Goal: Task Accomplishment & Management: Manage account settings

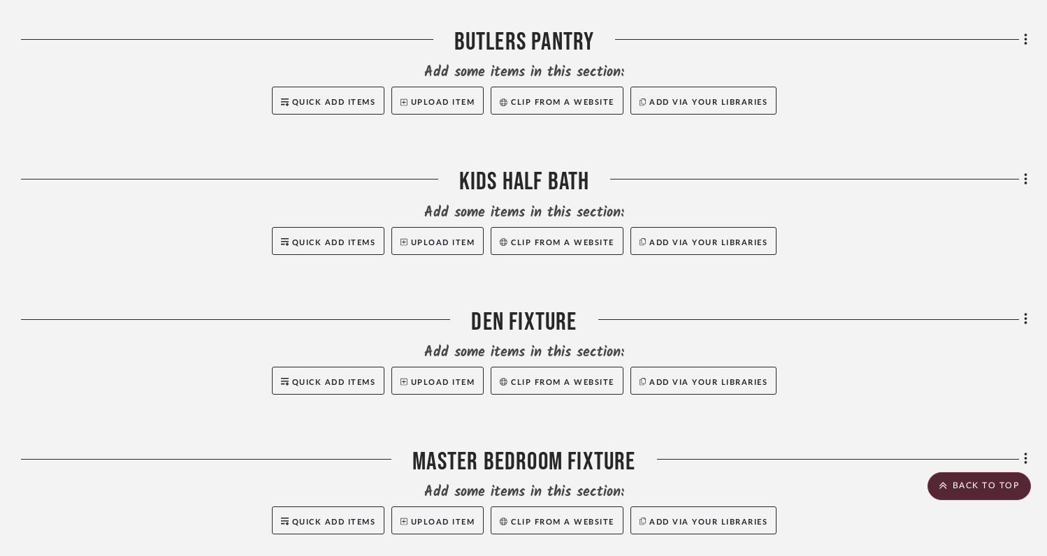
scroll to position [1406, 0]
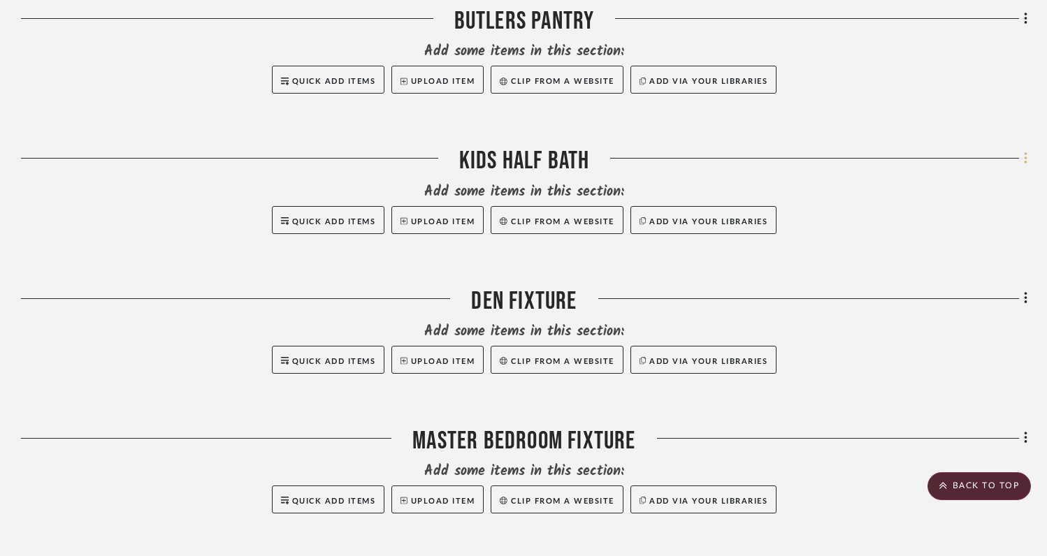
click at [1027, 151] on icon at bounding box center [1026, 158] width 4 height 15
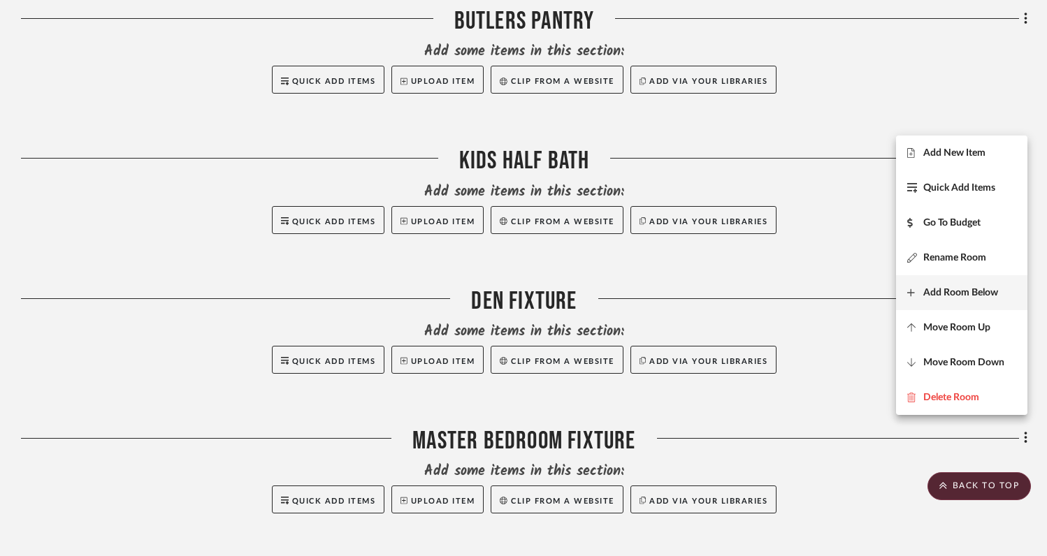
click at [956, 289] on span "Add Room Below" at bounding box center [960, 293] width 75 height 12
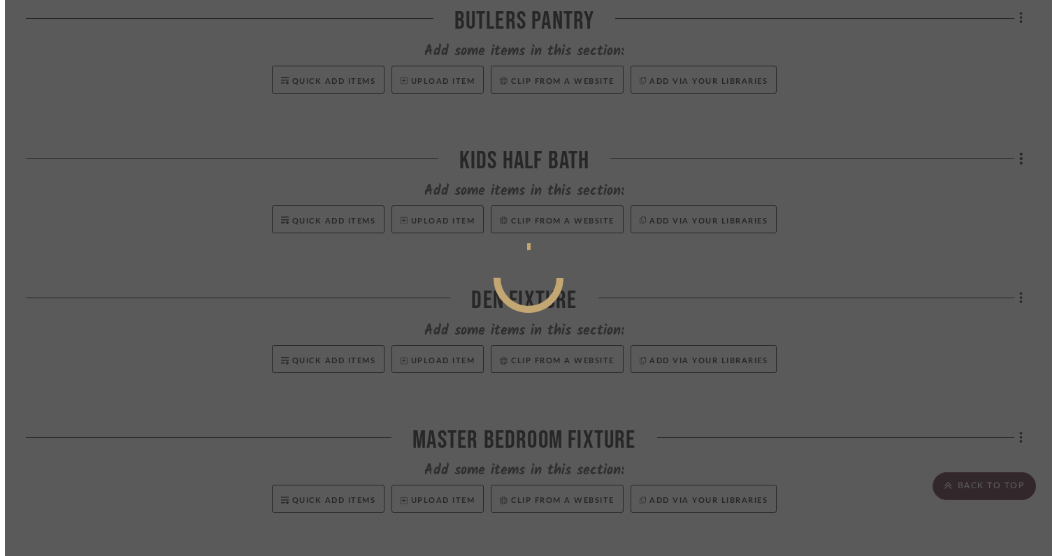
scroll to position [0, 0]
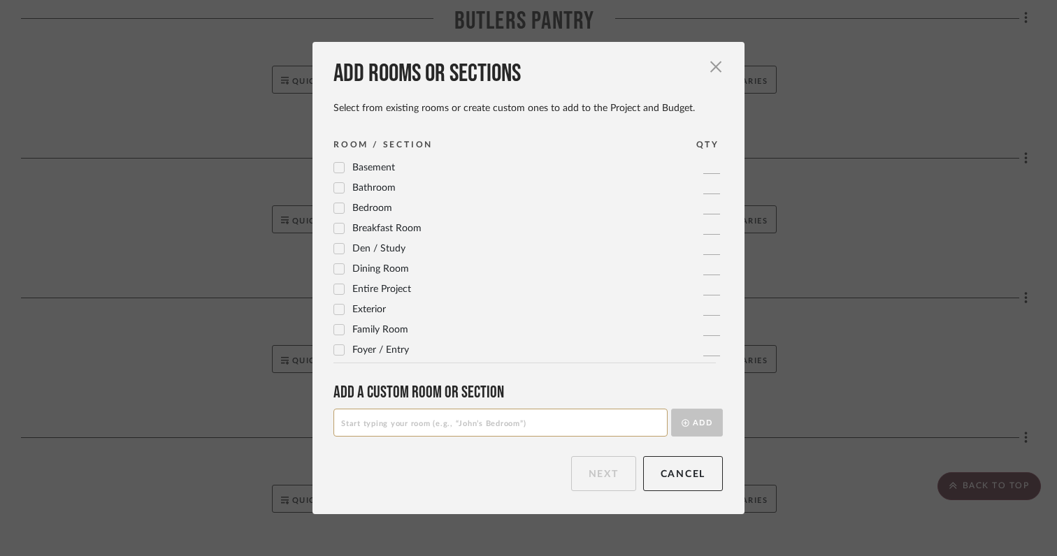
click at [568, 425] on input at bounding box center [500, 423] width 334 height 28
type input "MUDROOM"
click at [698, 415] on button "Add" at bounding box center [697, 423] width 52 height 28
click at [604, 481] on button "Next" at bounding box center [603, 473] width 65 height 35
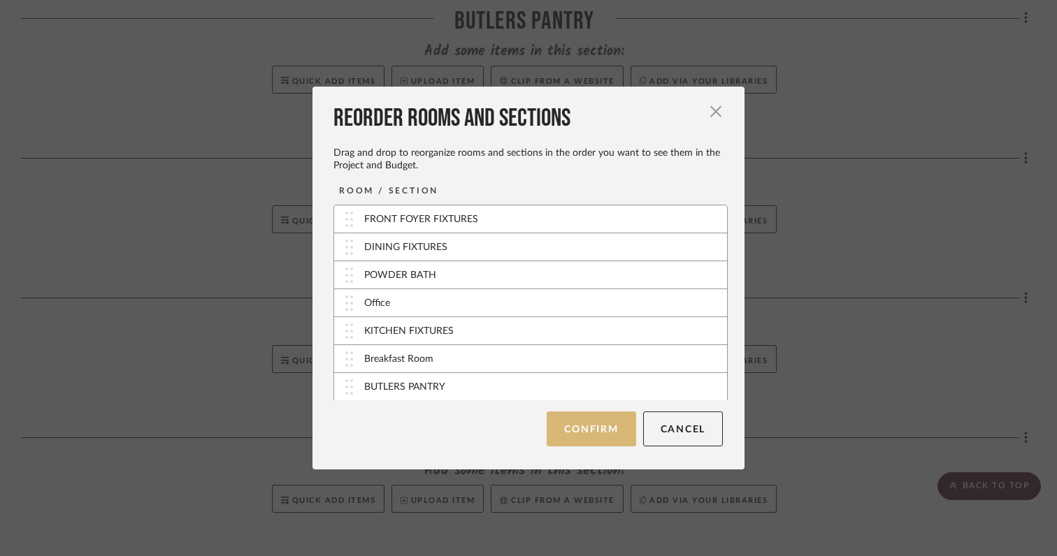
click at [575, 433] on button "Confirm" at bounding box center [591, 429] width 89 height 35
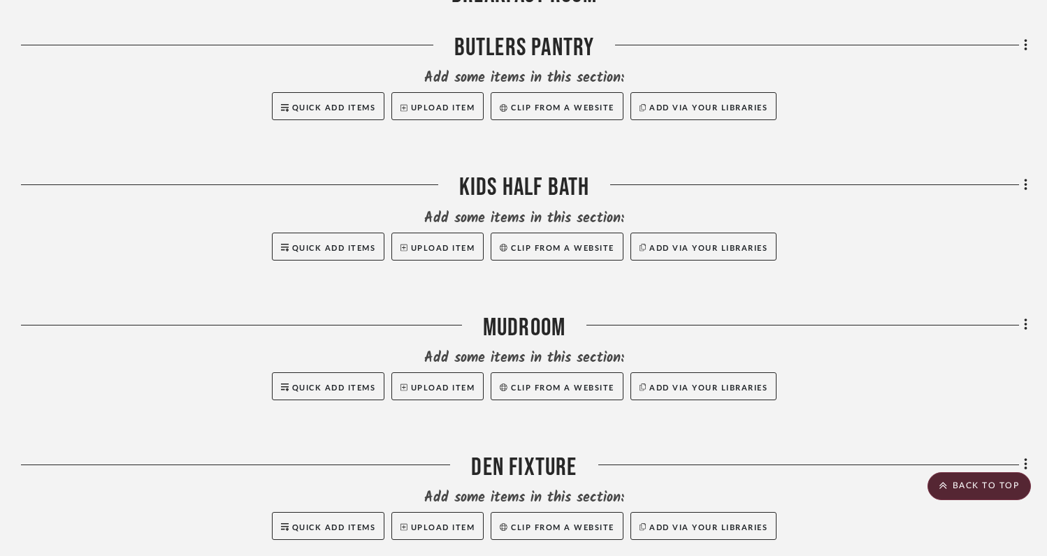
scroll to position [1354, 0]
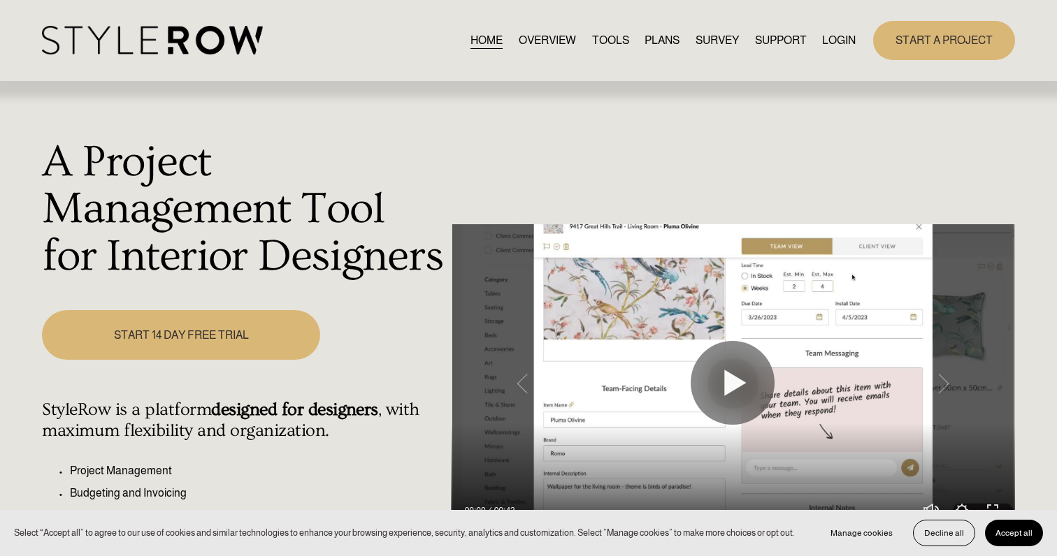
click at [841, 48] on link "LOGIN" at bounding box center [839, 40] width 34 height 19
click at [840, 39] on link "LOGIN" at bounding box center [839, 40] width 34 height 19
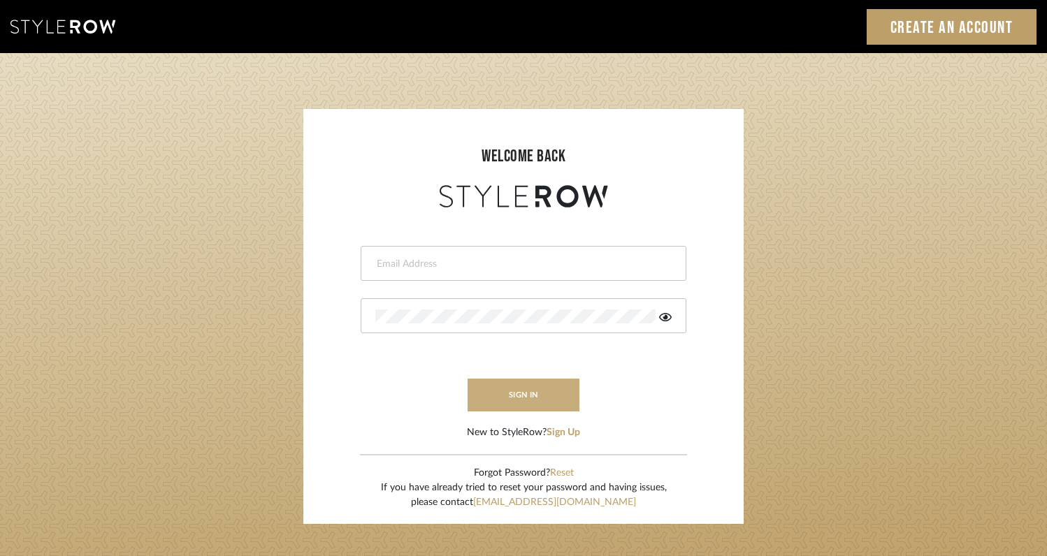
type input "rayeinteriordesign@gmail.com"
click at [496, 391] on button "sign in" at bounding box center [524, 395] width 112 height 33
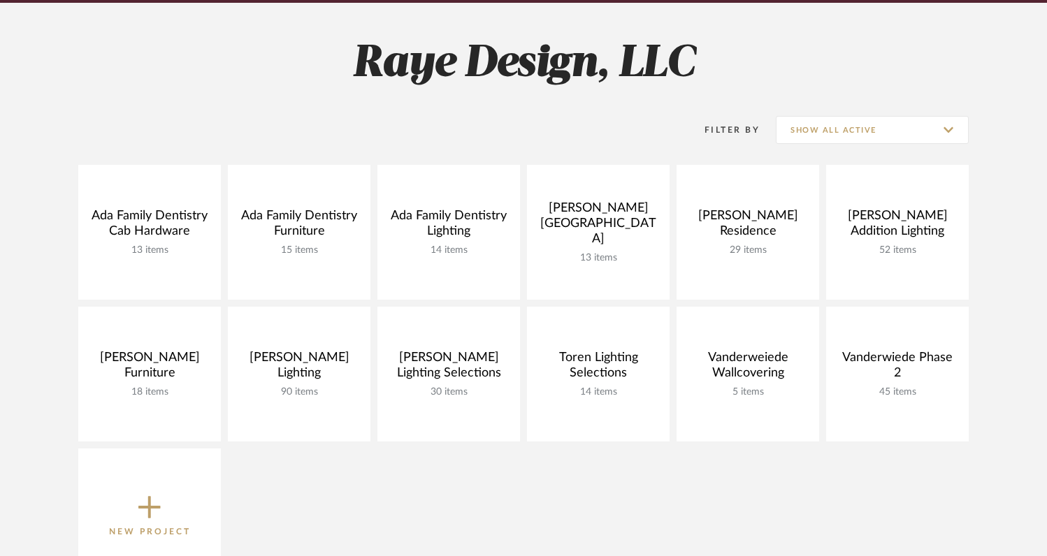
scroll to position [184, 0]
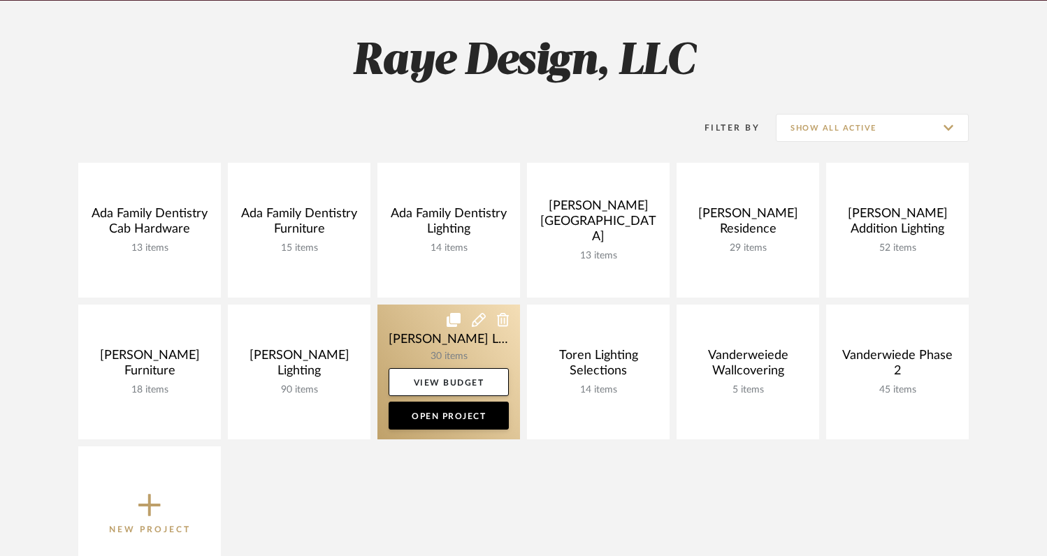
click at [408, 327] on link at bounding box center [448, 372] width 143 height 135
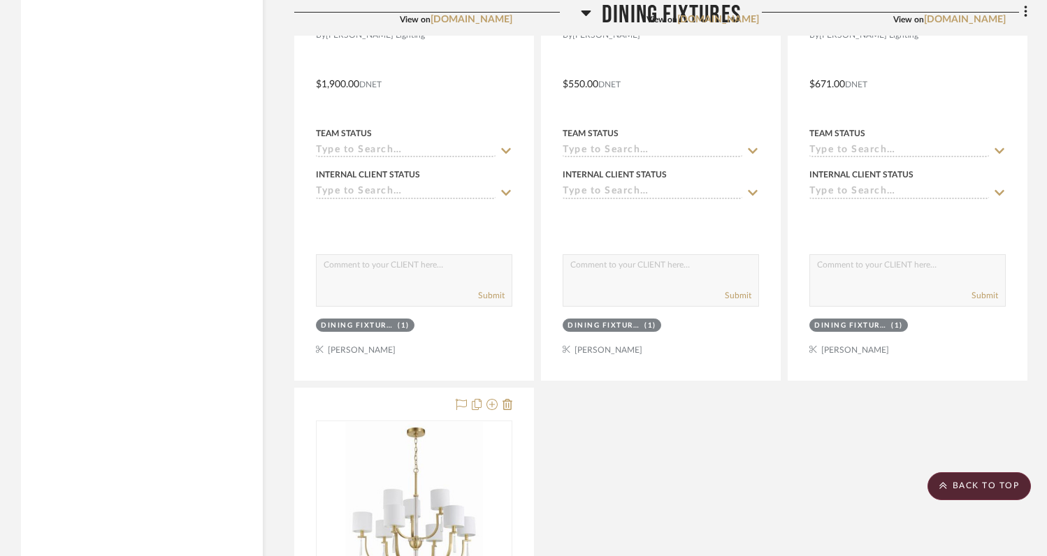
scroll to position [2569, 0]
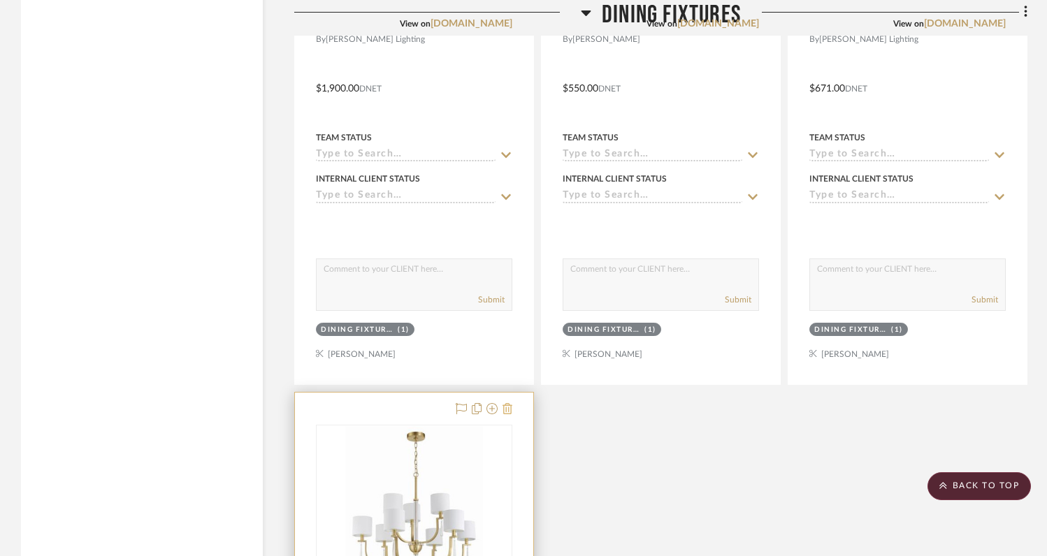
click at [510, 403] on icon at bounding box center [508, 408] width 10 height 11
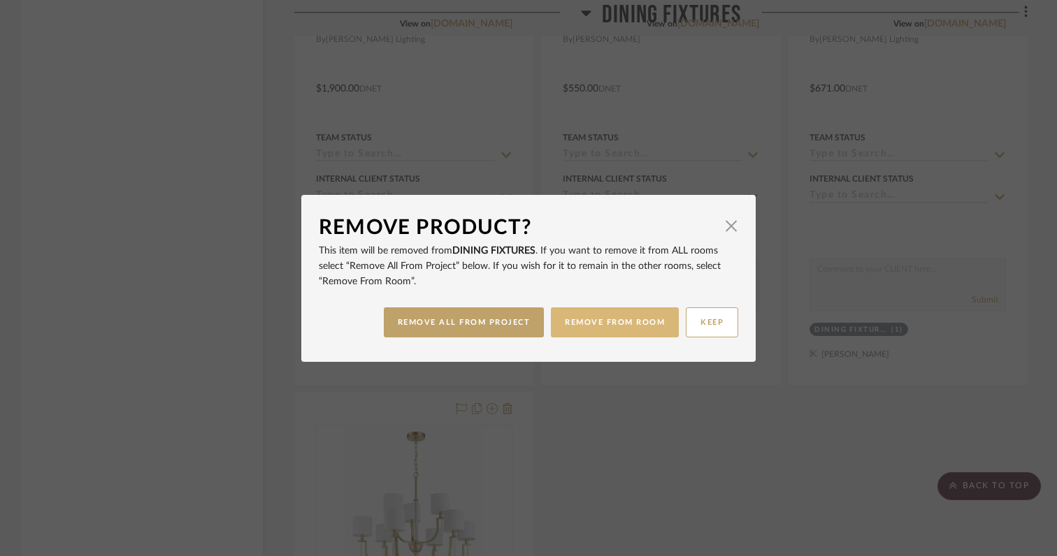
click at [580, 324] on button "REMOVE FROM ROOM" at bounding box center [615, 323] width 128 height 30
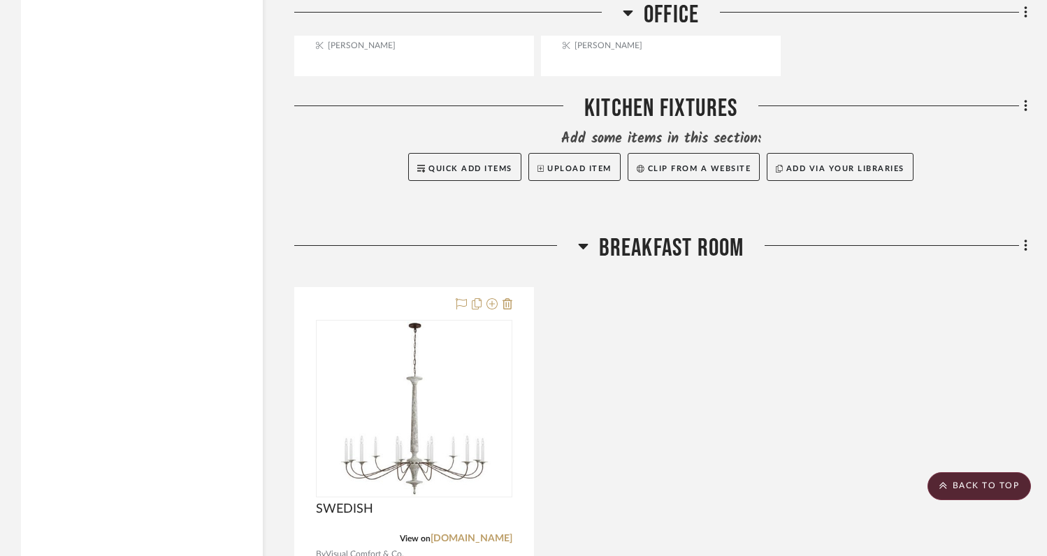
scroll to position [4229, 0]
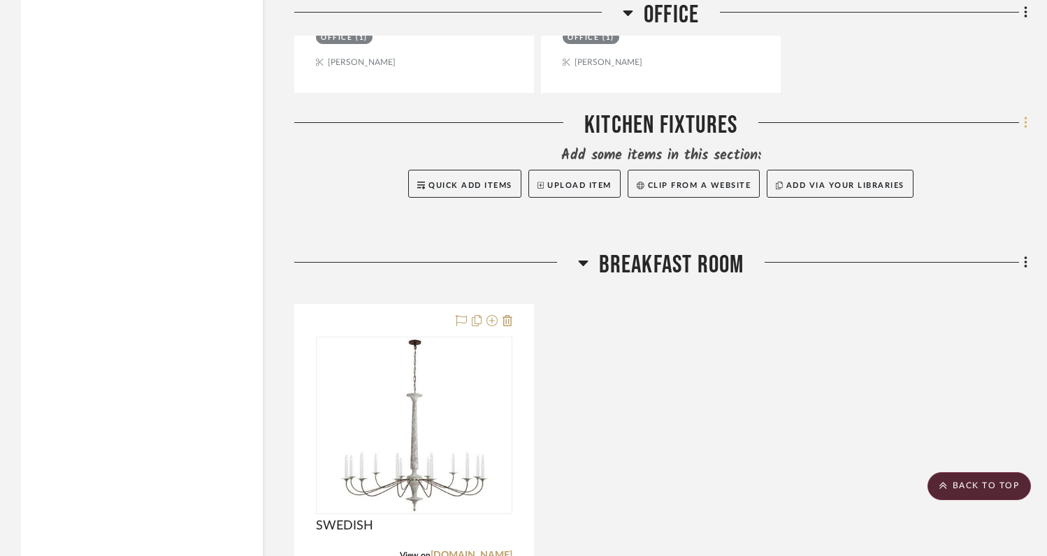
click at [1025, 115] on icon at bounding box center [1026, 122] width 4 height 15
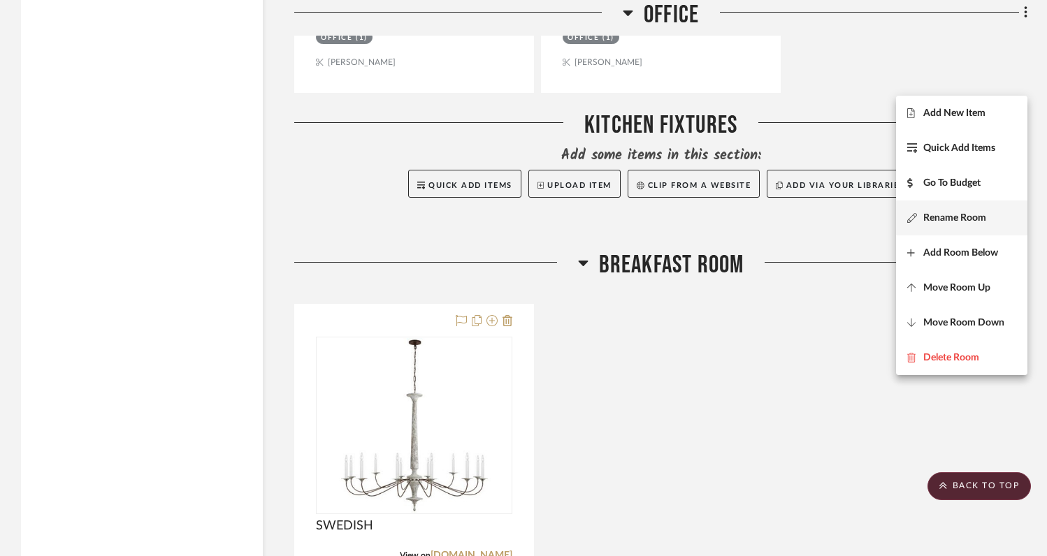
click at [951, 216] on span "Rename Room" at bounding box center [954, 219] width 63 height 12
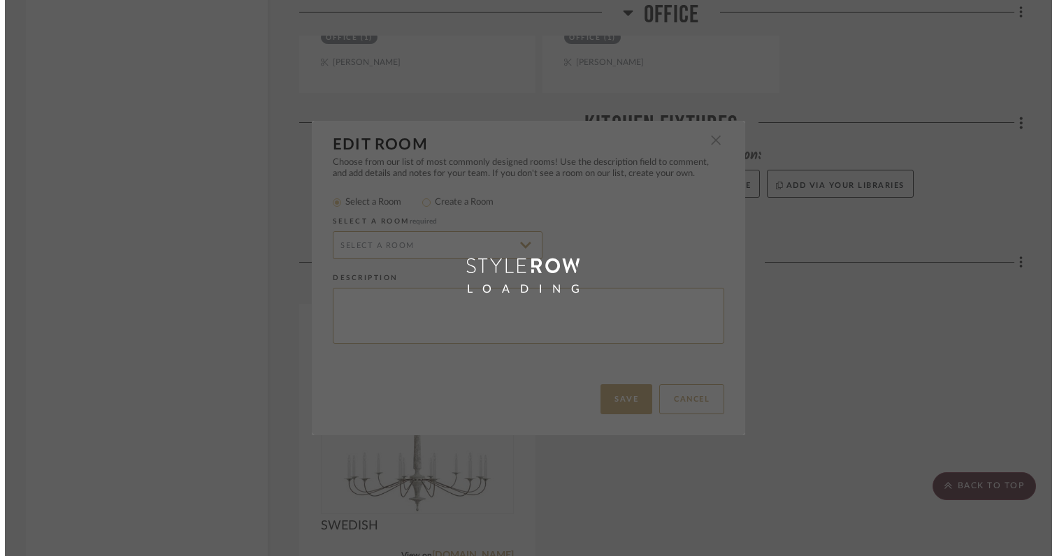
scroll to position [0, 0]
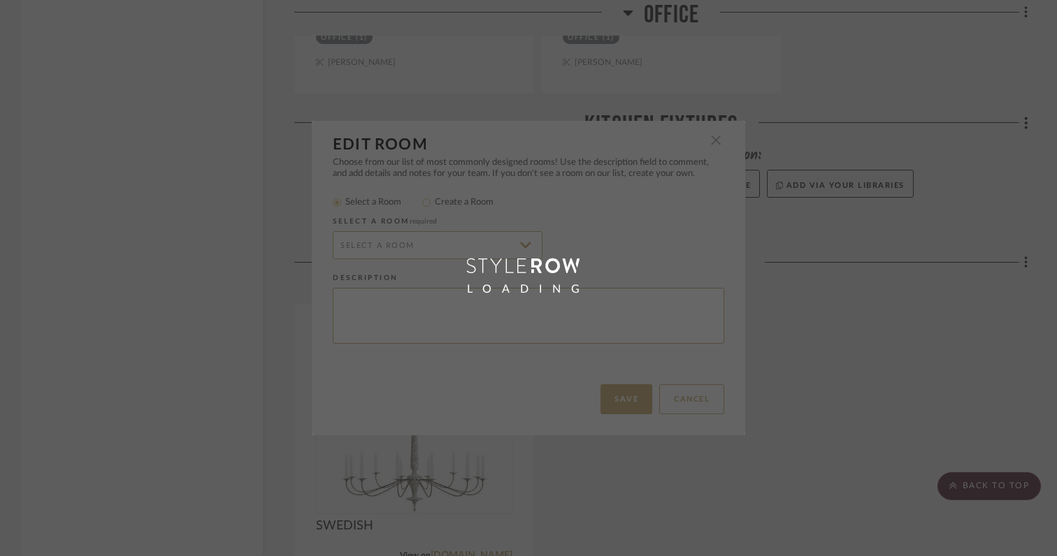
radio input "false"
radio input "true"
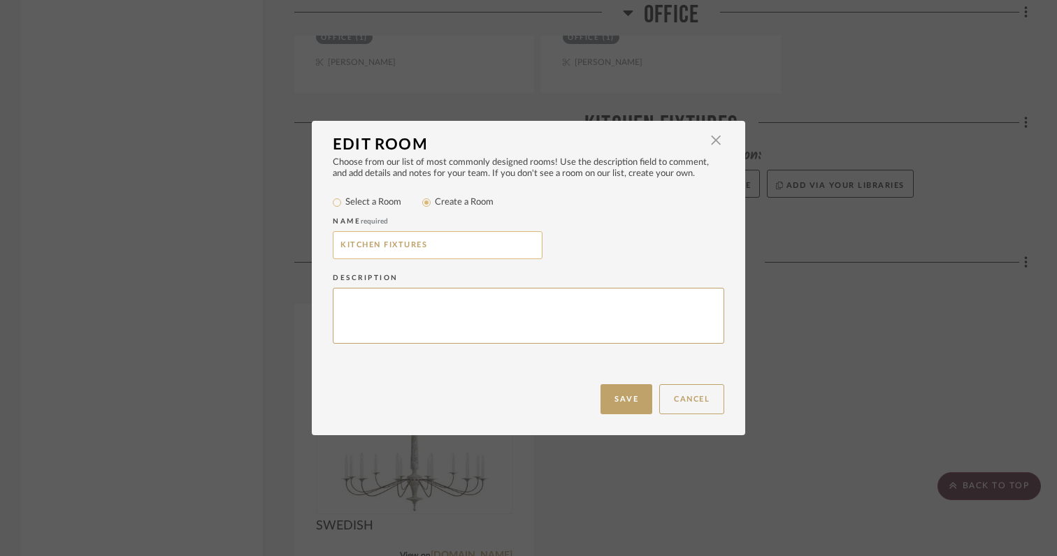
click at [380, 248] on input "KITCHEN FIXTURES" at bounding box center [438, 245] width 210 height 28
type input "KITCHEN PENDANTS FIXTURES"
click at [617, 396] on button "Save" at bounding box center [626, 399] width 52 height 30
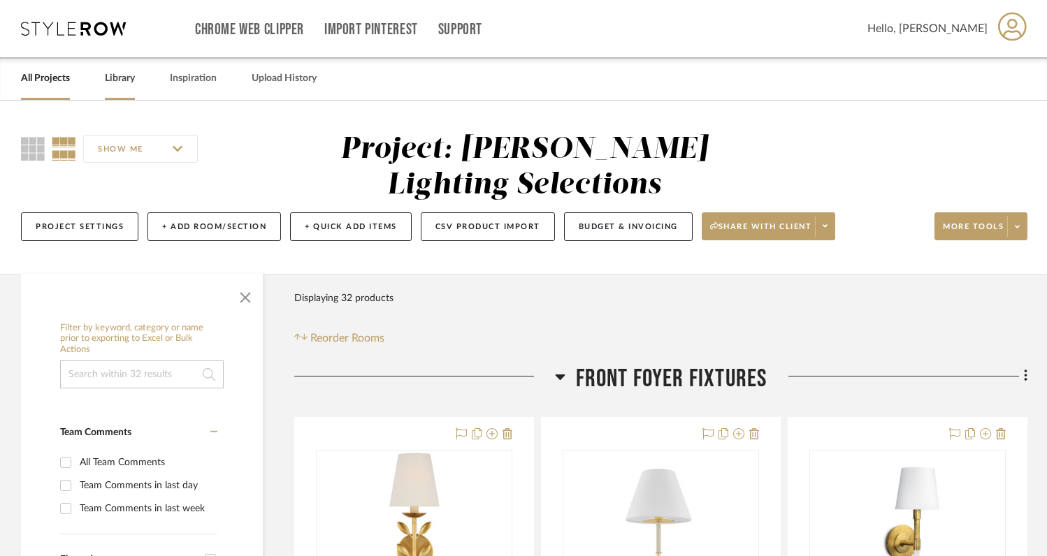
click at [122, 78] on link "Library" at bounding box center [120, 78] width 30 height 19
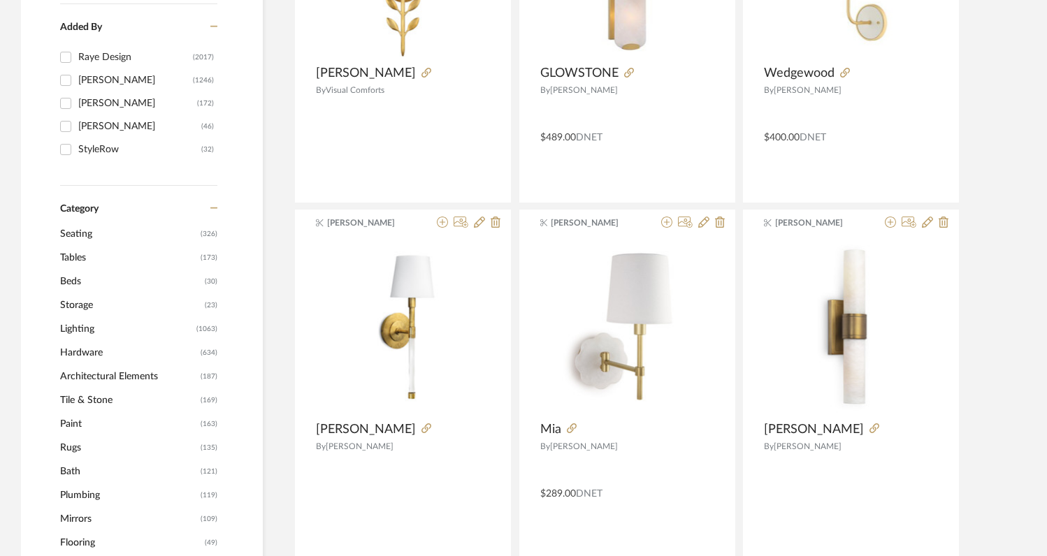
scroll to position [417, 0]
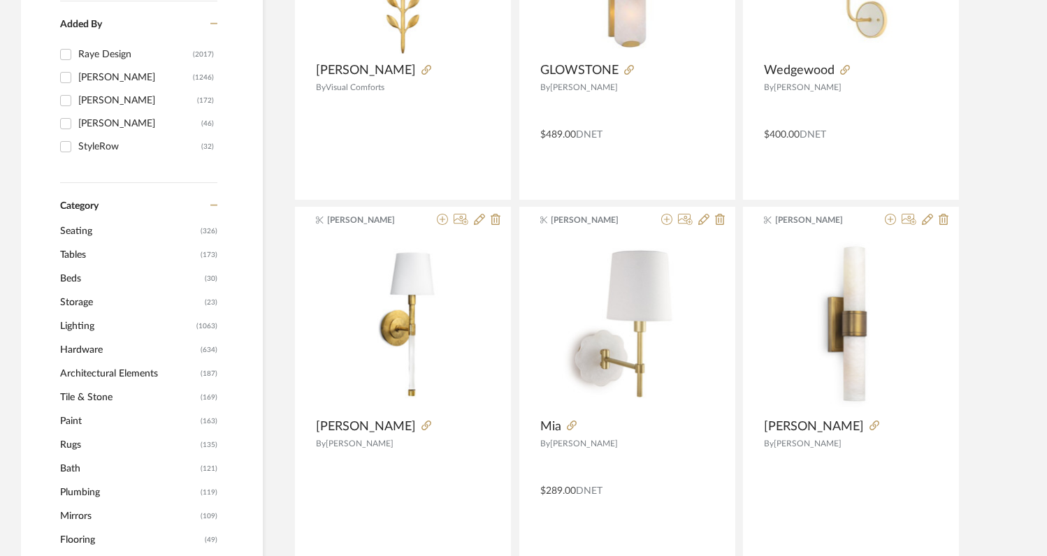
click at [99, 347] on span "Hardware" at bounding box center [128, 350] width 137 height 24
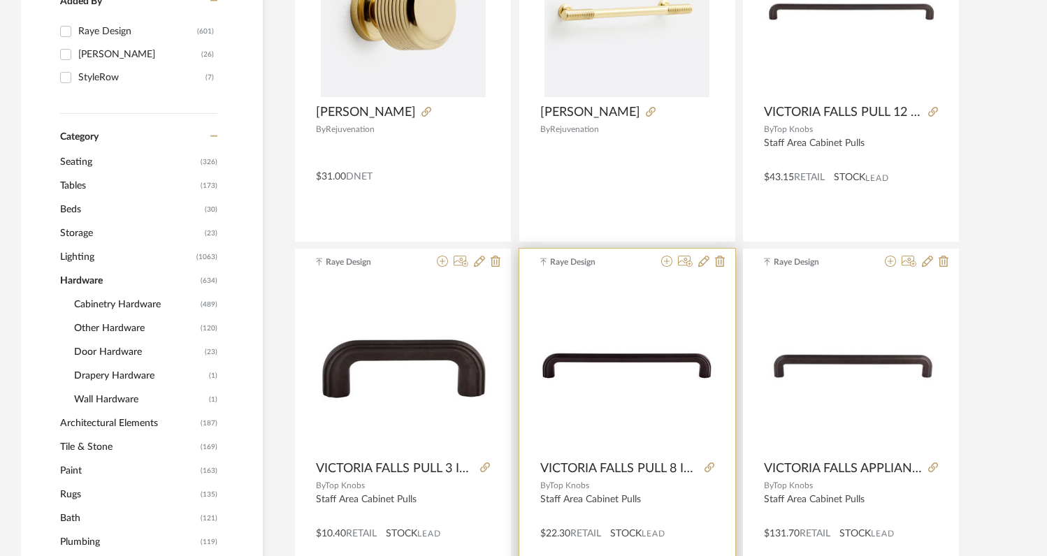
scroll to position [440, 0]
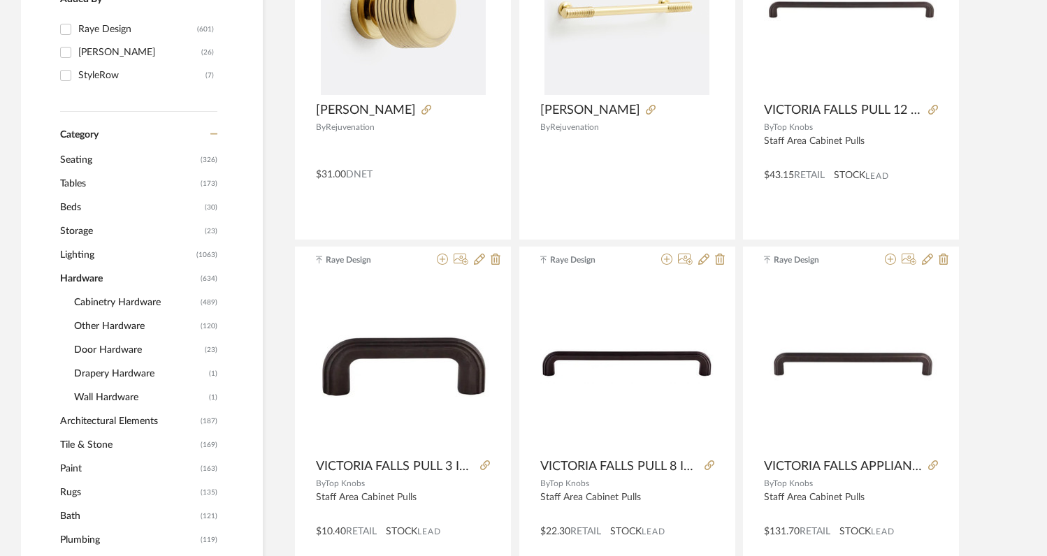
click at [90, 247] on span "Lighting" at bounding box center [126, 255] width 133 height 24
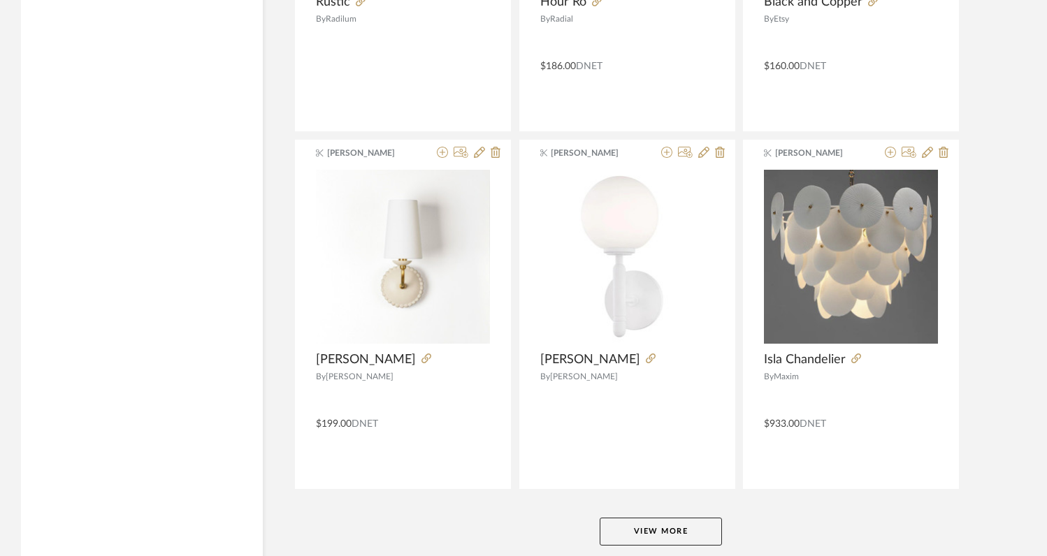
scroll to position [4161, 0]
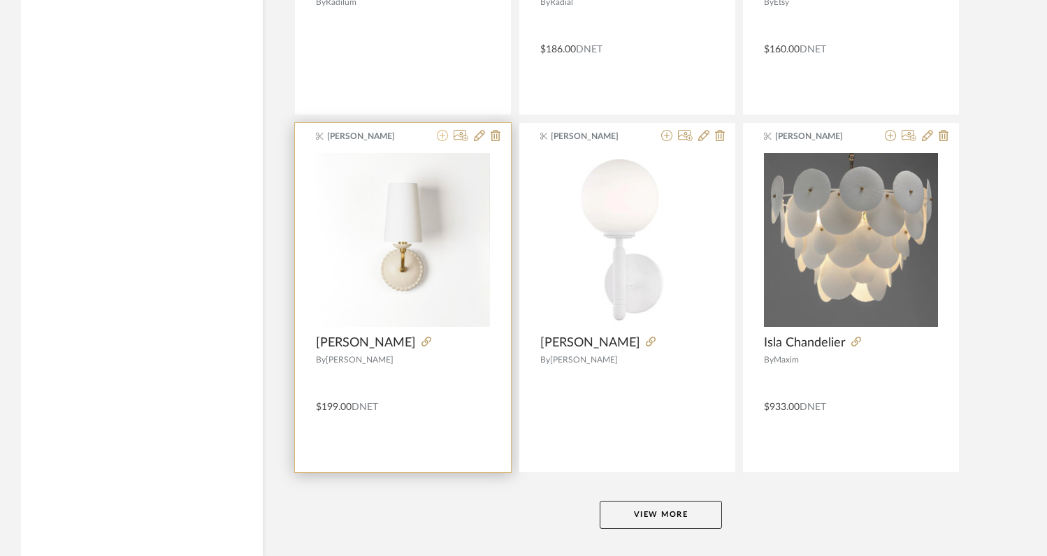
click at [443, 141] on icon at bounding box center [442, 135] width 11 height 11
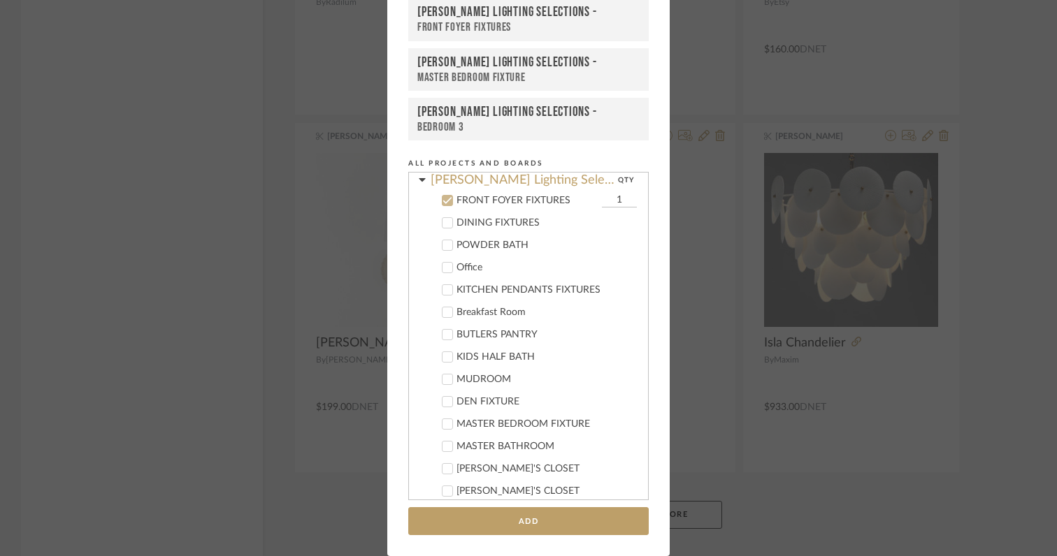
scroll to position [310, 0]
click at [443, 198] on icon at bounding box center [448, 200] width 10 height 10
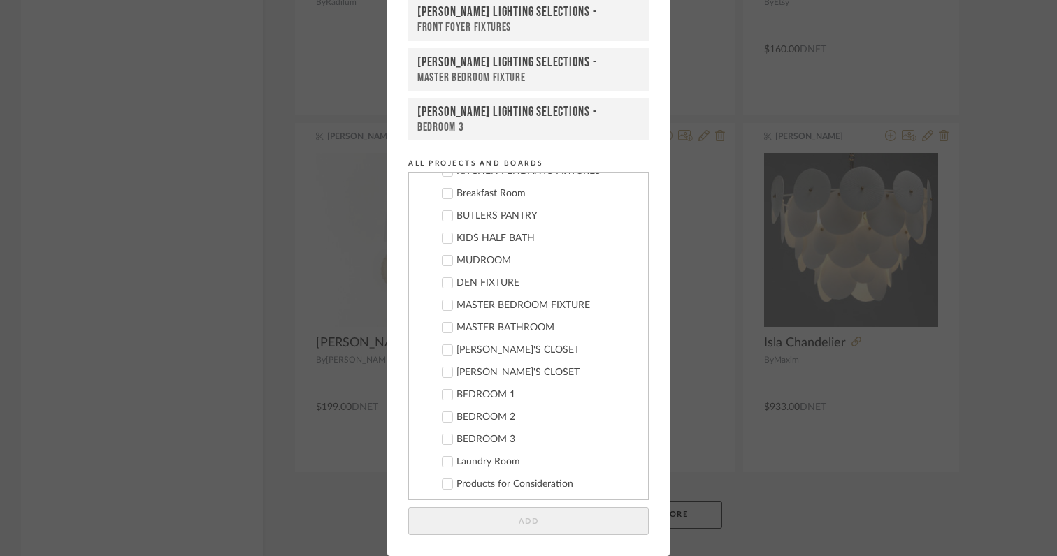
scroll to position [456, 0]
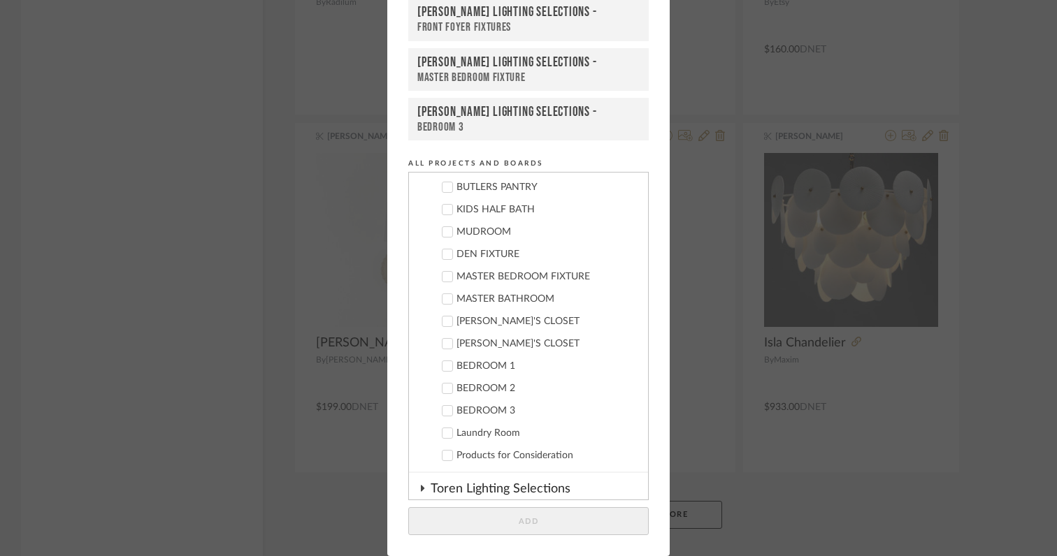
click at [443, 367] on icon at bounding box center [448, 366] width 10 height 10
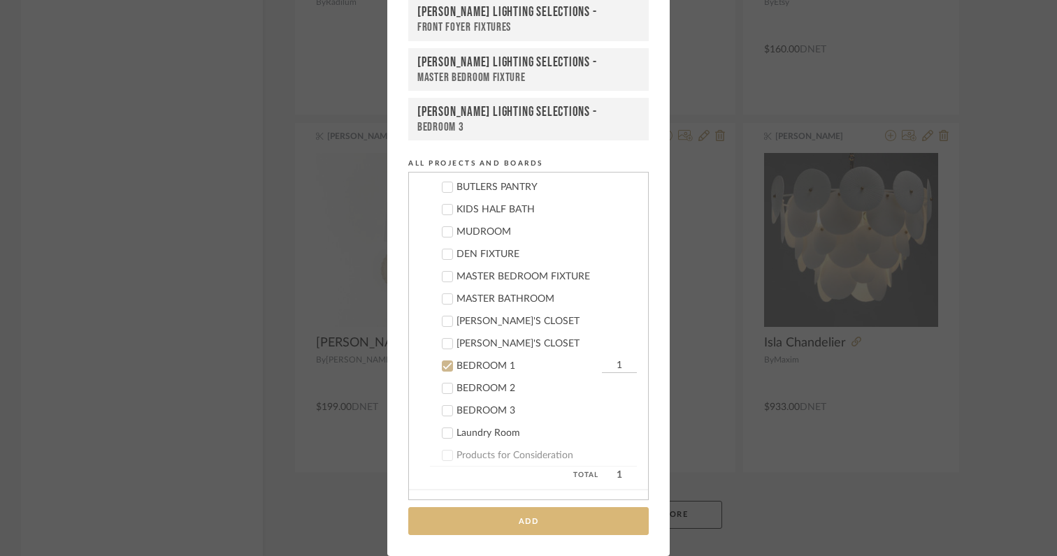
click at [521, 522] on button "Add" at bounding box center [528, 522] width 240 height 29
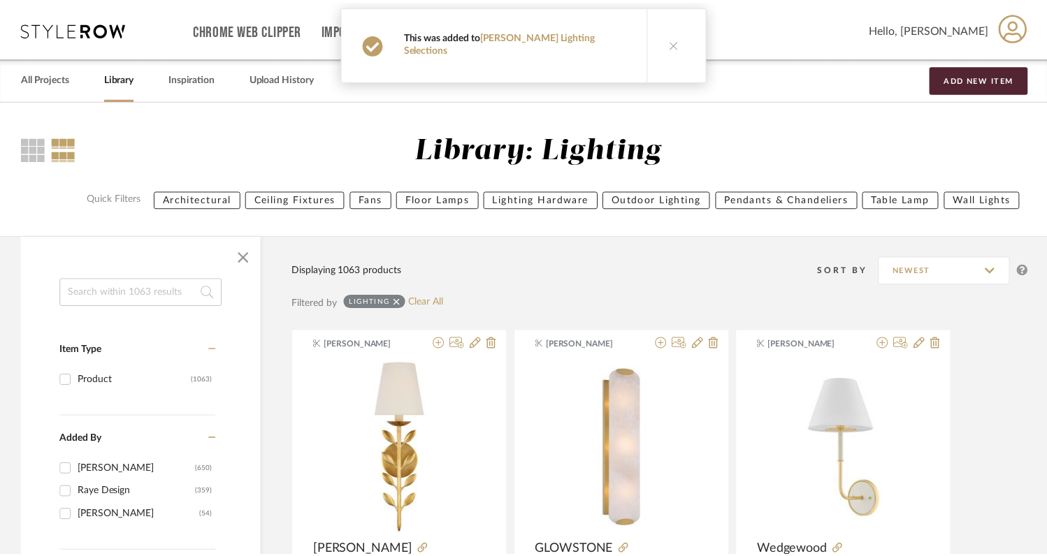
scroll to position [4161, 0]
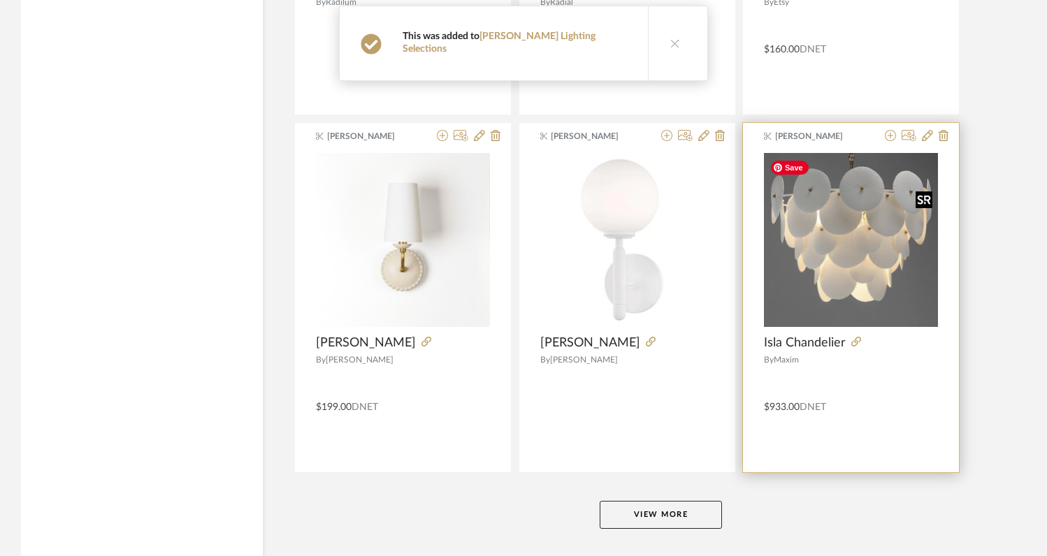
click at [826, 245] on img "0" at bounding box center [851, 240] width 174 height 174
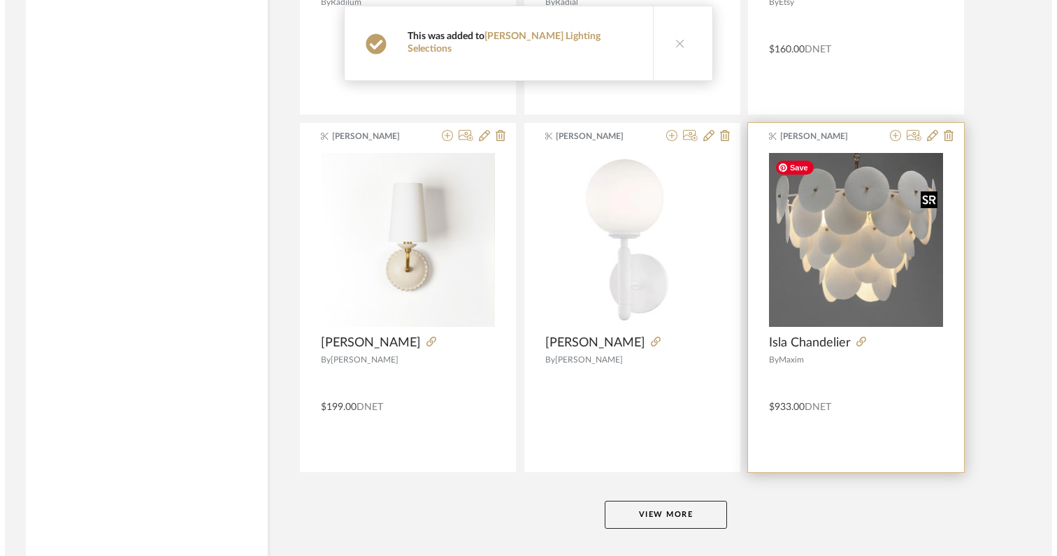
scroll to position [0, 0]
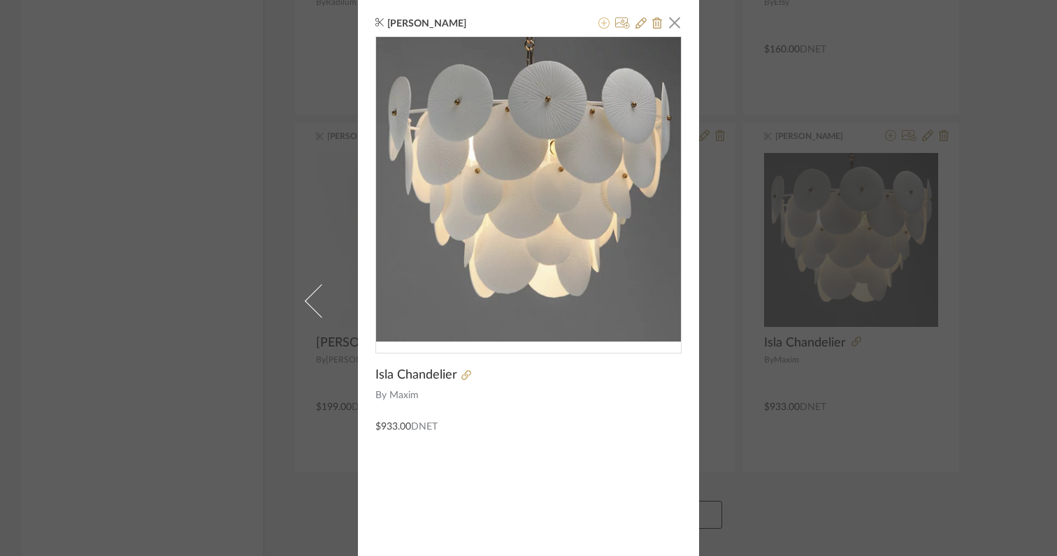
click at [598, 22] on icon at bounding box center [603, 22] width 11 height 11
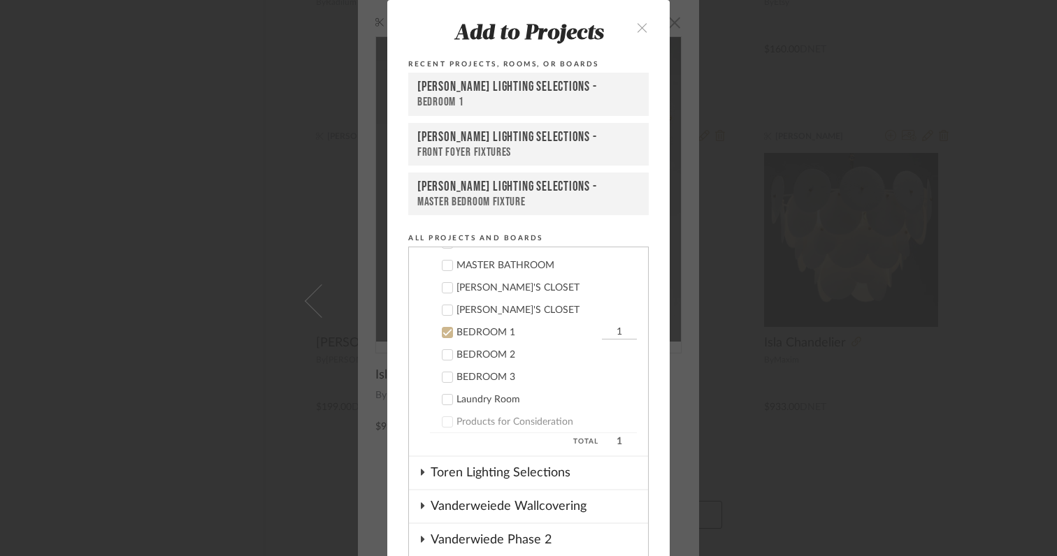
scroll to position [623, 0]
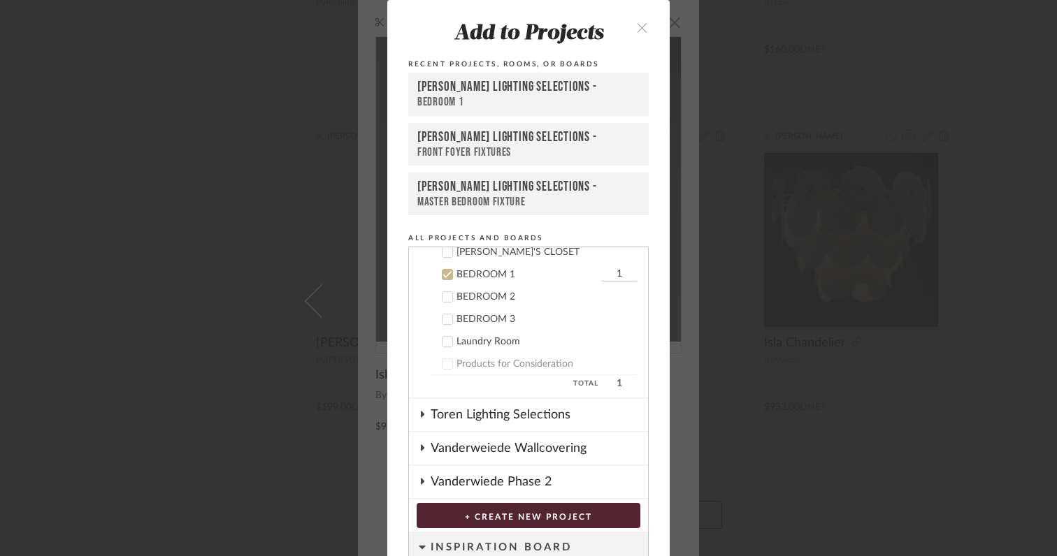
click at [445, 273] on icon at bounding box center [447, 275] width 9 height 7
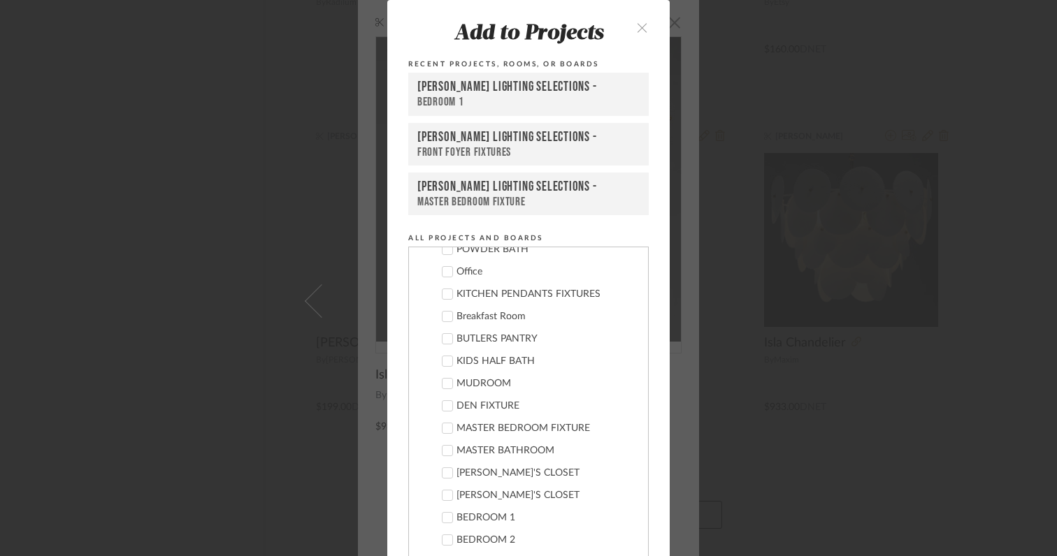
scroll to position [368, 0]
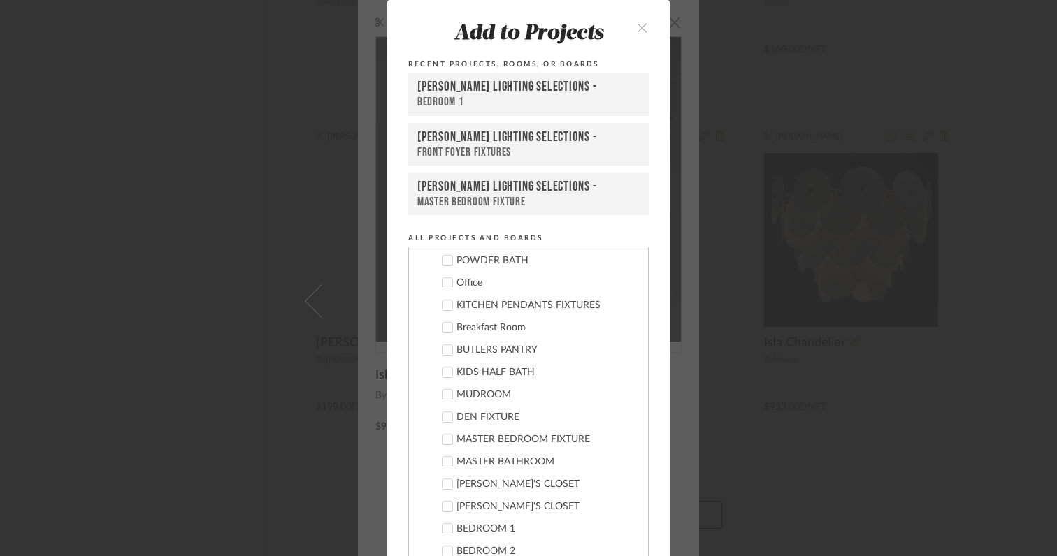
click at [445, 285] on icon at bounding box center [448, 283] width 10 height 10
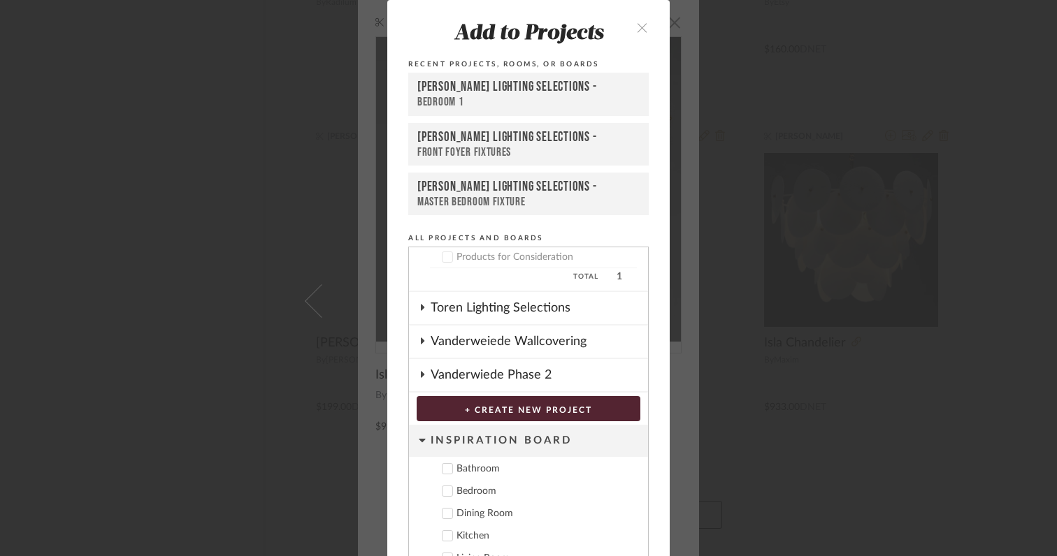
scroll to position [75, 0]
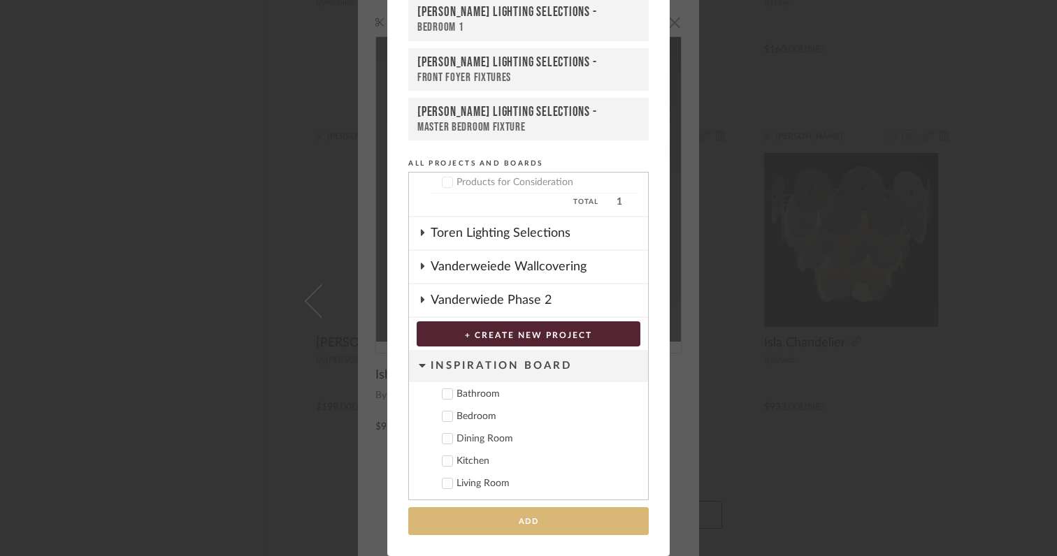
click at [574, 524] on button "Add" at bounding box center [528, 522] width 240 height 29
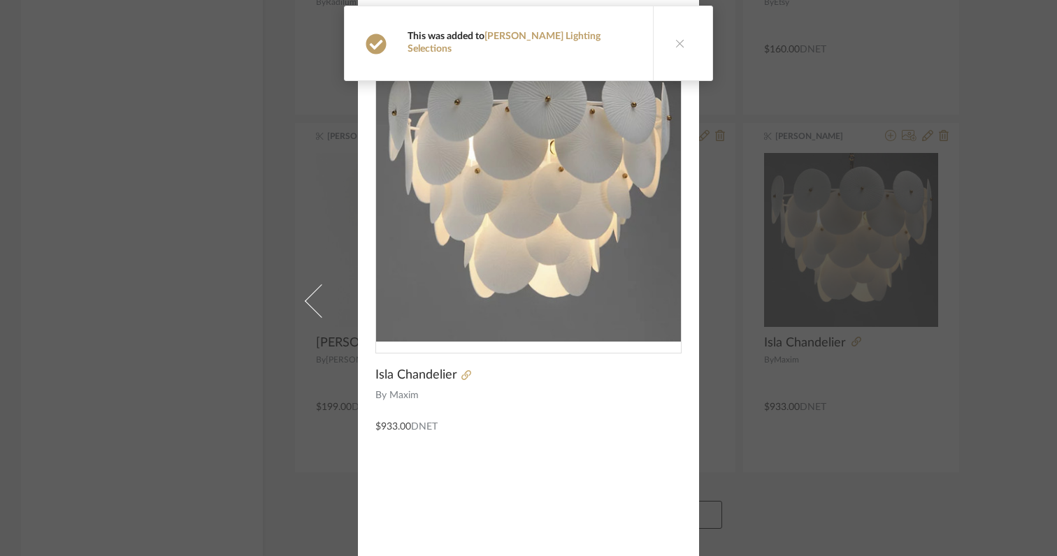
click at [675, 38] on icon at bounding box center [680, 43] width 10 height 10
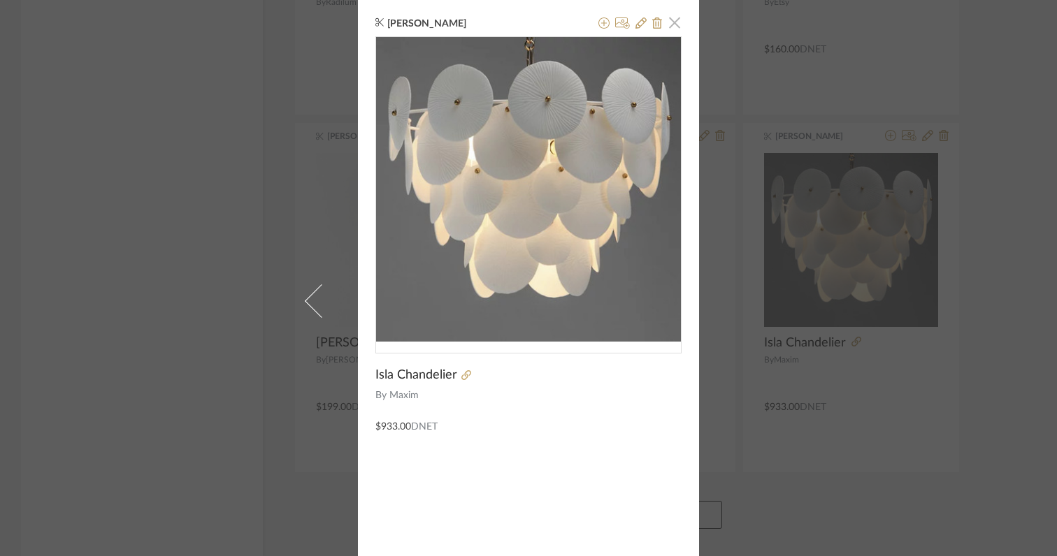
click at [671, 27] on span "button" at bounding box center [675, 22] width 28 height 28
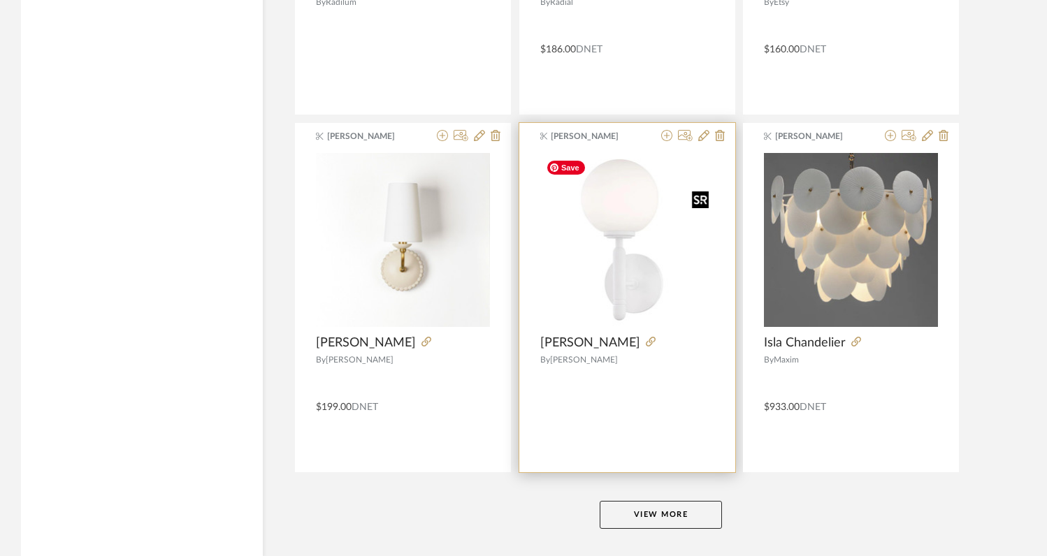
scroll to position [4225, 0]
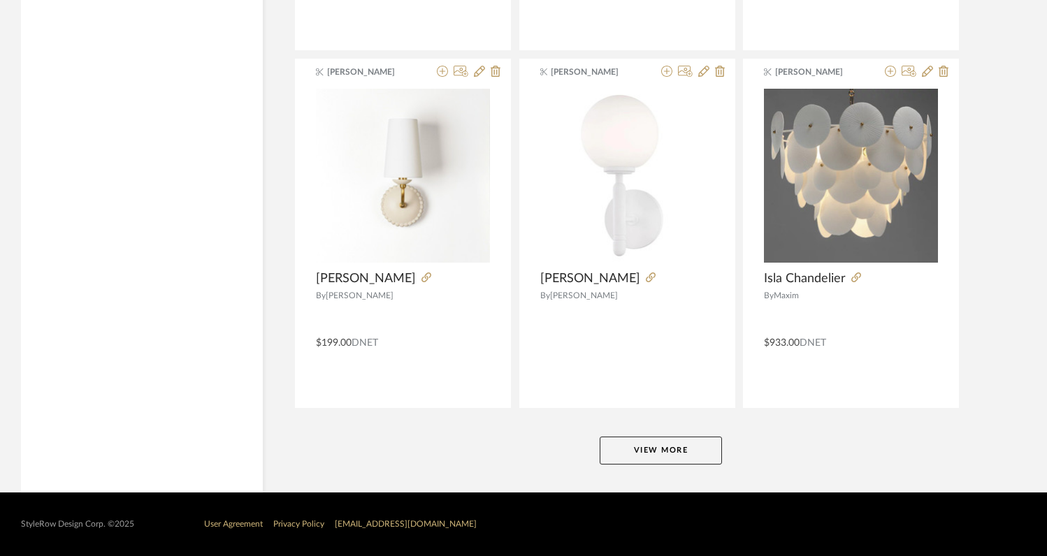
click at [667, 454] on button "View More" at bounding box center [661, 451] width 122 height 28
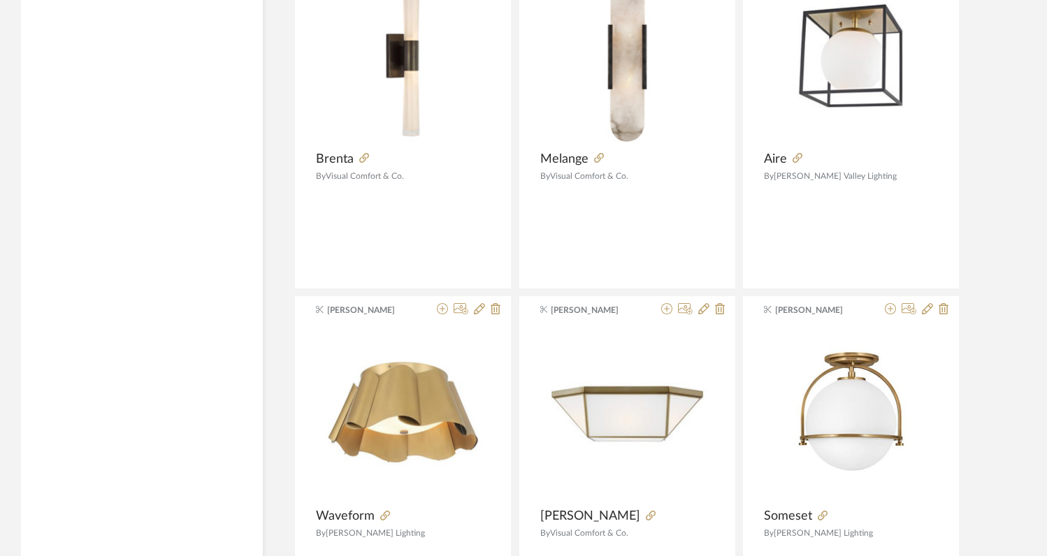
scroll to position [7513, 0]
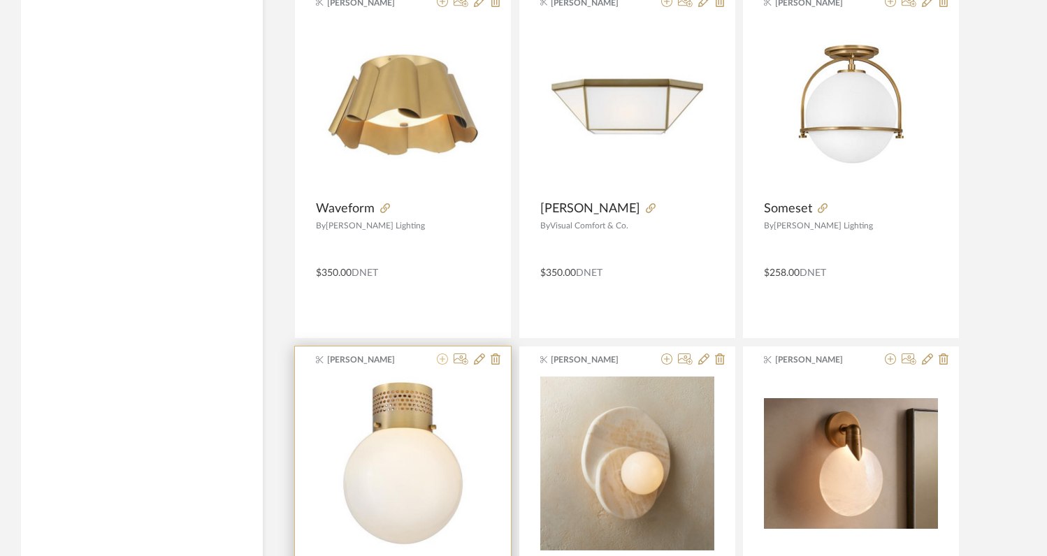
click at [442, 359] on icon at bounding box center [442, 359] width 11 height 11
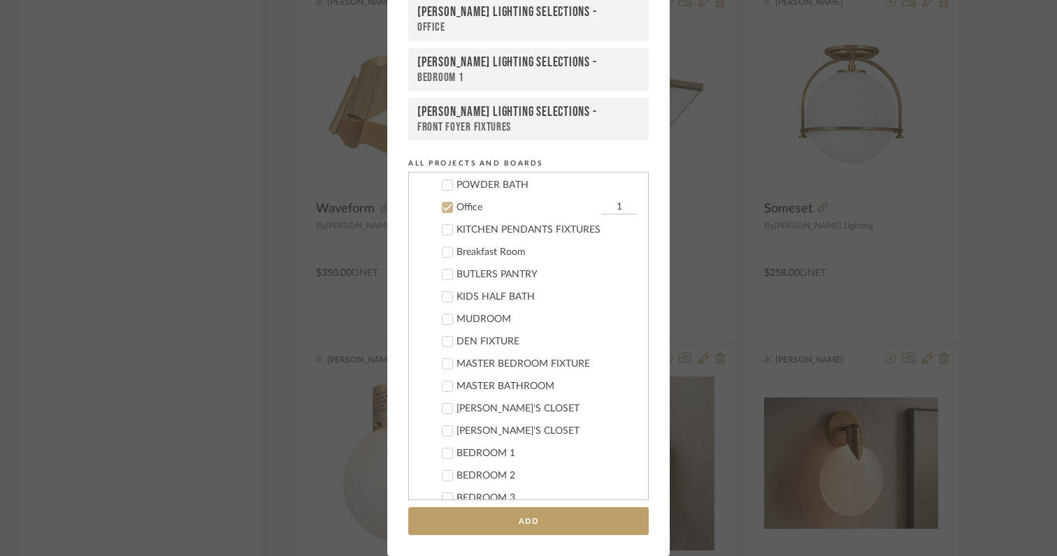
scroll to position [377, 0]
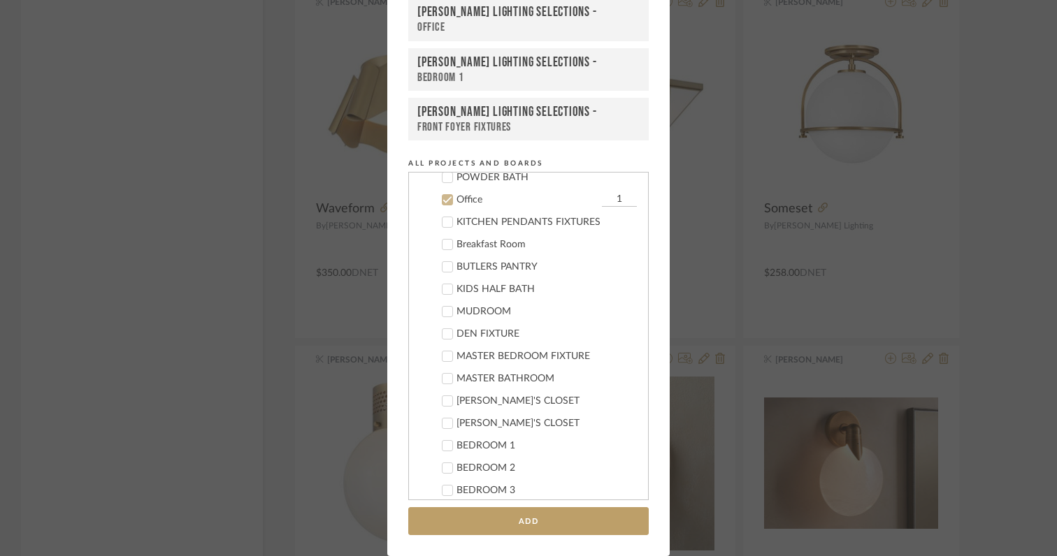
click at [445, 203] on icon at bounding box center [448, 200] width 10 height 10
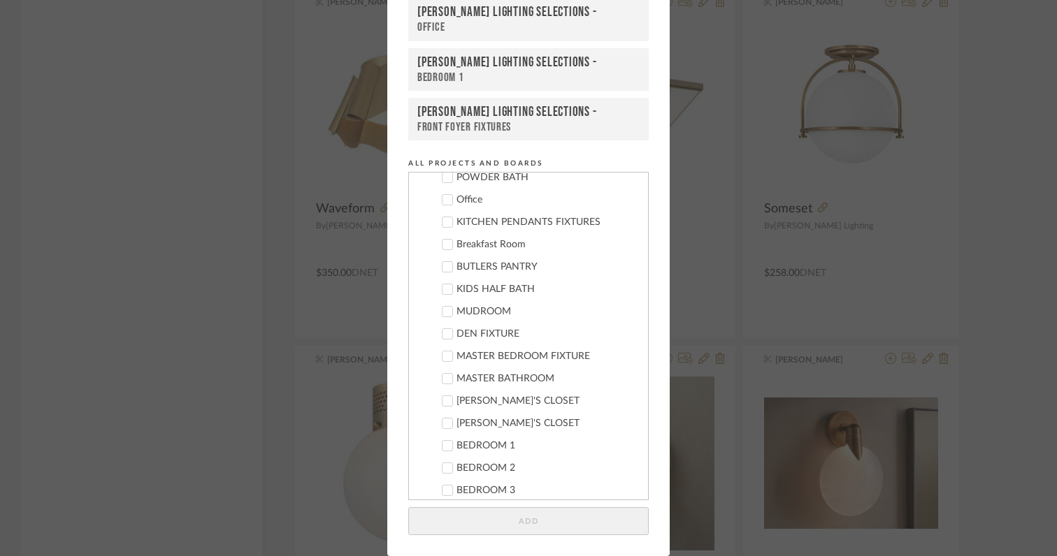
click at [445, 273] on label "BUTLERS PANTRY" at bounding box center [533, 267] width 207 height 14
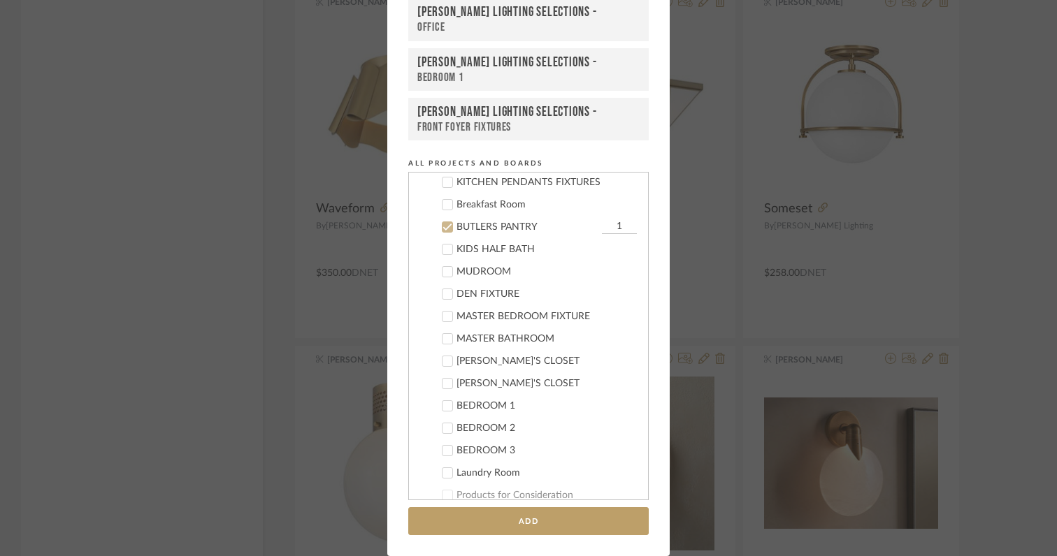
scroll to position [437, 0]
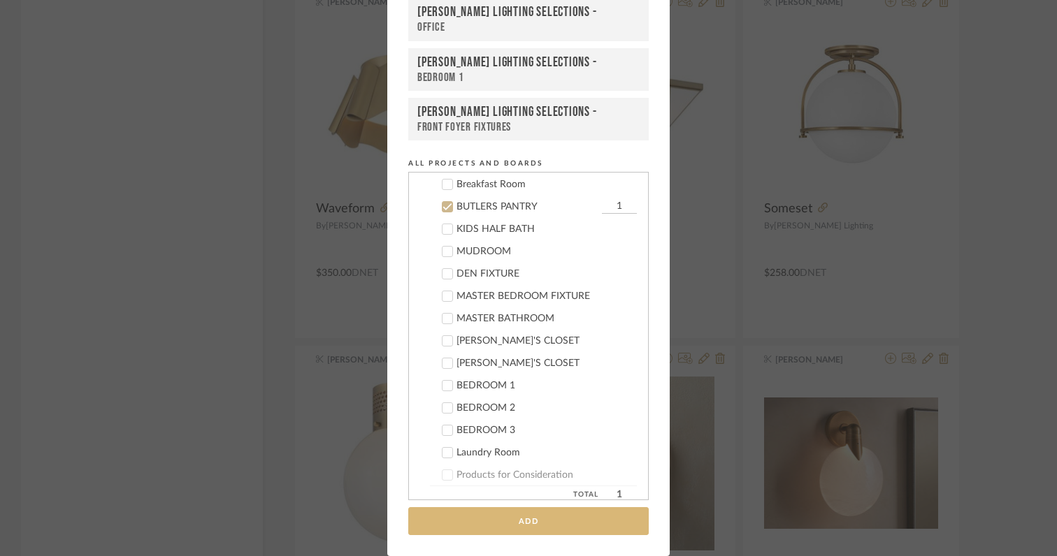
click at [512, 524] on button "Add" at bounding box center [528, 522] width 240 height 29
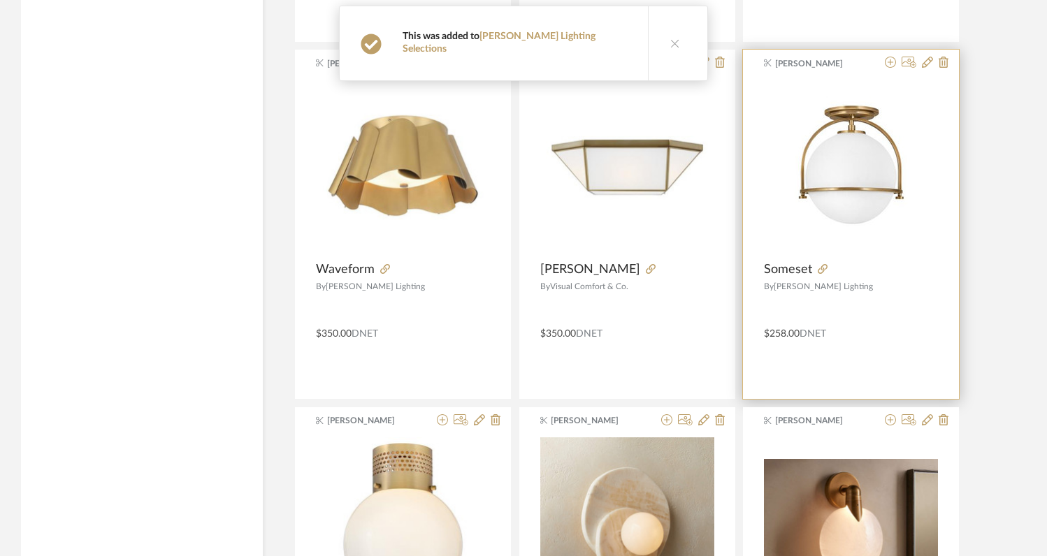
scroll to position [7425, 0]
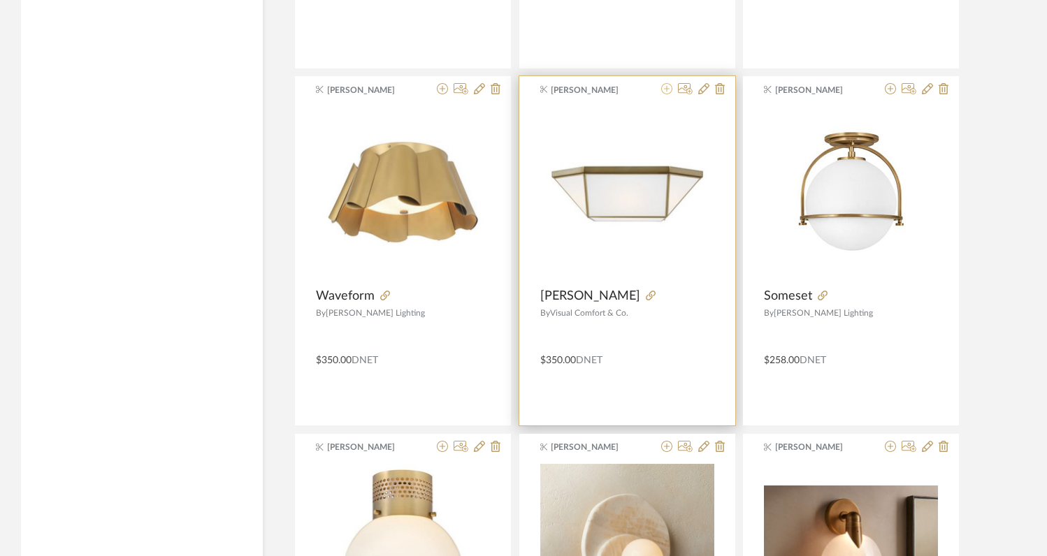
click at [669, 91] on icon at bounding box center [666, 88] width 11 height 11
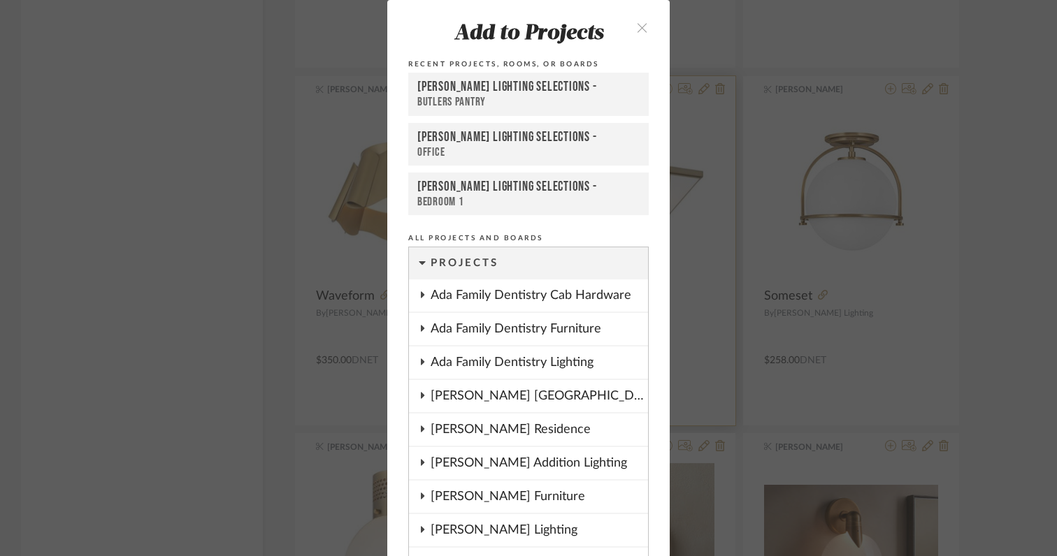
scroll to position [0, 0]
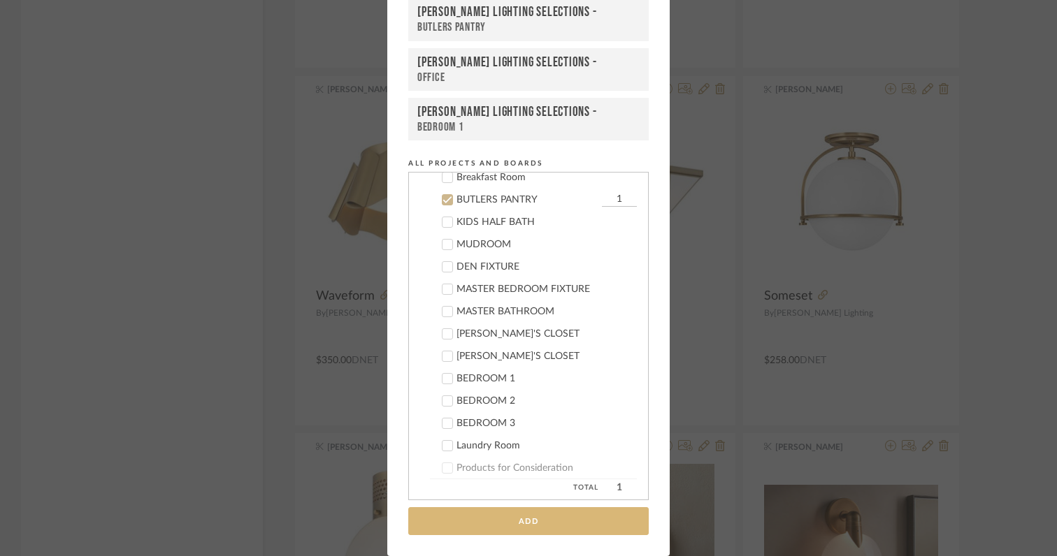
click at [491, 526] on button "Add" at bounding box center [528, 522] width 240 height 29
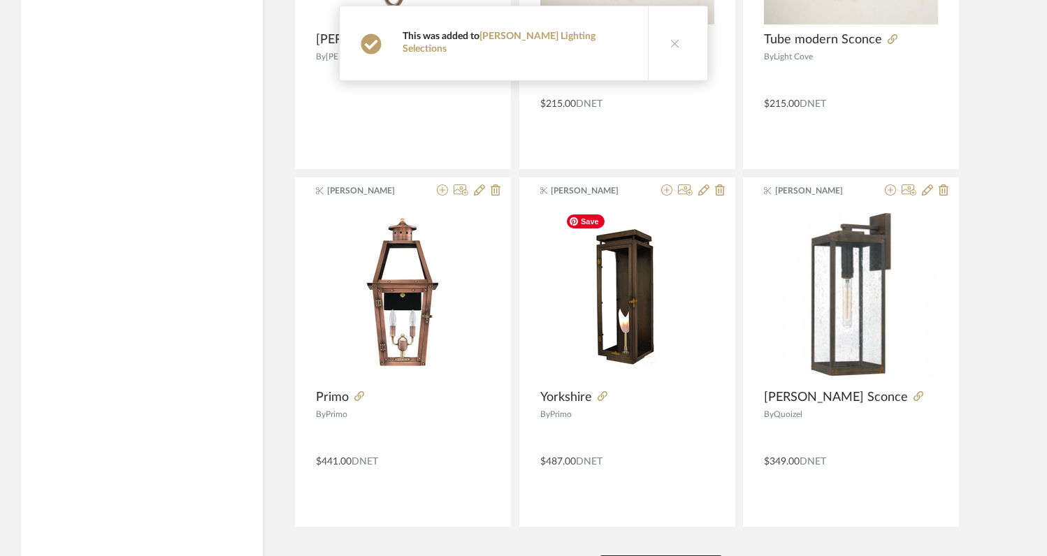
scroll to position [8516, 0]
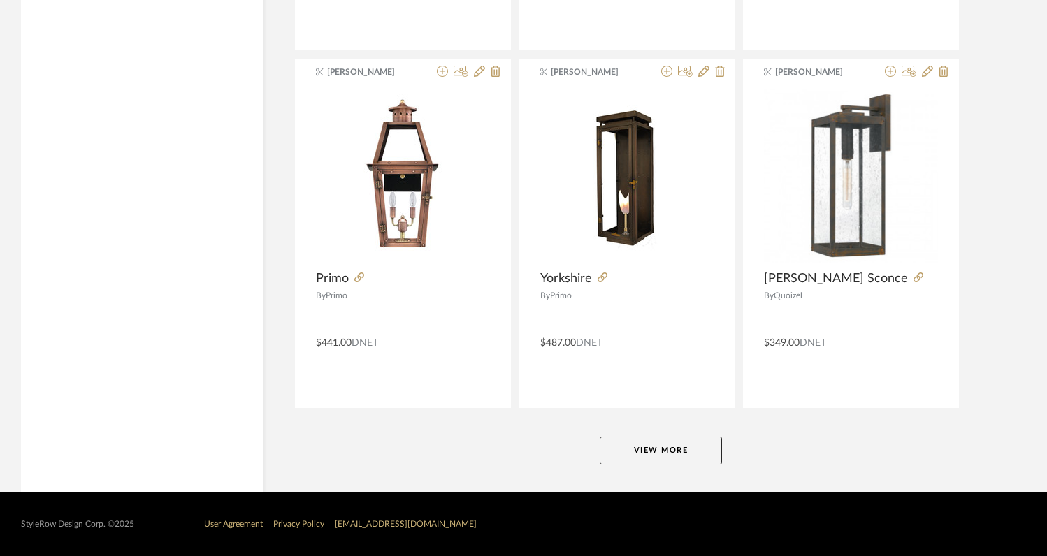
click at [641, 452] on button "View More" at bounding box center [661, 451] width 122 height 28
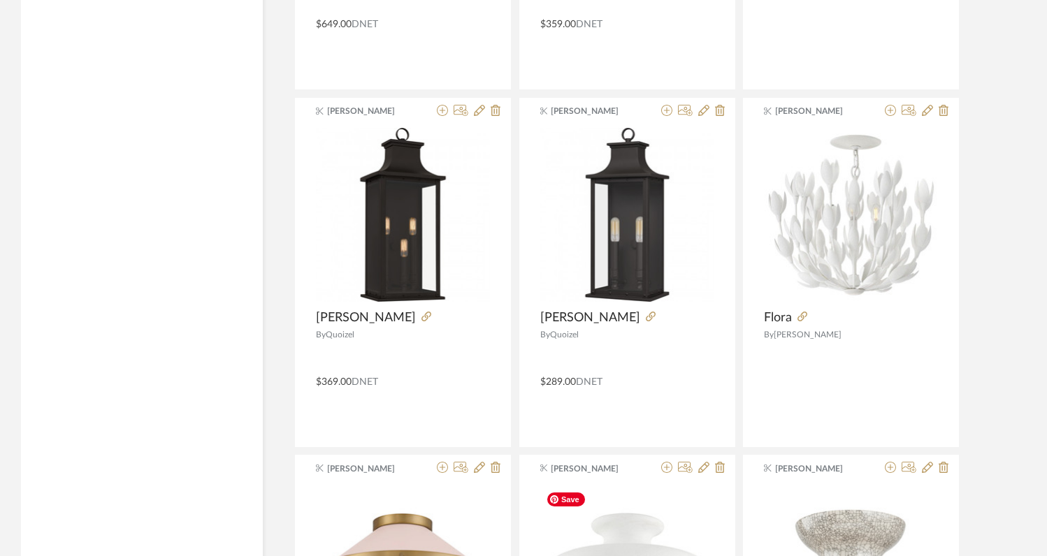
scroll to position [9185, 0]
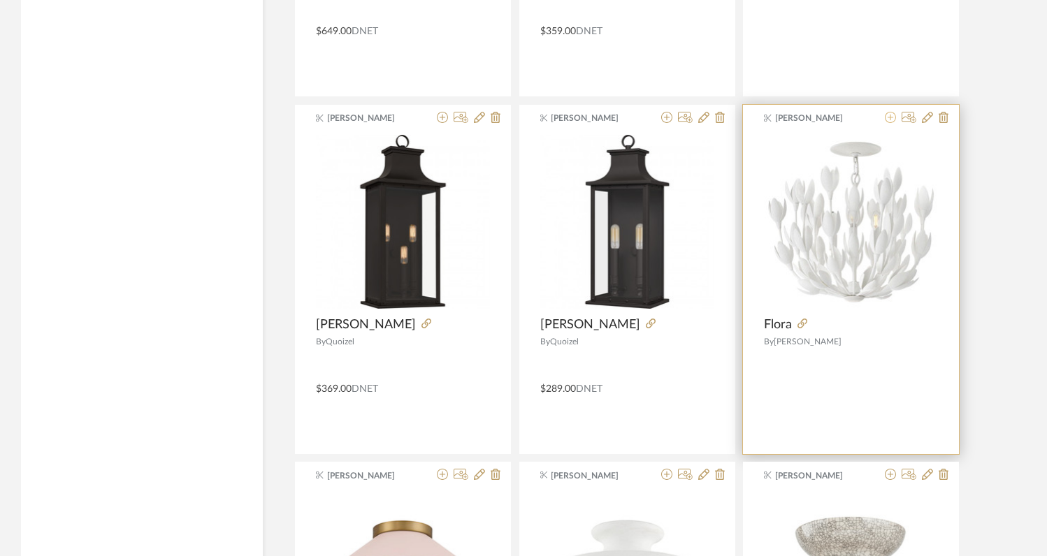
click at [892, 120] on icon at bounding box center [890, 117] width 11 height 11
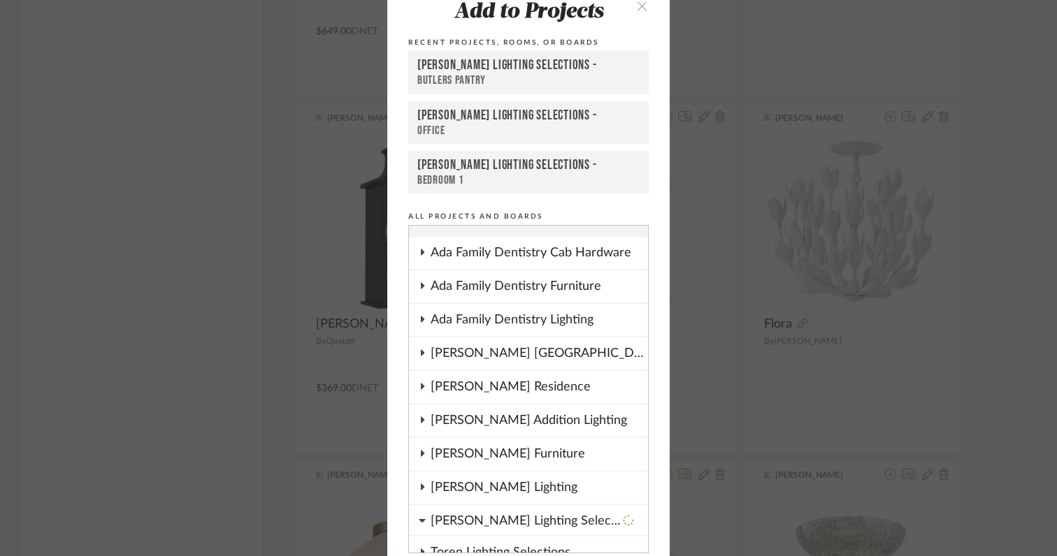
scroll to position [80, 0]
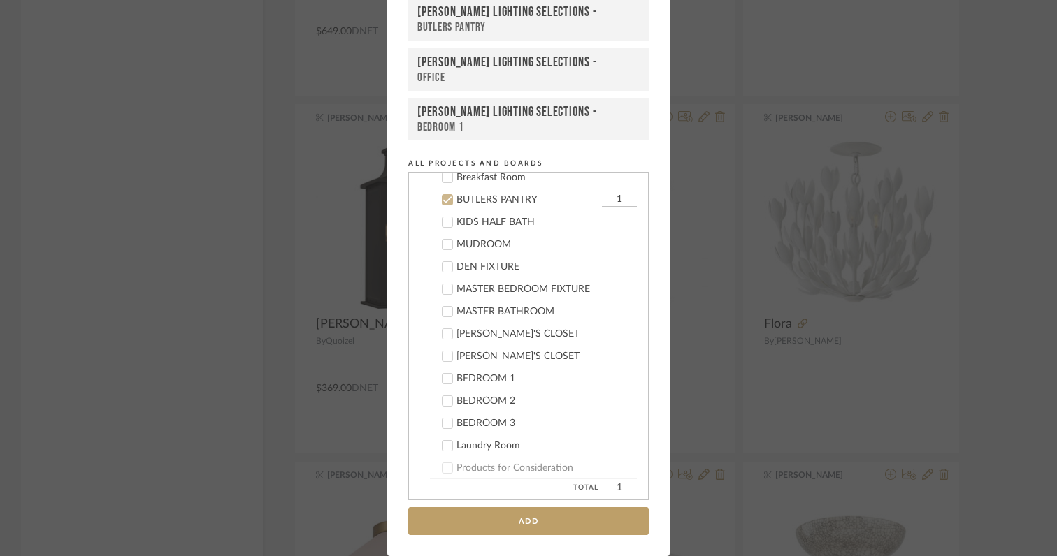
click at [445, 201] on icon at bounding box center [448, 200] width 10 height 10
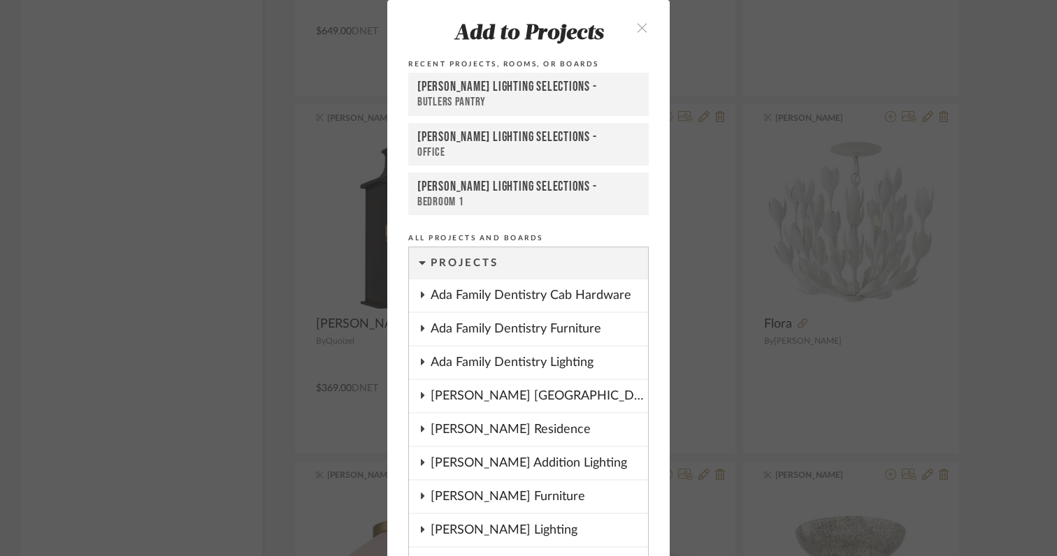
click at [638, 24] on icon "close" at bounding box center [642, 28] width 12 height 12
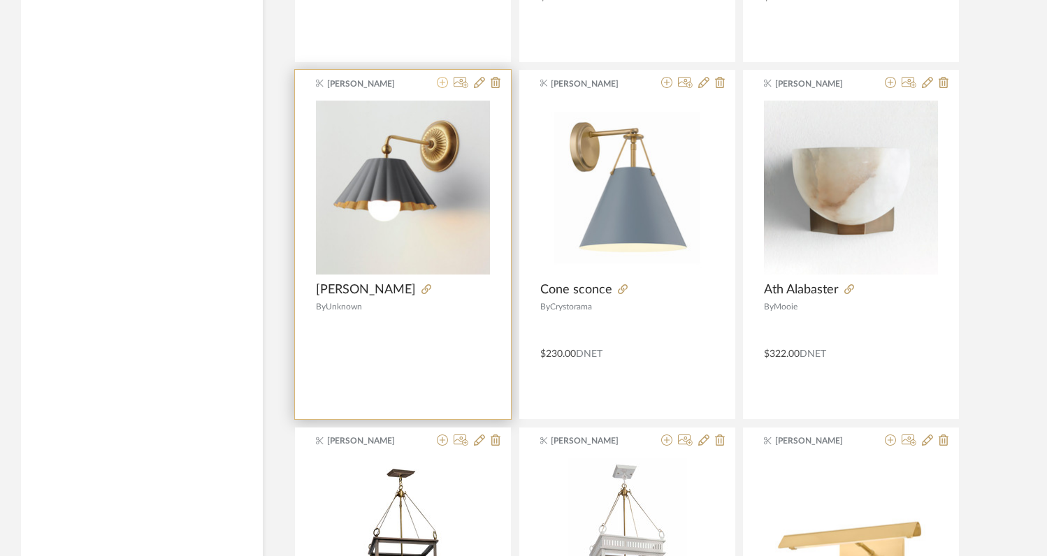
click at [445, 84] on icon at bounding box center [442, 82] width 11 height 11
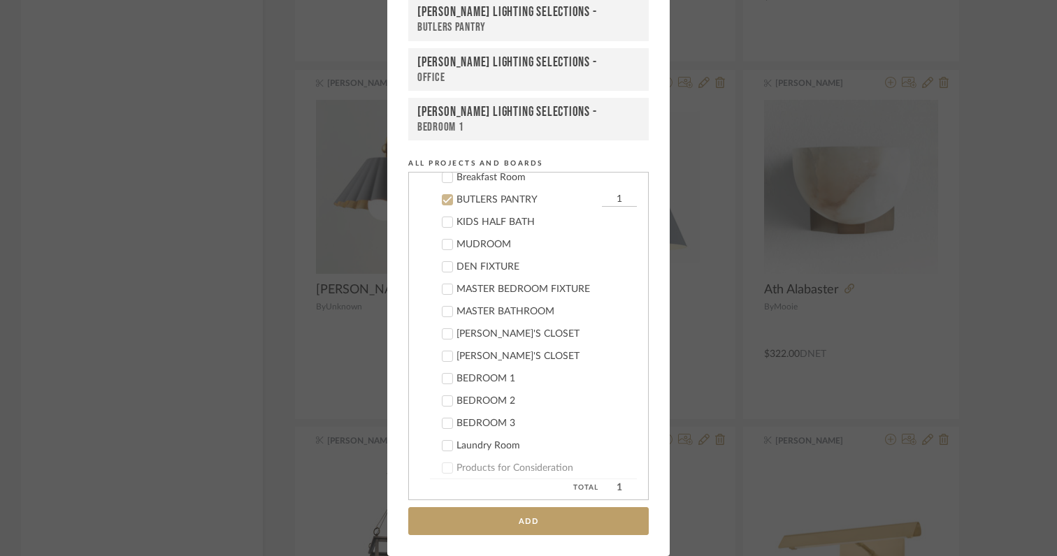
click at [443, 203] on icon at bounding box center [448, 200] width 10 height 10
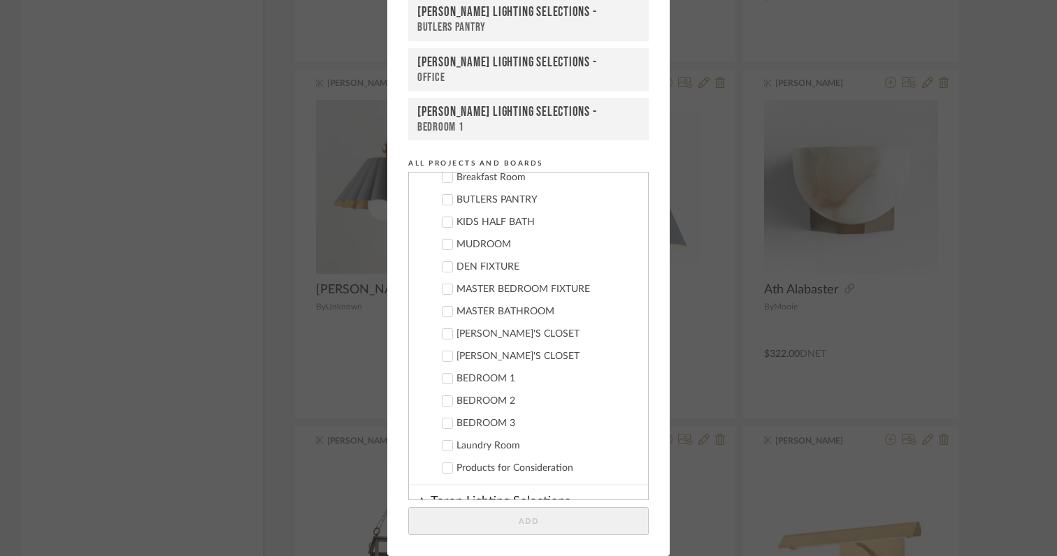
click at [445, 380] on icon at bounding box center [448, 379] width 10 height 10
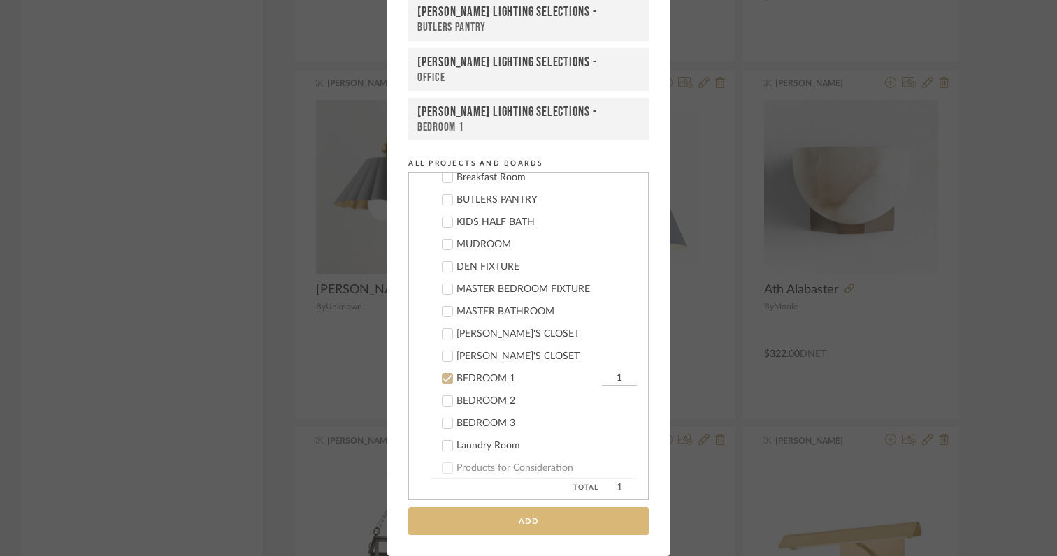
click at [528, 524] on button "Add" at bounding box center [528, 522] width 240 height 29
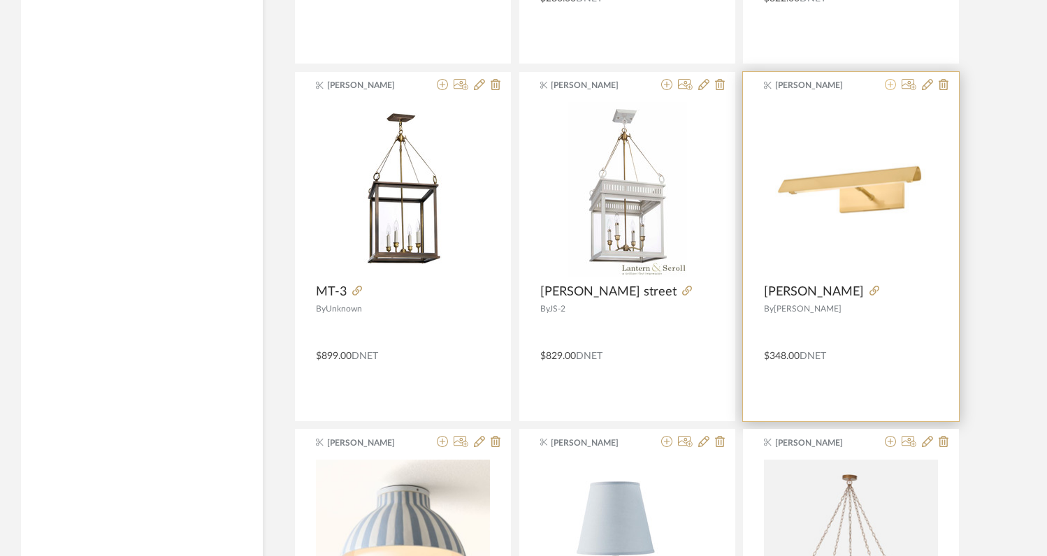
click at [889, 87] on icon at bounding box center [890, 84] width 11 height 11
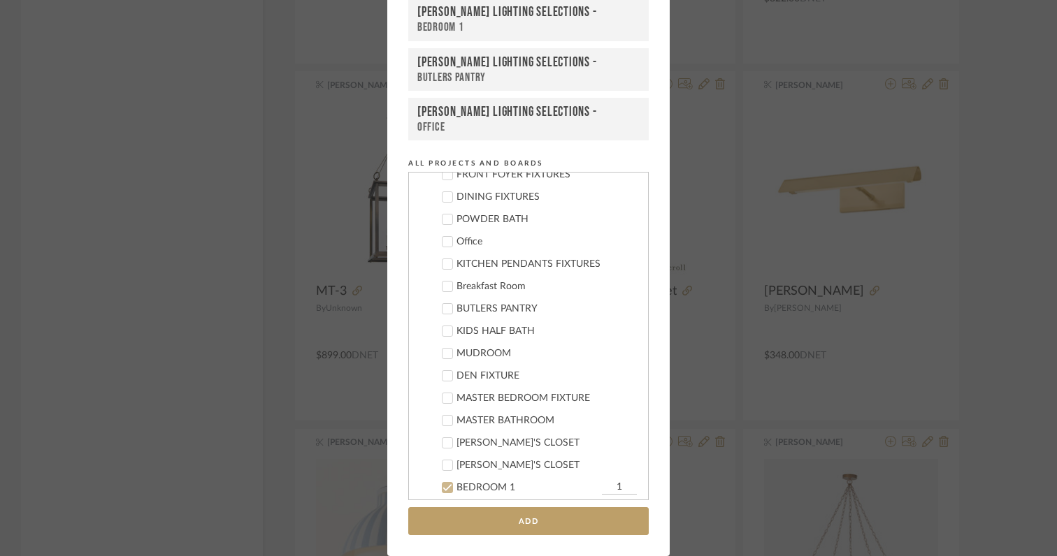
click at [444, 266] on icon at bounding box center [448, 264] width 10 height 10
click at [512, 518] on button "Add" at bounding box center [528, 522] width 240 height 29
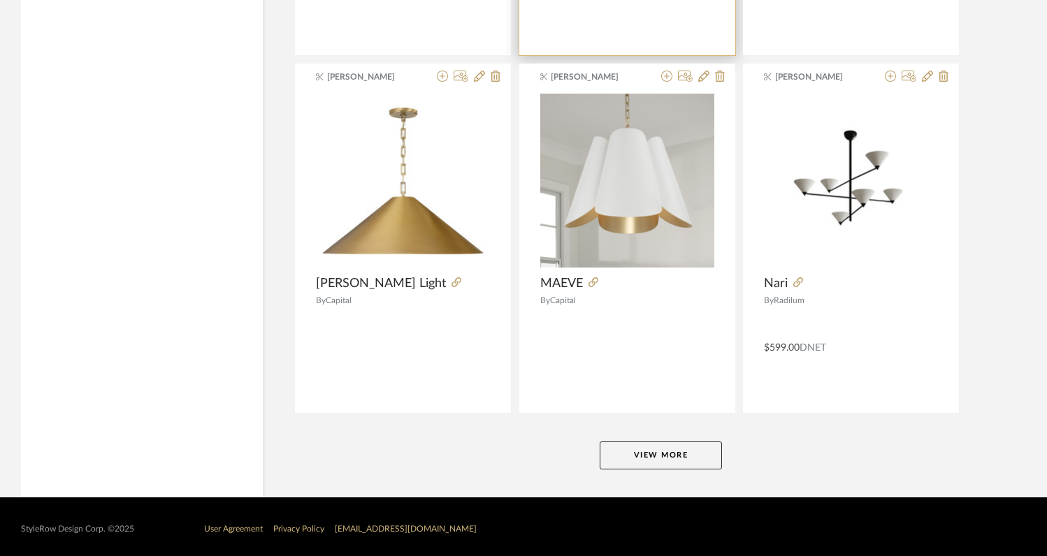
scroll to position [12807, 0]
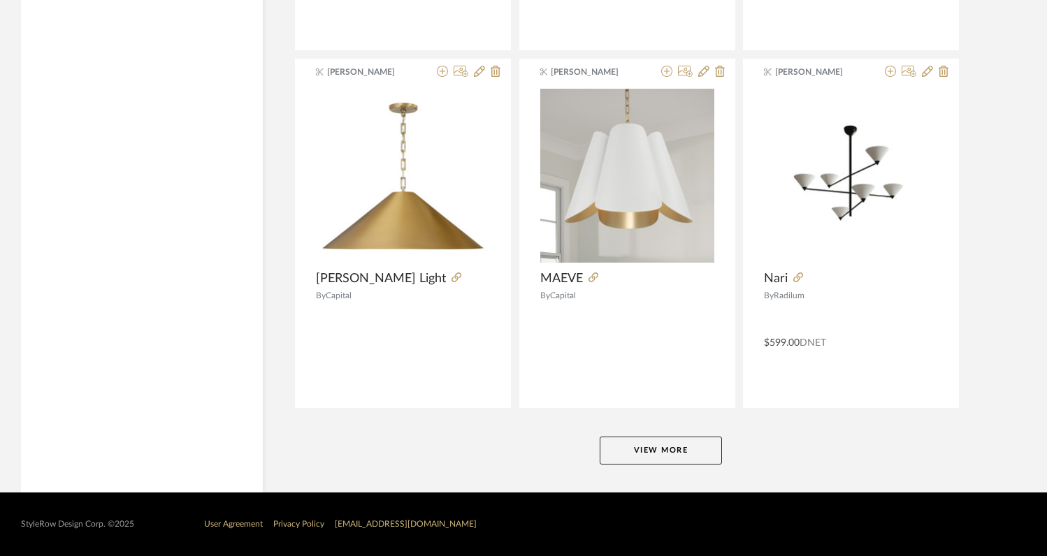
click at [654, 443] on button "View More" at bounding box center [661, 451] width 122 height 28
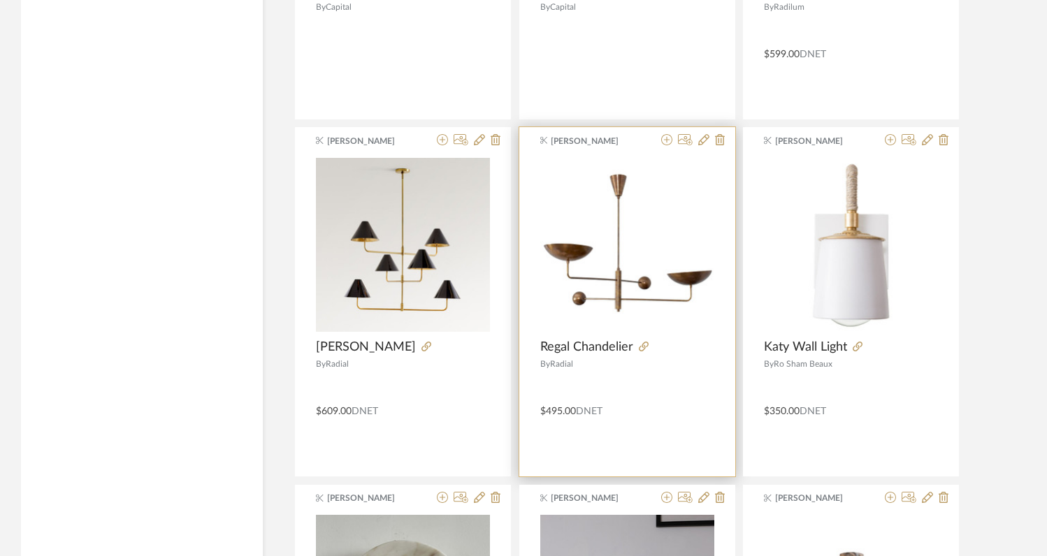
scroll to position [13088, 0]
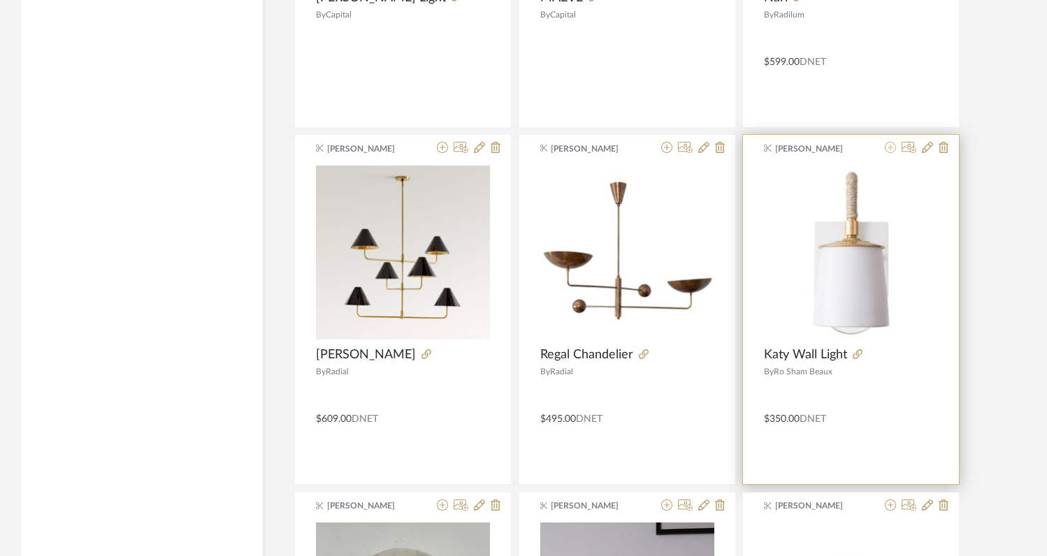
click at [892, 149] on icon at bounding box center [890, 147] width 11 height 11
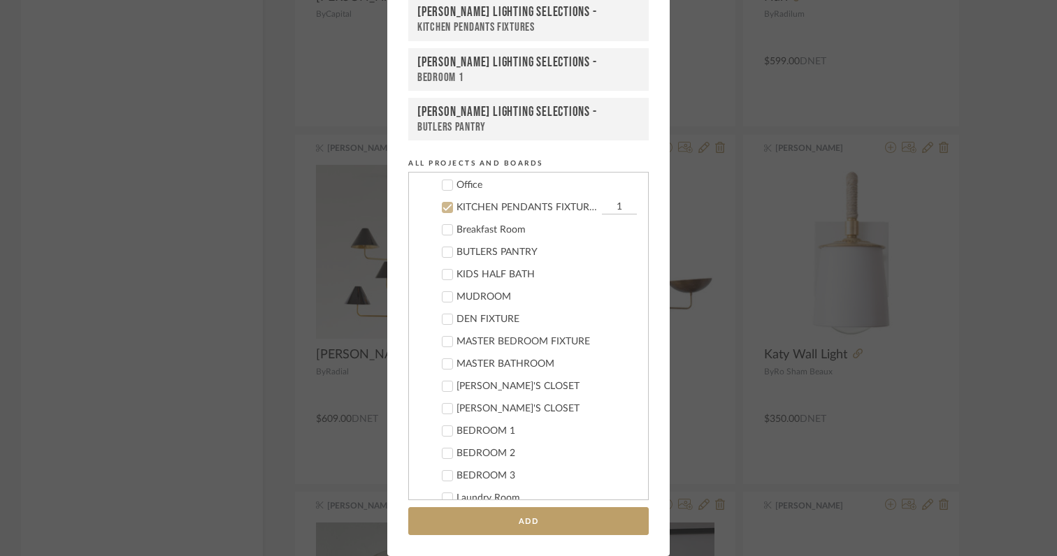
scroll to position [399, 0]
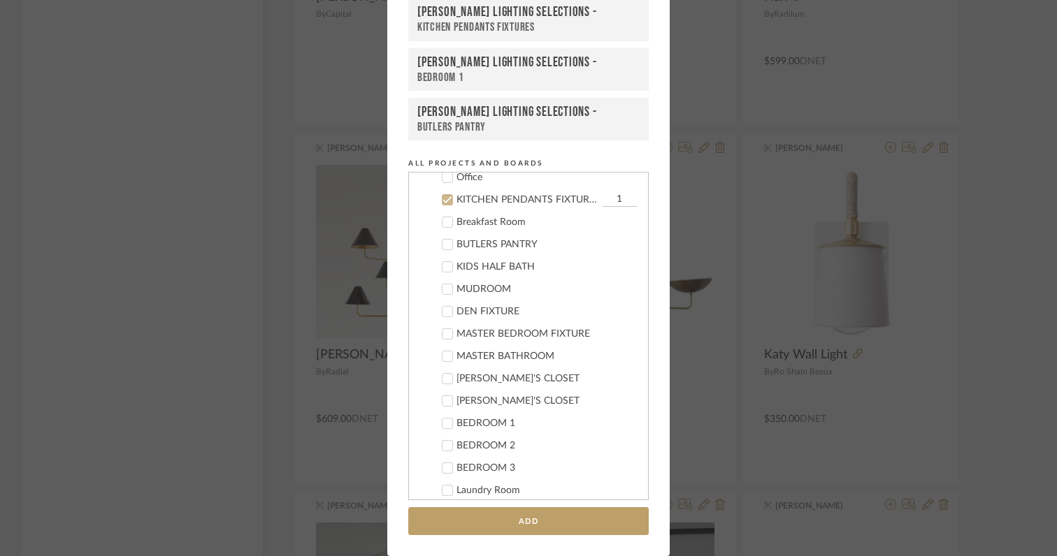
click at [445, 194] on label "KITCHEN PENDANTS FIXTURES 1" at bounding box center [533, 200] width 207 height 14
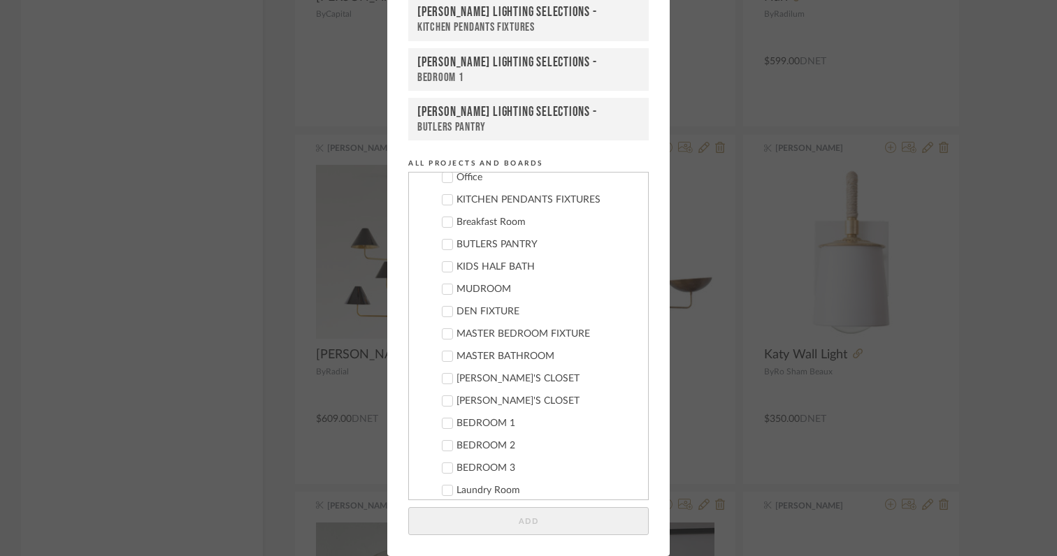
click at [445, 470] on icon at bounding box center [448, 468] width 10 height 10
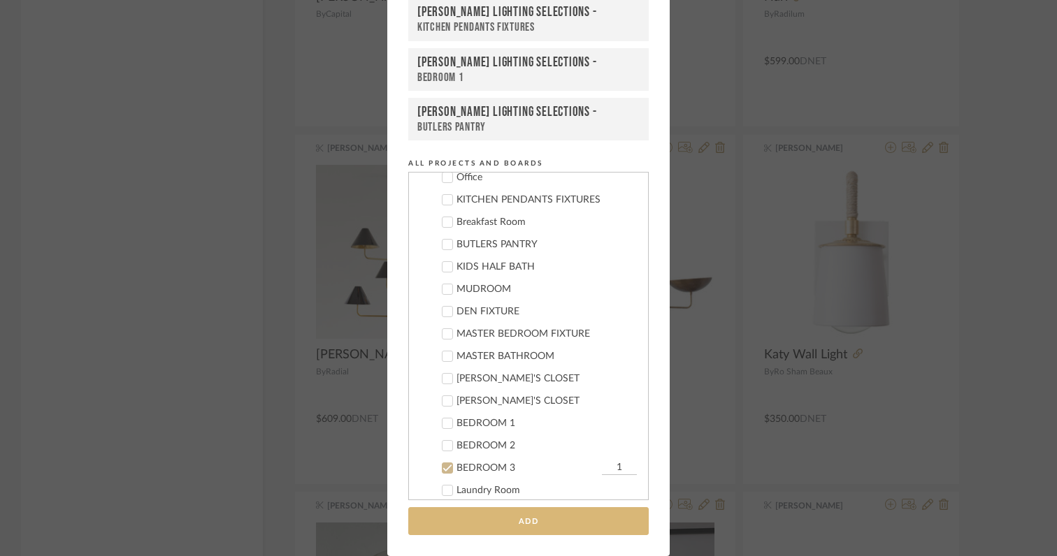
click at [473, 528] on button "Add" at bounding box center [528, 522] width 240 height 29
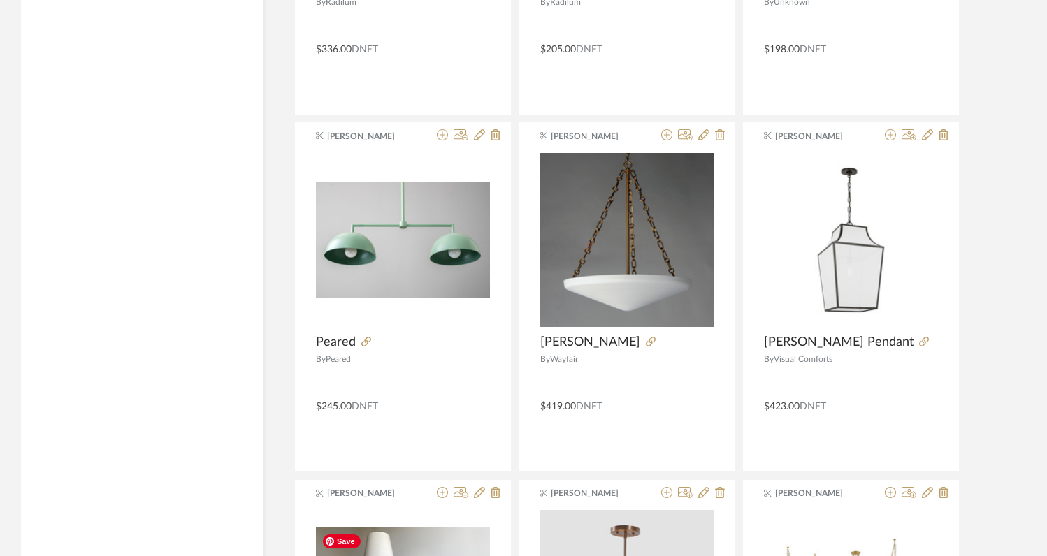
scroll to position [13855, 0]
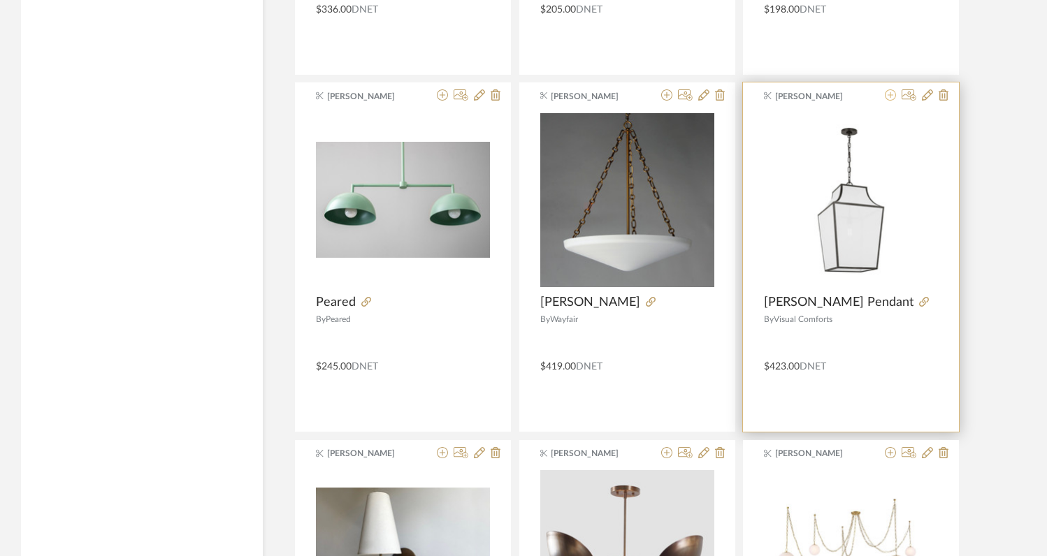
click at [891, 98] on icon at bounding box center [890, 94] width 11 height 11
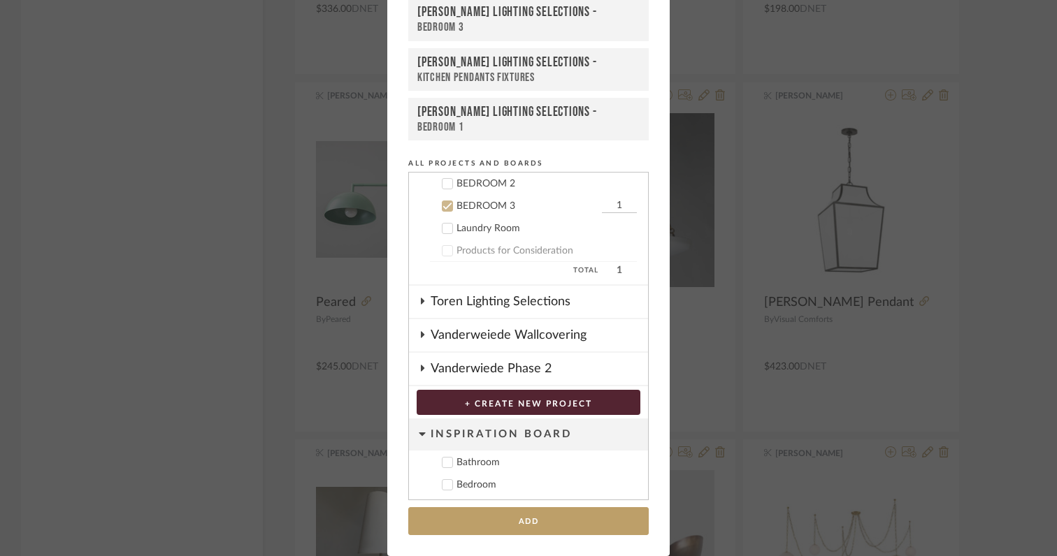
scroll to position [668, 0]
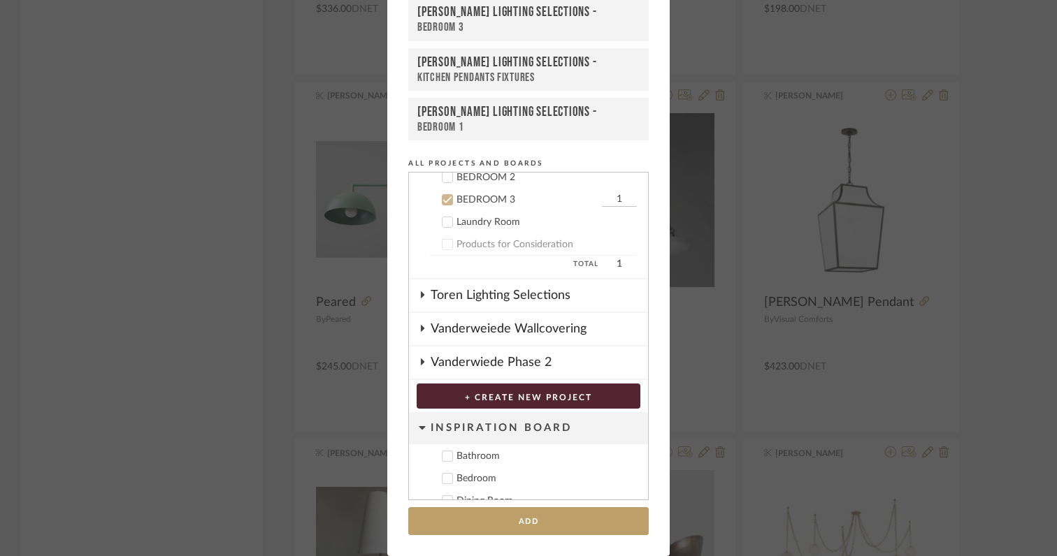
click at [447, 200] on icon at bounding box center [448, 200] width 10 height 10
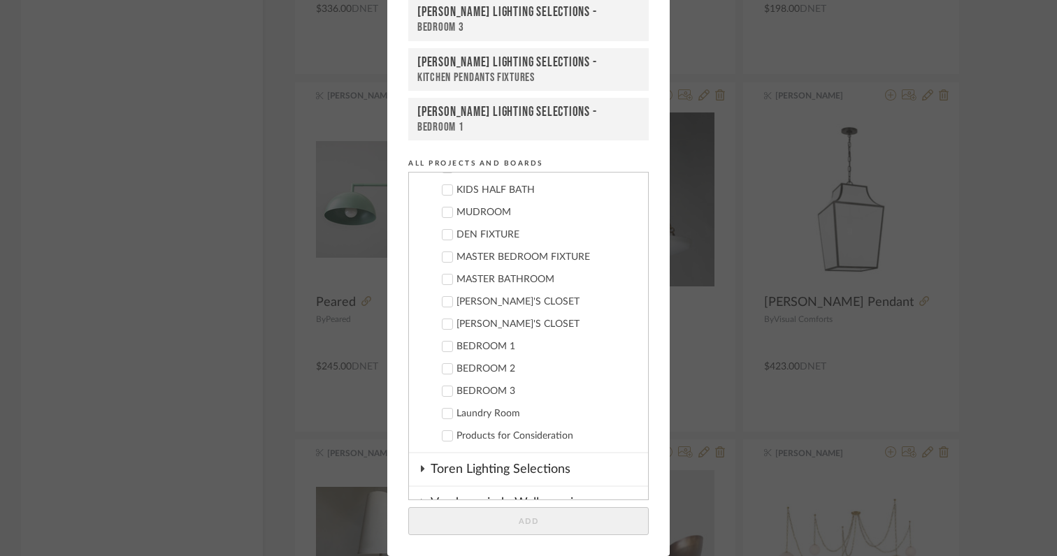
scroll to position [483, 0]
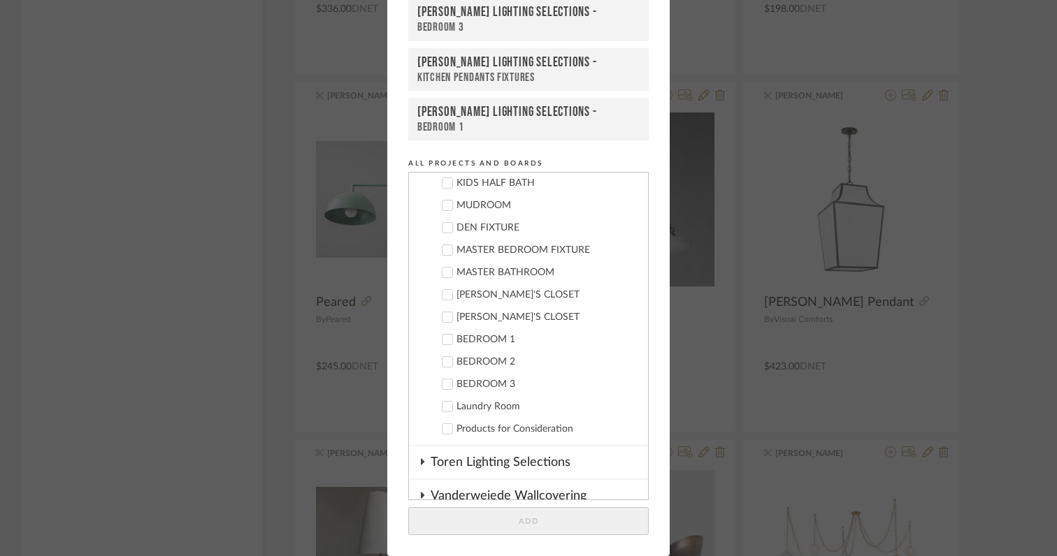
click at [445, 408] on icon at bounding box center [448, 407] width 10 height 10
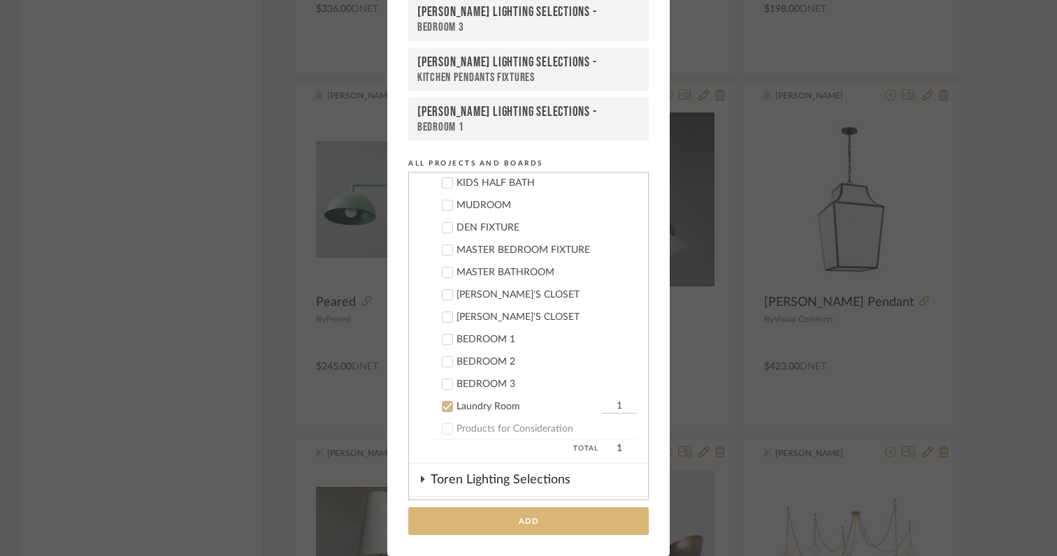
click at [486, 518] on button "Add" at bounding box center [528, 522] width 240 height 29
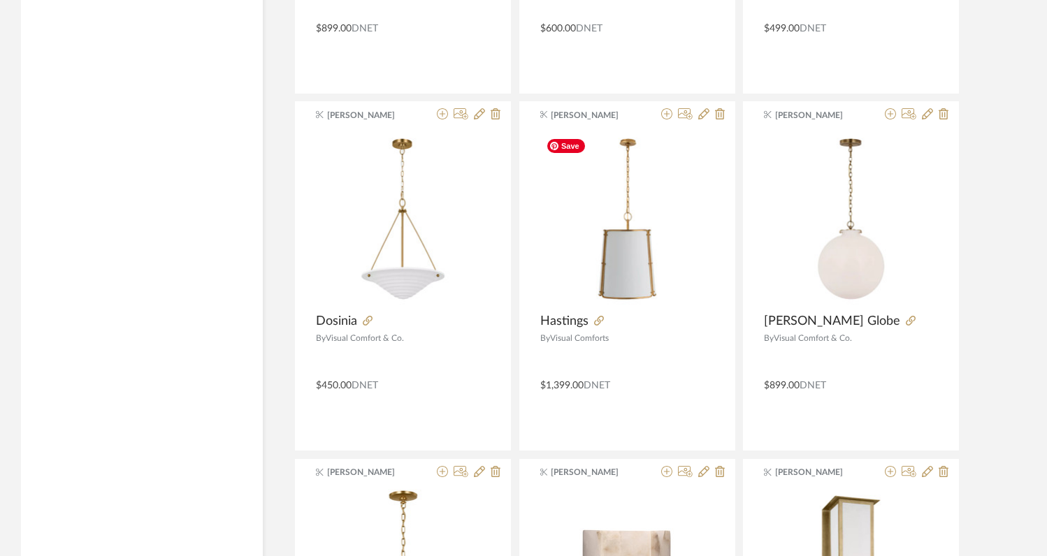
scroll to position [16698, 0]
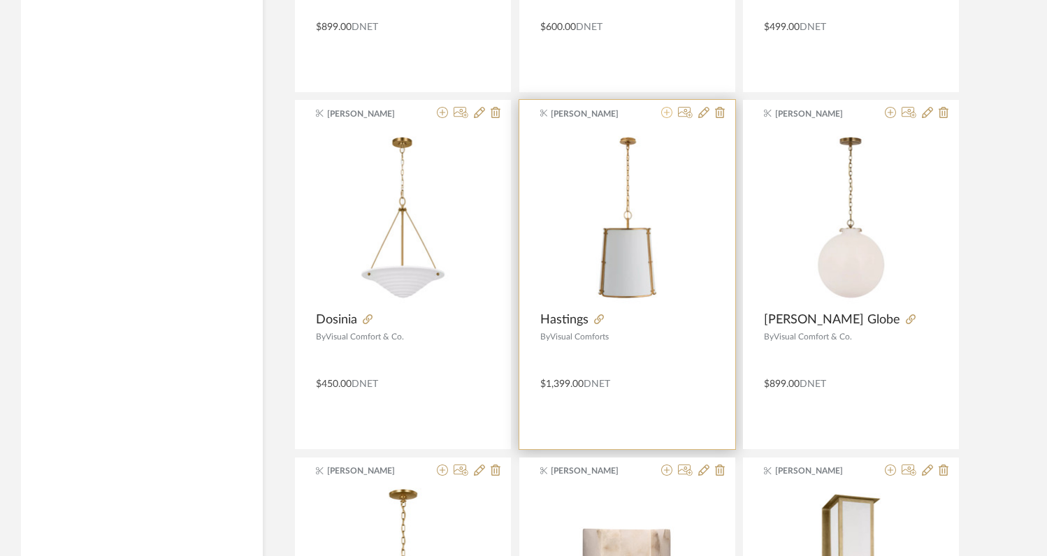
click at [666, 114] on icon at bounding box center [666, 112] width 11 height 11
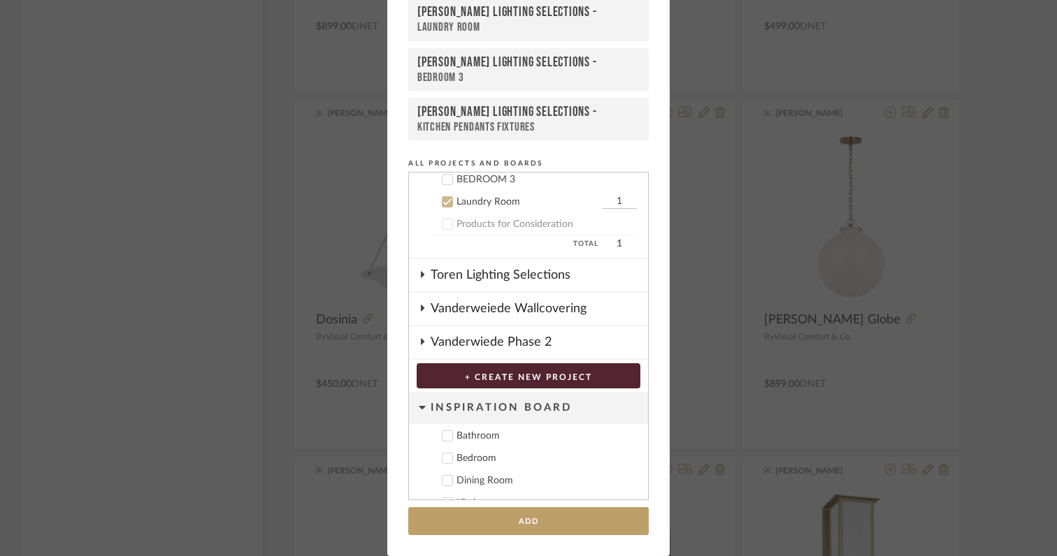
scroll to position [690, 0]
click at [445, 199] on icon at bounding box center [448, 200] width 10 height 10
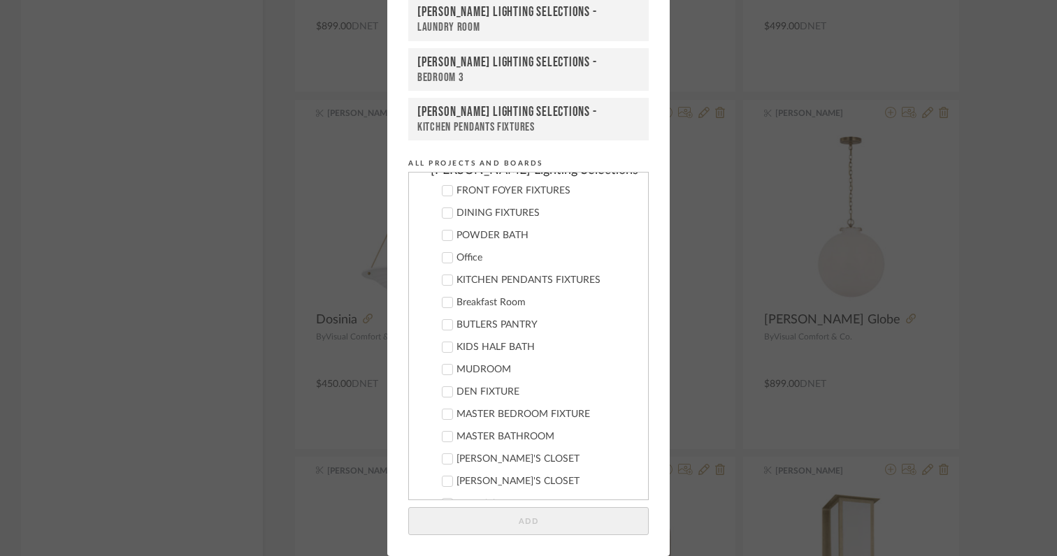
scroll to position [312, 0]
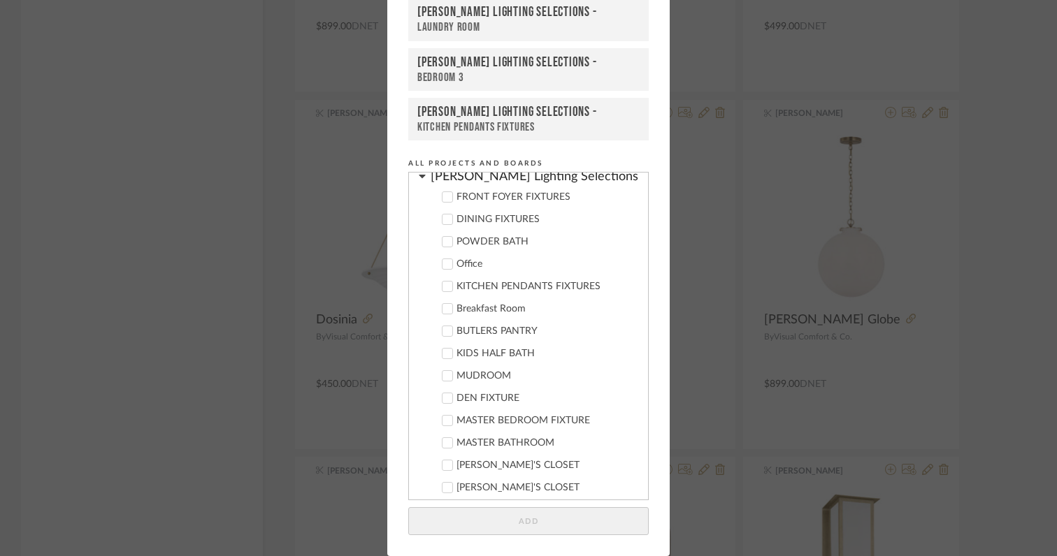
click at [444, 287] on icon at bounding box center [448, 287] width 10 height 10
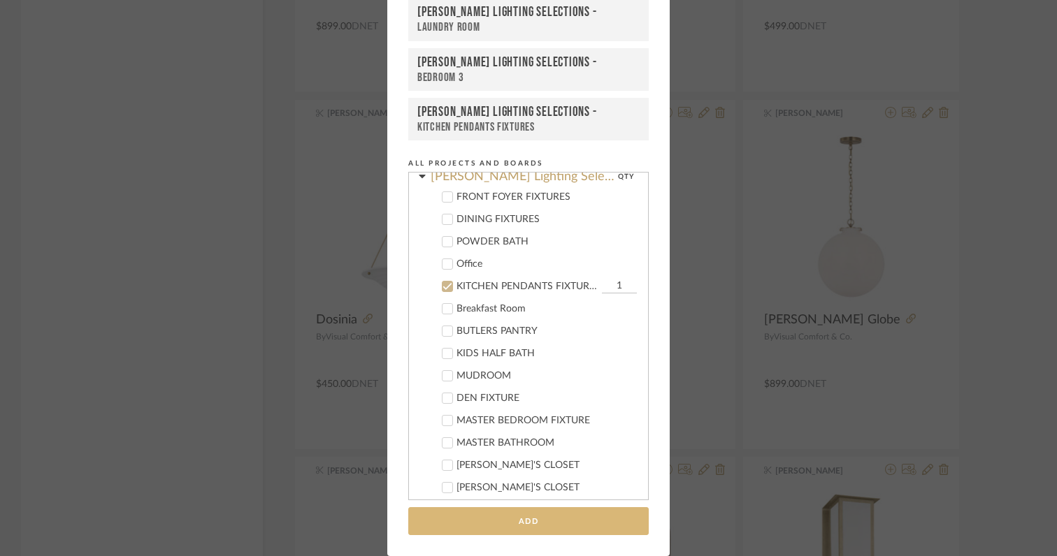
click at [503, 520] on button "Add" at bounding box center [528, 522] width 240 height 29
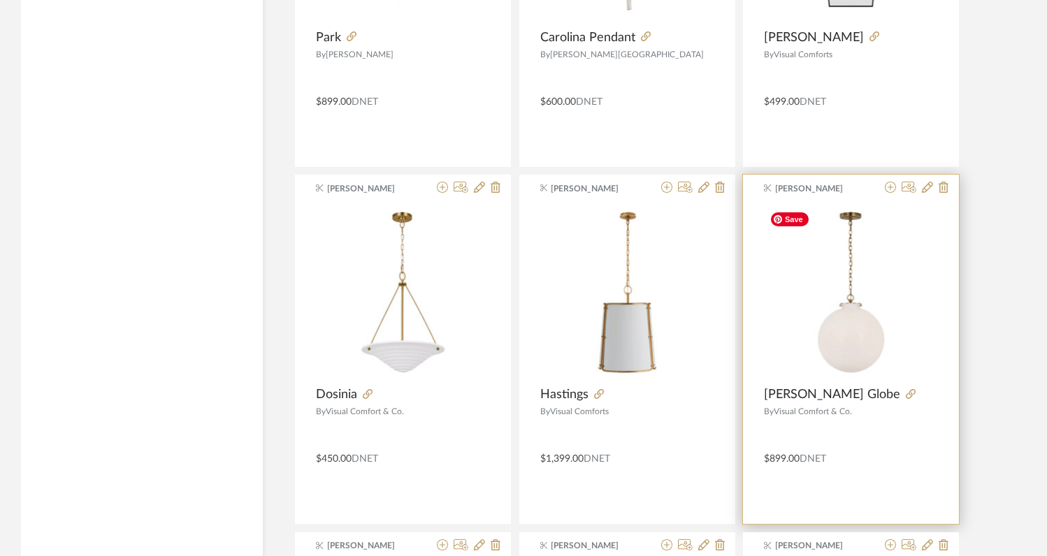
scroll to position [16612, 0]
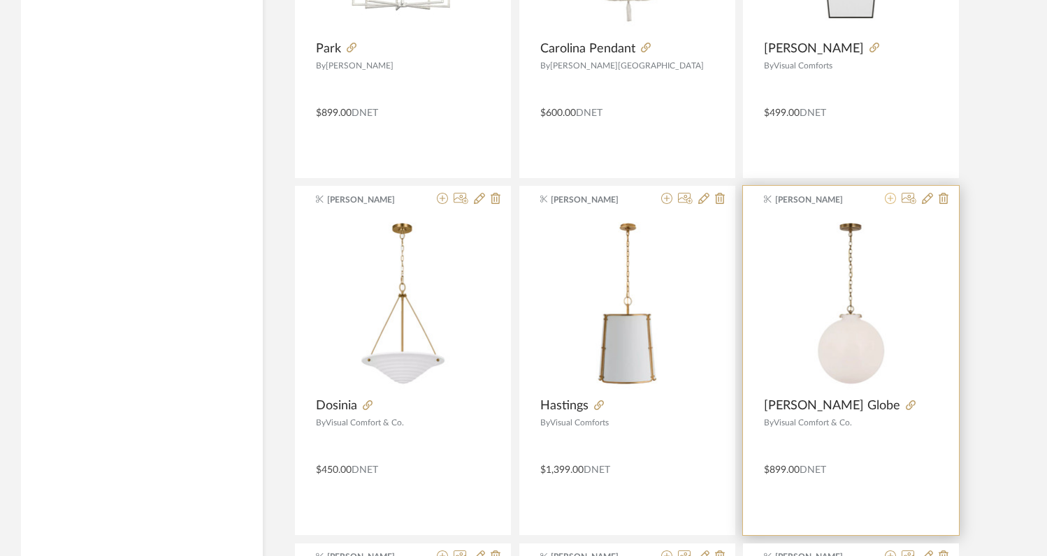
click at [891, 202] on icon at bounding box center [890, 198] width 11 height 11
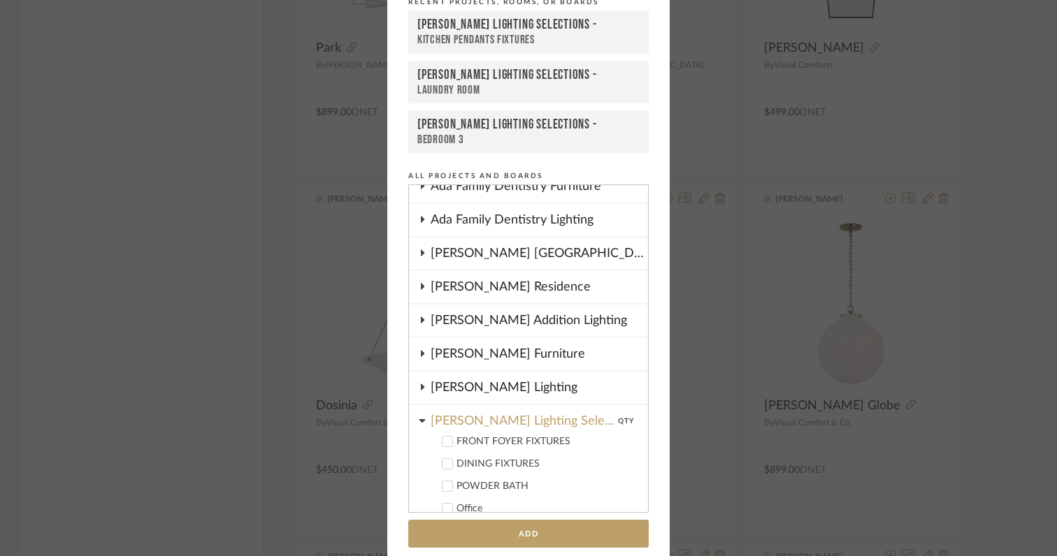
scroll to position [75, 0]
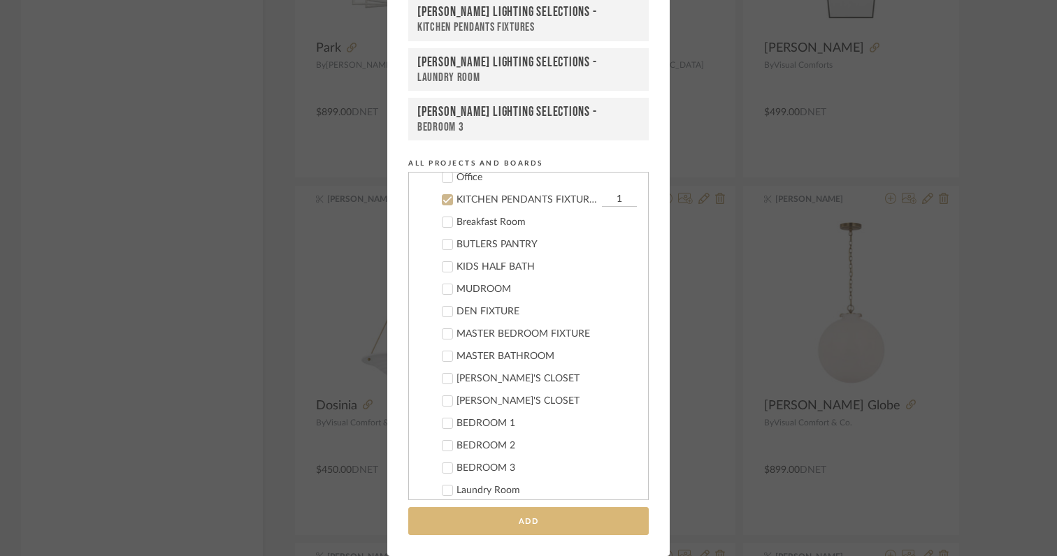
click at [543, 524] on button "Add" at bounding box center [528, 522] width 240 height 29
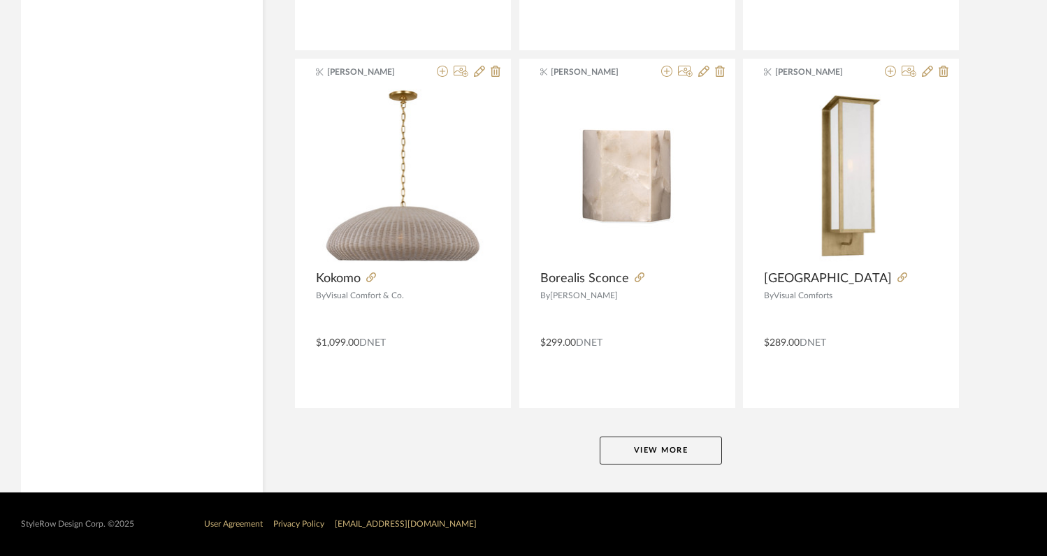
click at [640, 453] on button "View More" at bounding box center [661, 451] width 122 height 28
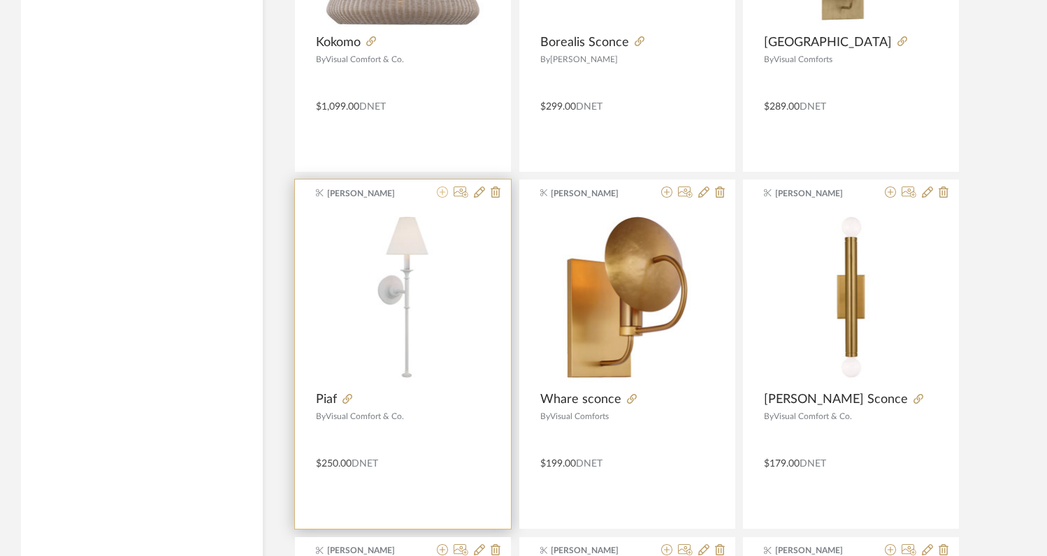
click at [443, 196] on icon at bounding box center [442, 192] width 11 height 11
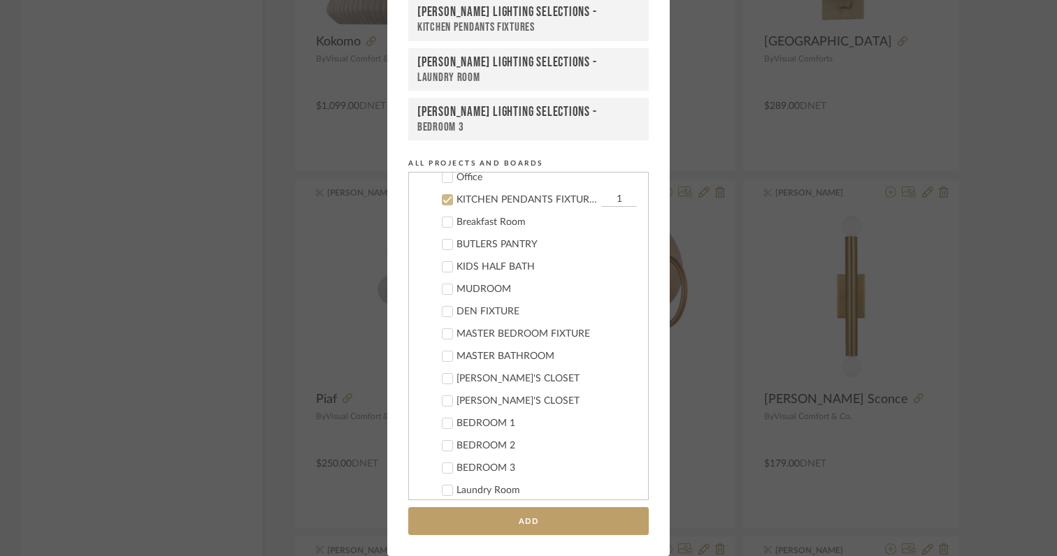
click at [443, 206] on label "KITCHEN PENDANTS FIXTURES 1" at bounding box center [533, 200] width 207 height 14
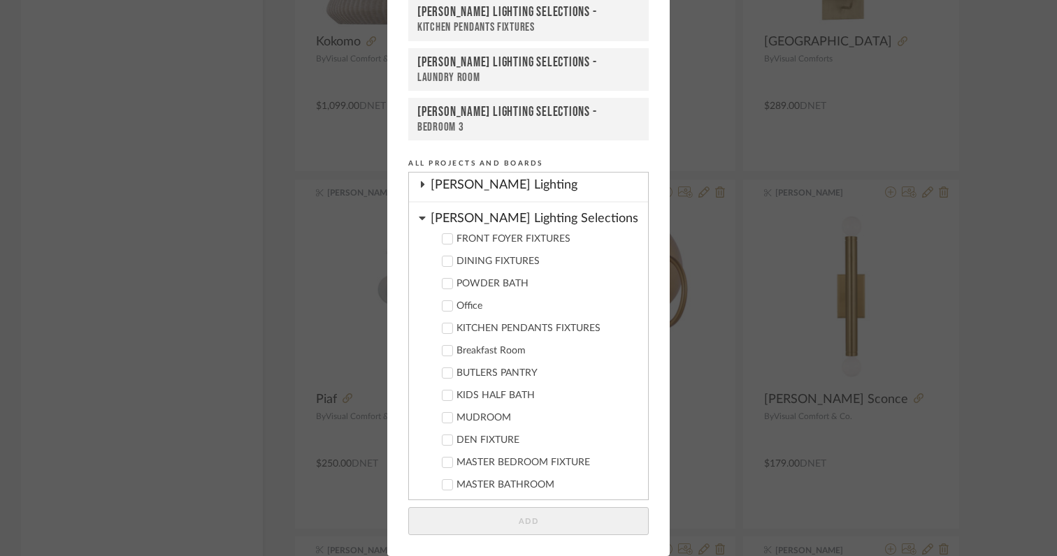
click at [445, 239] on icon at bounding box center [448, 239] width 10 height 10
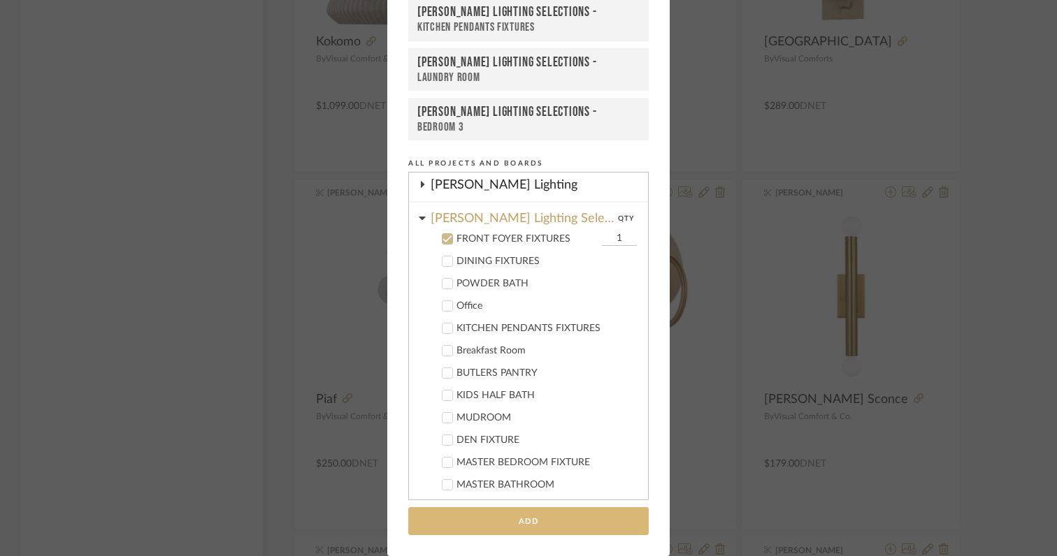
click at [574, 528] on button "Add" at bounding box center [528, 522] width 240 height 29
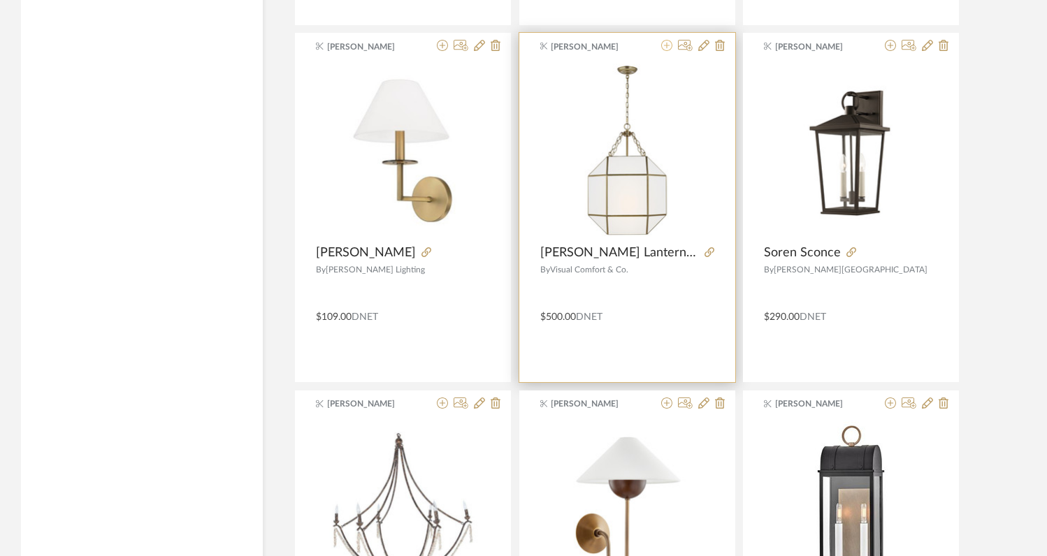
scroll to position [18193, 0]
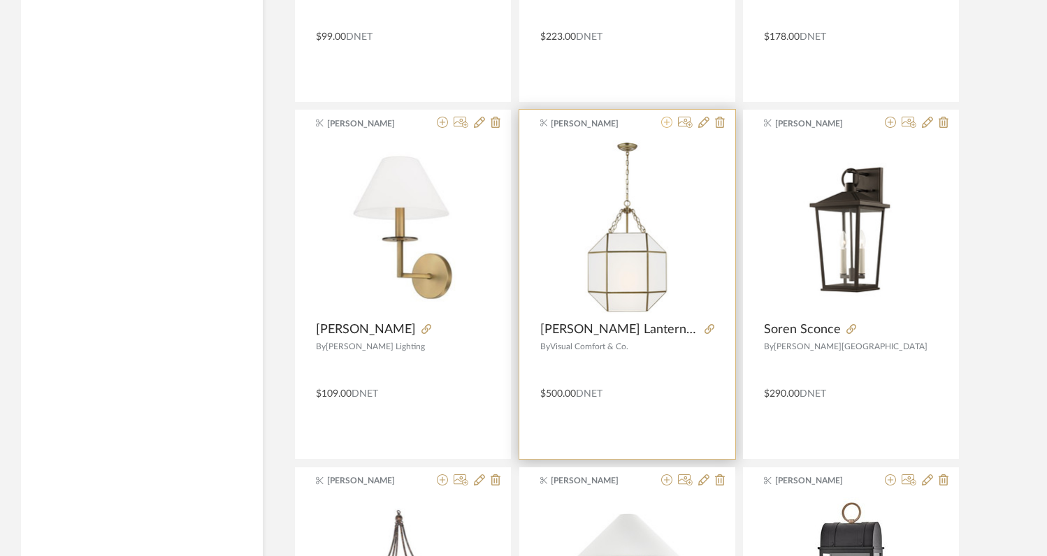
click at [667, 126] on icon at bounding box center [666, 122] width 11 height 11
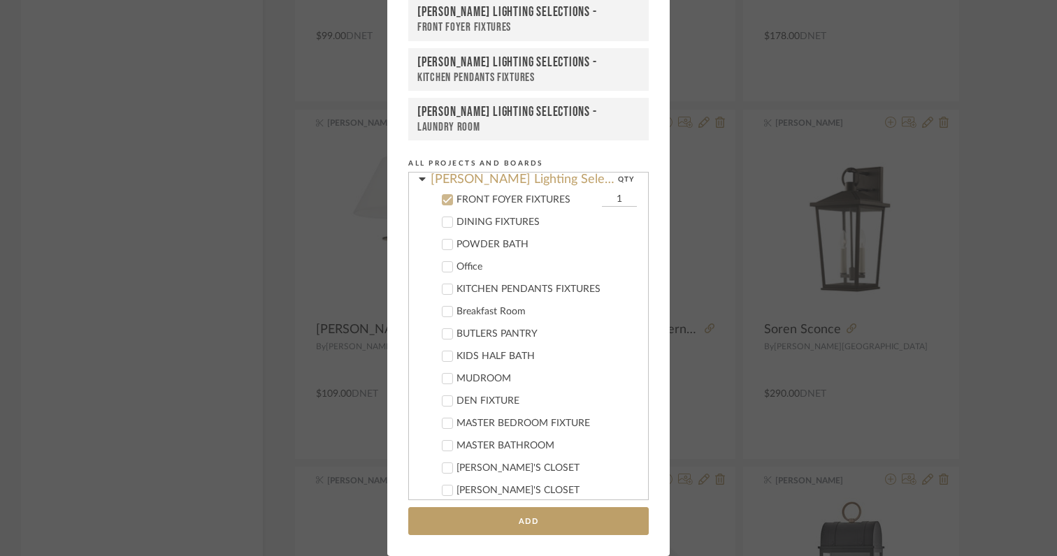
click at [444, 201] on icon at bounding box center [448, 200] width 10 height 10
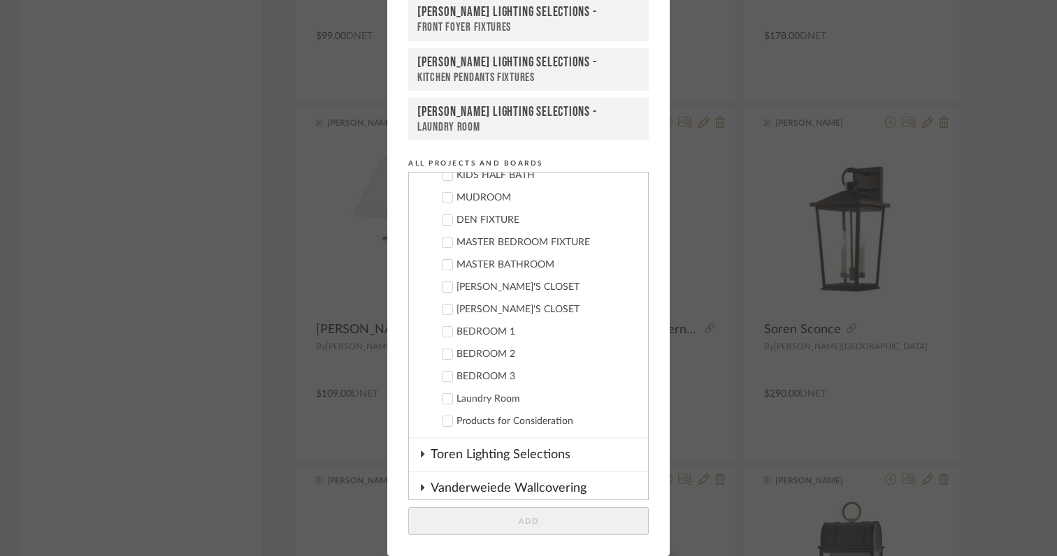
click at [443, 403] on icon at bounding box center [448, 399] width 10 height 10
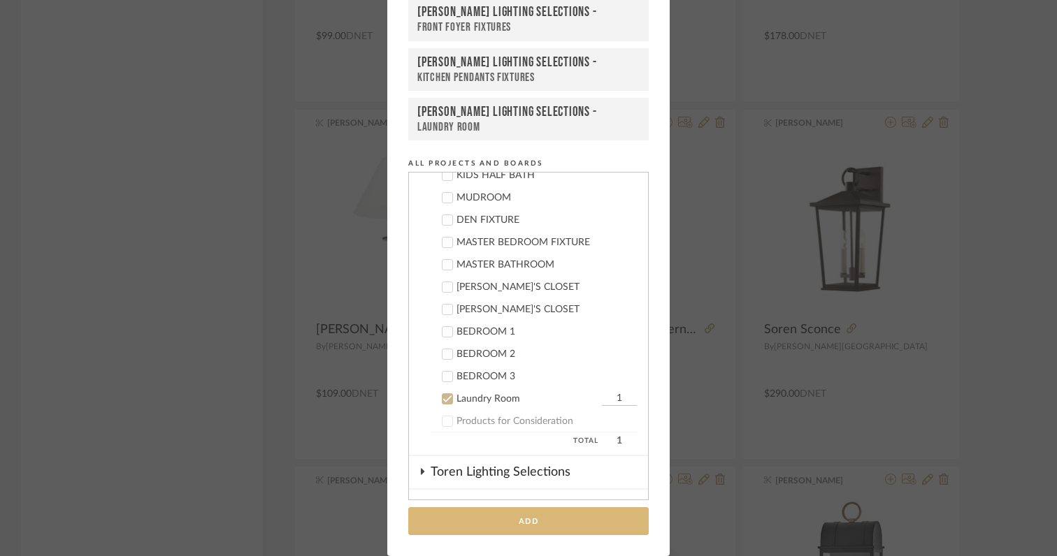
click at [496, 524] on button "Add" at bounding box center [528, 522] width 240 height 29
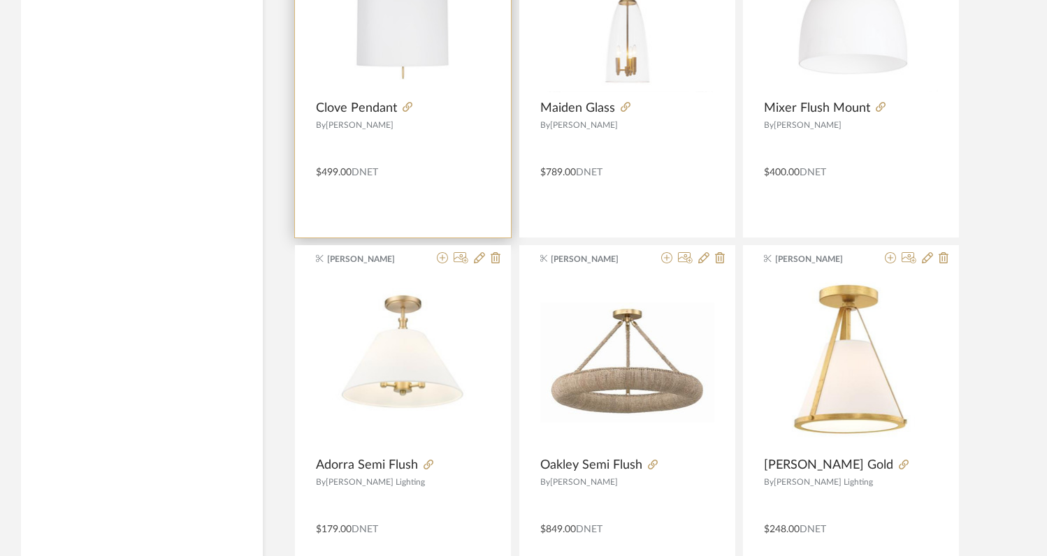
scroll to position [20846, 0]
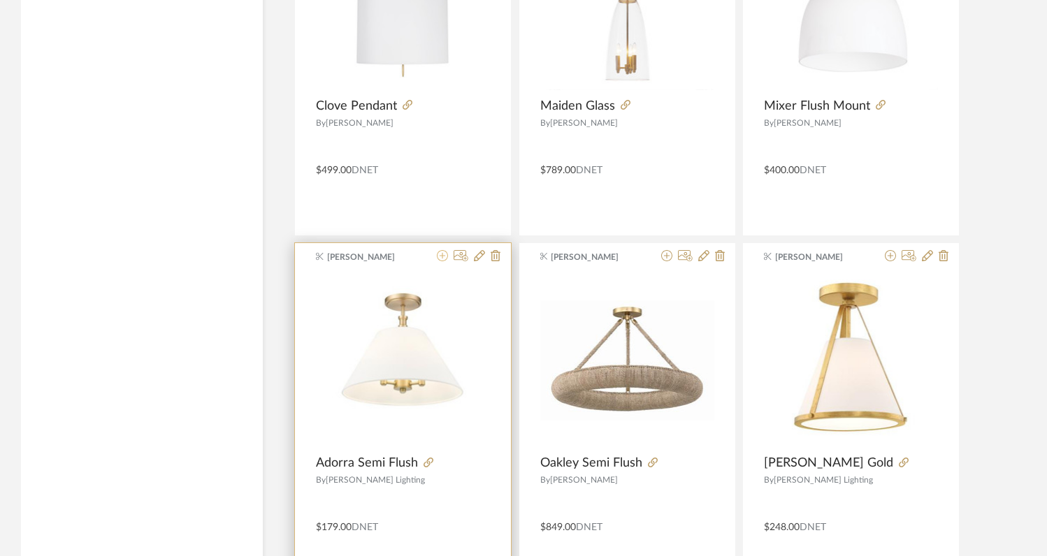
click at [443, 256] on icon at bounding box center [442, 255] width 11 height 11
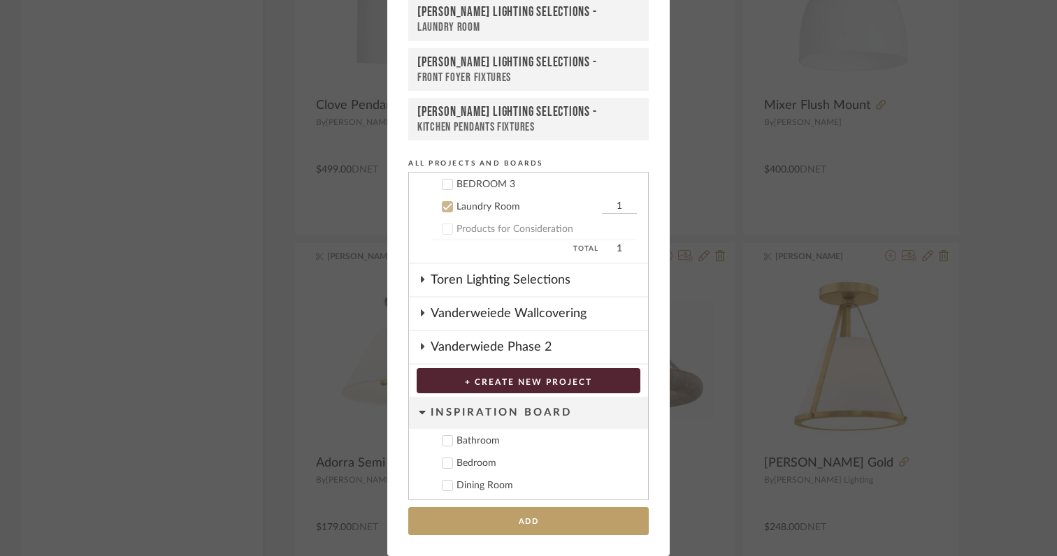
scroll to position [690, 0]
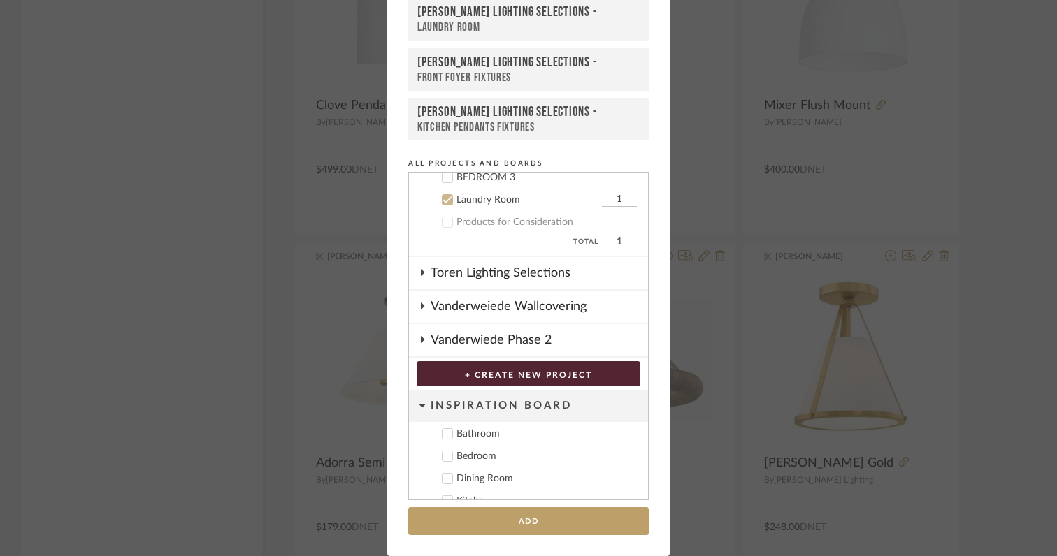
click at [445, 199] on icon at bounding box center [448, 200] width 10 height 10
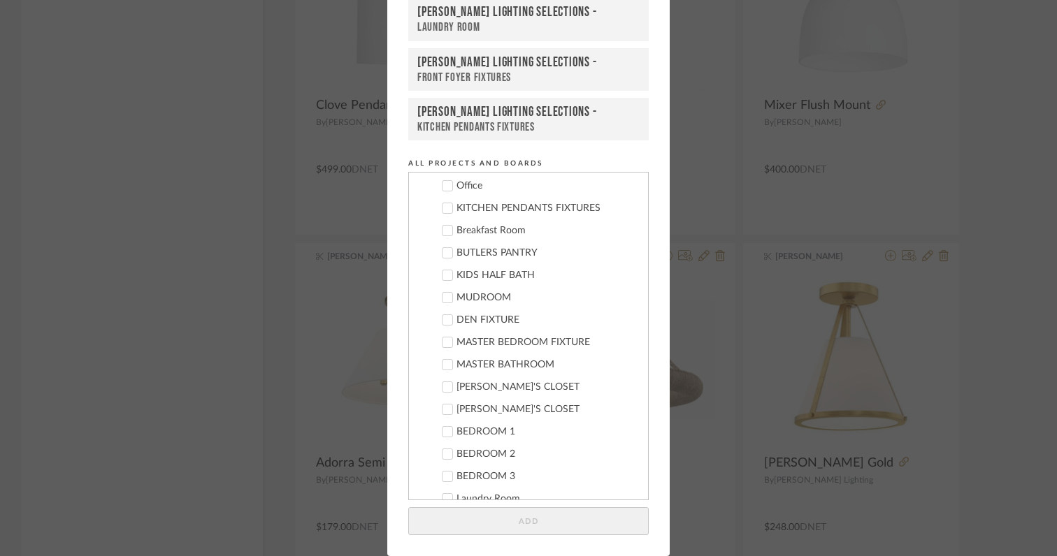
scroll to position [381, 0]
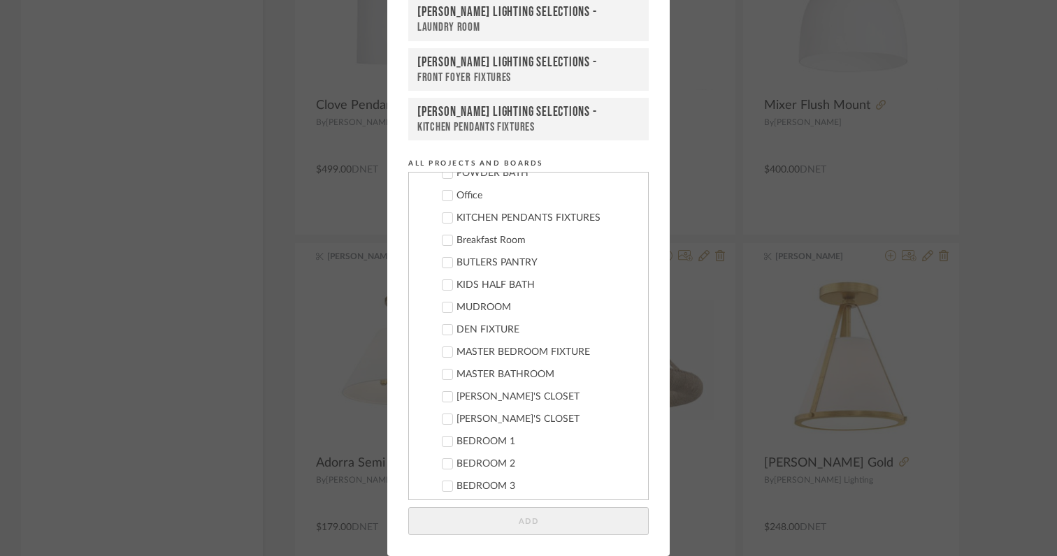
click at [444, 266] on icon at bounding box center [448, 263] width 10 height 10
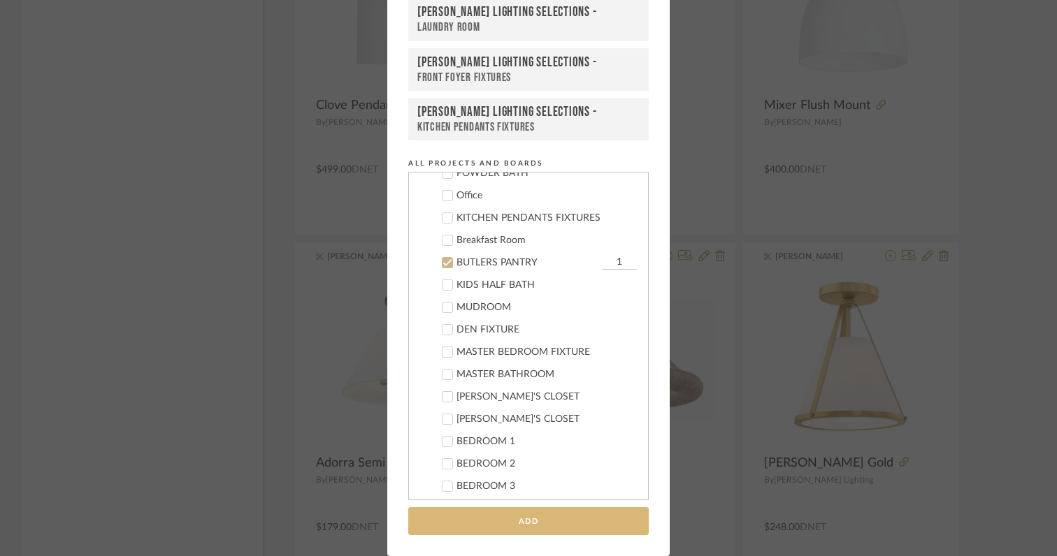
click at [503, 515] on button "Add" at bounding box center [528, 522] width 240 height 29
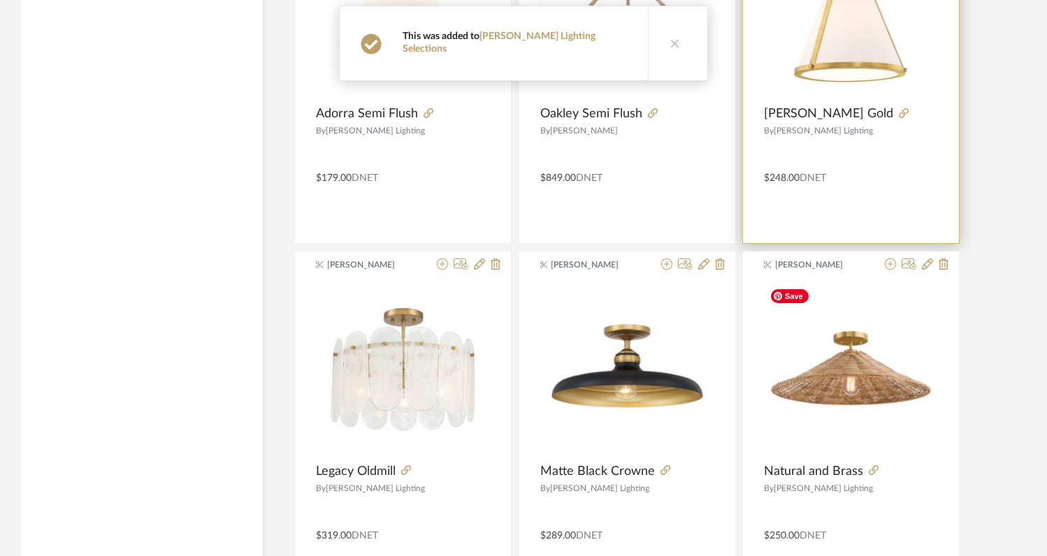
scroll to position [21273, 0]
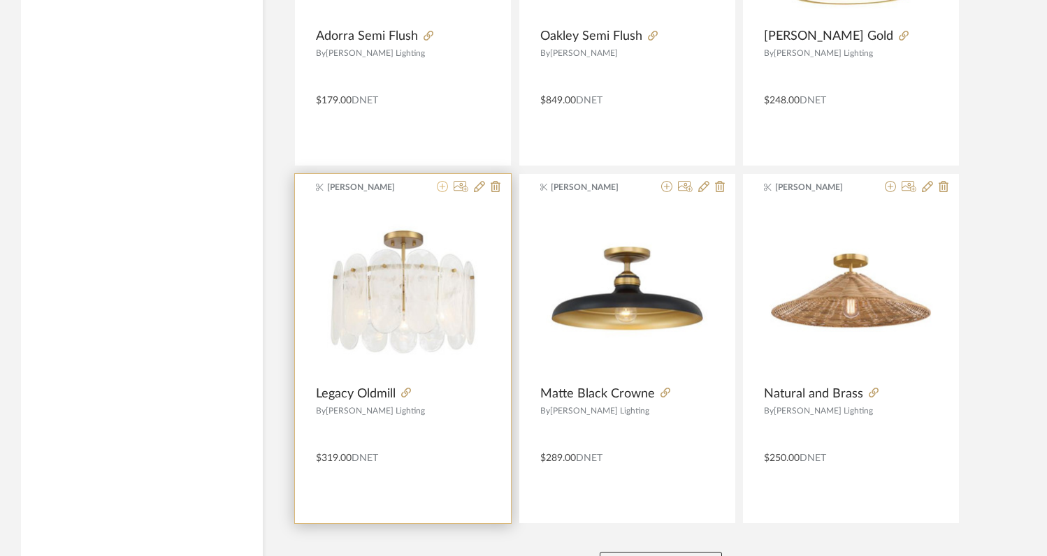
click at [442, 189] on icon at bounding box center [442, 186] width 11 height 11
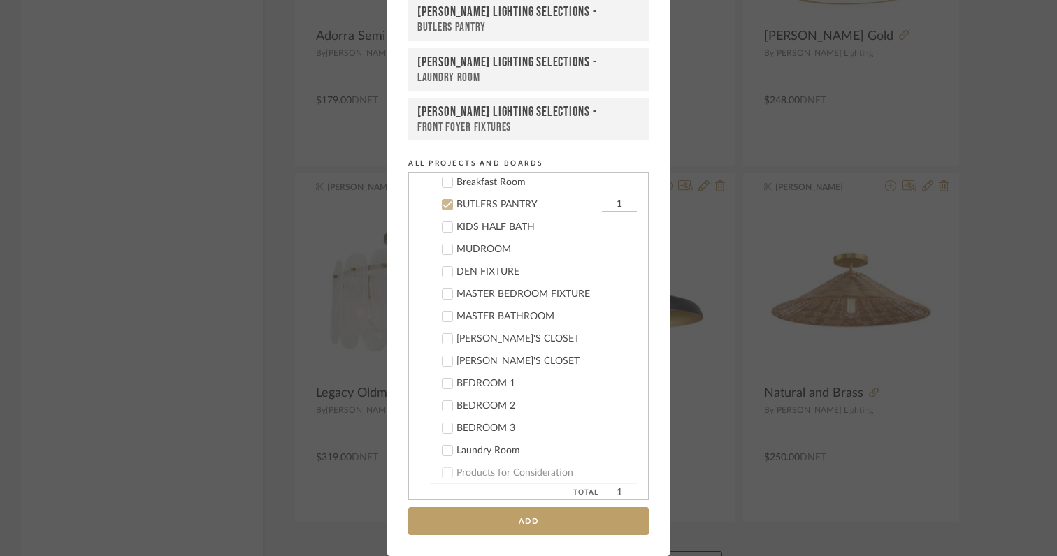
scroll to position [444, 0]
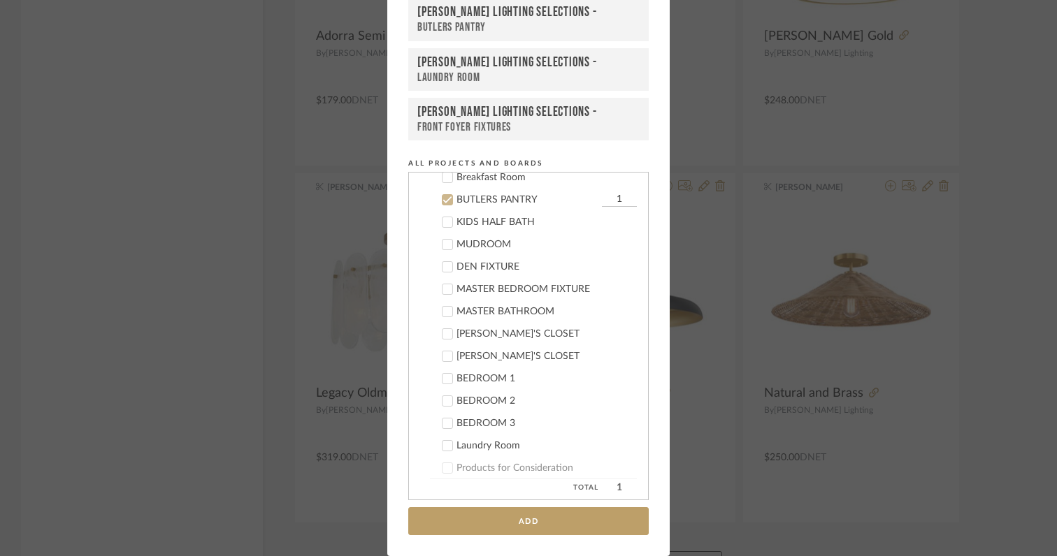
click at [443, 200] on icon at bounding box center [447, 200] width 9 height 7
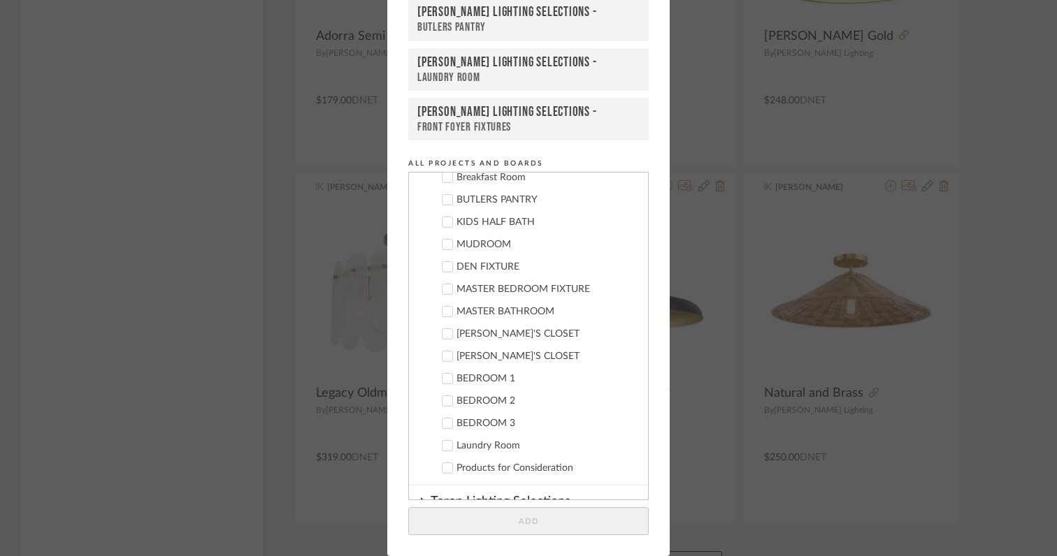
click at [448, 333] on label "[PERSON_NAME]'S CLOSET" at bounding box center [533, 334] width 207 height 14
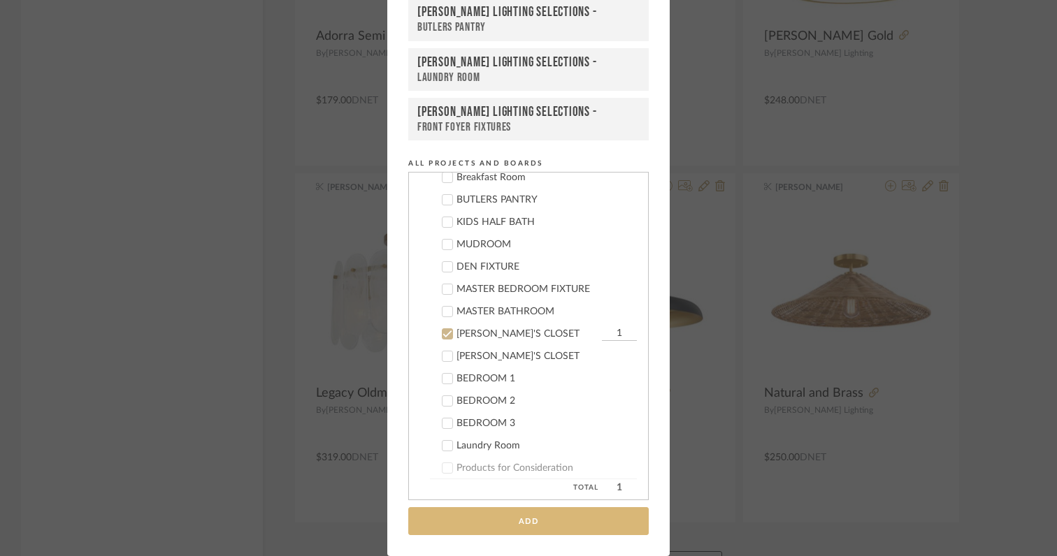
click at [479, 522] on button "Add" at bounding box center [528, 522] width 240 height 29
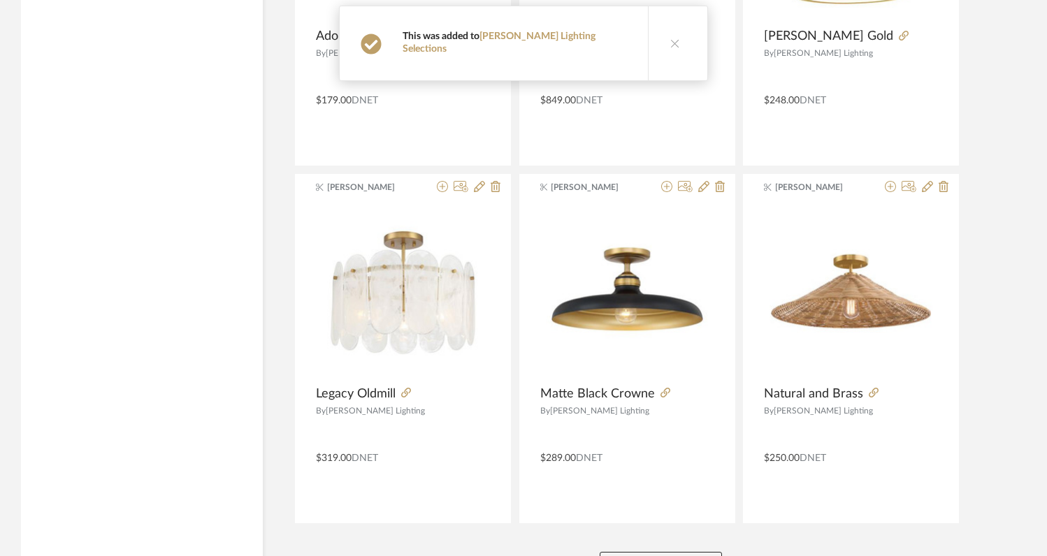
scroll to position [21388, 0]
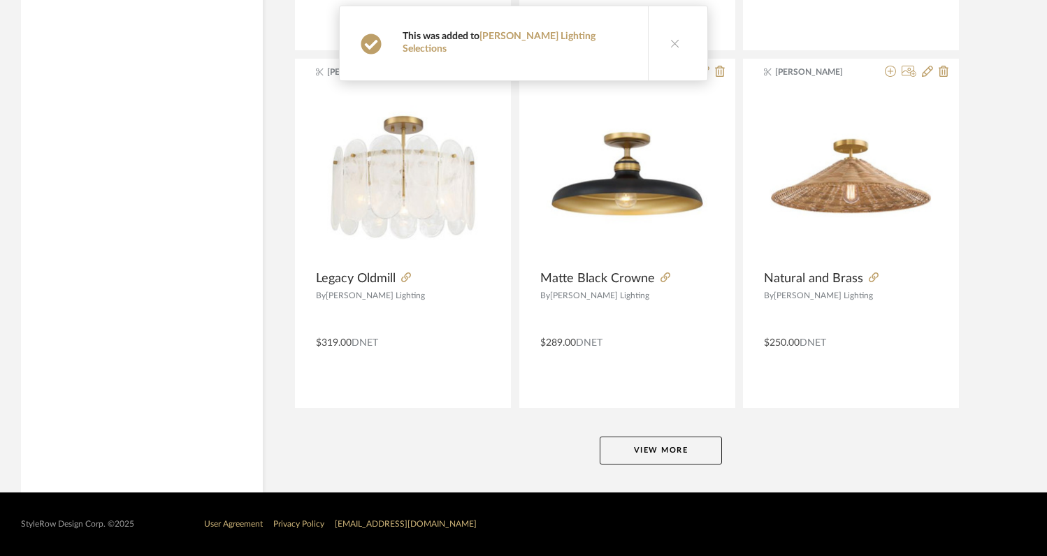
click at [642, 459] on button "View More" at bounding box center [661, 451] width 122 height 28
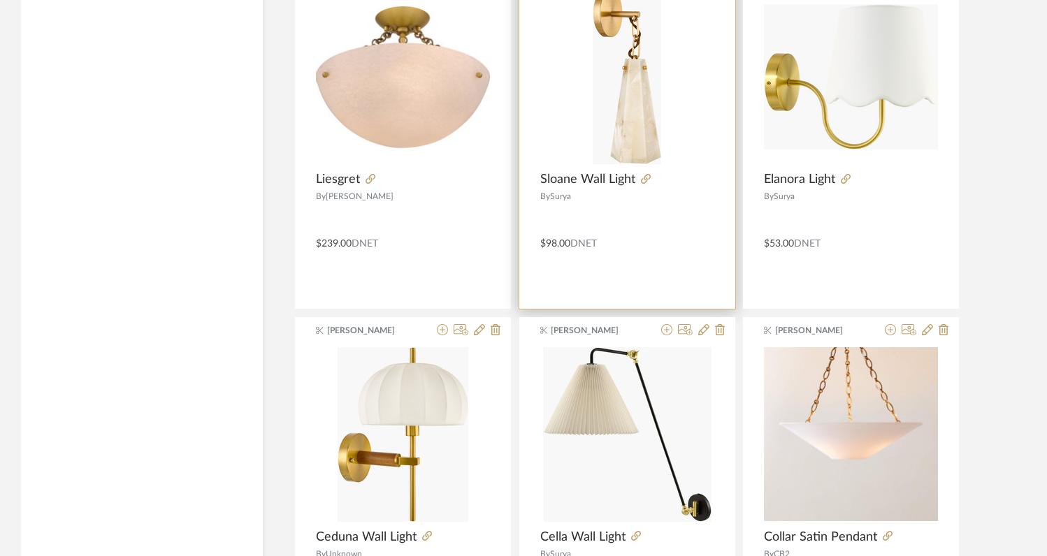
scroll to position [25487, 0]
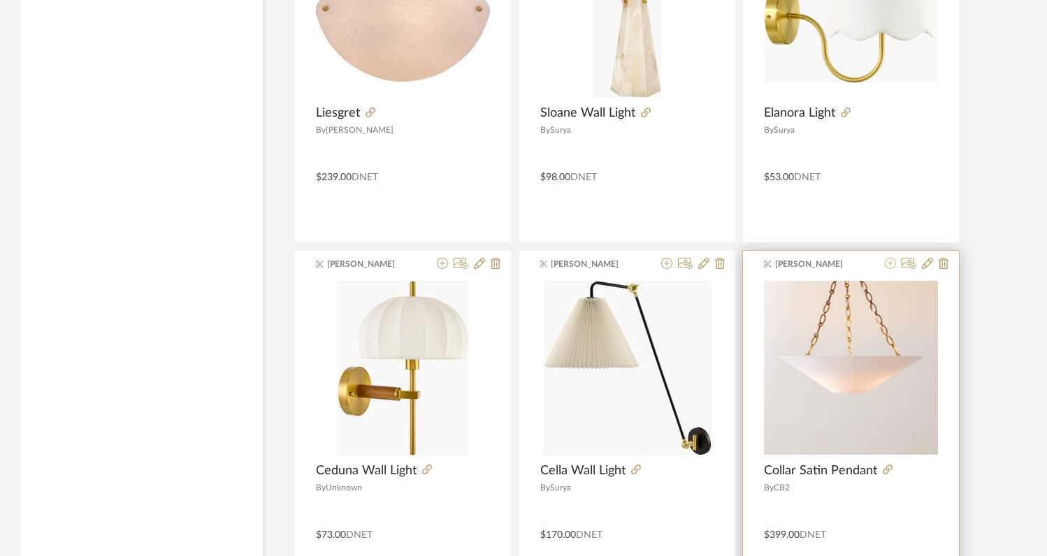
click at [889, 268] on icon at bounding box center [890, 263] width 11 height 11
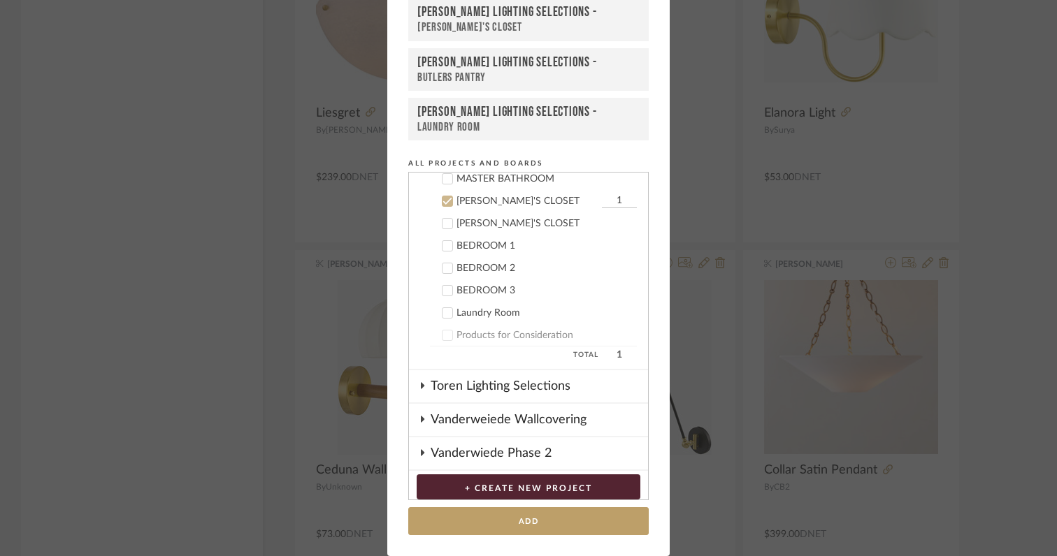
scroll to position [578, 0]
click at [443, 199] on icon at bounding box center [448, 200] width 10 height 10
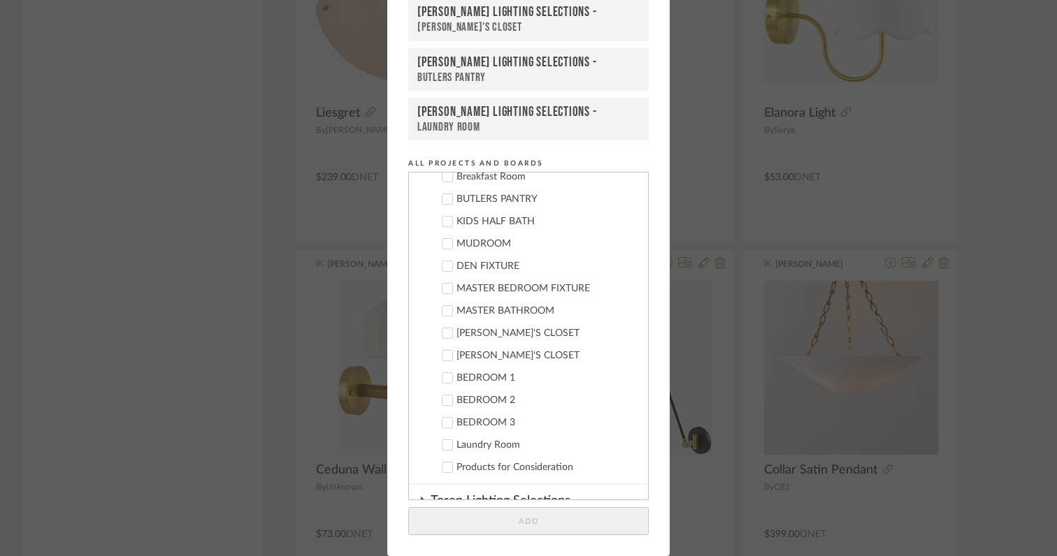
scroll to position [444, 0]
click at [443, 245] on icon at bounding box center [448, 245] width 10 height 10
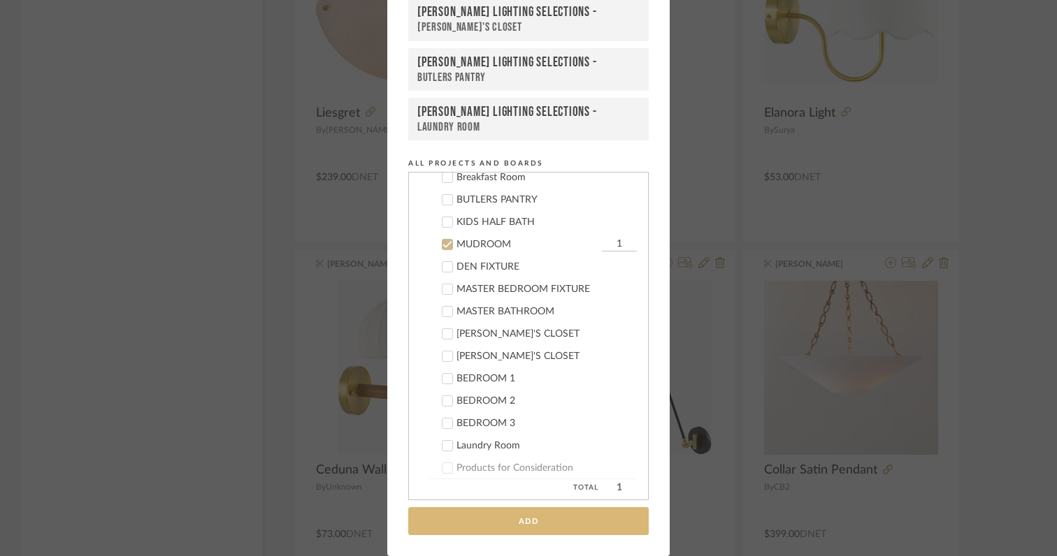
click at [480, 521] on button "Add" at bounding box center [528, 522] width 240 height 29
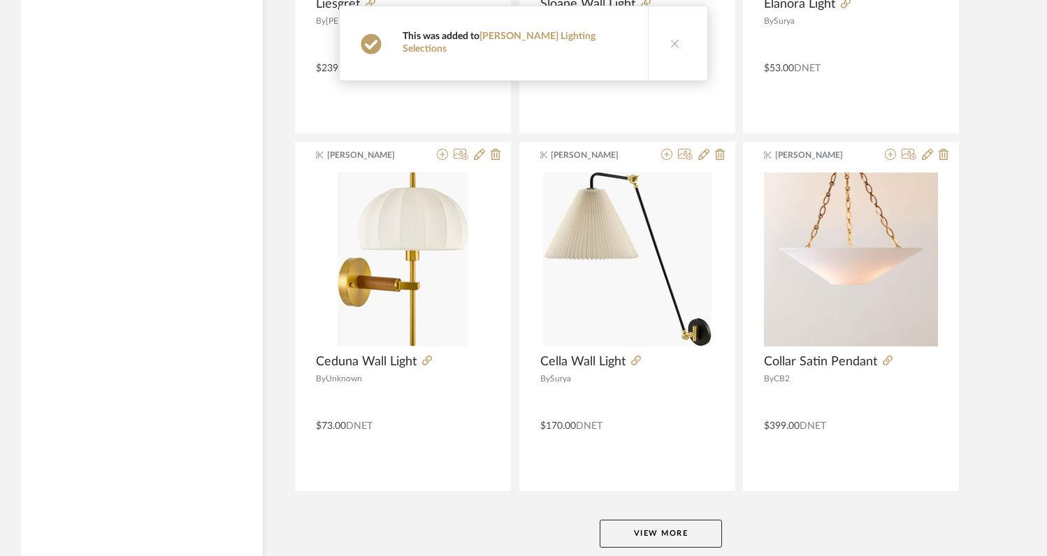
scroll to position [25679, 0]
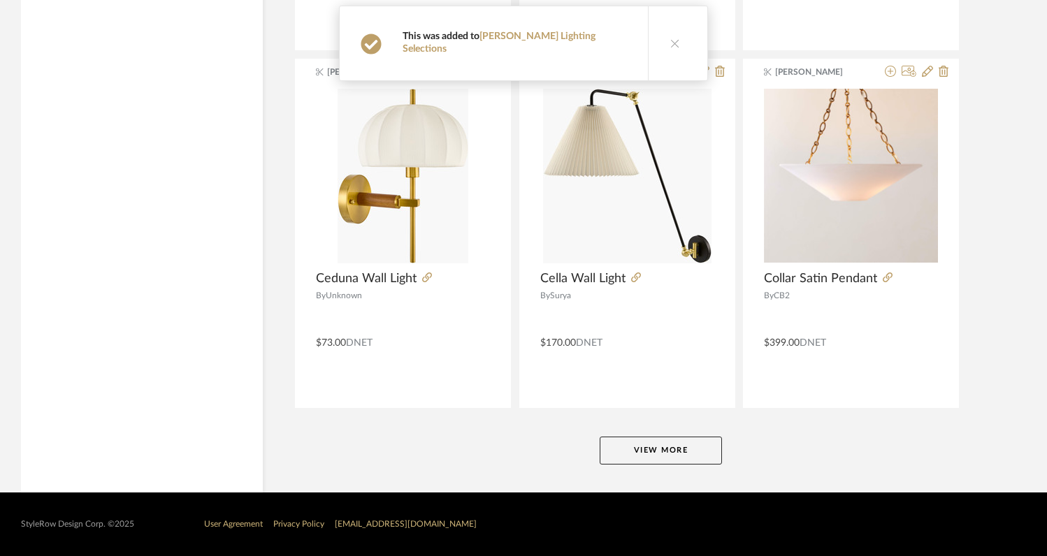
click at [636, 443] on button "View More" at bounding box center [661, 451] width 122 height 28
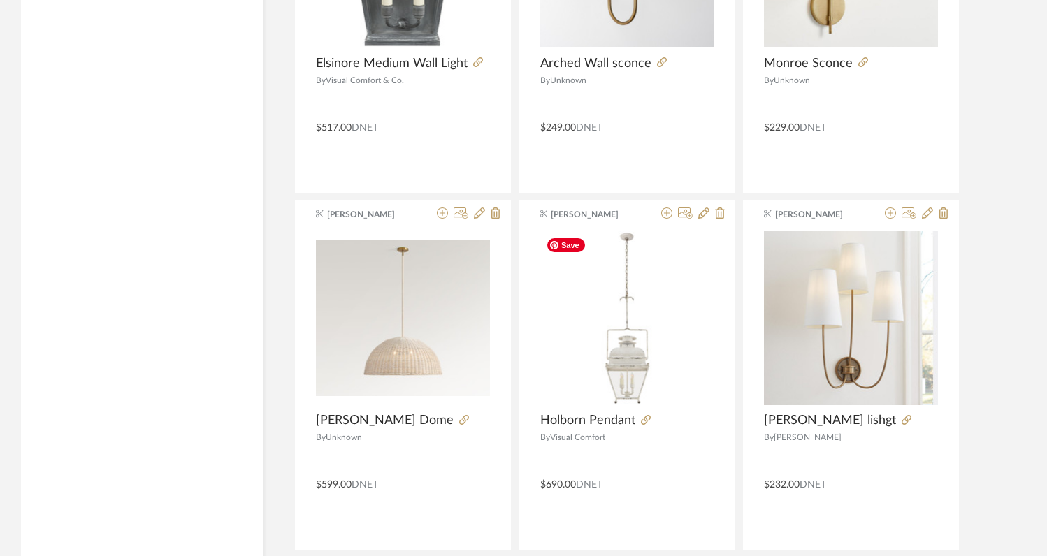
scroll to position [26612, 0]
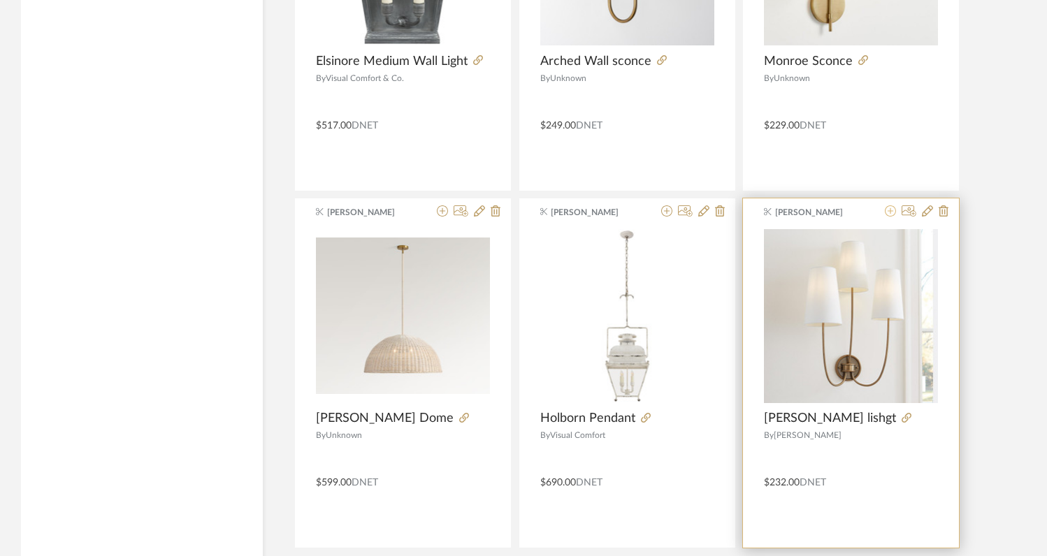
click at [889, 214] on icon at bounding box center [890, 211] width 11 height 11
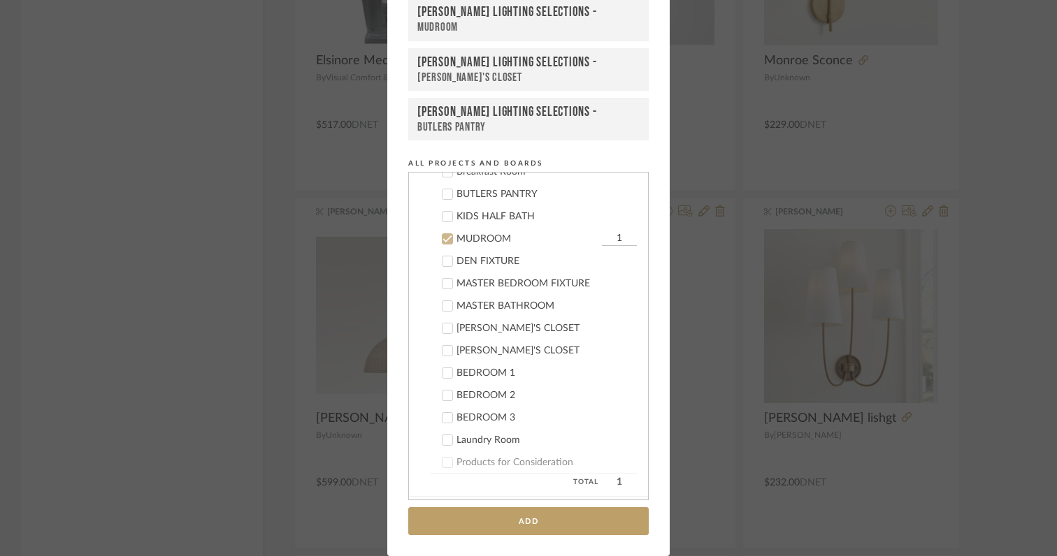
scroll to position [489, 0]
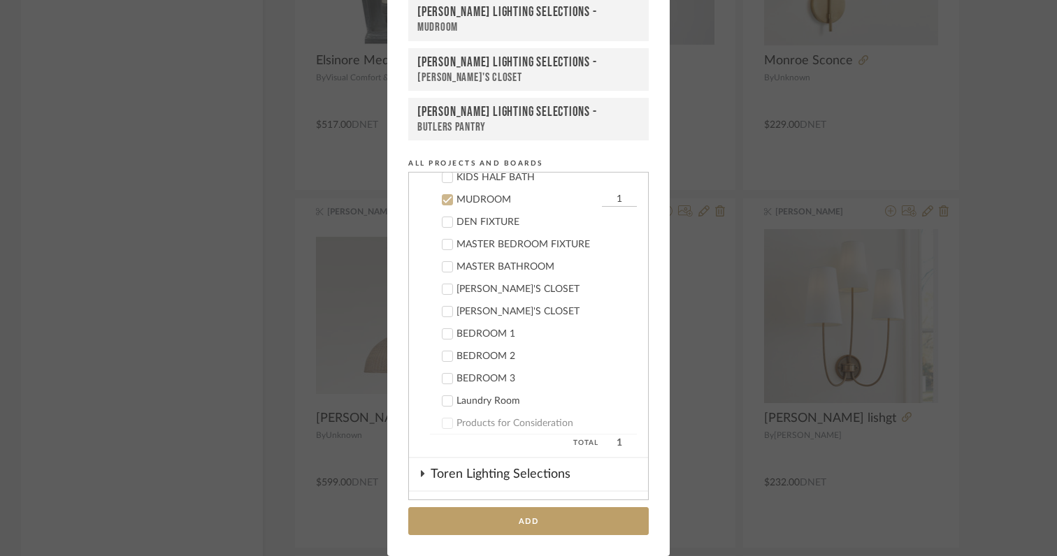
click at [443, 200] on icon at bounding box center [447, 200] width 9 height 7
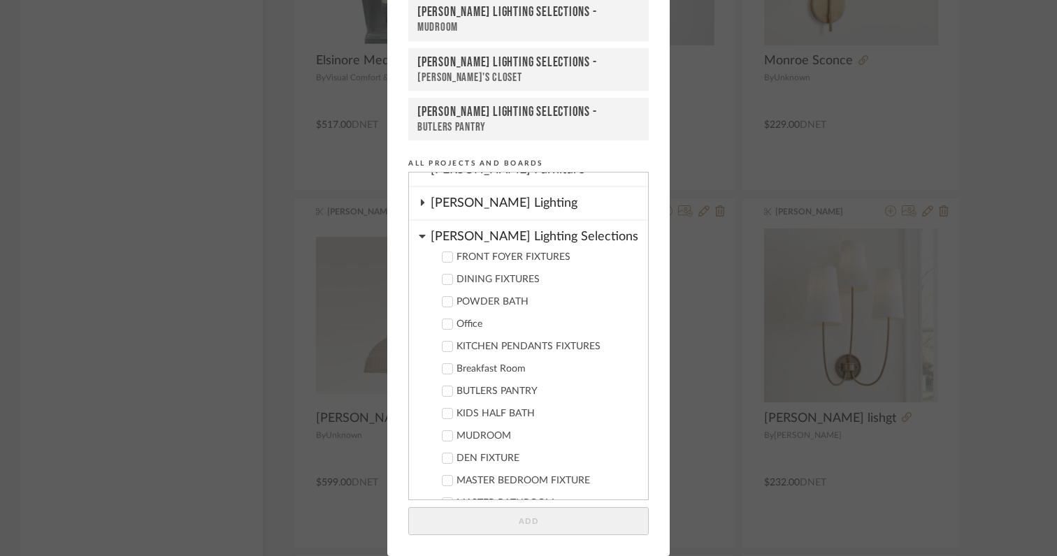
click at [444, 281] on icon at bounding box center [448, 280] width 10 height 10
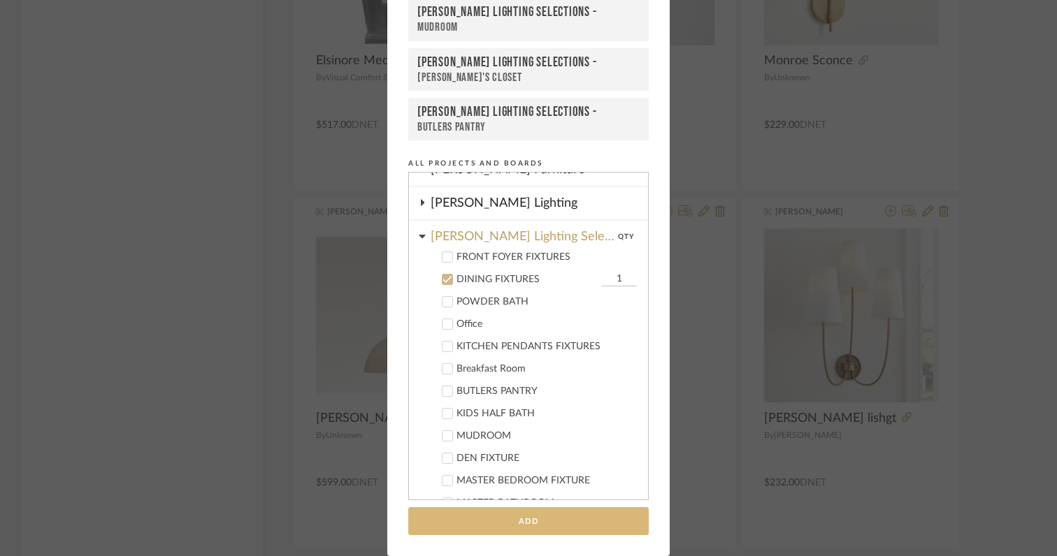
click at [479, 525] on button "Add" at bounding box center [528, 522] width 240 height 29
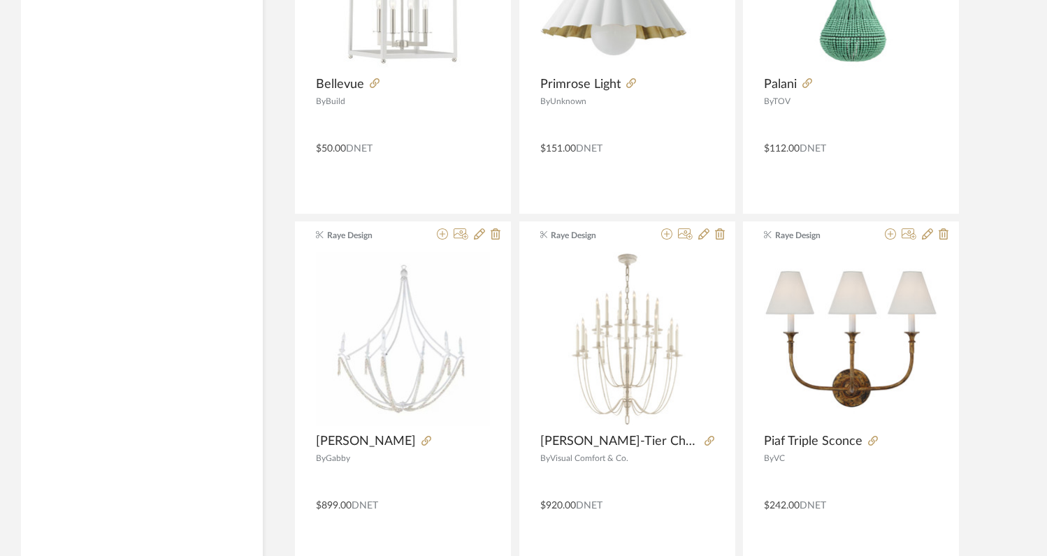
scroll to position [28038, 0]
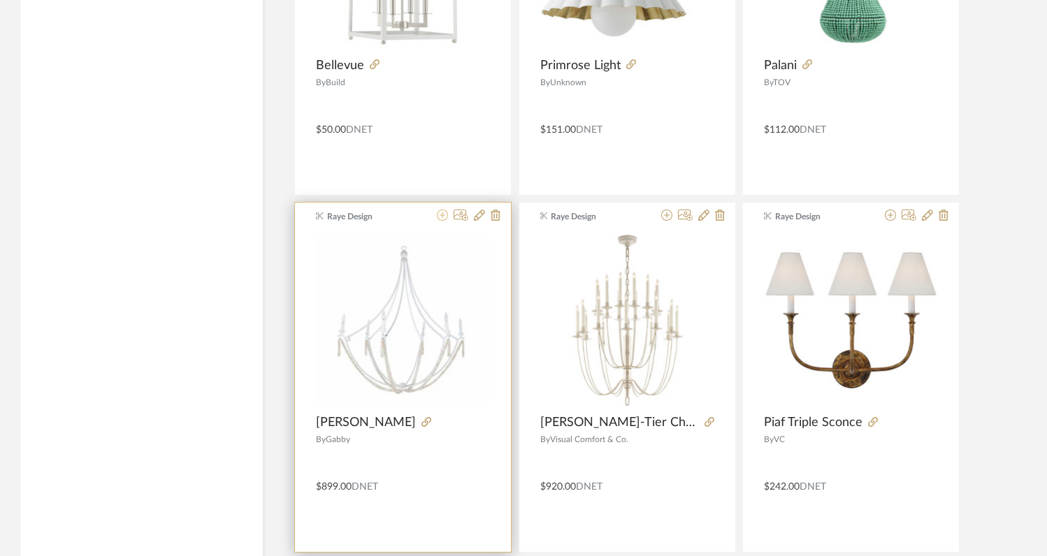
click at [445, 217] on icon at bounding box center [442, 215] width 11 height 11
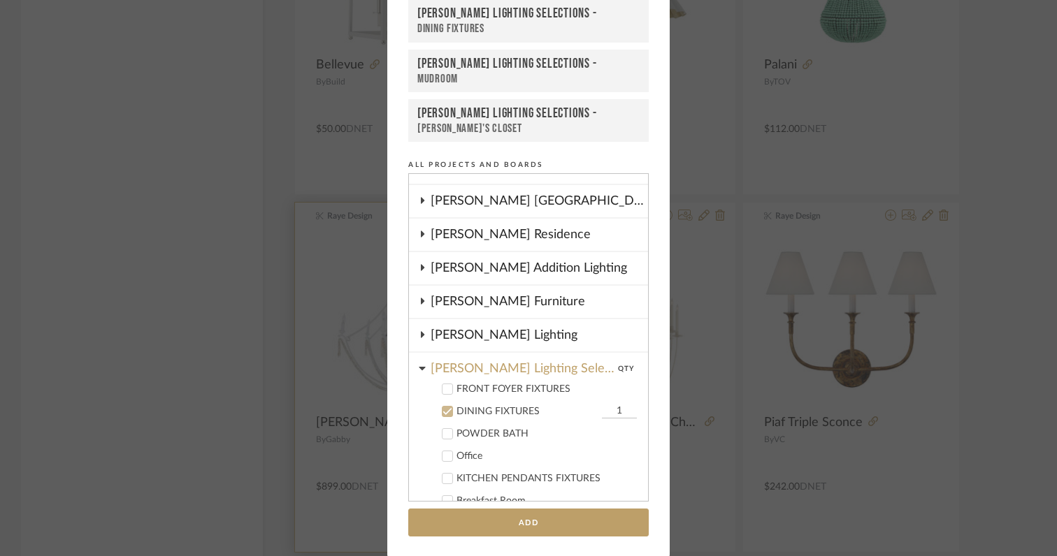
scroll to position [75, 0]
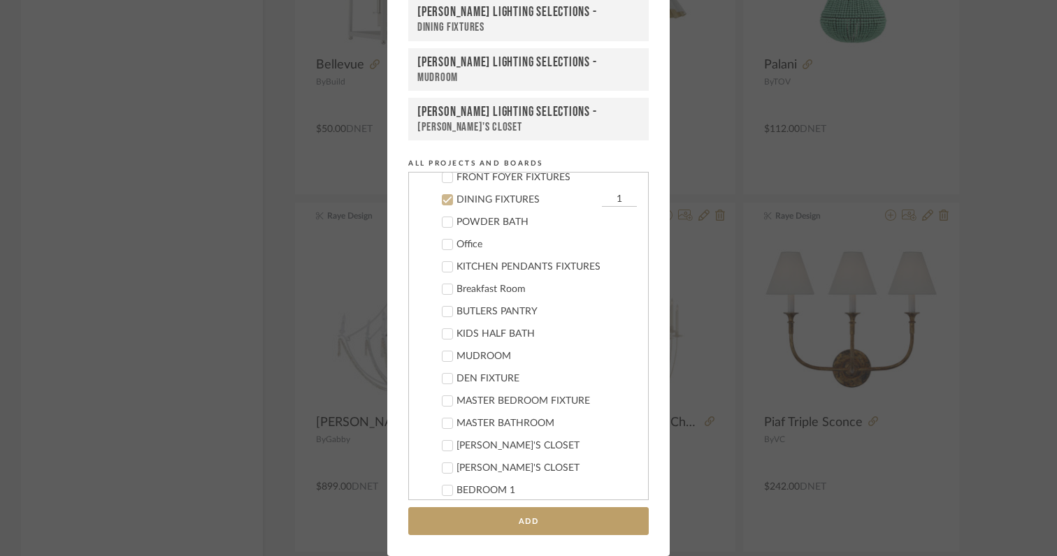
click at [443, 200] on icon at bounding box center [447, 200] width 9 height 7
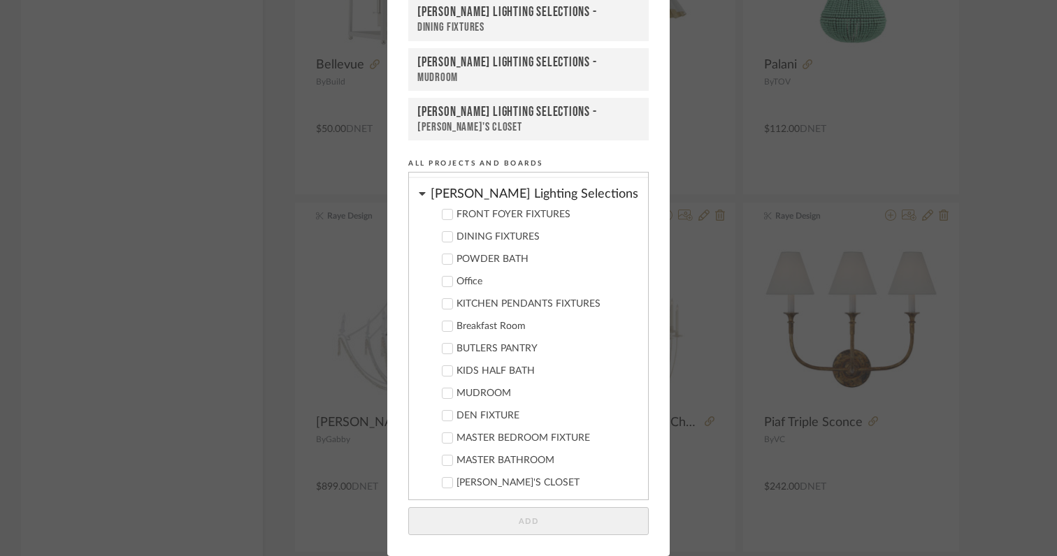
scroll to position [306, 0]
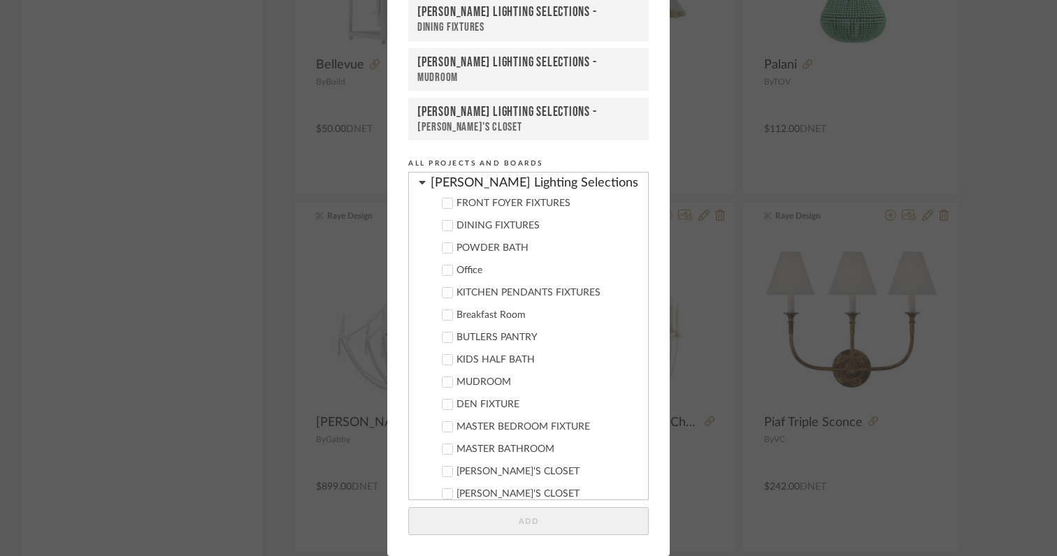
click at [445, 291] on icon at bounding box center [447, 293] width 9 height 7
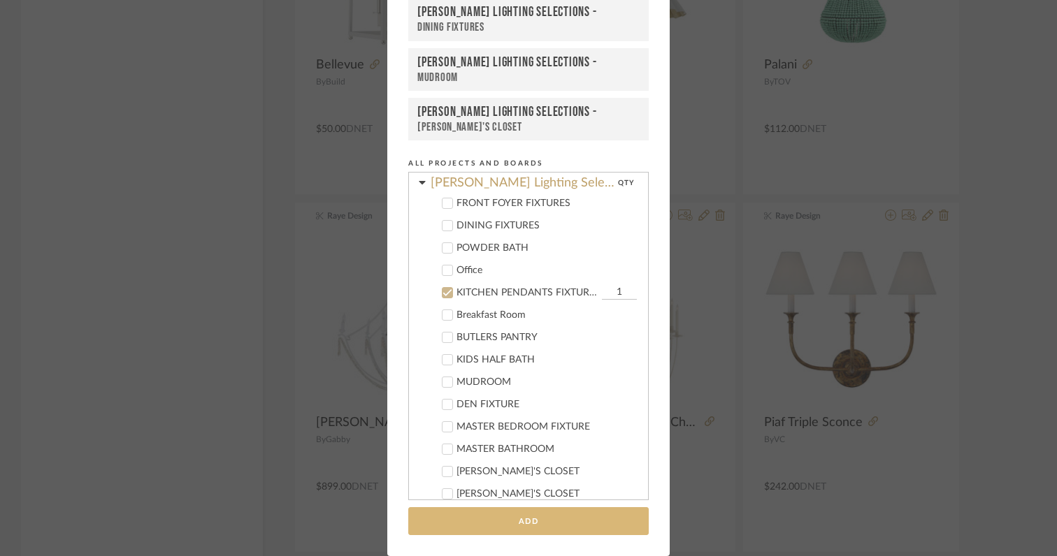
click at [485, 522] on button "Add" at bounding box center [528, 522] width 240 height 29
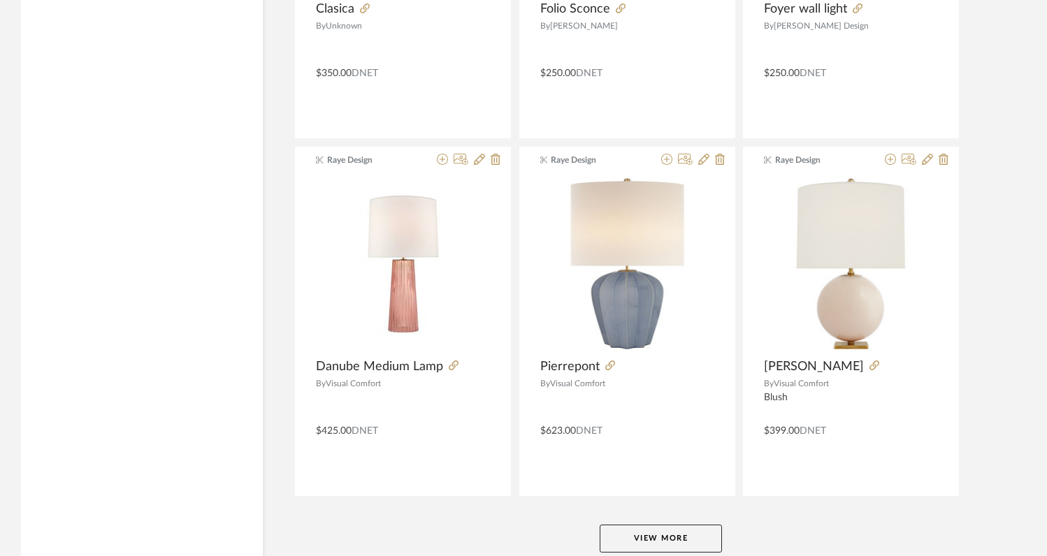
scroll to position [29970, 0]
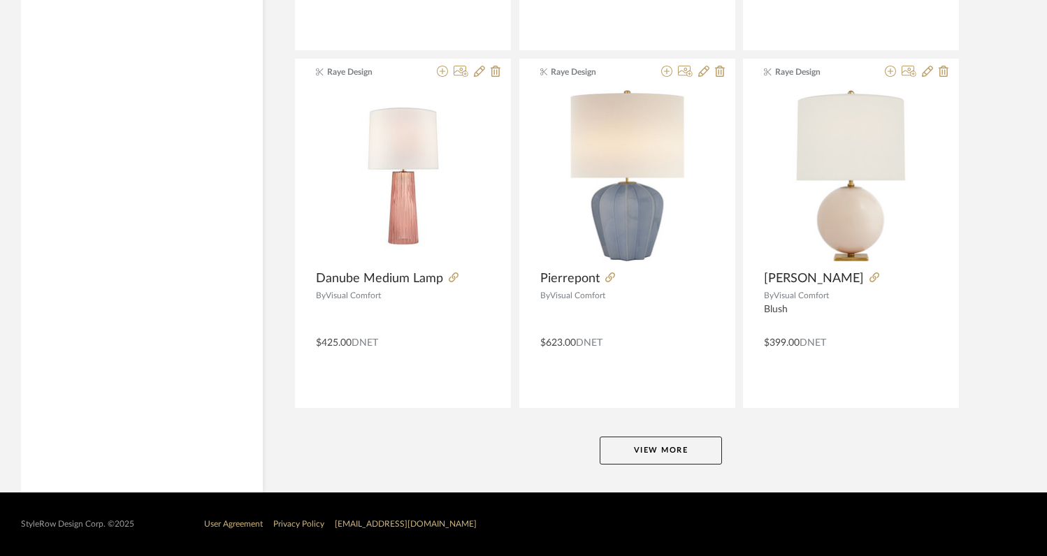
click at [635, 454] on button "View More" at bounding box center [661, 451] width 122 height 28
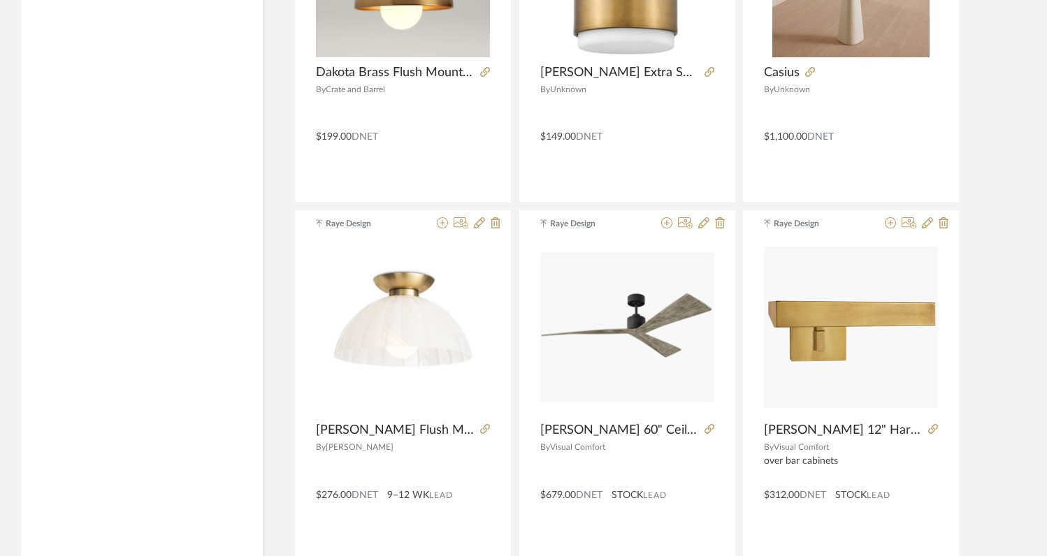
scroll to position [32681, 0]
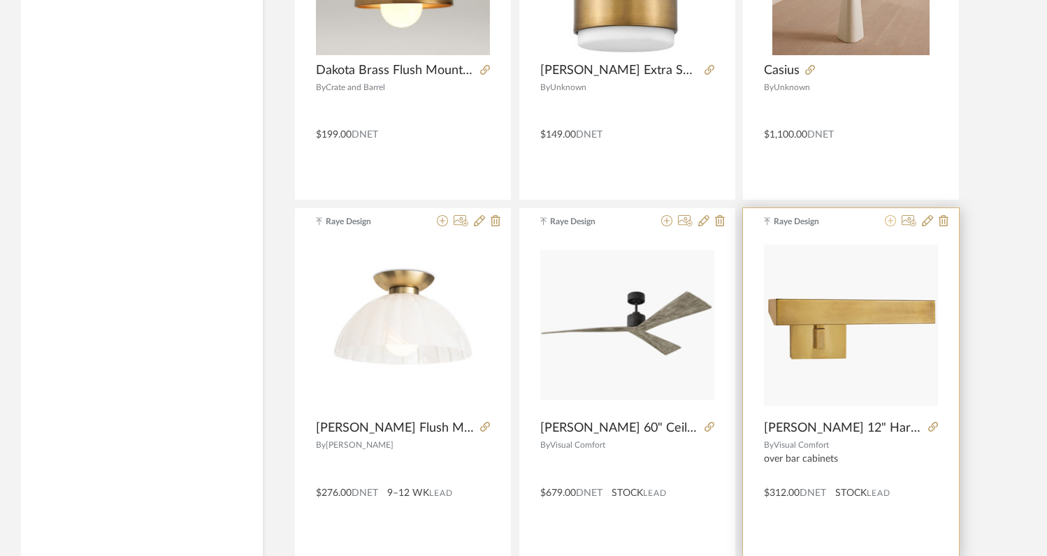
click at [891, 224] on icon at bounding box center [890, 220] width 11 height 11
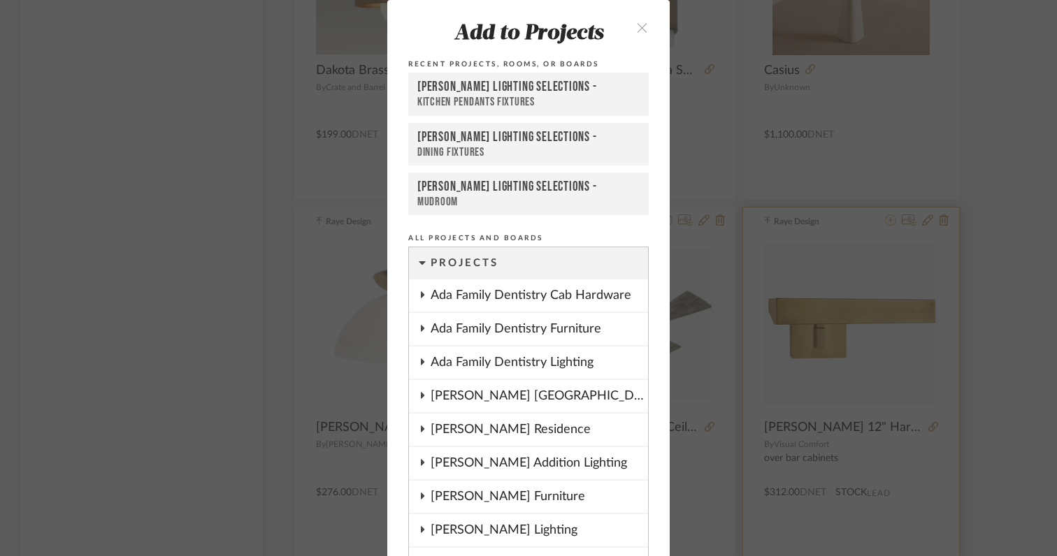
scroll to position [80, 0]
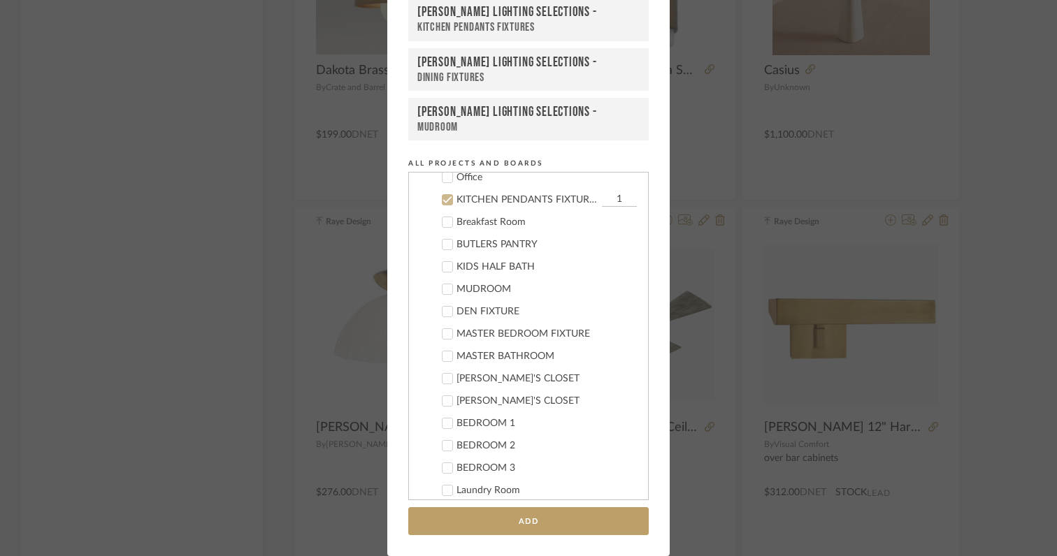
click at [443, 200] on icon at bounding box center [447, 200] width 9 height 7
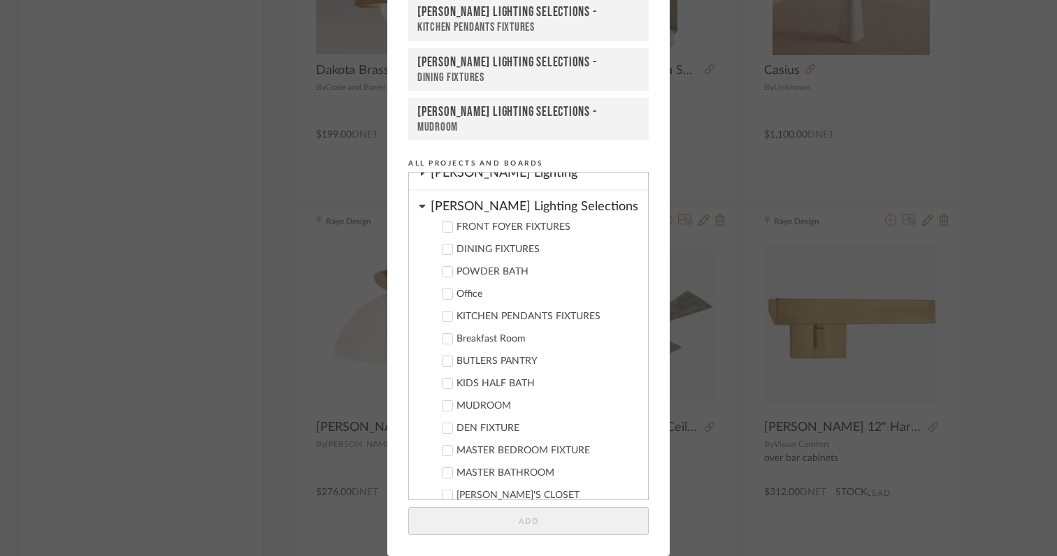
click at [445, 249] on icon at bounding box center [448, 250] width 10 height 10
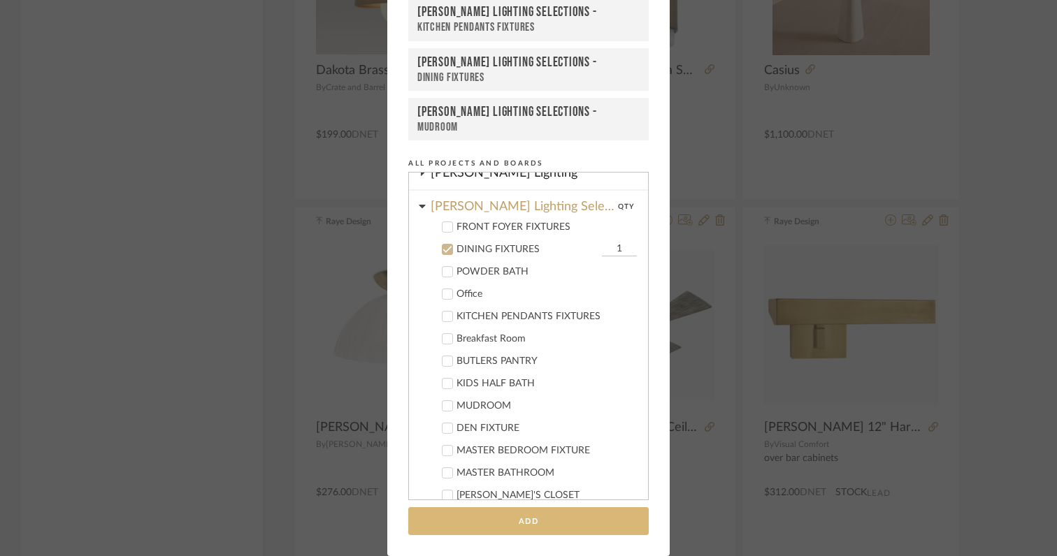
click at [498, 523] on button "Add" at bounding box center [528, 522] width 240 height 29
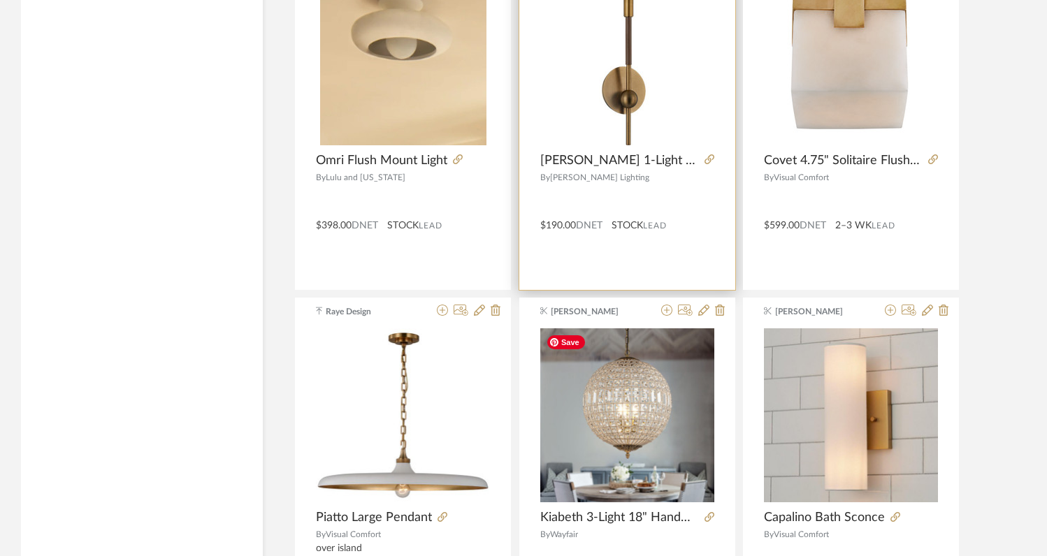
scroll to position [33764, 0]
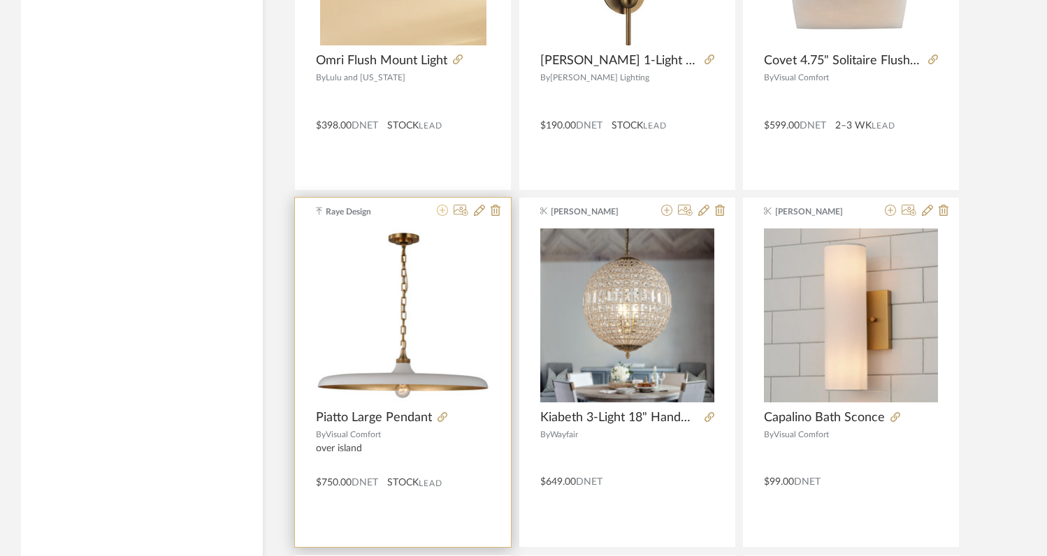
click at [443, 211] on icon at bounding box center [442, 210] width 11 height 11
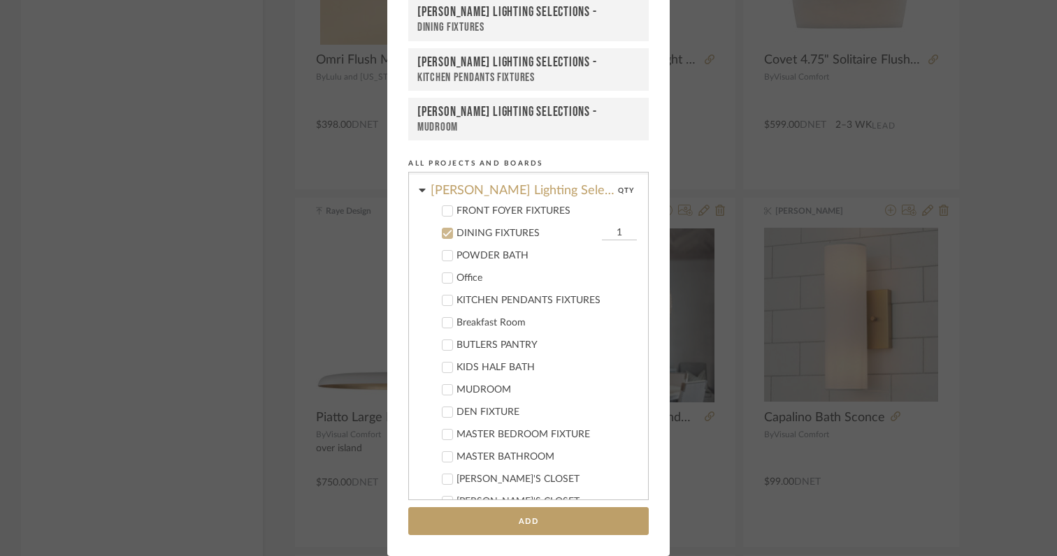
scroll to position [332, 0]
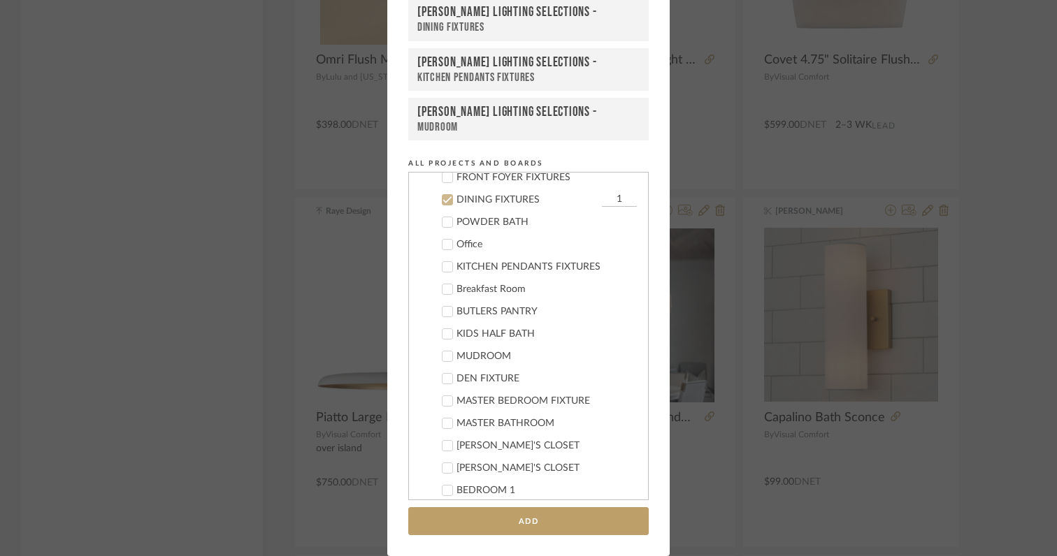
click at [443, 198] on icon at bounding box center [448, 200] width 10 height 10
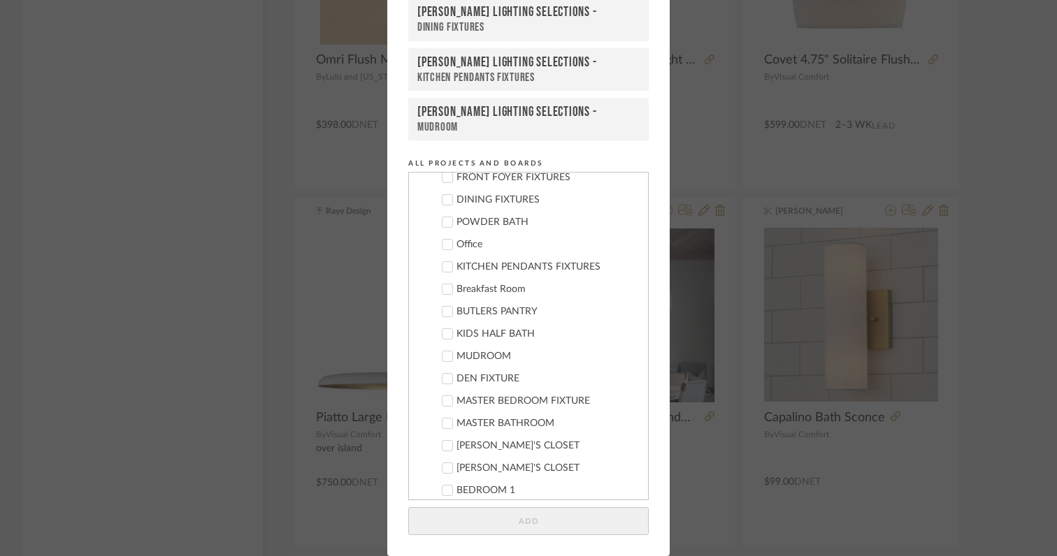
click at [443, 268] on icon at bounding box center [447, 267] width 9 height 7
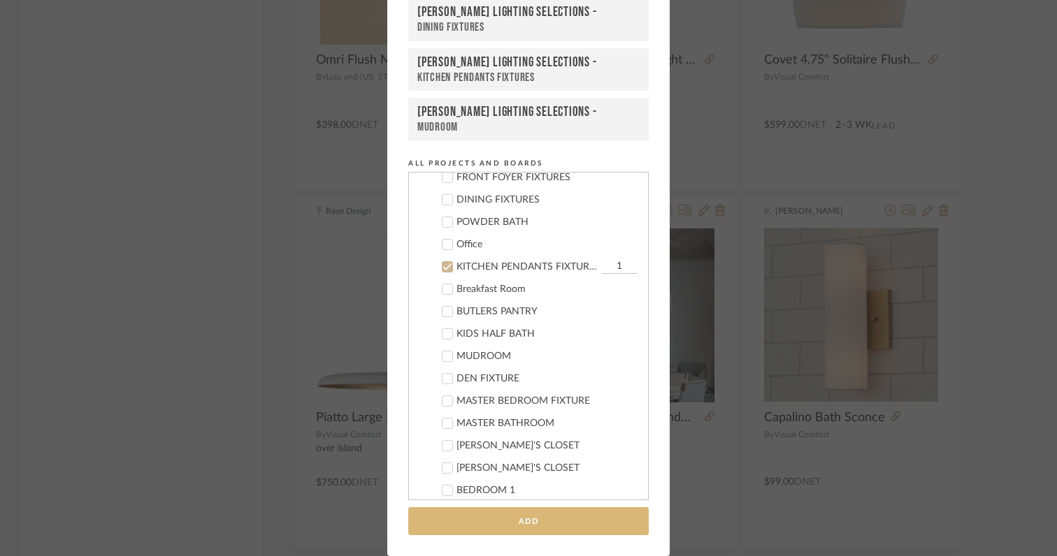
click at [493, 523] on button "Add" at bounding box center [528, 522] width 240 height 29
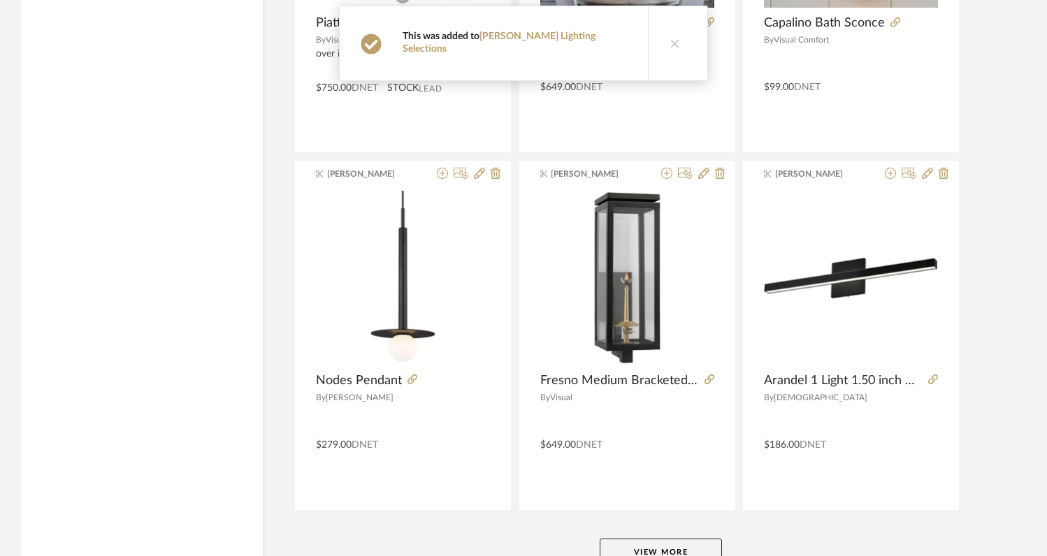
scroll to position [34261, 0]
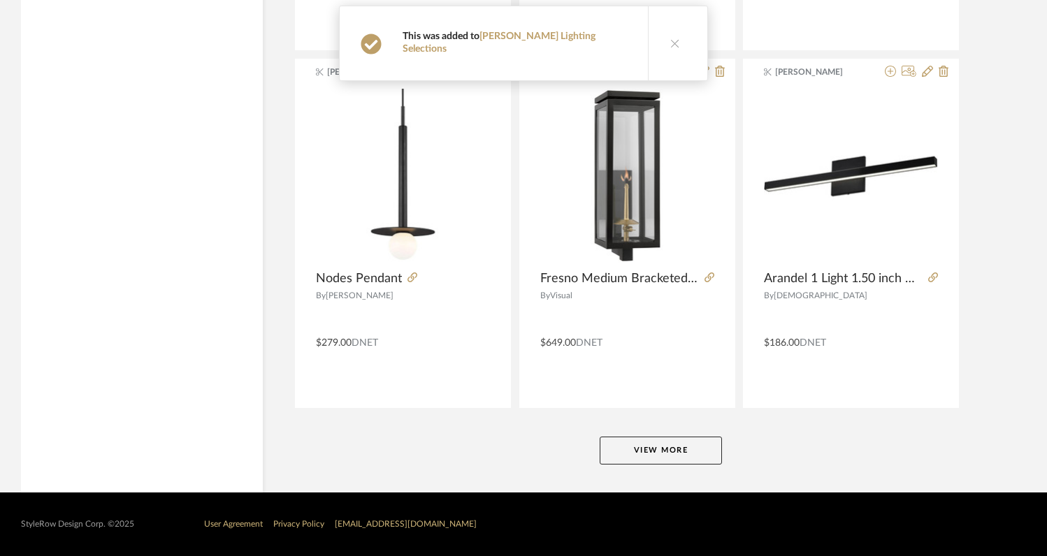
click at [672, 455] on button "View More" at bounding box center [661, 451] width 122 height 28
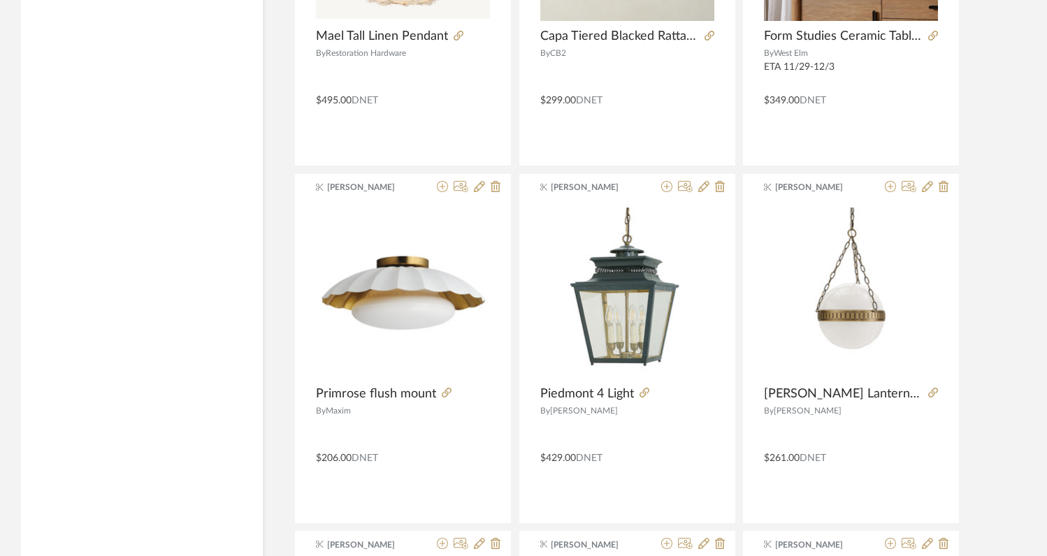
scroll to position [35578, 0]
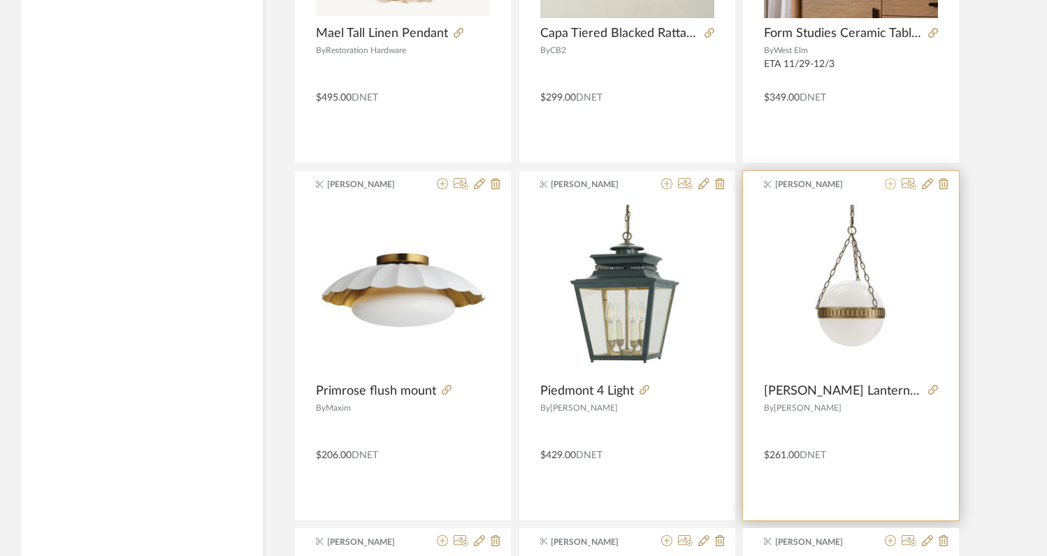
click at [890, 188] on icon at bounding box center [890, 183] width 11 height 11
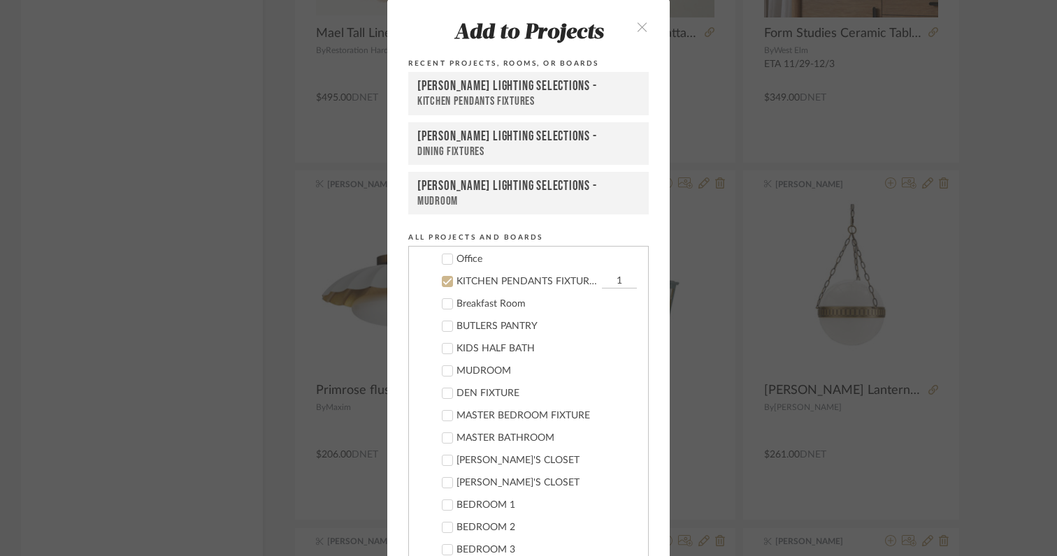
scroll to position [399, 0]
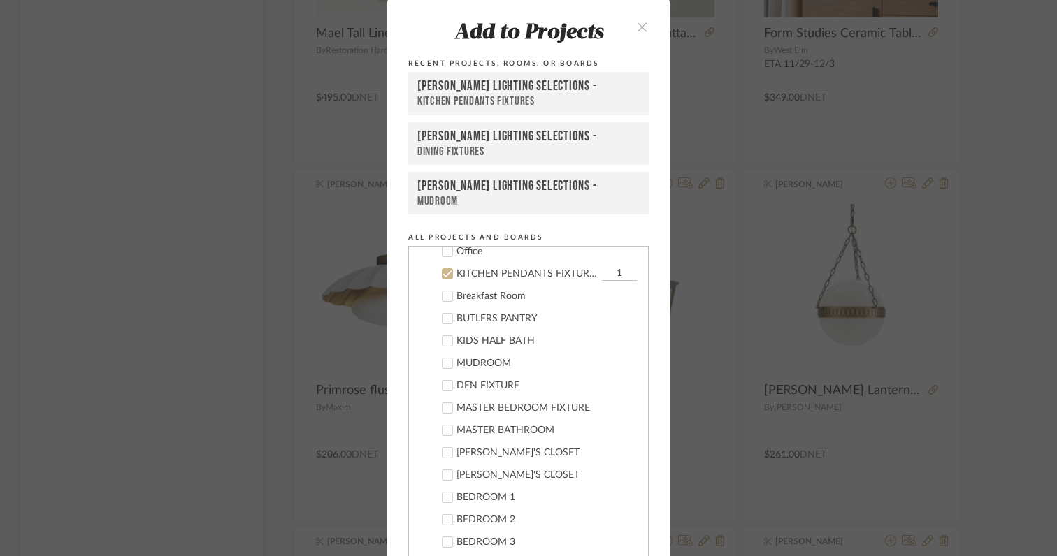
click at [443, 278] on icon at bounding box center [448, 274] width 10 height 10
click at [447, 366] on icon at bounding box center [448, 364] width 10 height 10
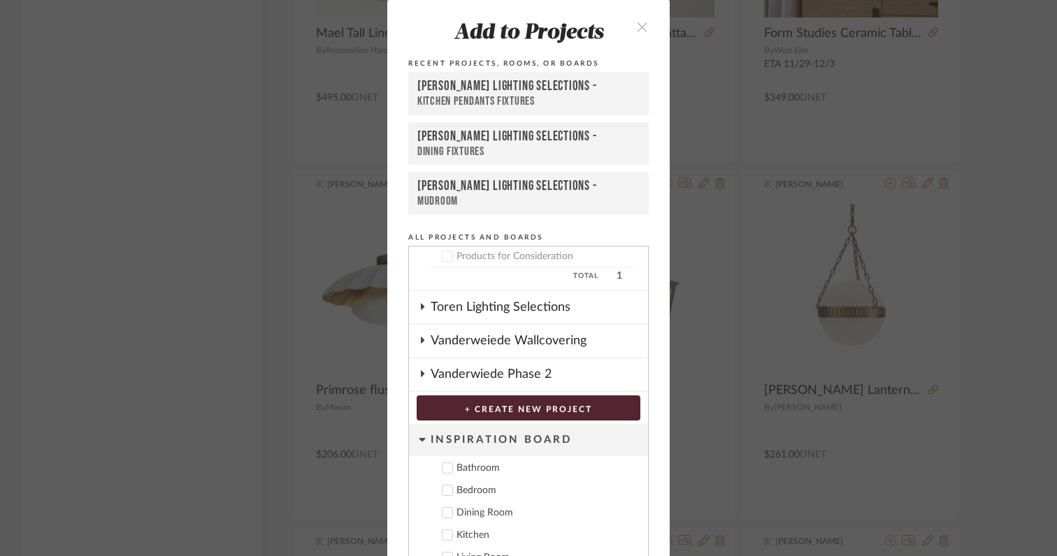
scroll to position [75, 0]
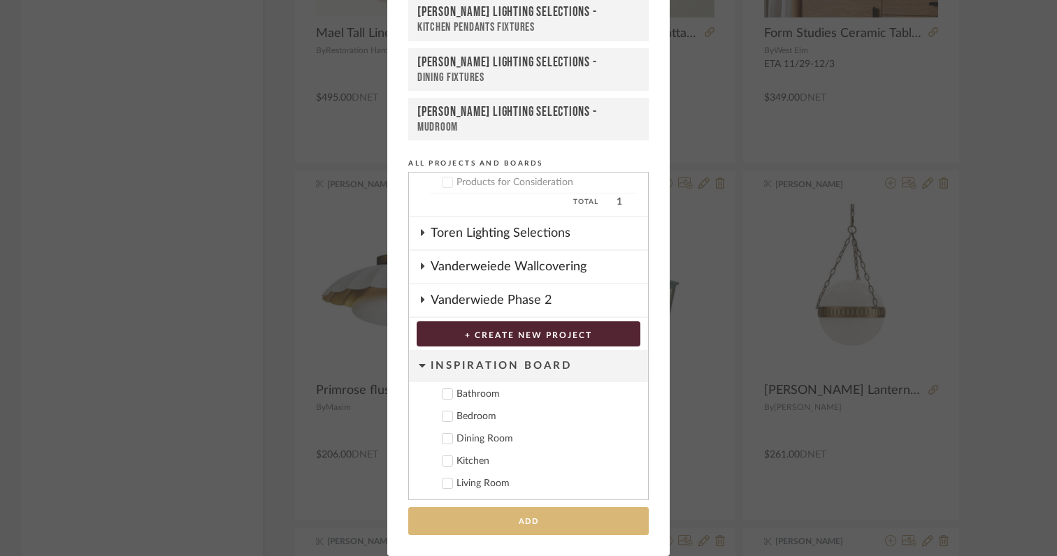
click at [517, 522] on button "Add" at bounding box center [528, 522] width 240 height 29
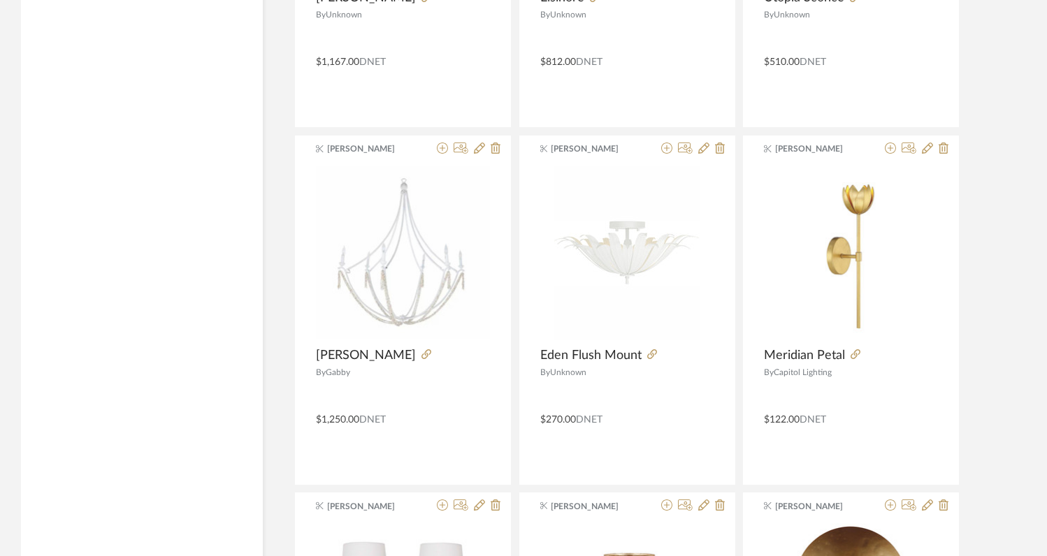
scroll to position [37035, 0]
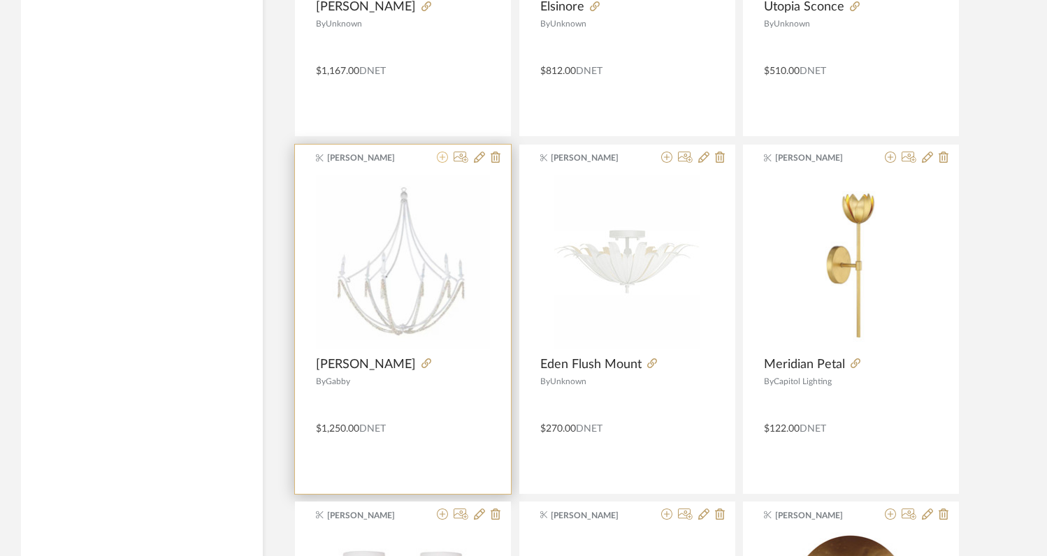
click at [443, 161] on icon at bounding box center [442, 157] width 11 height 11
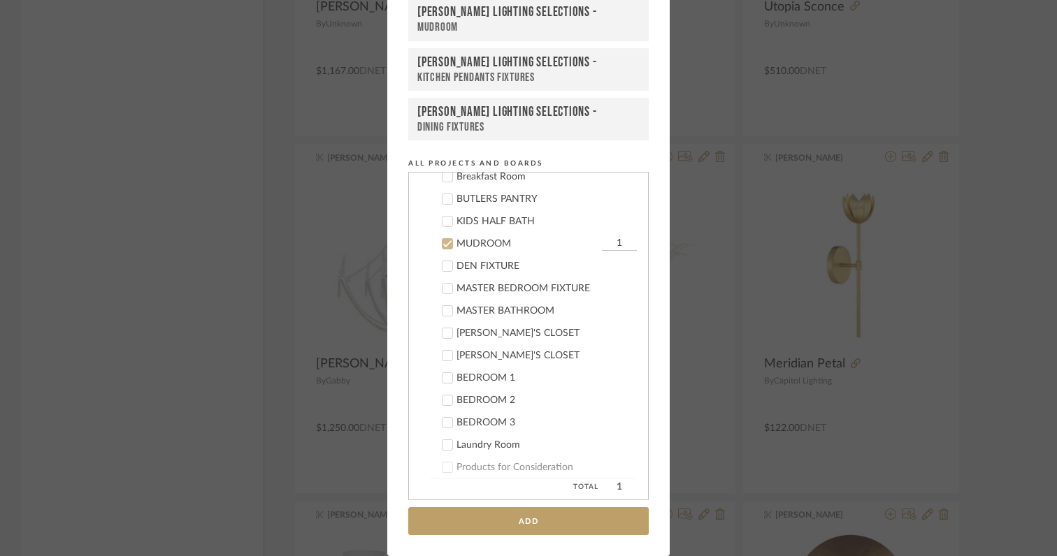
scroll to position [489, 0]
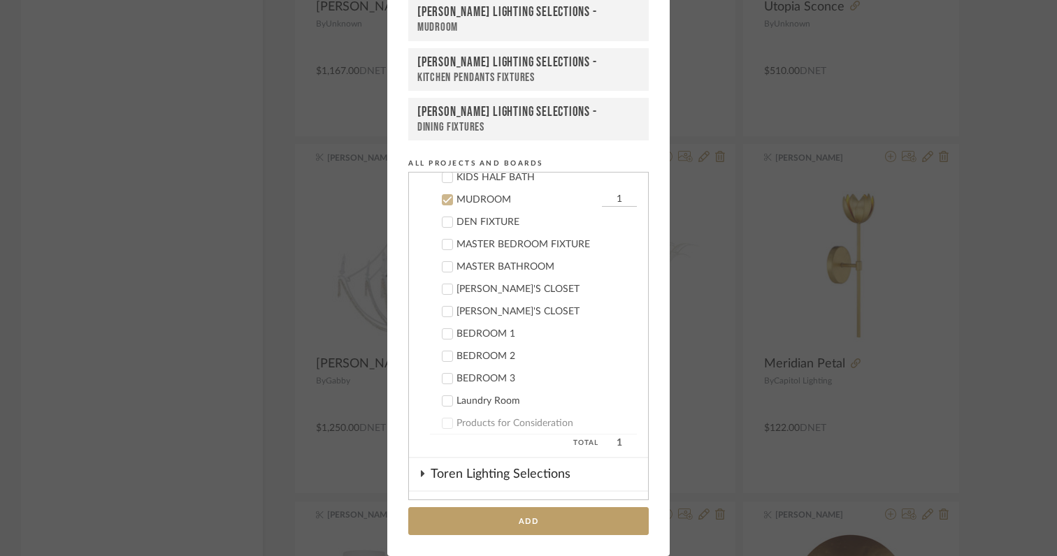
click at [445, 202] on icon at bounding box center [448, 200] width 10 height 10
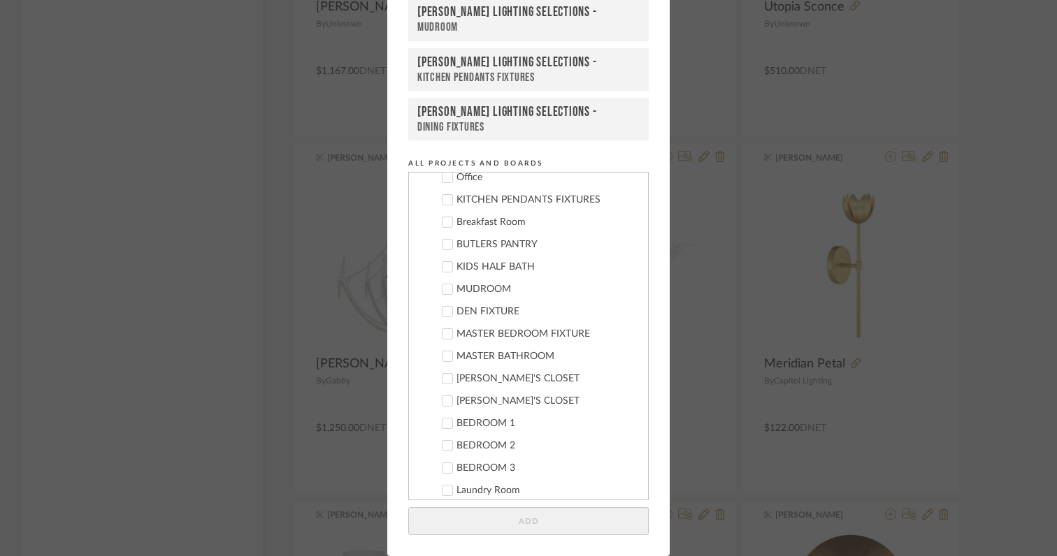
scroll to position [391, 0]
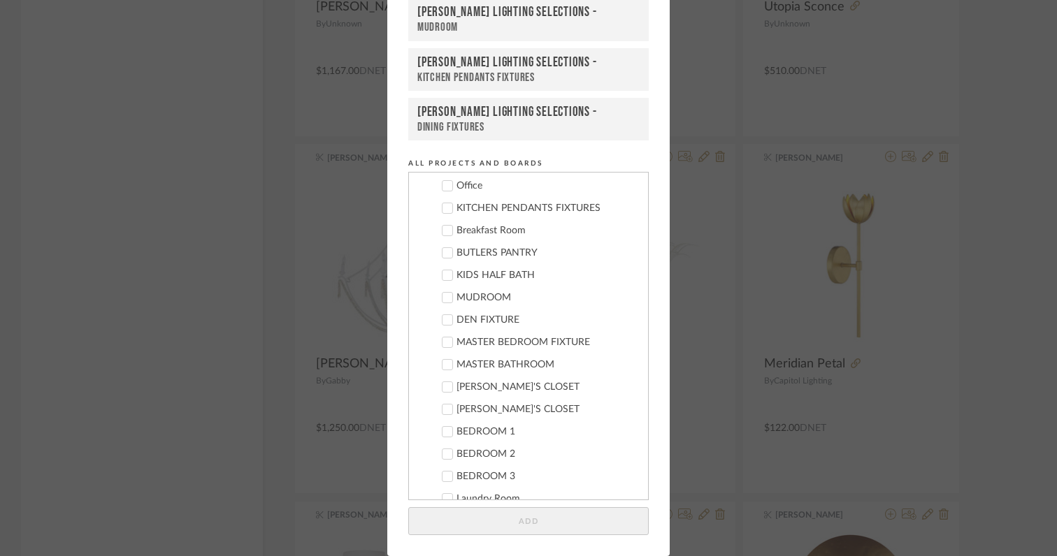
click at [445, 229] on icon at bounding box center [447, 231] width 9 height 7
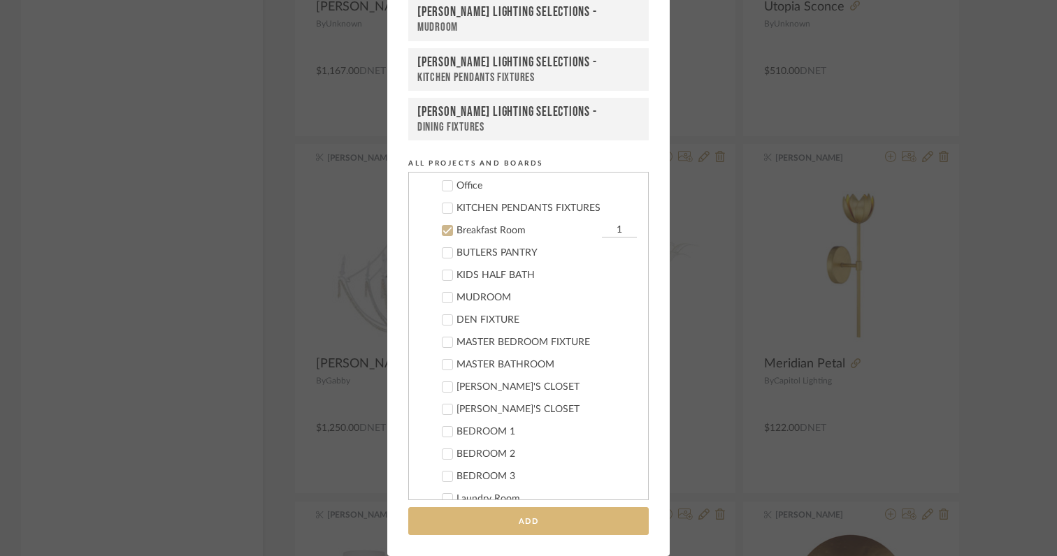
click at [521, 523] on button "Add" at bounding box center [528, 522] width 240 height 29
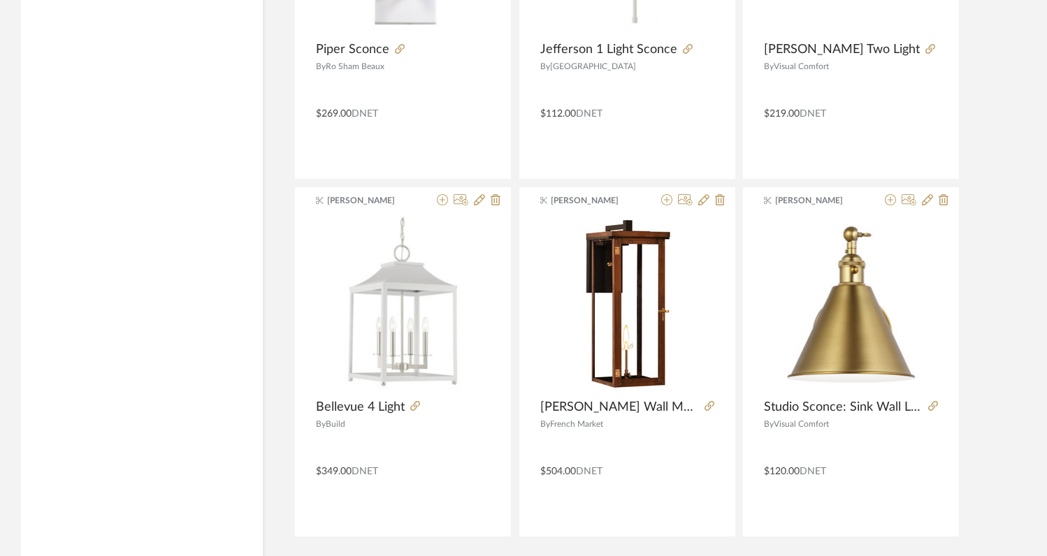
scroll to position [38552, 0]
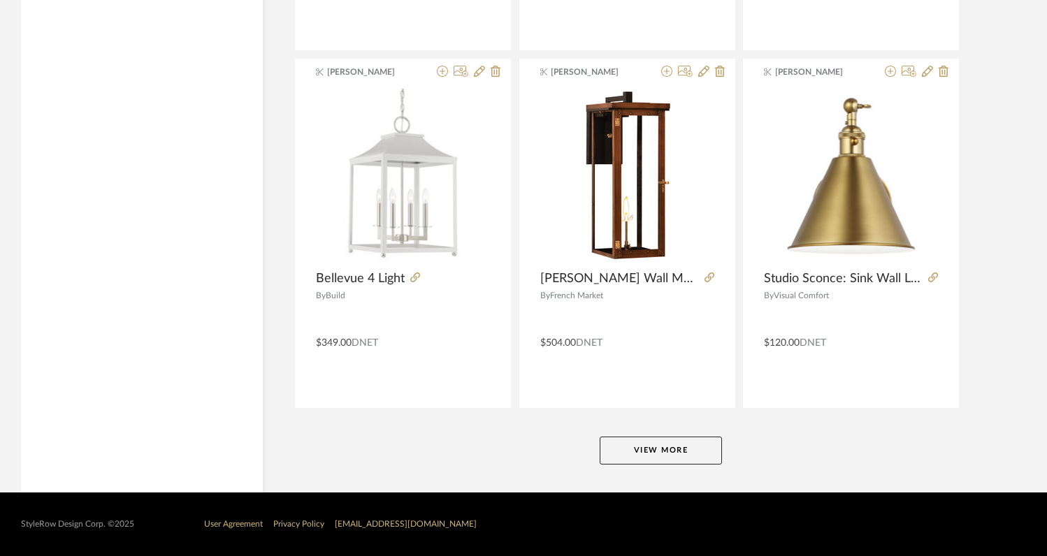
click at [634, 452] on button "View More" at bounding box center [661, 451] width 122 height 28
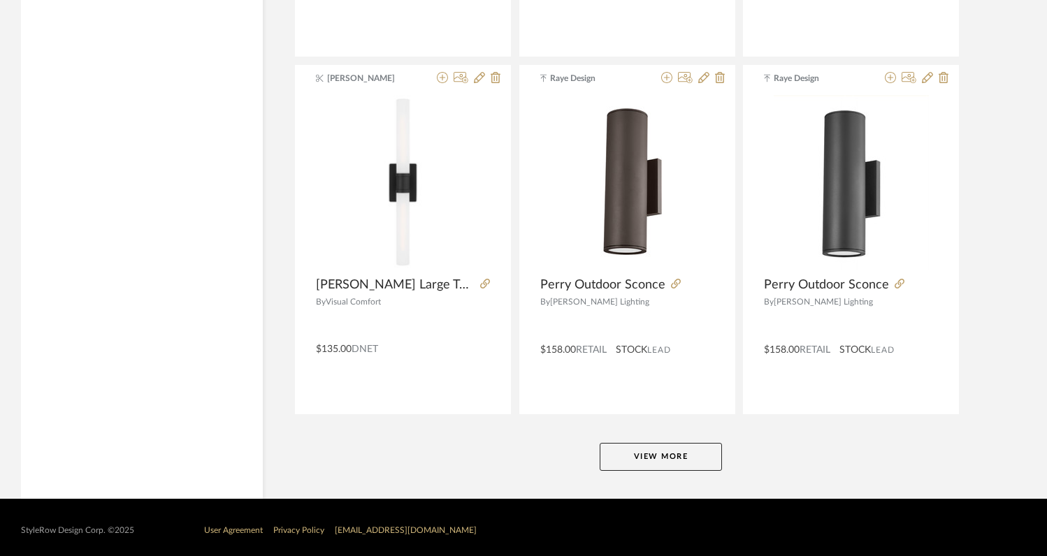
scroll to position [42835, 0]
click at [637, 463] on button "View More" at bounding box center [661, 458] width 122 height 28
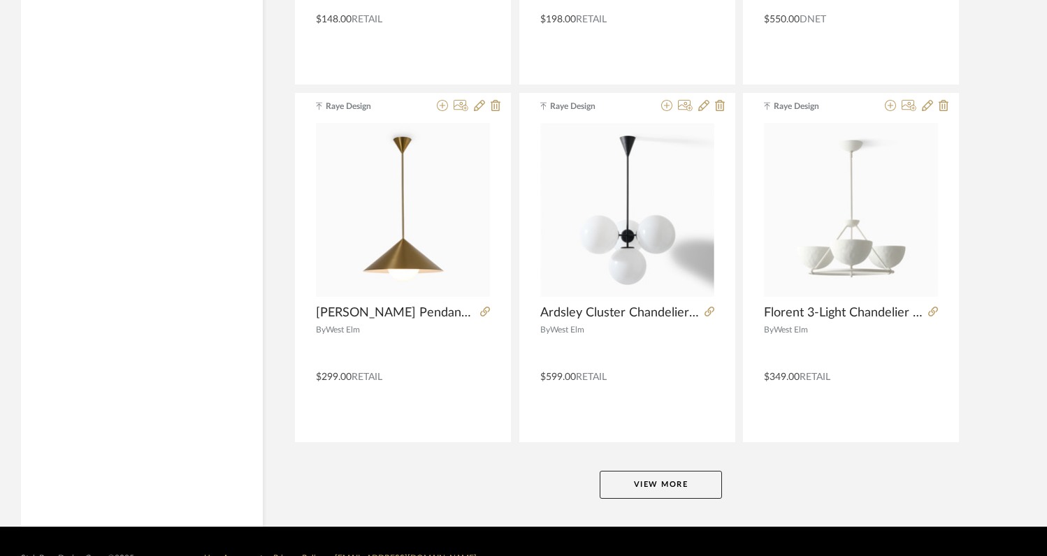
scroll to position [47133, 0]
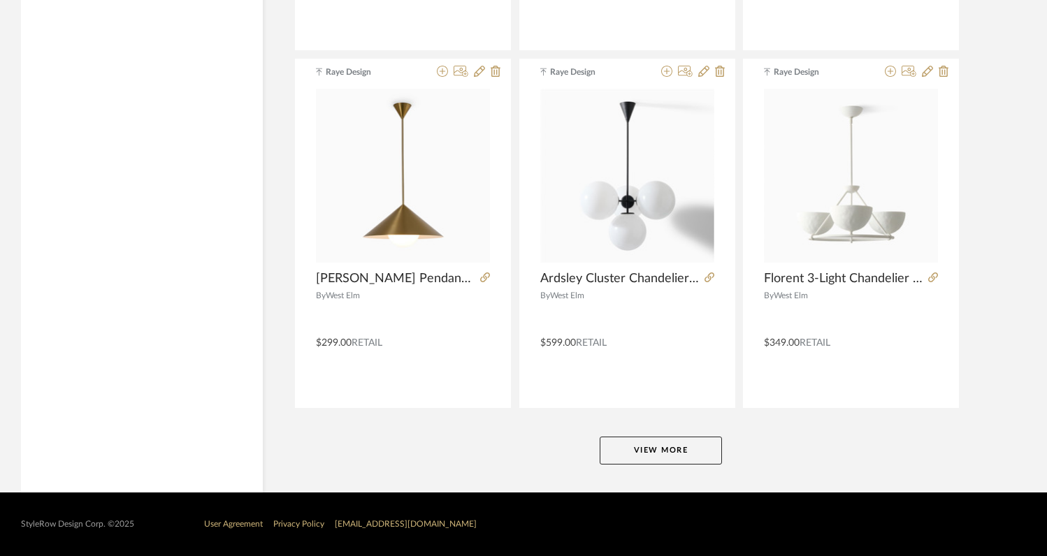
click at [637, 452] on button "View More" at bounding box center [661, 451] width 122 height 28
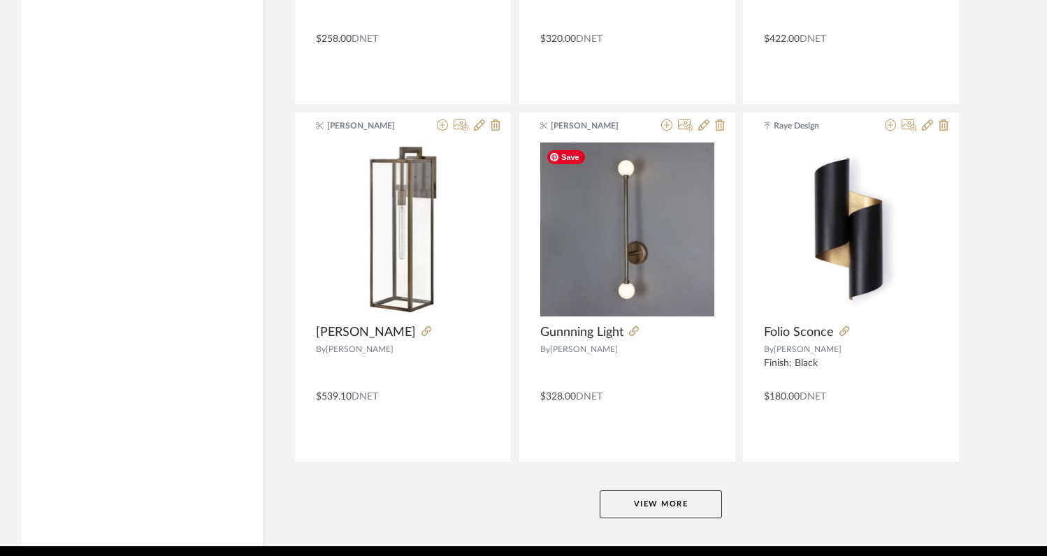
scroll to position [51424, 0]
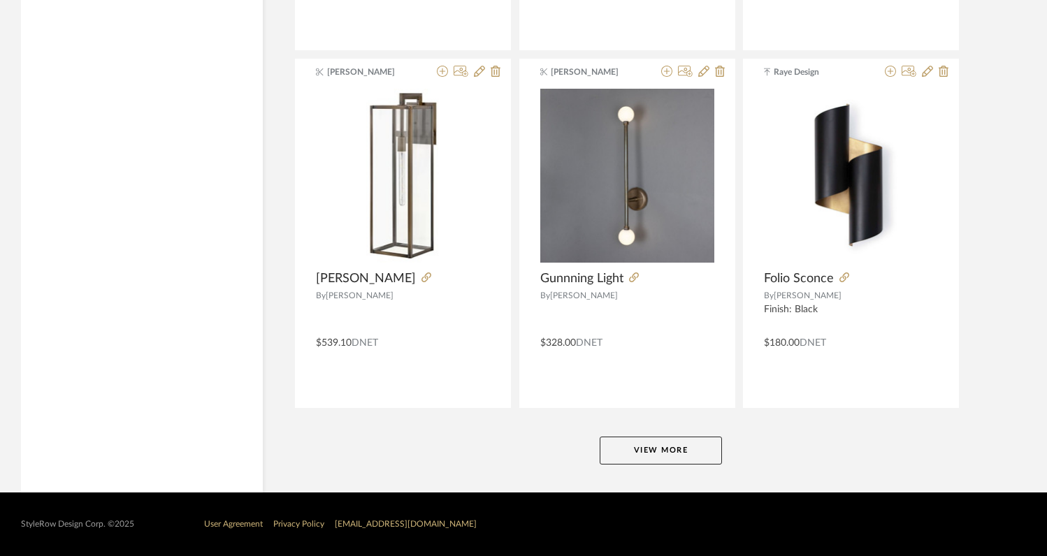
click at [680, 451] on button "View More" at bounding box center [661, 451] width 122 height 28
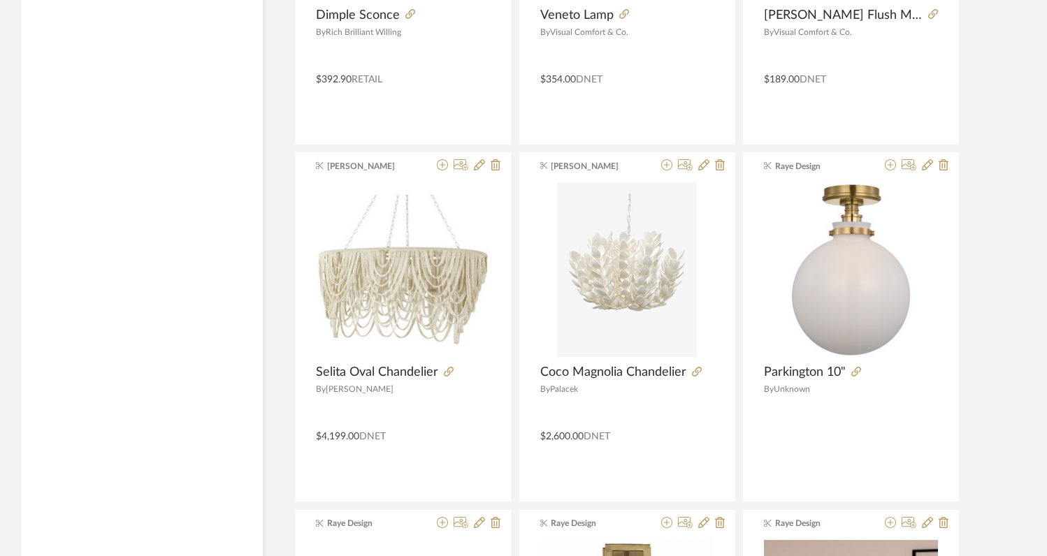
scroll to position [54545, 0]
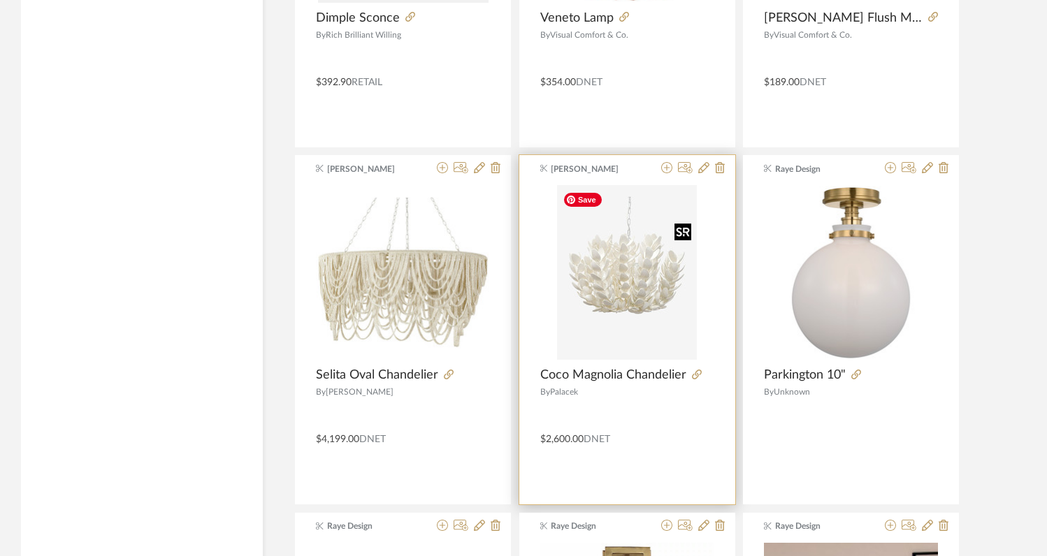
click at [621, 279] on img "0" at bounding box center [627, 272] width 140 height 175
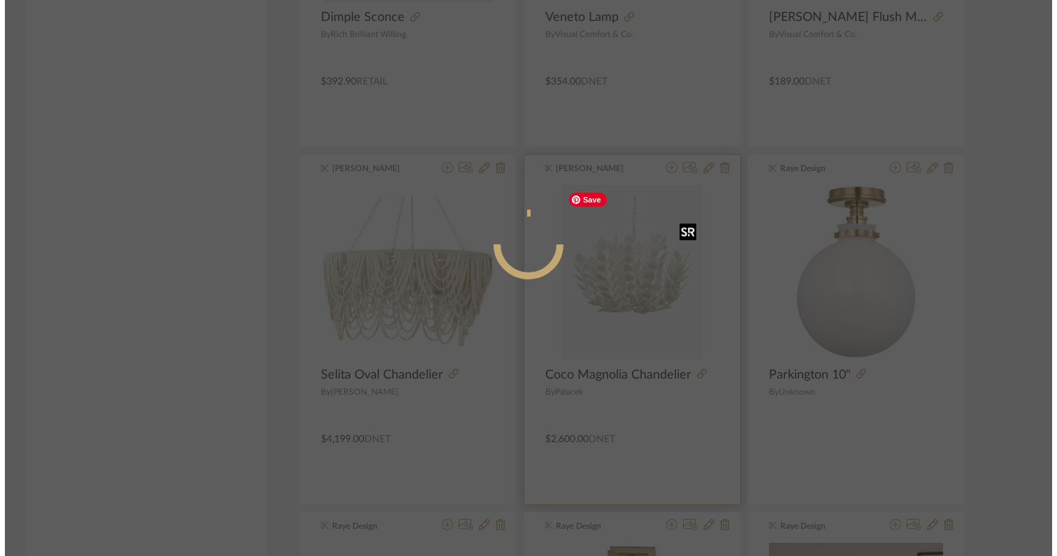
scroll to position [0, 0]
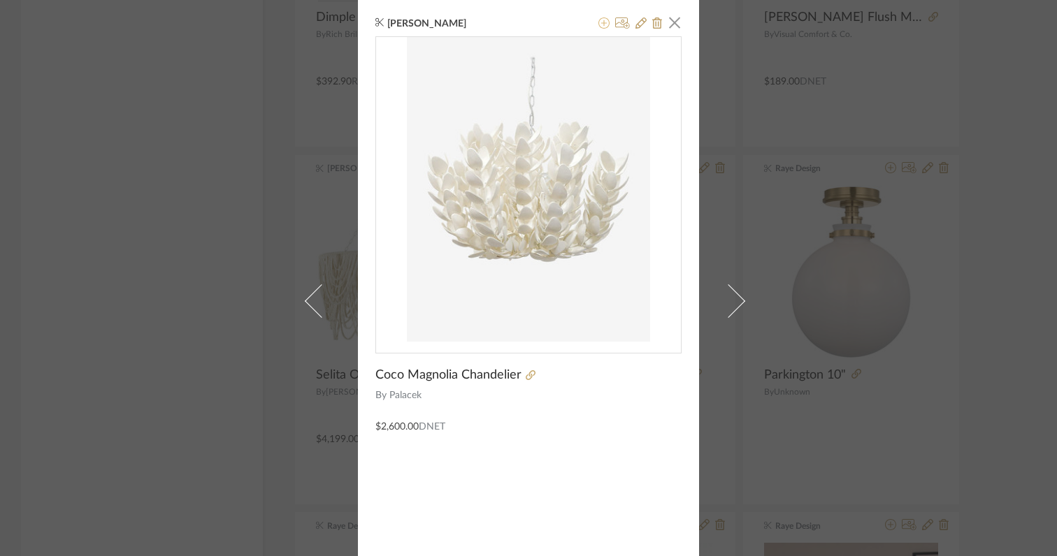
click at [598, 24] on icon at bounding box center [603, 22] width 11 height 11
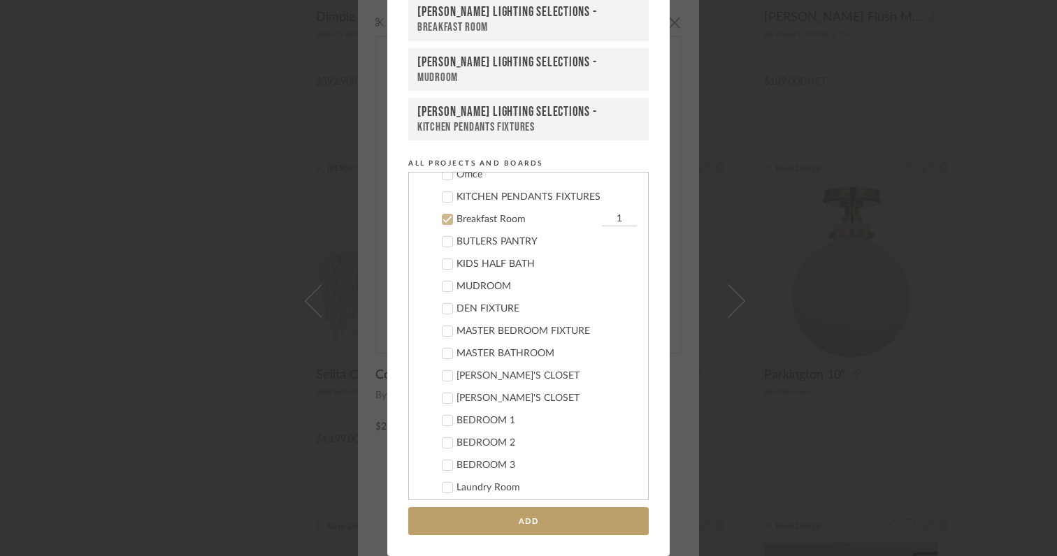
scroll to position [422, 0]
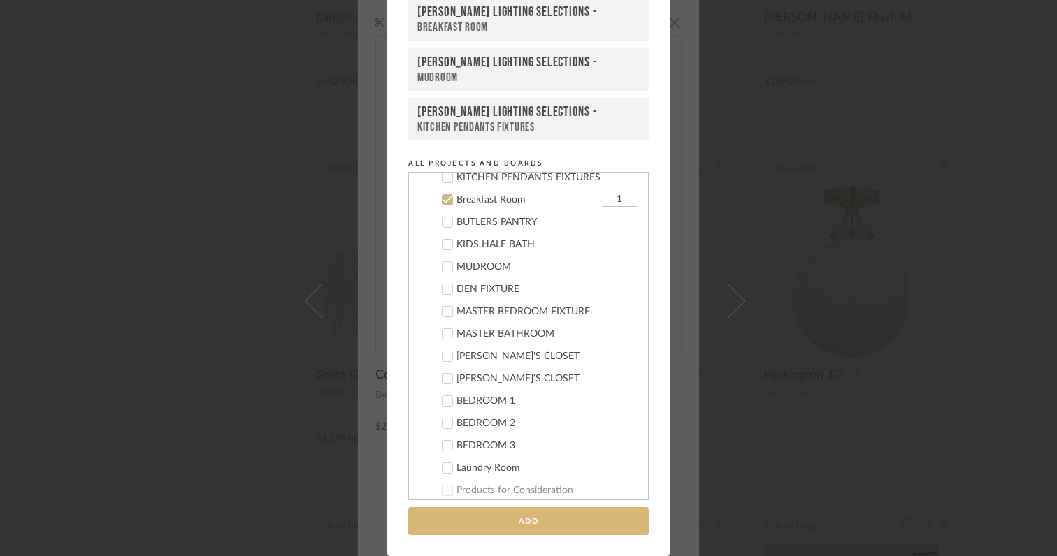
click at [557, 515] on button "Add" at bounding box center [528, 522] width 240 height 29
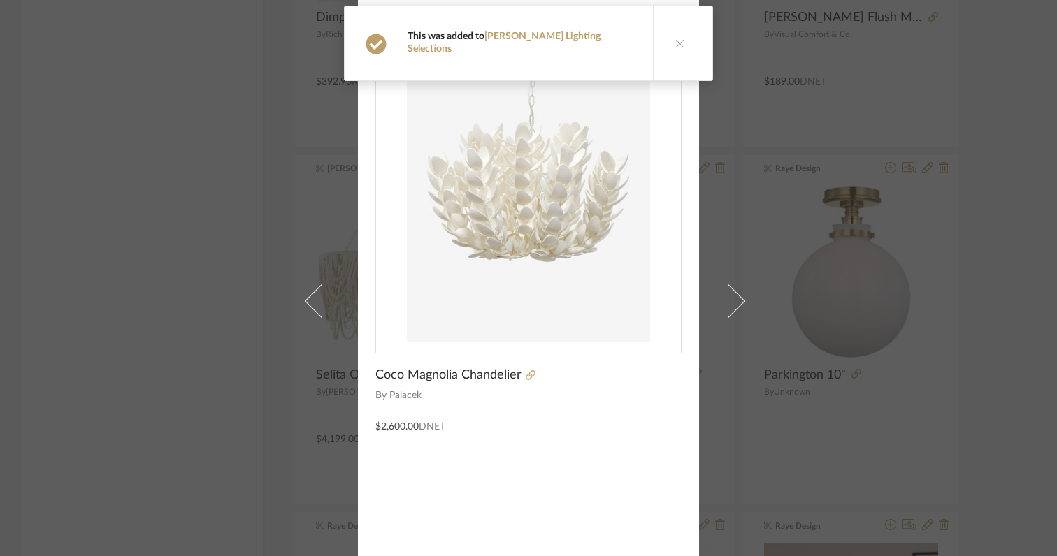
click at [675, 38] on icon at bounding box center [680, 43] width 10 height 10
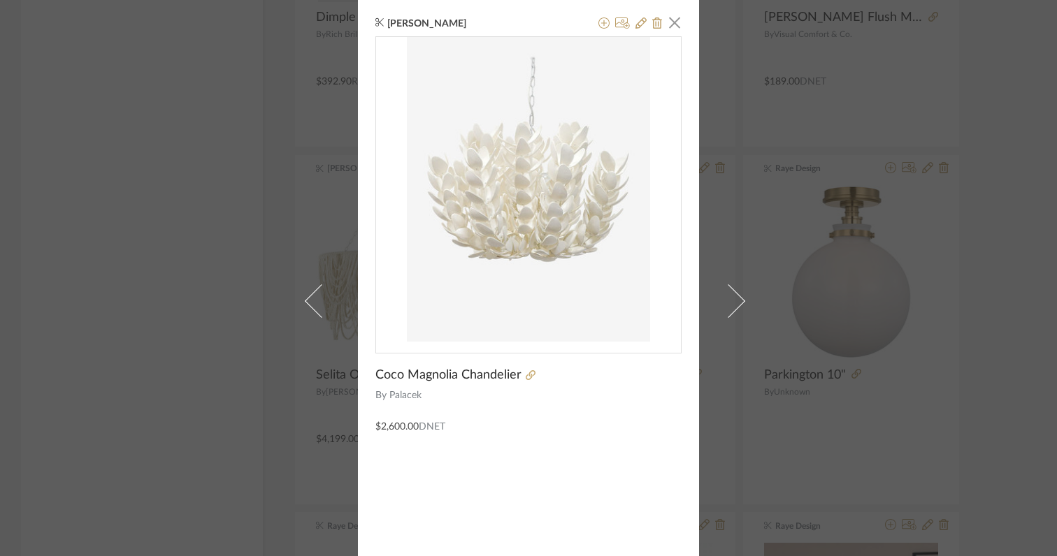
click at [703, 245] on div "Colleen Dawson × Coco Magnolia Chandelier By Palacek $2,600.00 DNET" at bounding box center [528, 278] width 1057 height 556
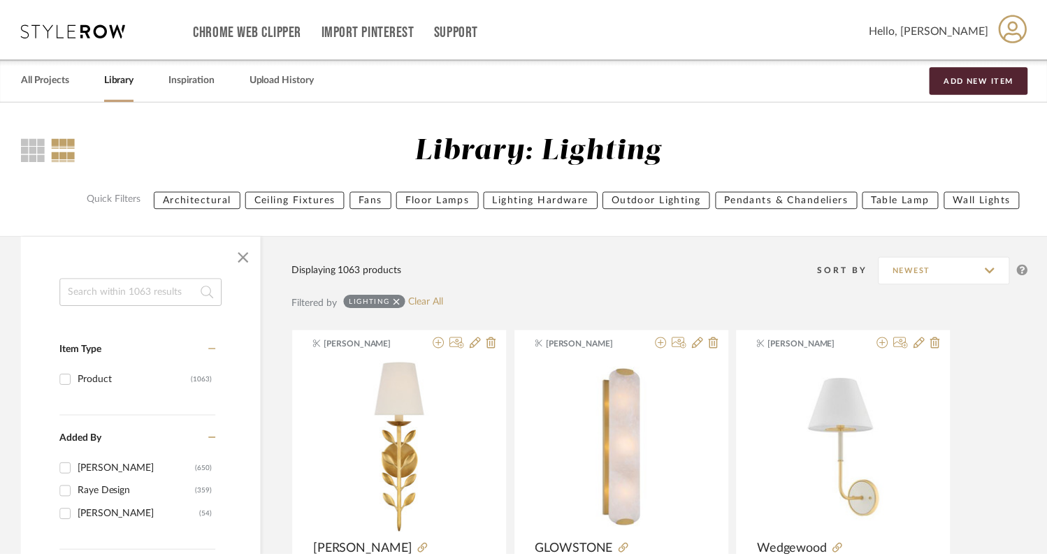
scroll to position [54545, 0]
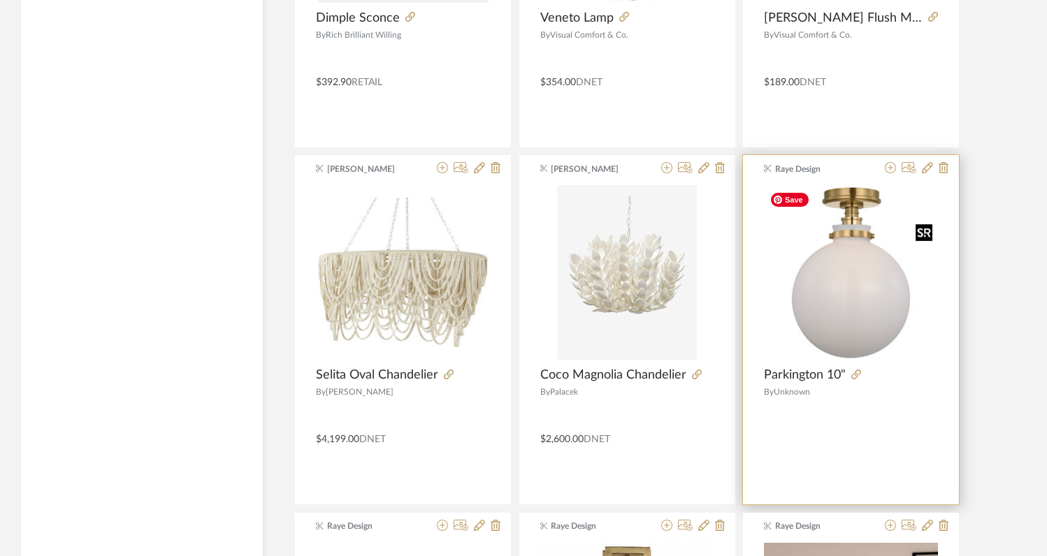
click at [855, 295] on img "0" at bounding box center [851, 273] width 174 height 174
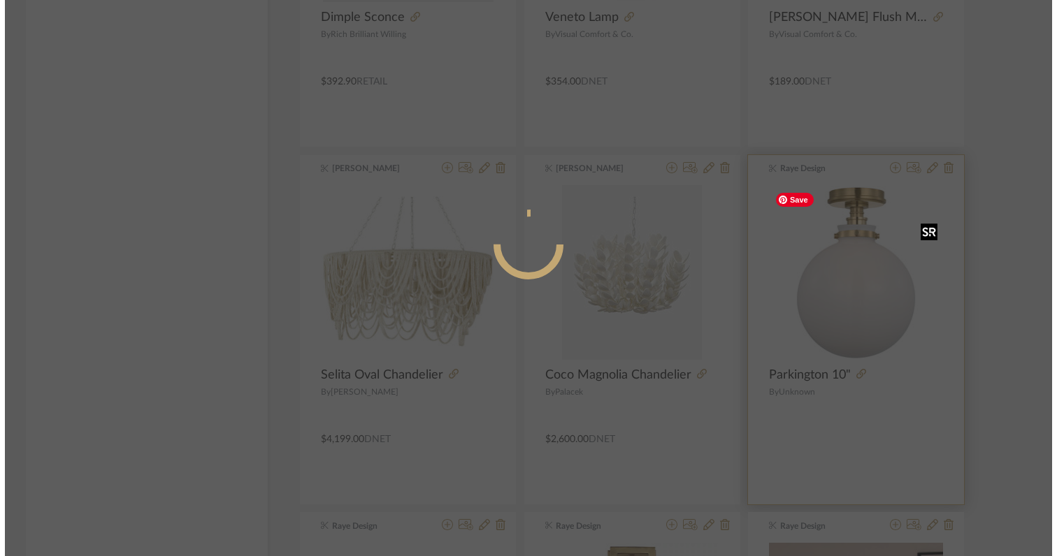
scroll to position [0, 0]
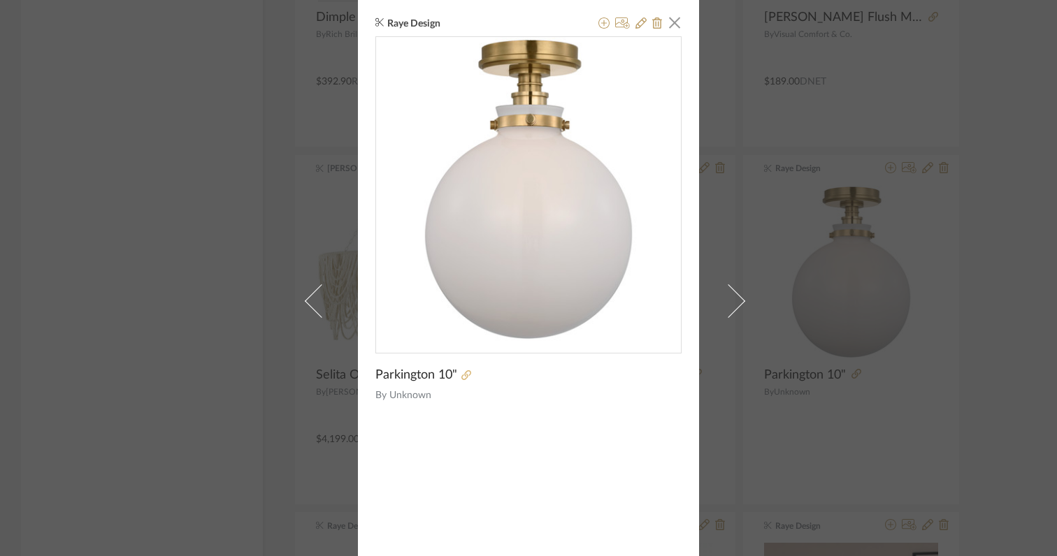
click at [461, 375] on icon at bounding box center [466, 375] width 10 height 10
click at [670, 27] on span "button" at bounding box center [675, 22] width 28 height 28
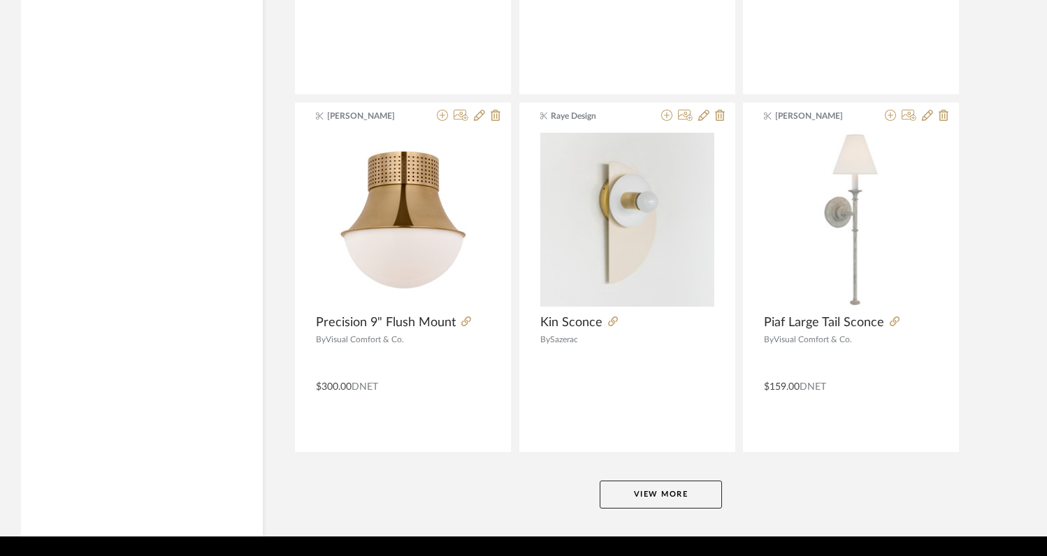
scroll to position [55715, 0]
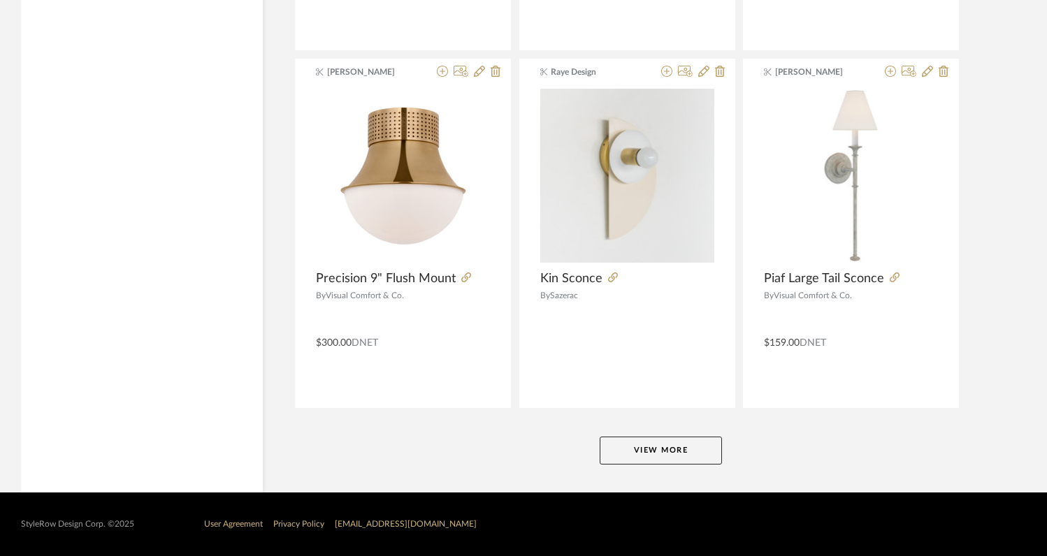
click at [703, 452] on button "View More" at bounding box center [661, 451] width 122 height 28
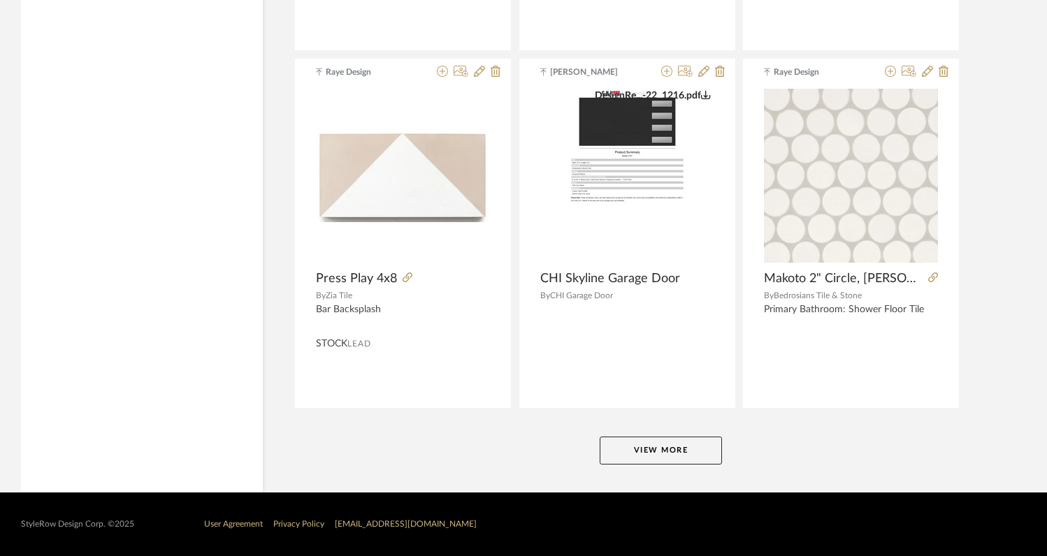
click at [703, 454] on button "View More" at bounding box center [661, 451] width 122 height 28
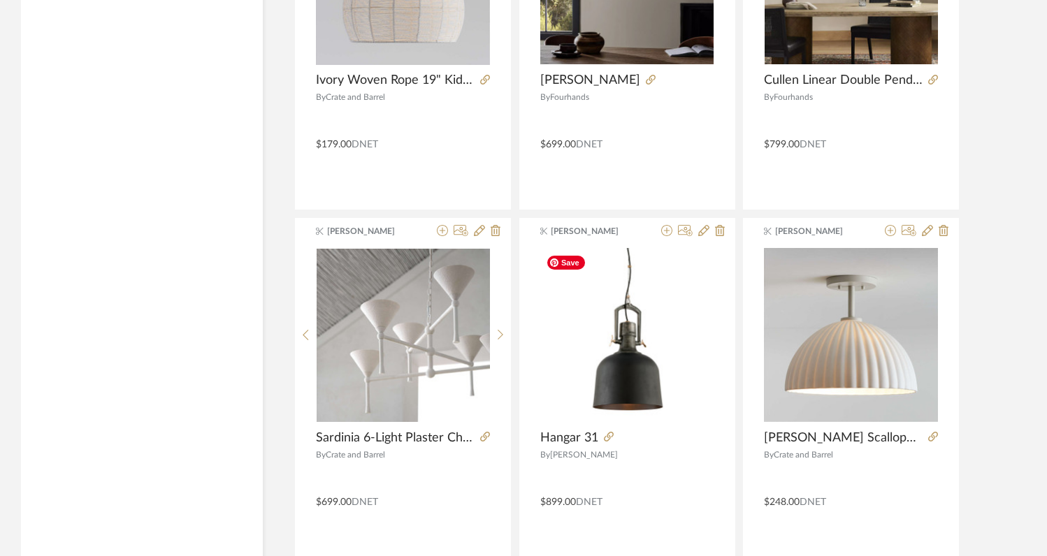
scroll to position [61993, 0]
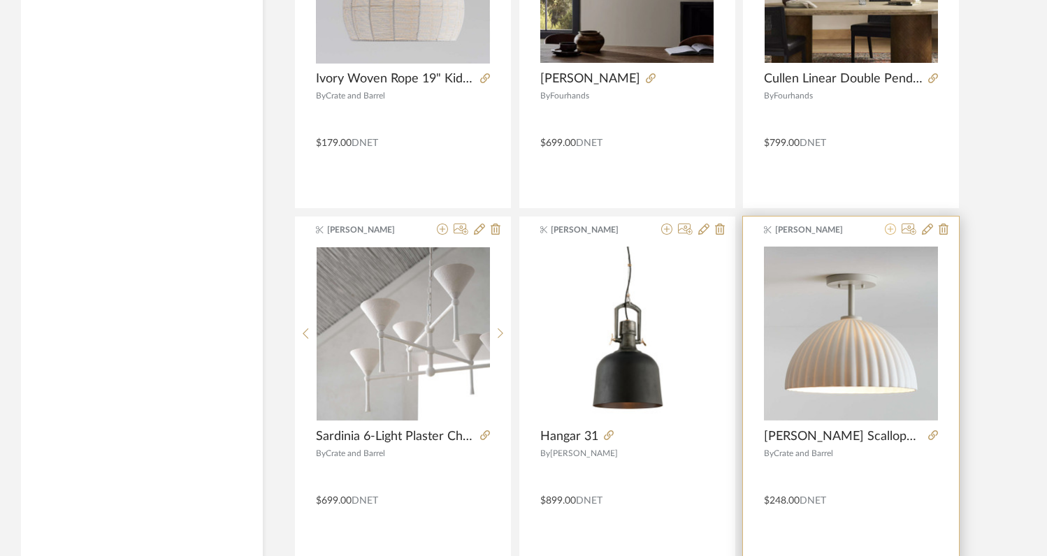
click at [887, 231] on icon at bounding box center [890, 229] width 11 height 11
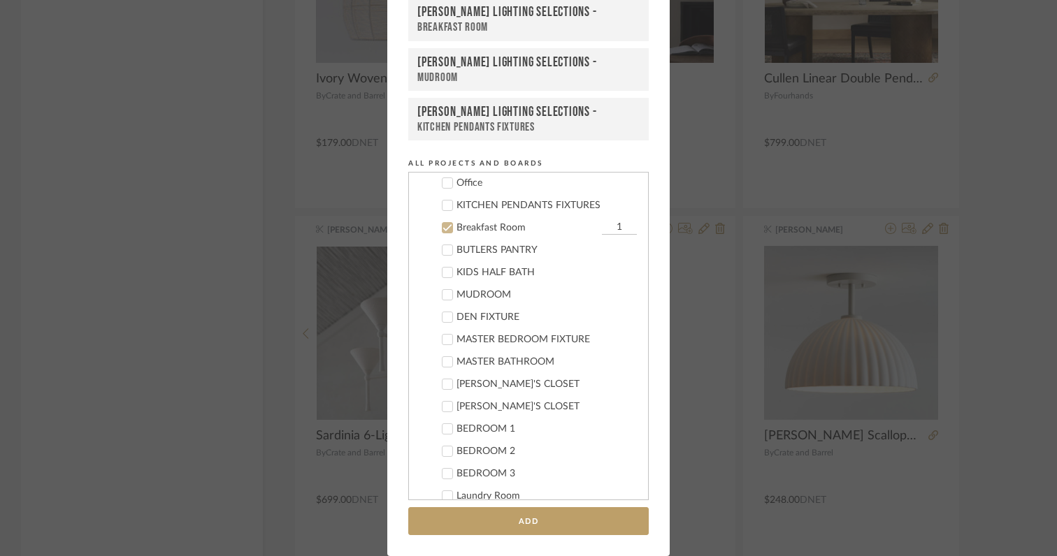
scroll to position [422, 0]
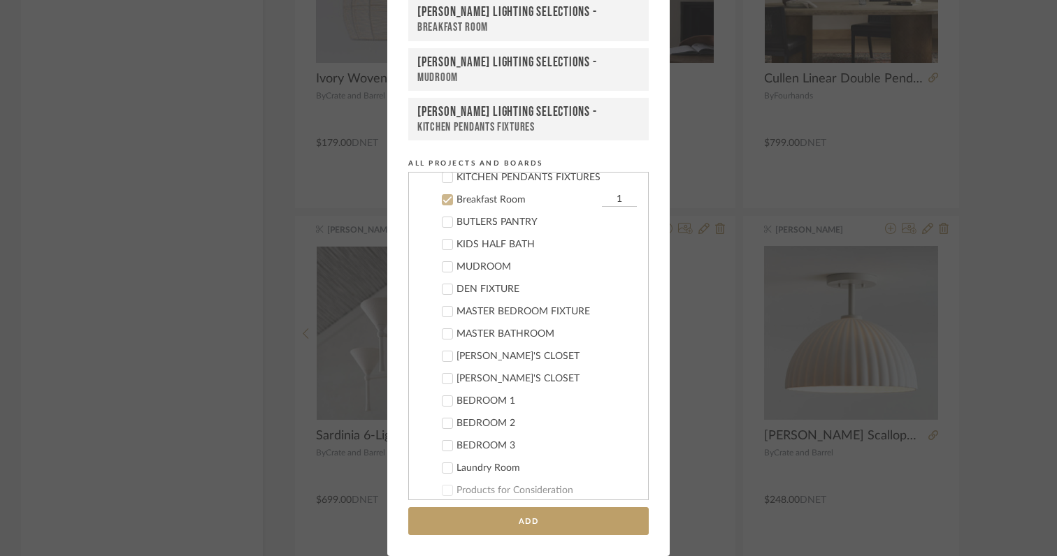
click at [445, 203] on icon at bounding box center [448, 200] width 10 height 10
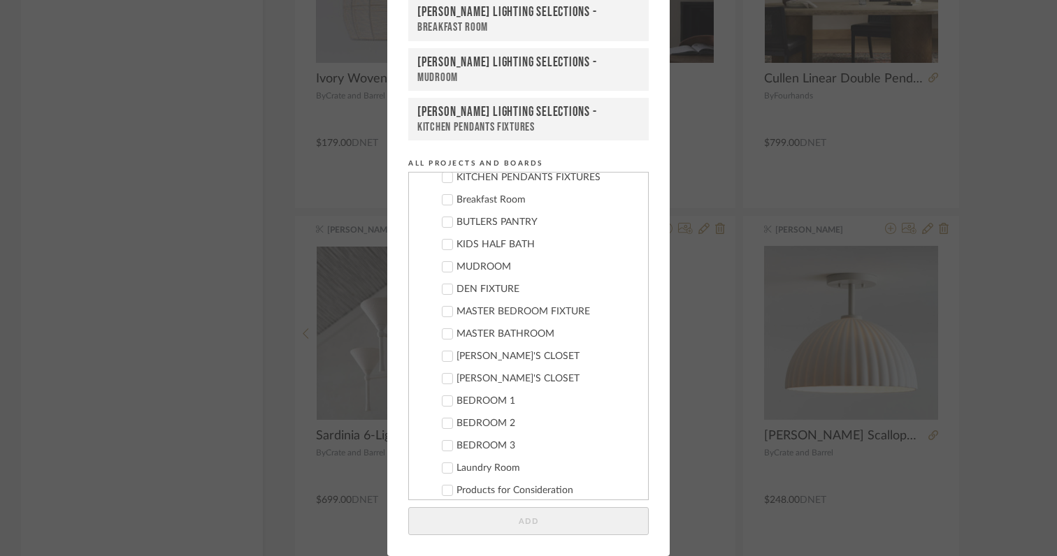
click at [443, 401] on icon at bounding box center [447, 401] width 9 height 7
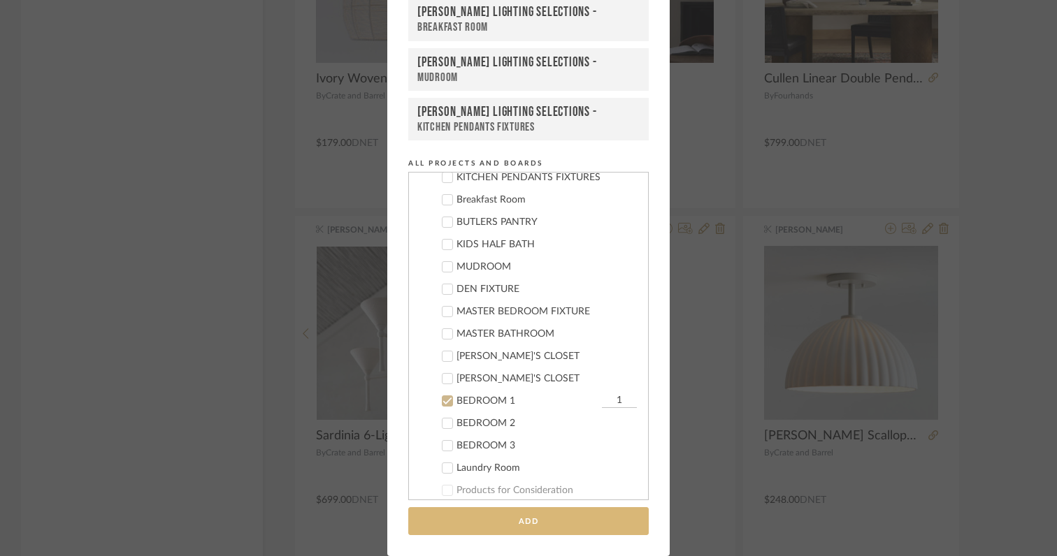
click at [468, 530] on button "Add" at bounding box center [528, 522] width 240 height 29
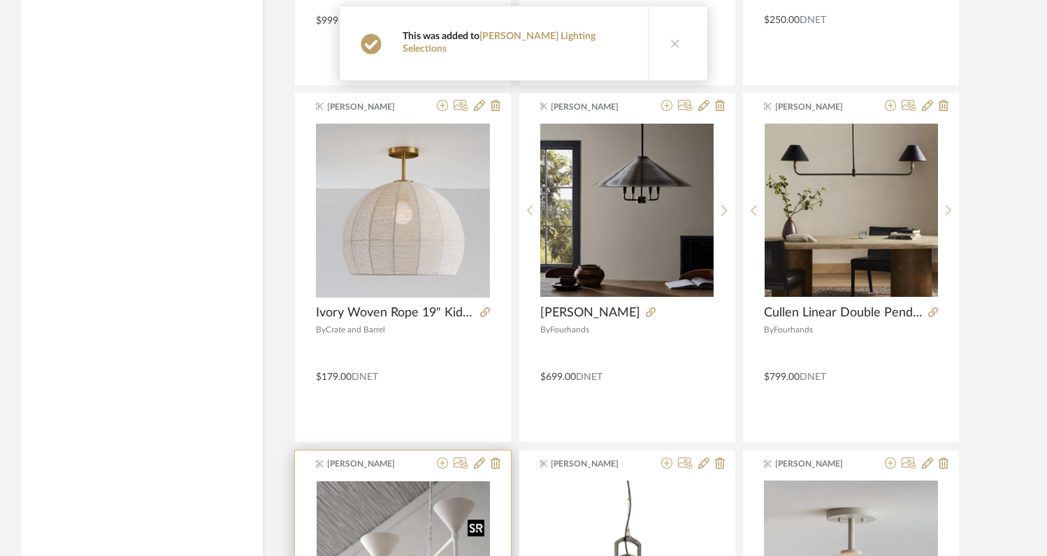
scroll to position [61749, 0]
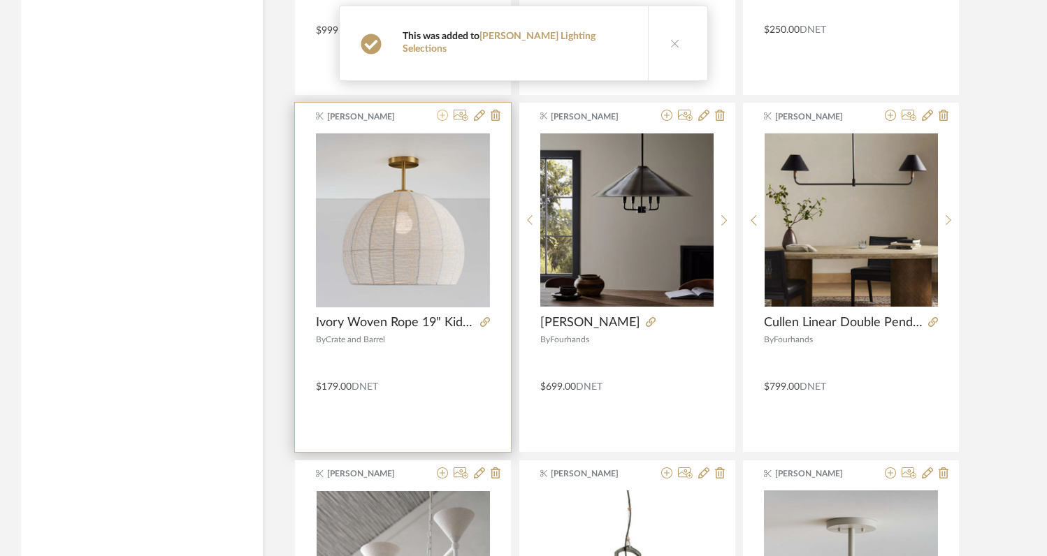
click at [445, 117] on icon at bounding box center [442, 115] width 11 height 11
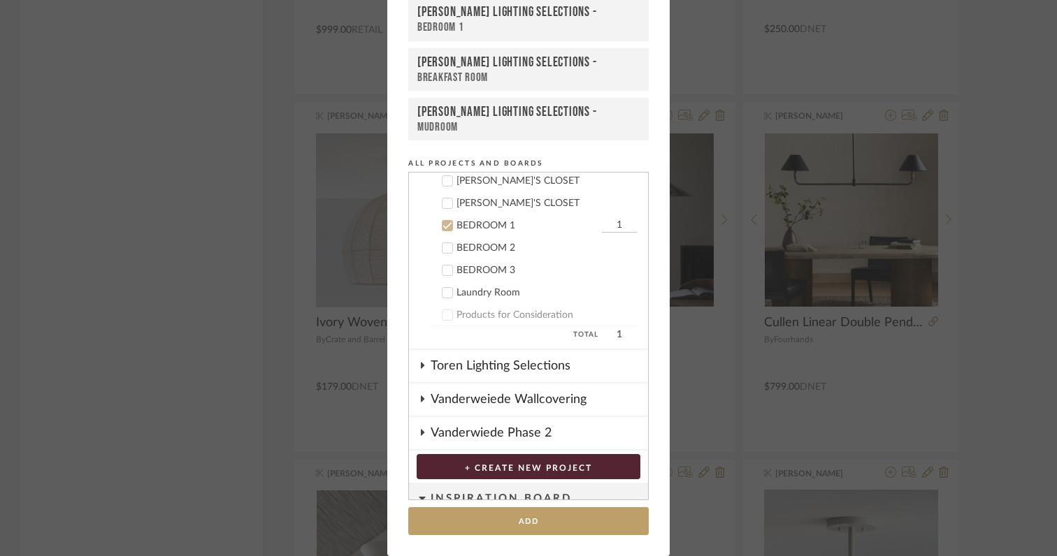
scroll to position [623, 0]
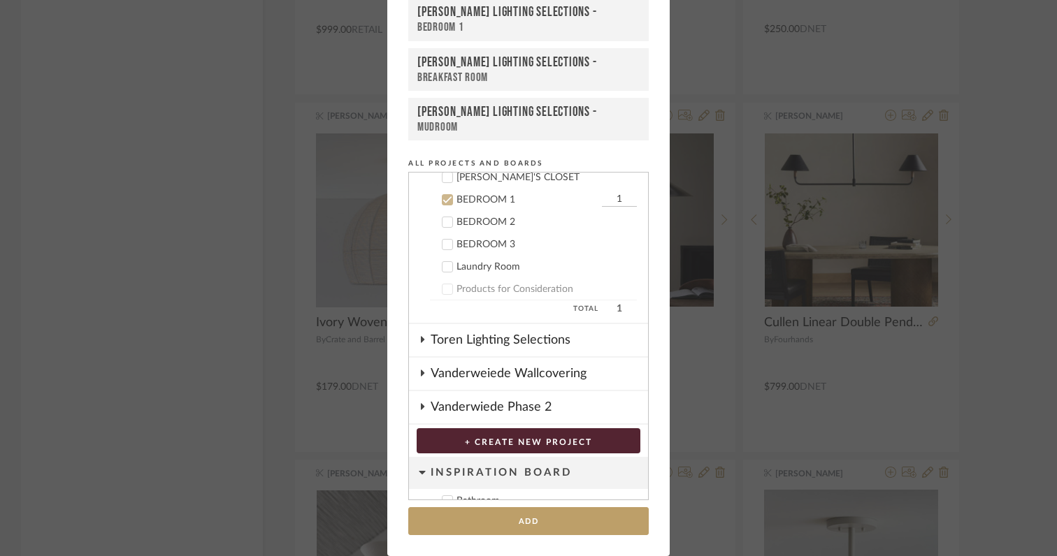
click at [444, 224] on icon at bounding box center [448, 222] width 10 height 10
click at [446, 198] on icon at bounding box center [448, 200] width 10 height 10
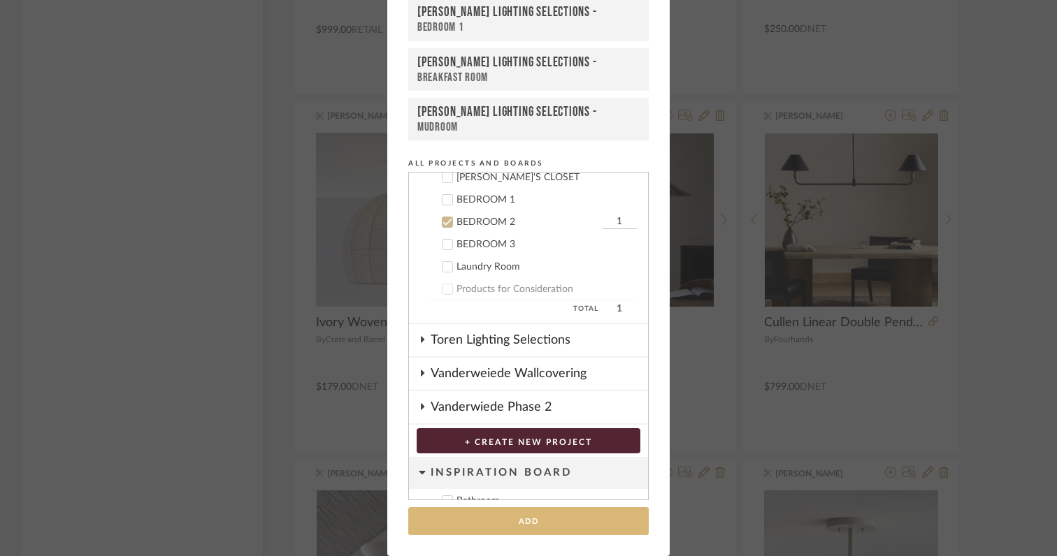
click at [475, 513] on button "Add" at bounding box center [528, 522] width 240 height 29
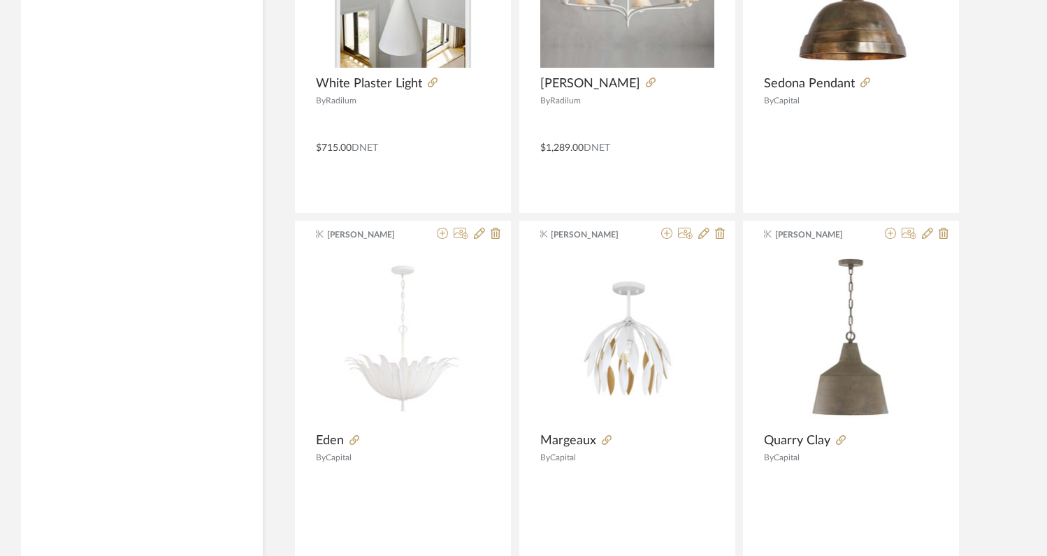
scroll to position [12287, 0]
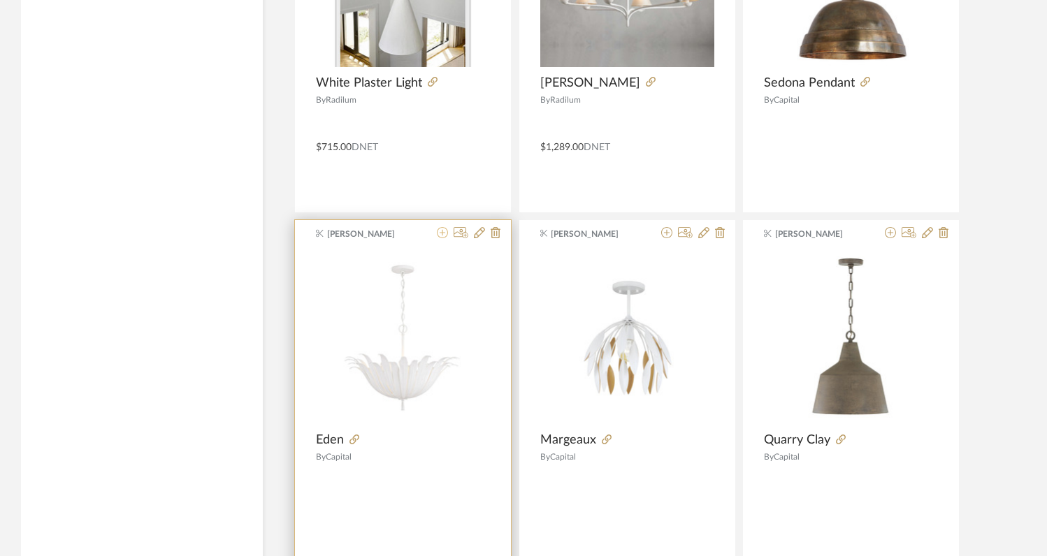
click at [444, 236] on icon at bounding box center [442, 232] width 11 height 11
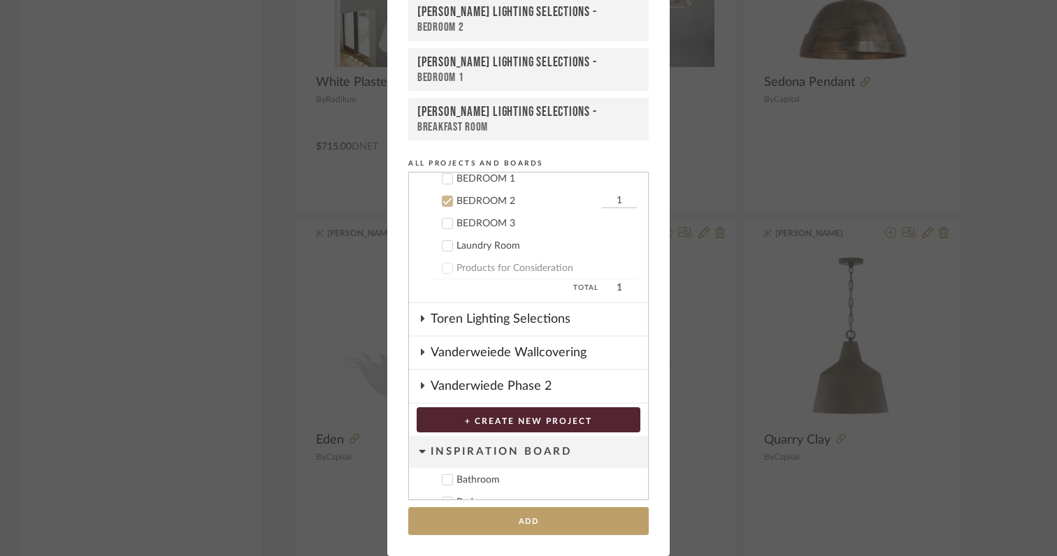
scroll to position [645, 0]
click at [446, 222] on icon at bounding box center [448, 222] width 10 height 10
click at [445, 201] on icon at bounding box center [448, 200] width 10 height 10
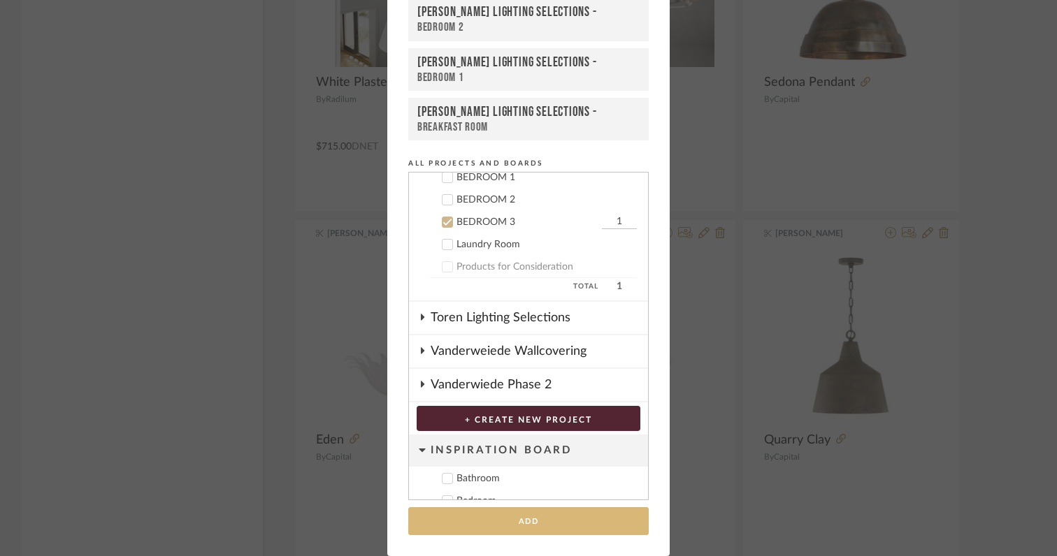
click at [513, 517] on button "Add" at bounding box center [528, 522] width 240 height 29
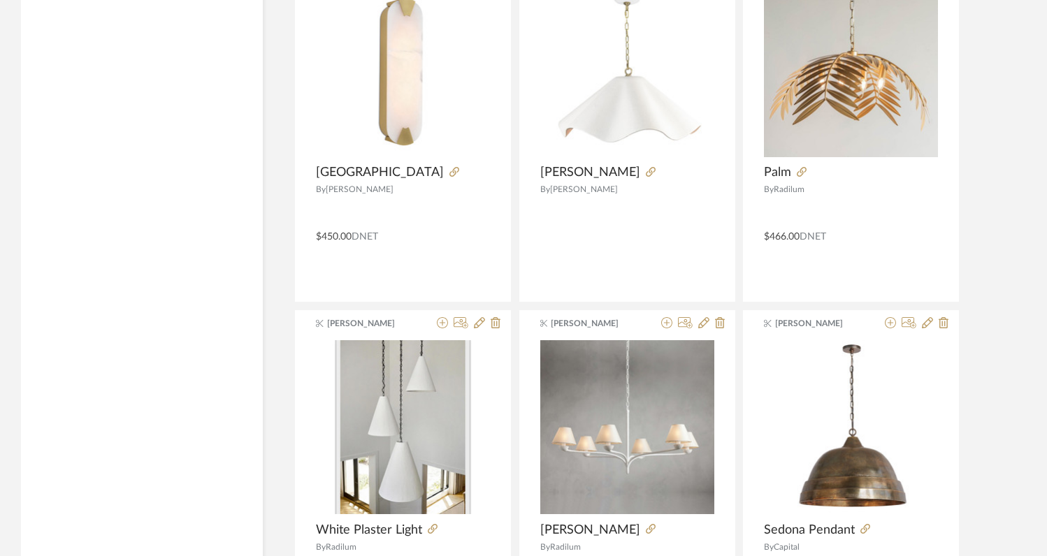
scroll to position [11677, 0]
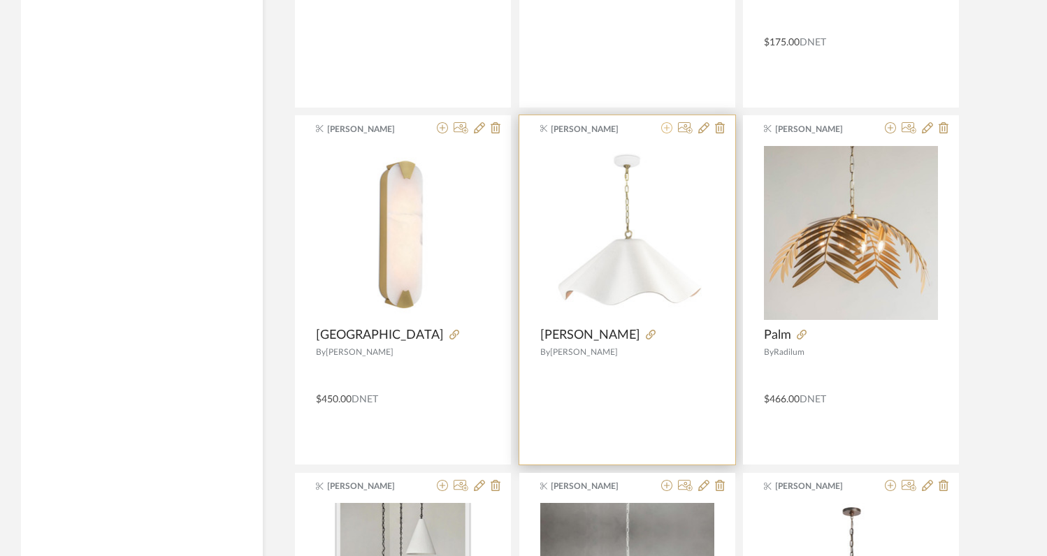
click at [667, 131] on icon at bounding box center [666, 127] width 11 height 11
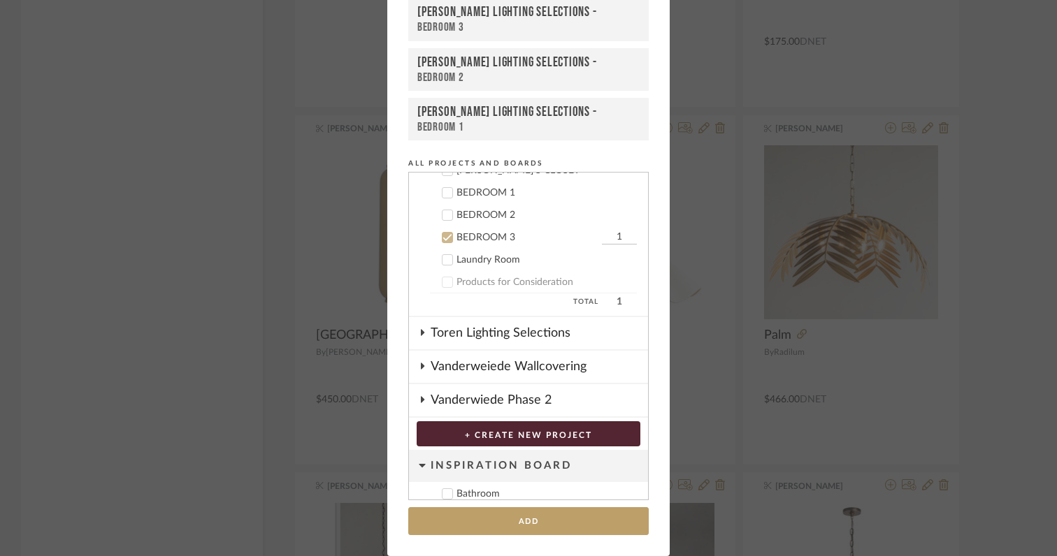
scroll to position [668, 0]
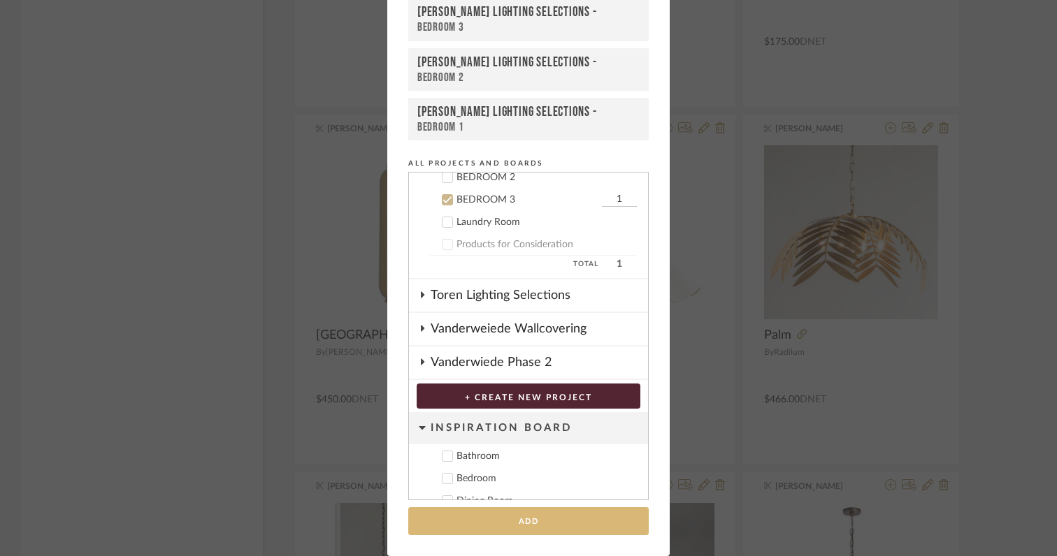
click at [538, 526] on button "Add" at bounding box center [528, 522] width 240 height 29
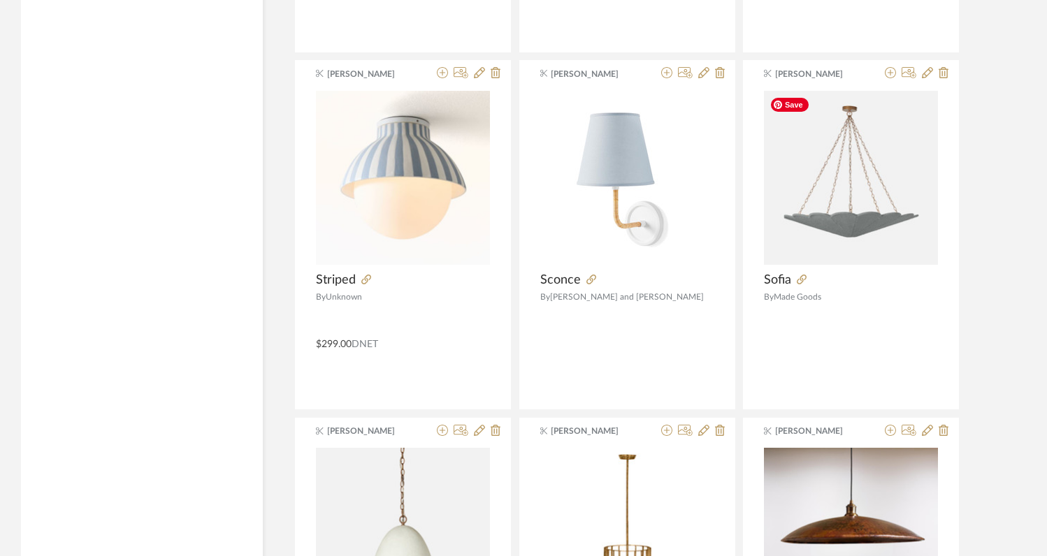
scroll to position [11002, 0]
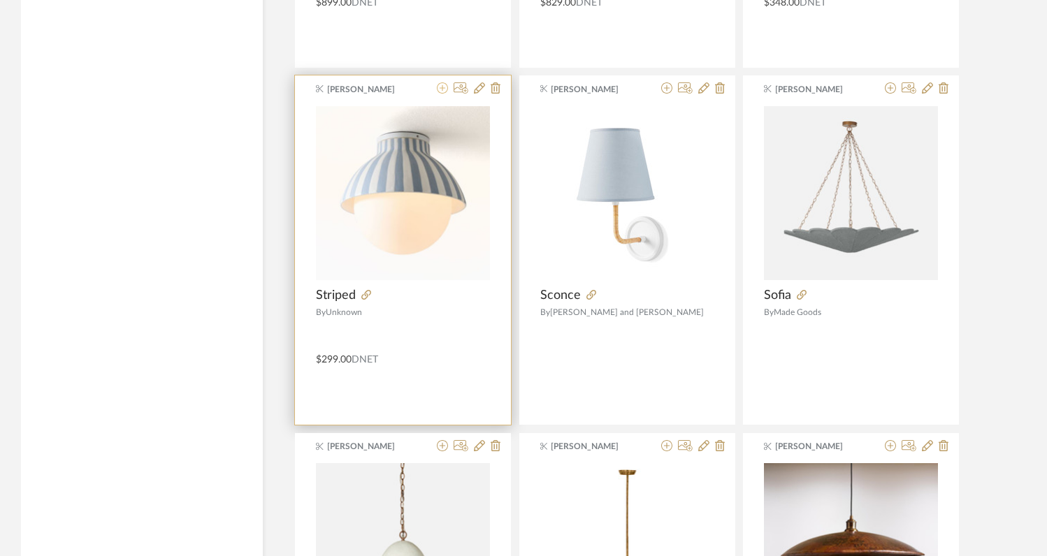
click at [445, 90] on icon at bounding box center [442, 87] width 11 height 11
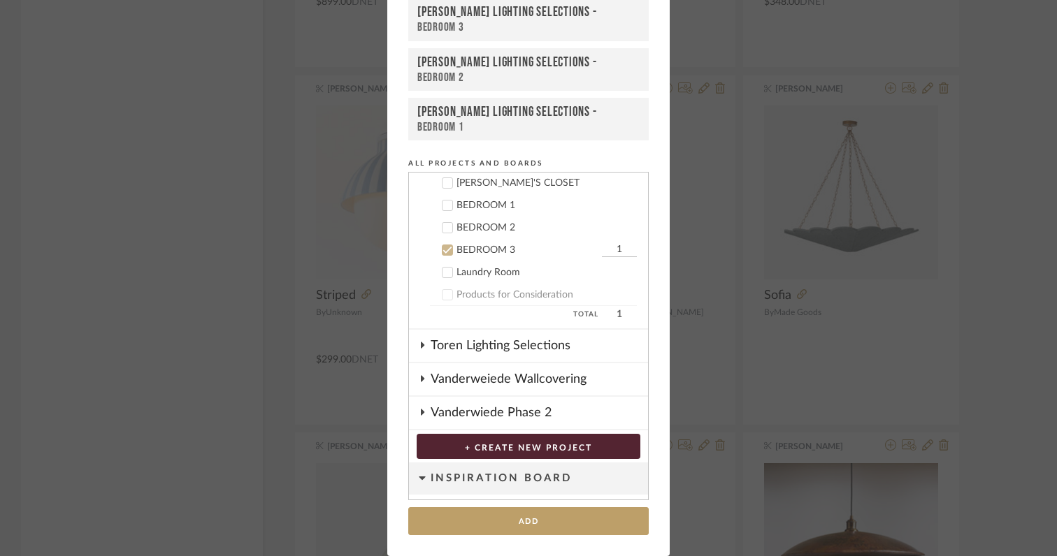
scroll to position [609, 0]
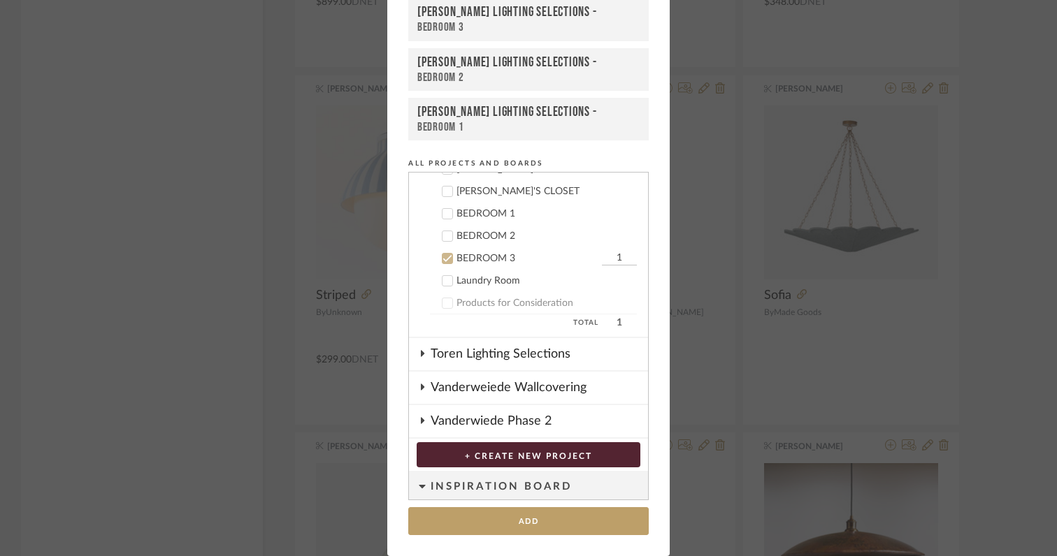
click at [443, 216] on icon at bounding box center [448, 214] width 10 height 10
click at [445, 216] on icon at bounding box center [448, 214] width 10 height 10
click at [444, 234] on icon at bounding box center [448, 236] width 10 height 10
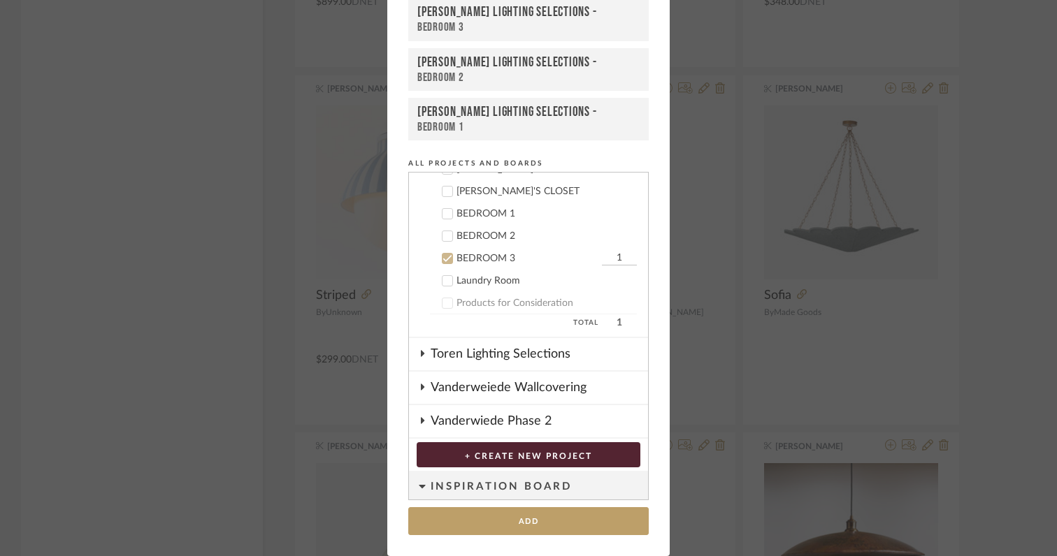
click at [444, 260] on icon at bounding box center [448, 259] width 10 height 10
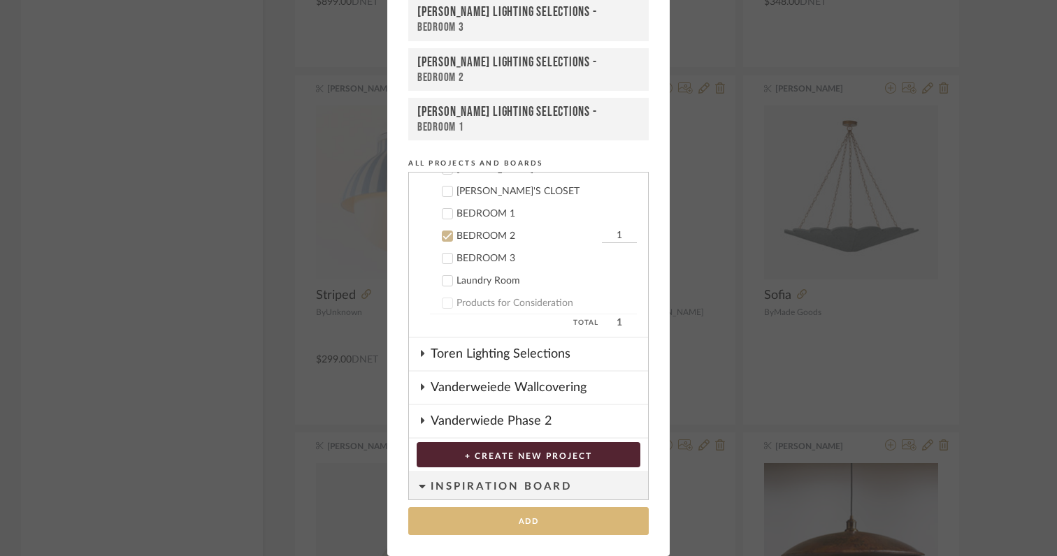
click at [526, 522] on button "Add" at bounding box center [528, 522] width 240 height 29
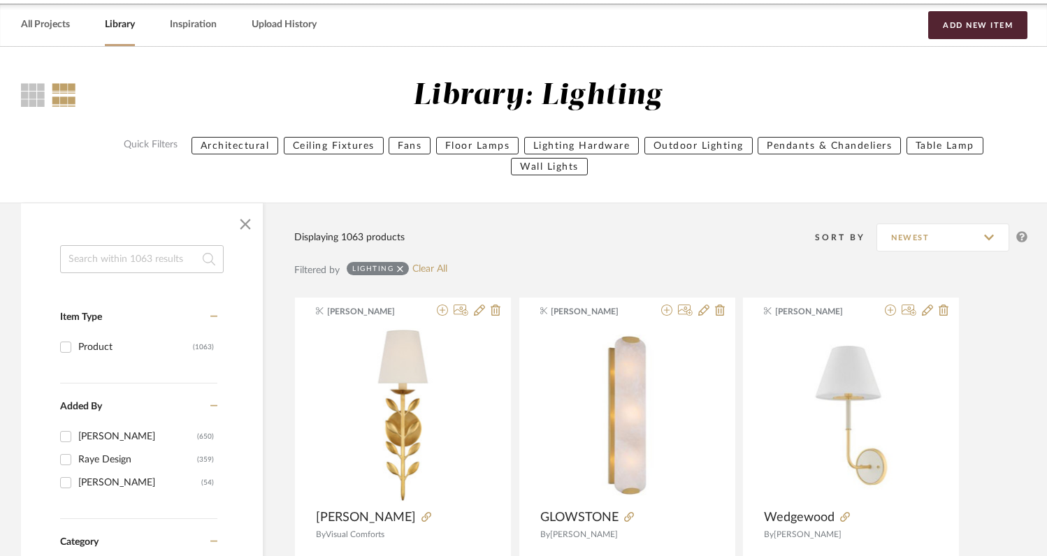
scroll to position [0, 0]
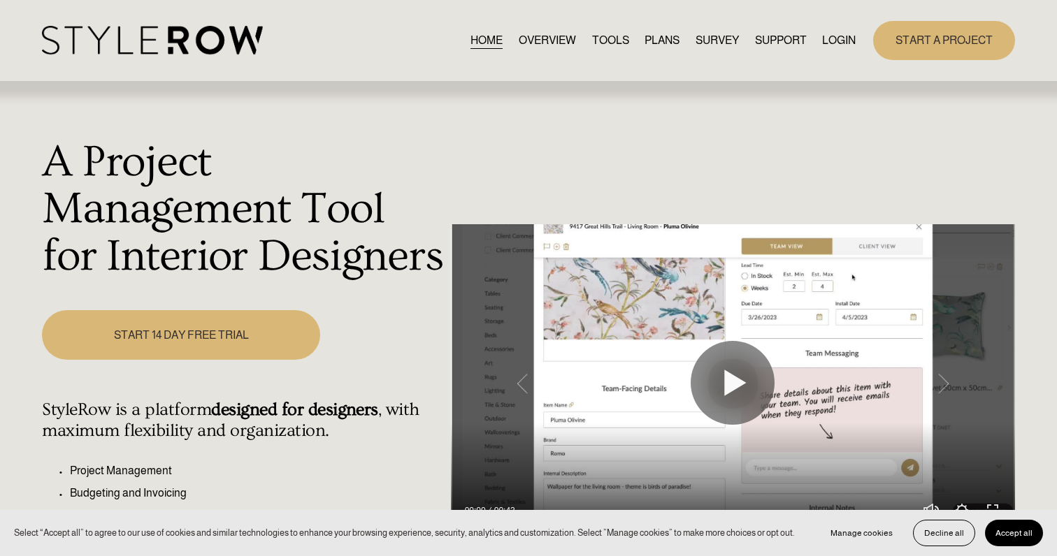
click at [832, 40] on link "LOGIN" at bounding box center [839, 40] width 34 height 19
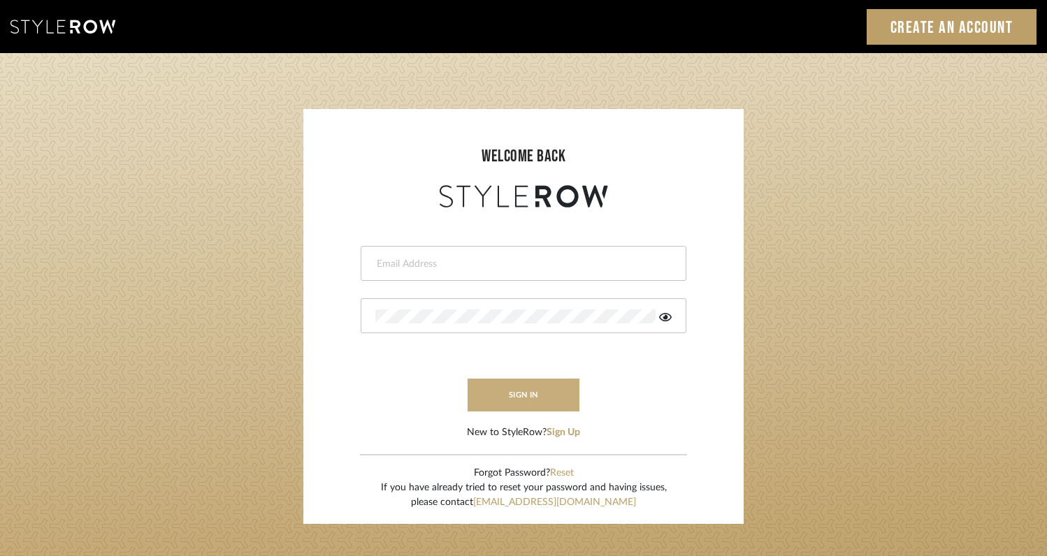
type input "[EMAIL_ADDRESS][DOMAIN_NAME]"
click at [527, 402] on button "sign in" at bounding box center [524, 395] width 112 height 33
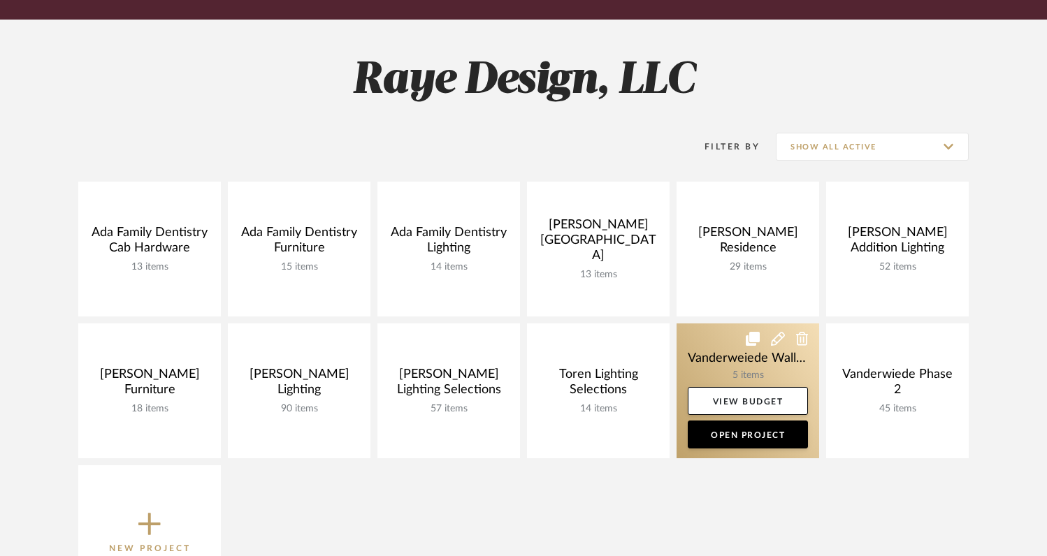
scroll to position [166, 0]
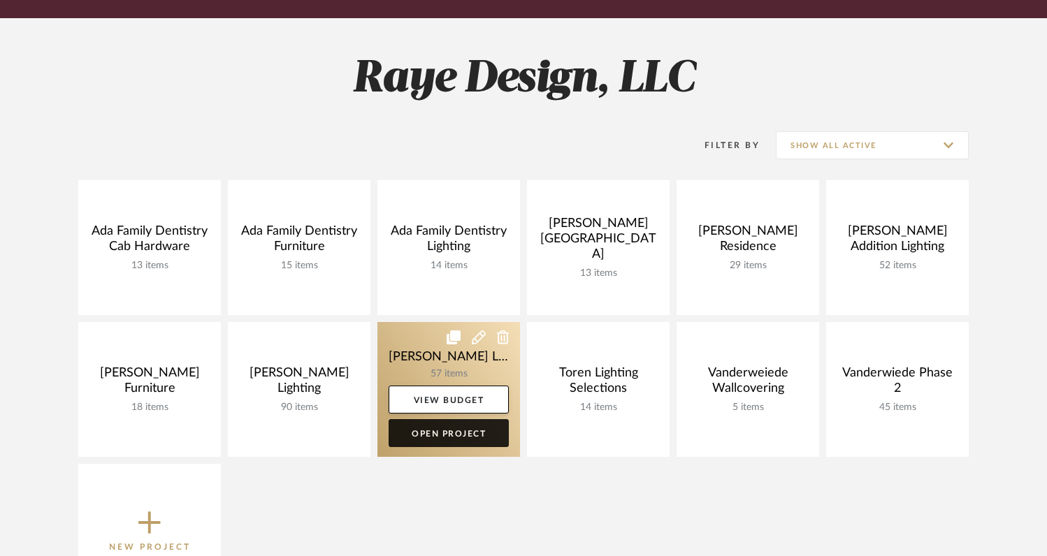
click at [432, 440] on link "Open Project" at bounding box center [449, 433] width 120 height 28
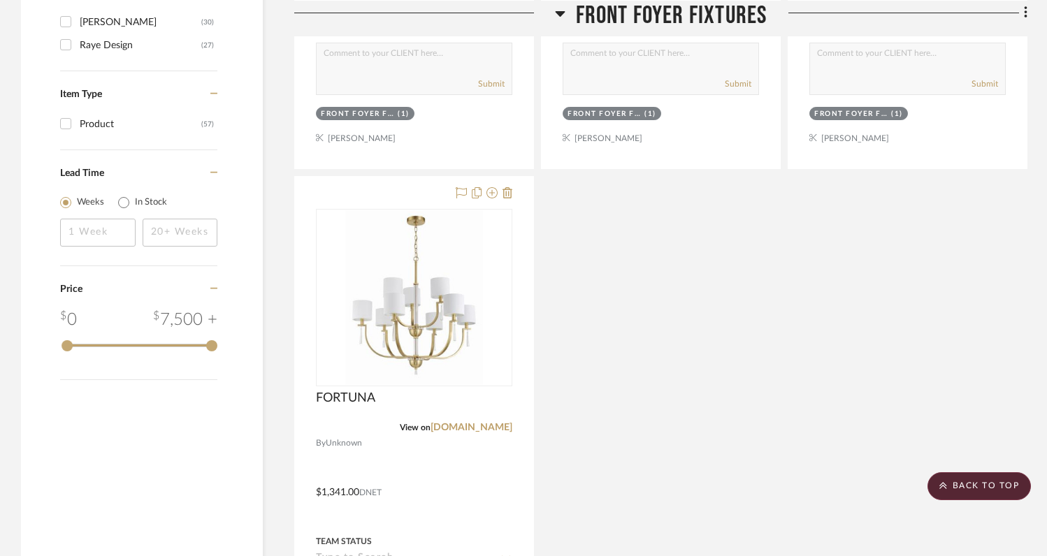
scroll to position [1469, 0]
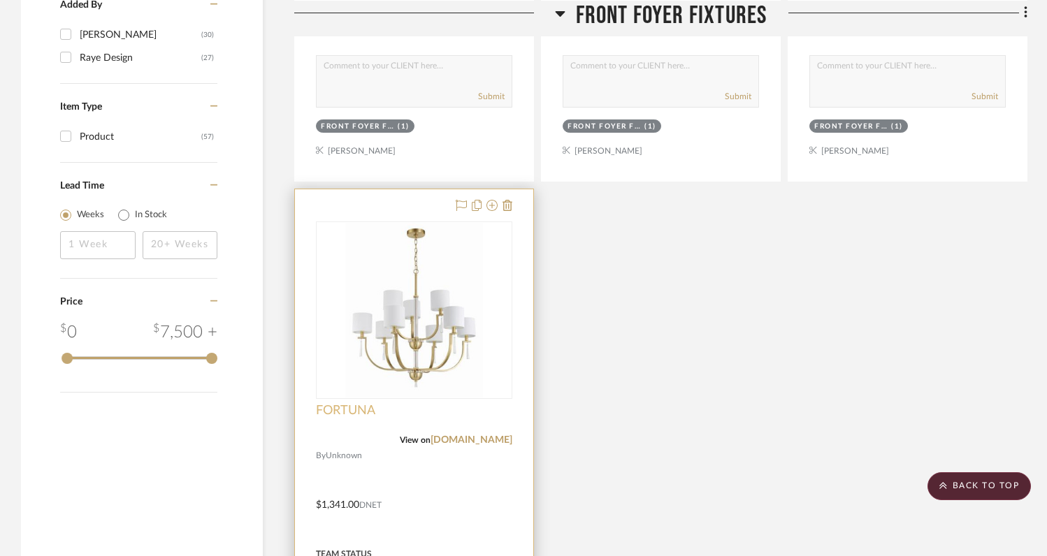
click at [350, 403] on span "FORTUNA" at bounding box center [345, 410] width 59 height 15
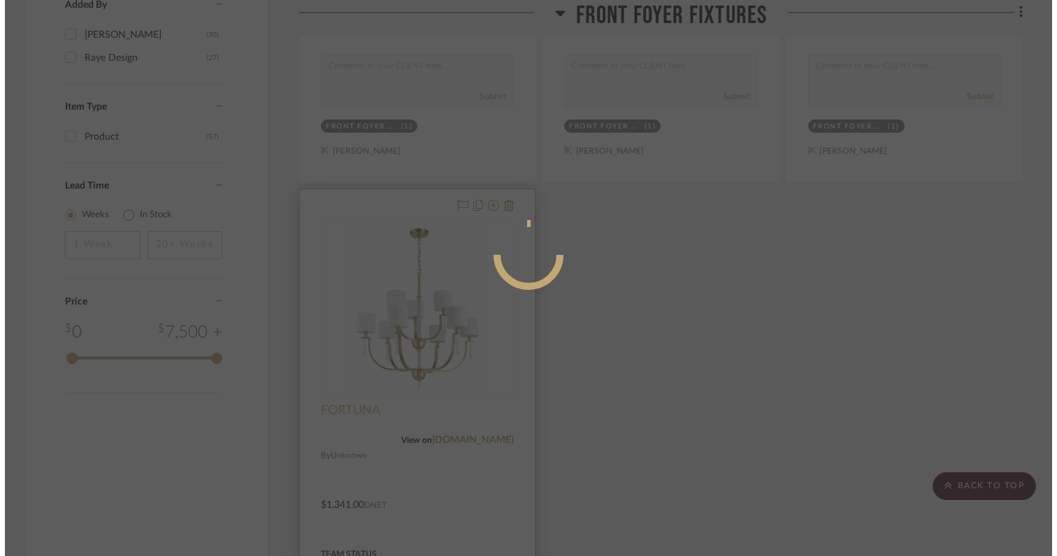
scroll to position [0, 0]
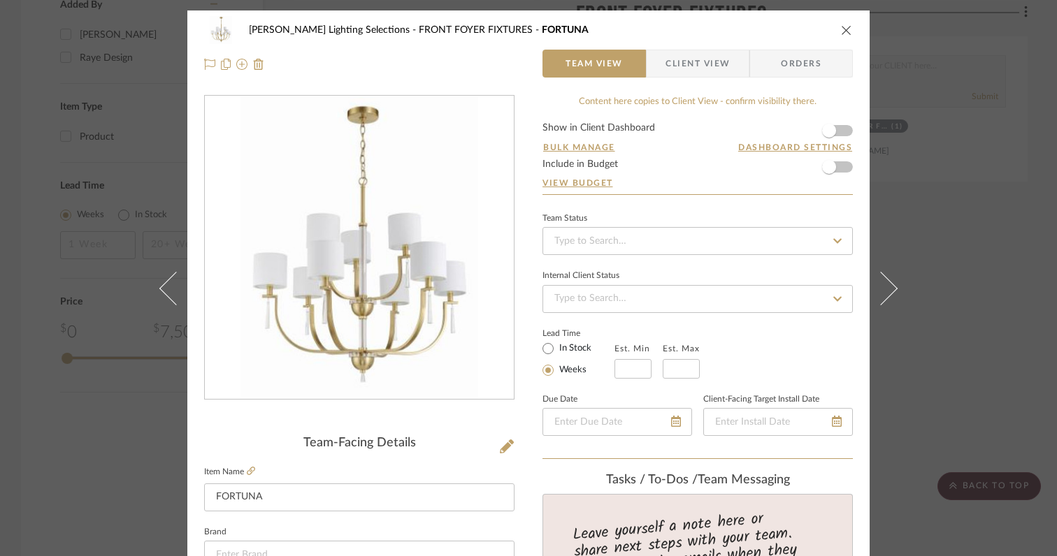
click at [841, 29] on icon "close" at bounding box center [846, 29] width 11 height 11
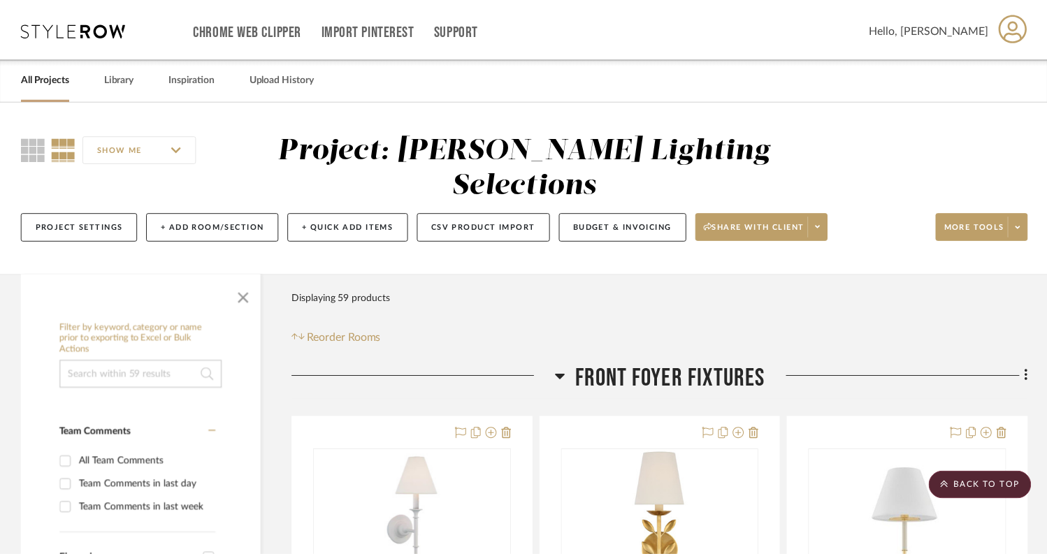
scroll to position [1469, 0]
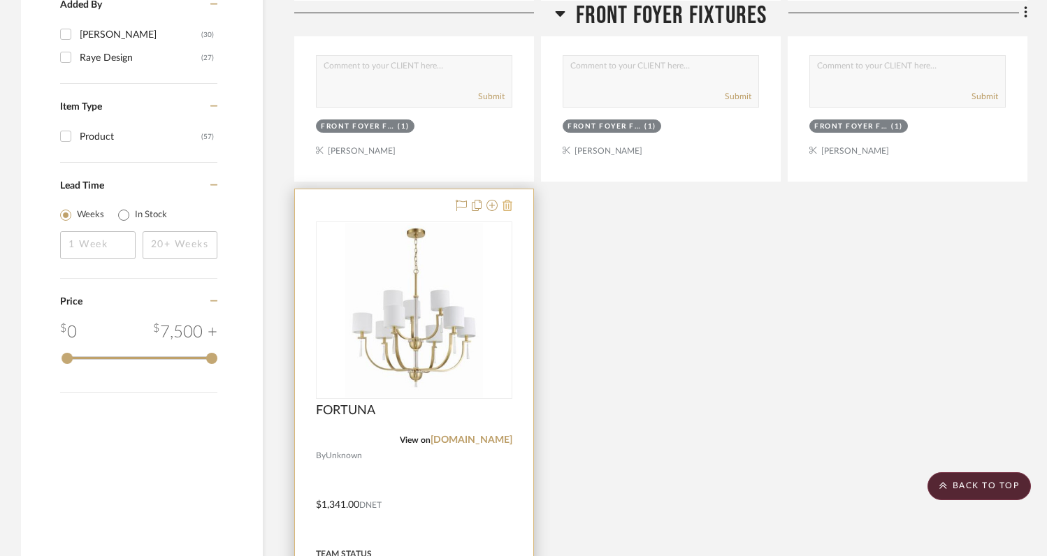
click at [509, 200] on icon at bounding box center [508, 205] width 10 height 11
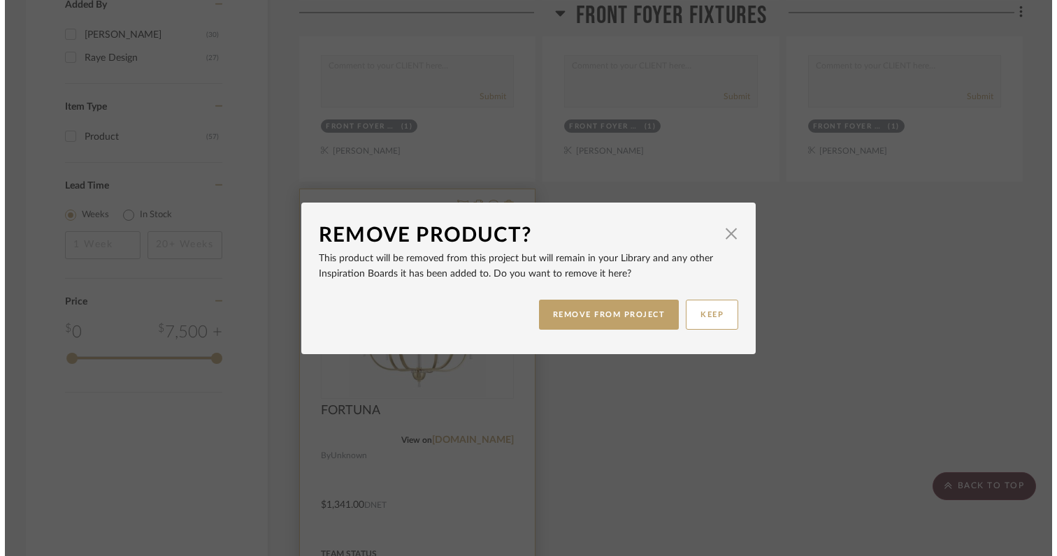
scroll to position [0, 0]
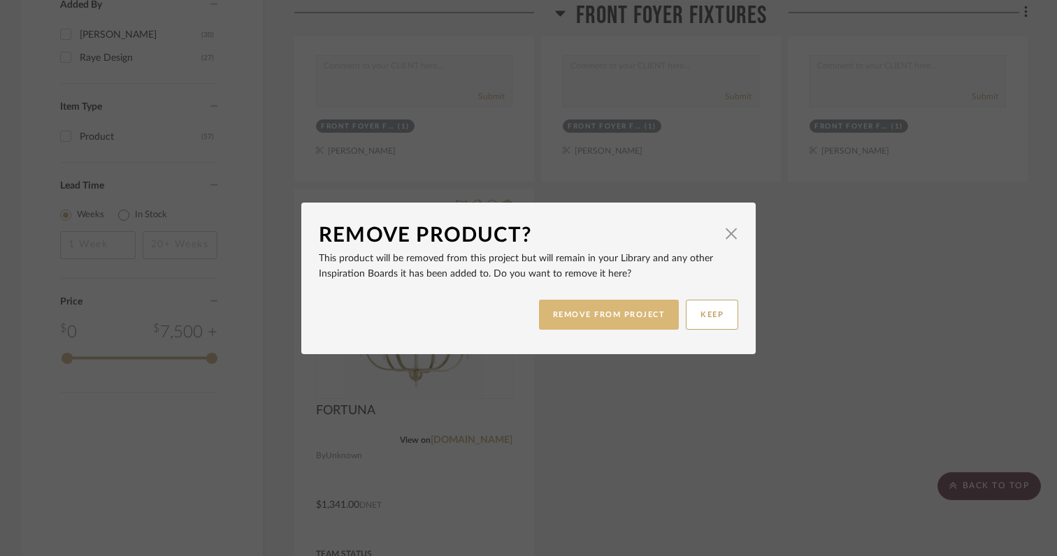
click at [552, 315] on button "REMOVE FROM PROJECT" at bounding box center [609, 315] width 141 height 30
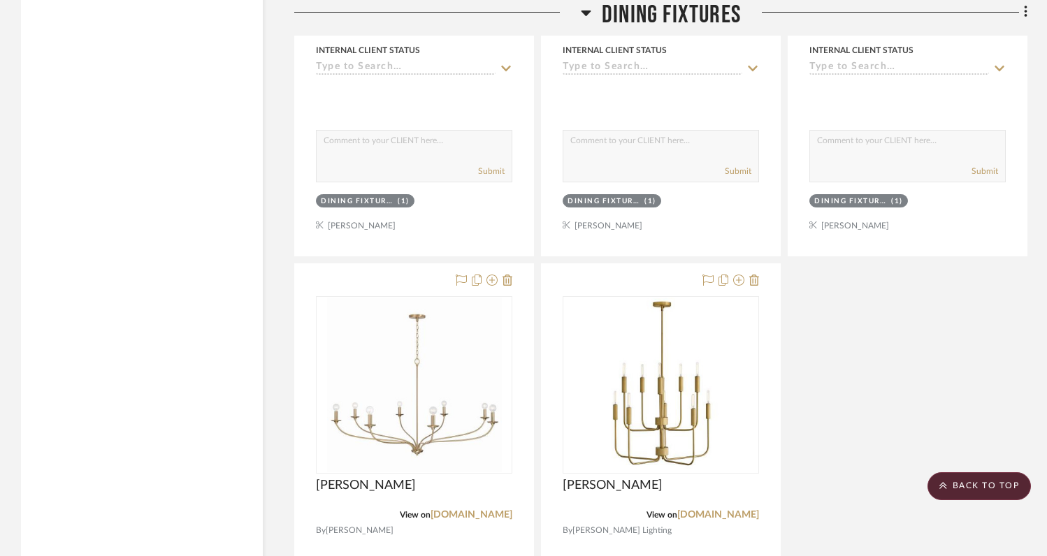
scroll to position [2699, 0]
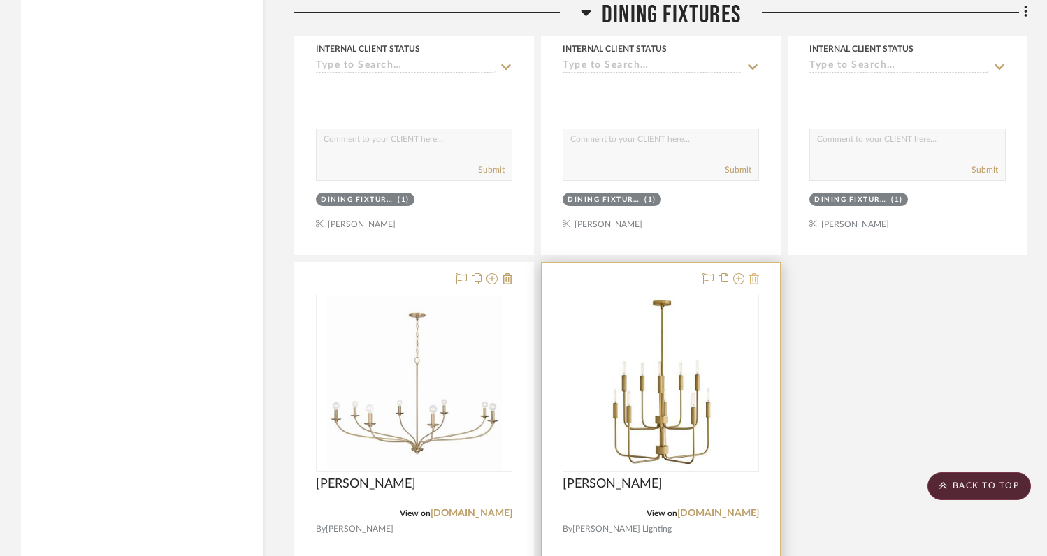
click at [756, 273] on icon at bounding box center [754, 278] width 10 height 11
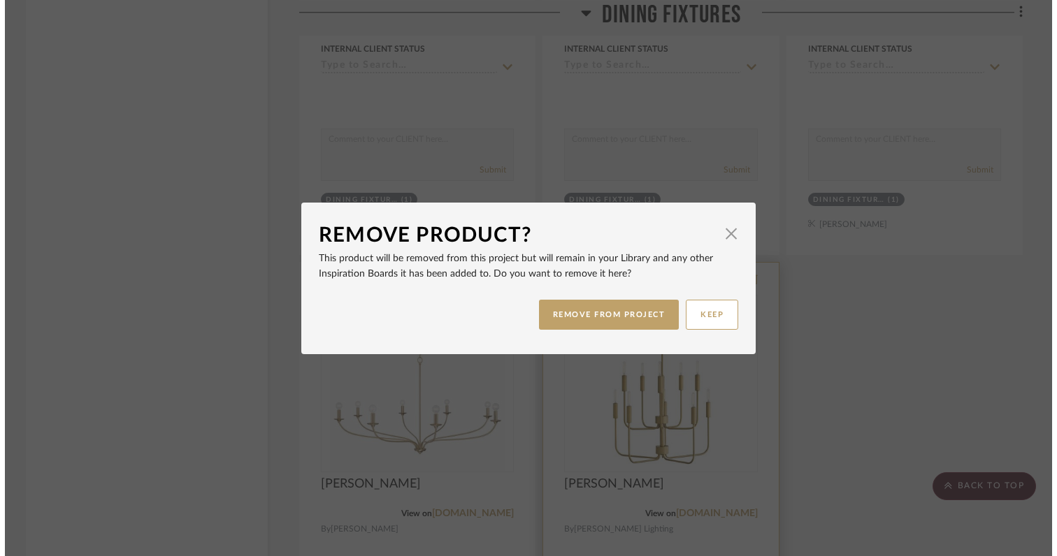
scroll to position [0, 0]
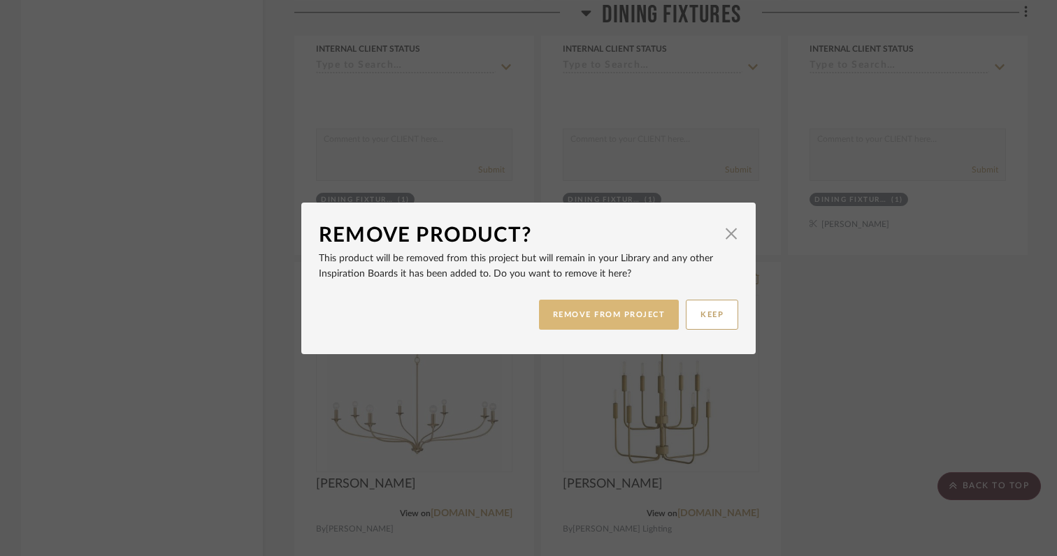
click at [582, 319] on button "REMOVE FROM PROJECT" at bounding box center [609, 315] width 141 height 30
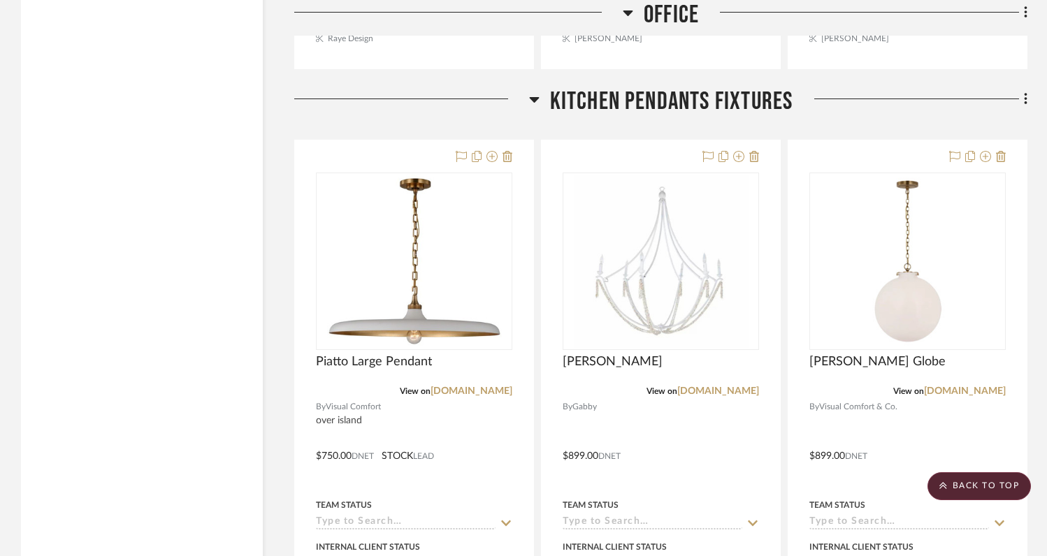
scroll to position [4960, 0]
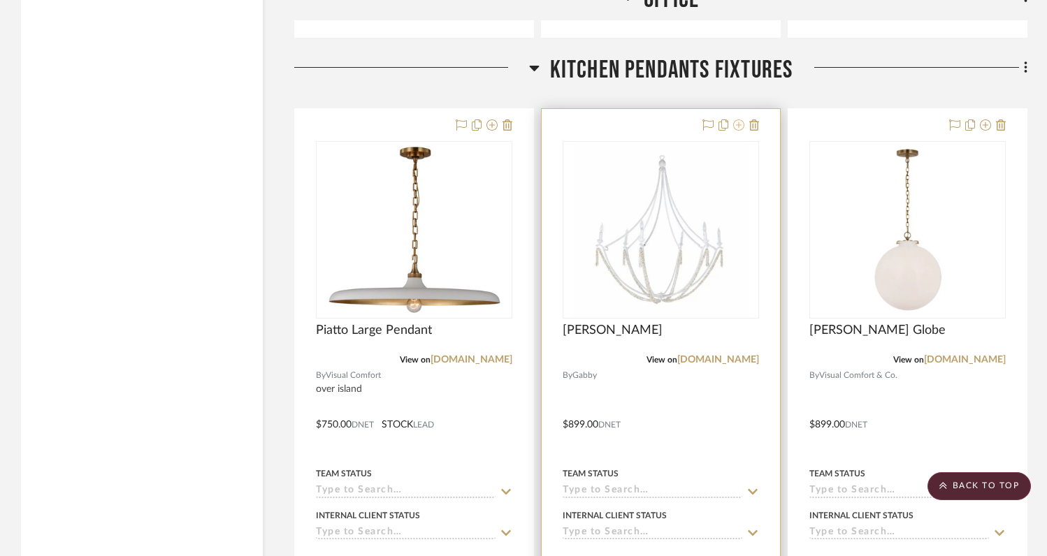
click at [737, 120] on icon at bounding box center [738, 125] width 11 height 11
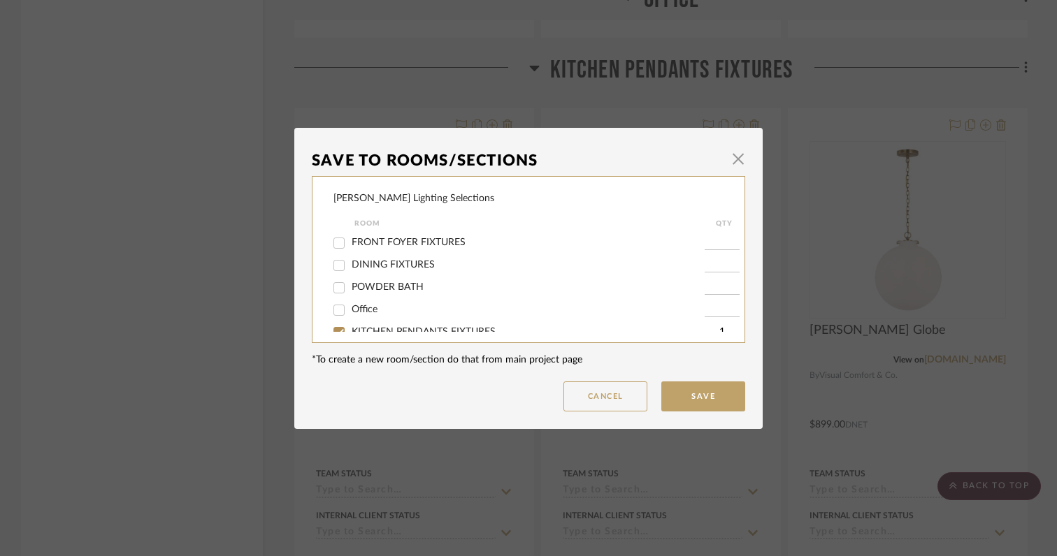
scroll to position [72, 0]
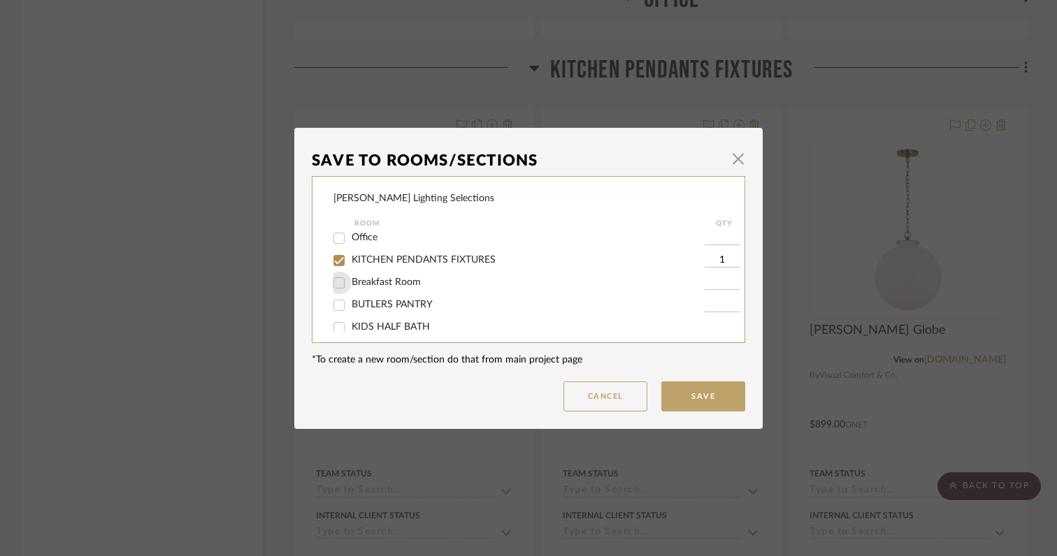
click at [335, 285] on input "Breakfast Room" at bounding box center [339, 283] width 22 height 22
checkbox input "true"
type input "1"
click at [334, 262] on input "KITCHEN PENDANTS FIXTURES" at bounding box center [339, 261] width 22 height 22
checkbox input "false"
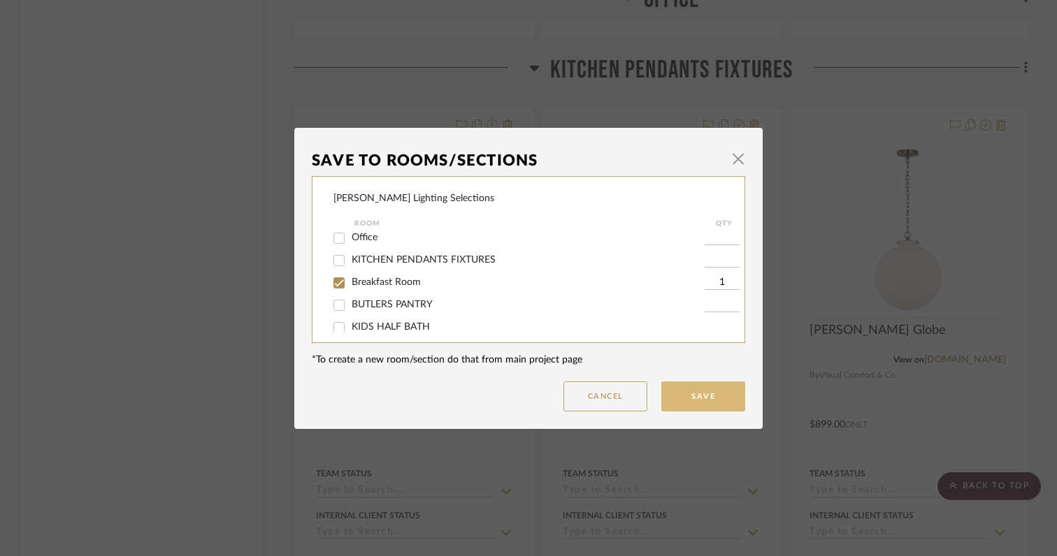
click at [680, 398] on button "Save" at bounding box center [703, 397] width 84 height 30
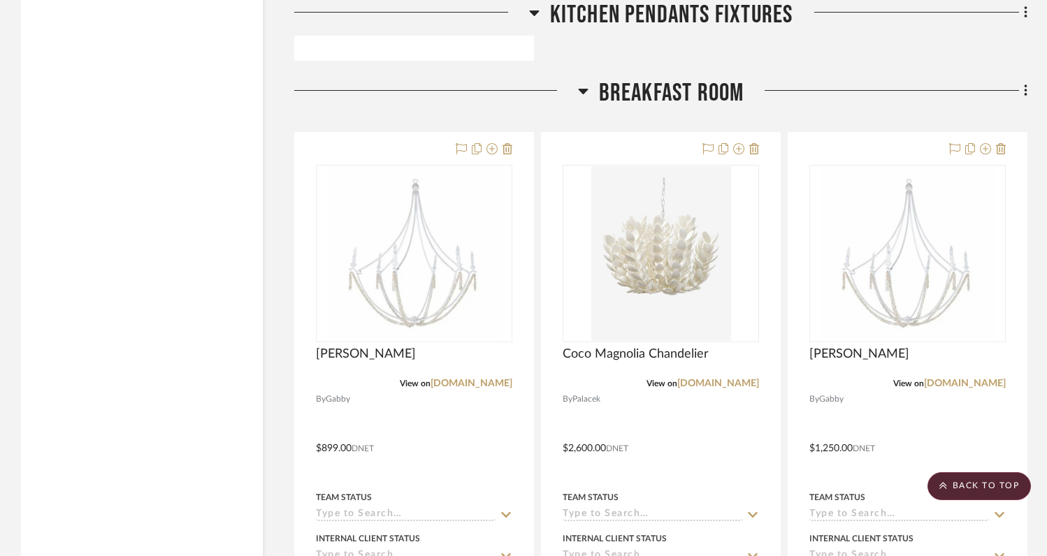
scroll to position [6220, 0]
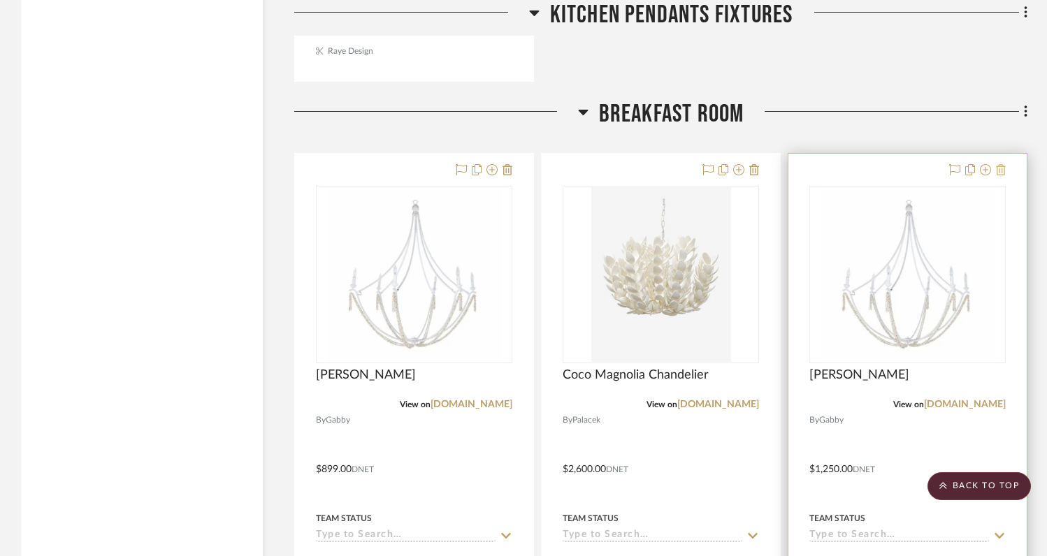
click at [1002, 164] on icon at bounding box center [1001, 169] width 10 height 11
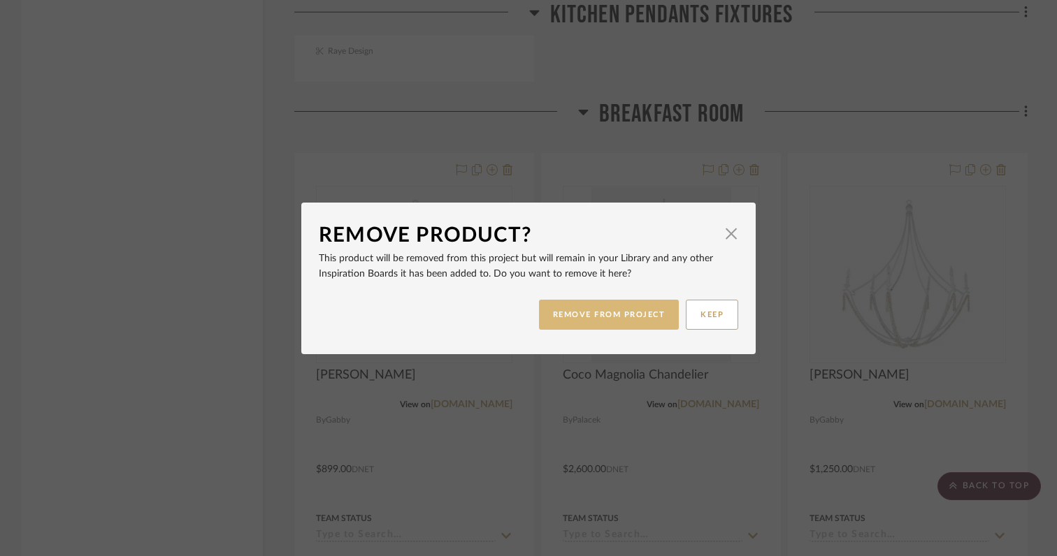
click at [635, 326] on button "REMOVE FROM PROJECT" at bounding box center [609, 315] width 141 height 30
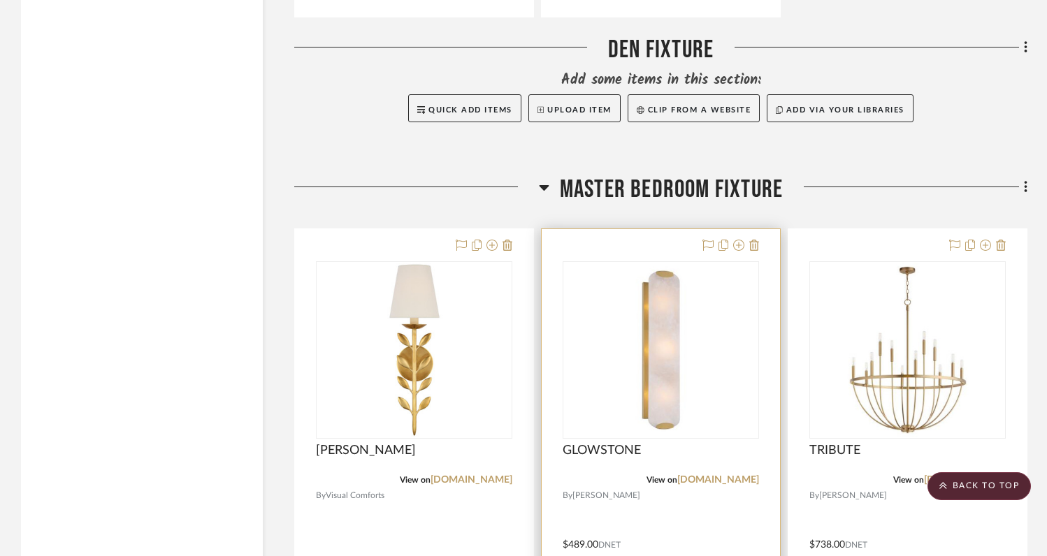
scroll to position [9016, 0]
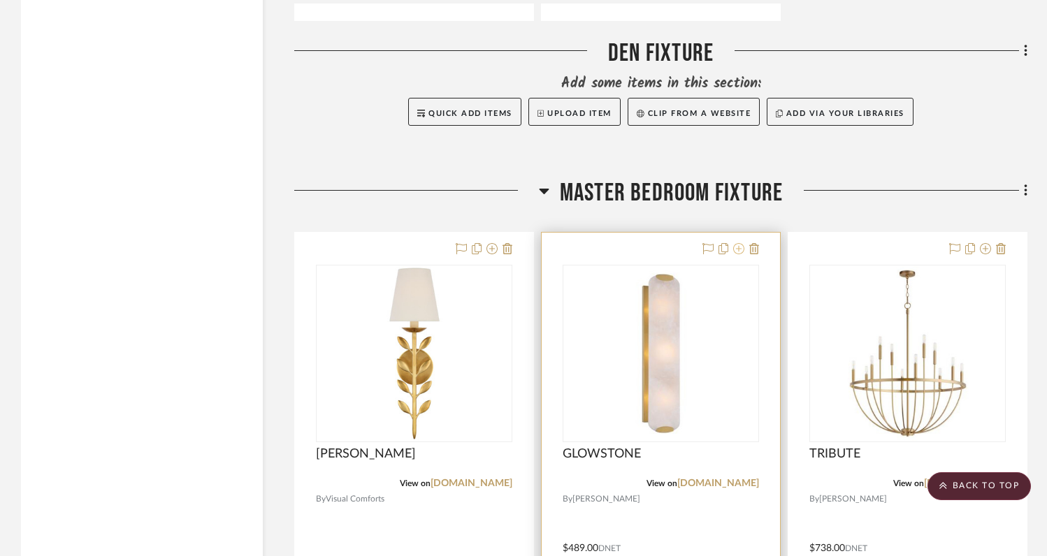
click at [738, 243] on icon at bounding box center [738, 248] width 11 height 11
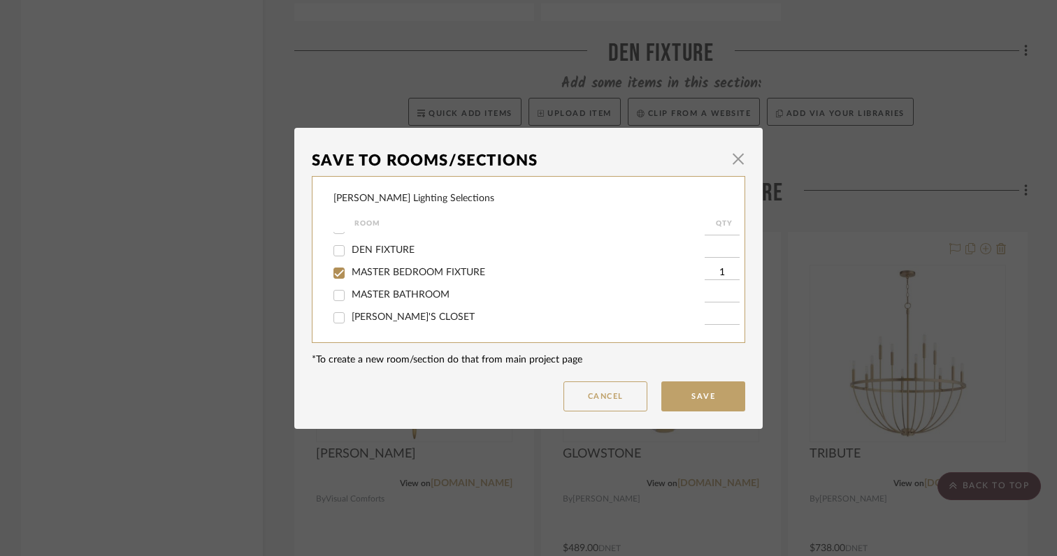
scroll to position [201, 0]
click at [336, 295] on input "MASTER BATHROOM" at bounding box center [339, 288] width 22 height 22
checkbox input "true"
type input "1"
click at [336, 276] on input "MASTER BEDROOM FIXTURE" at bounding box center [339, 265] width 22 height 22
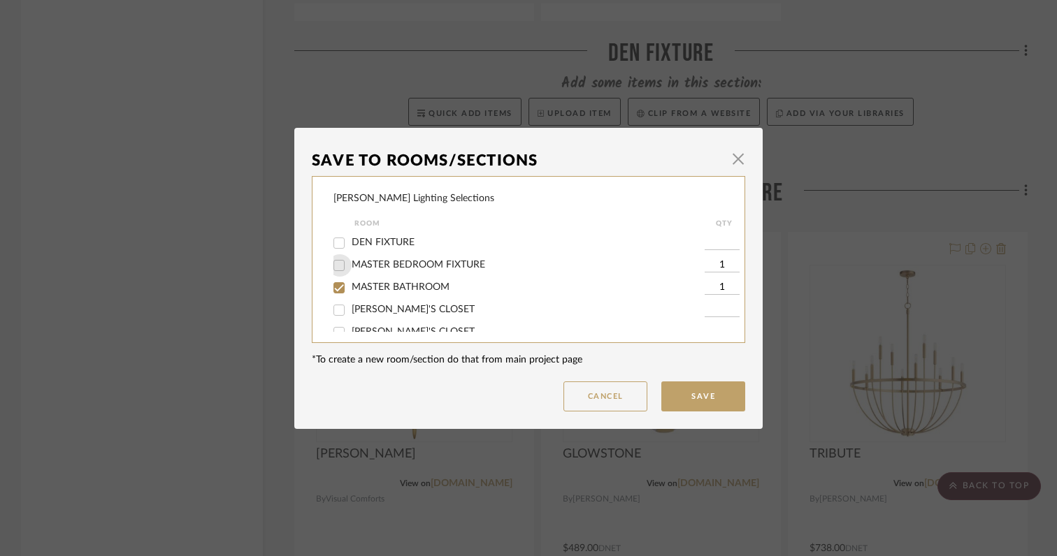
checkbox input "false"
click at [691, 393] on button "Save" at bounding box center [703, 397] width 84 height 30
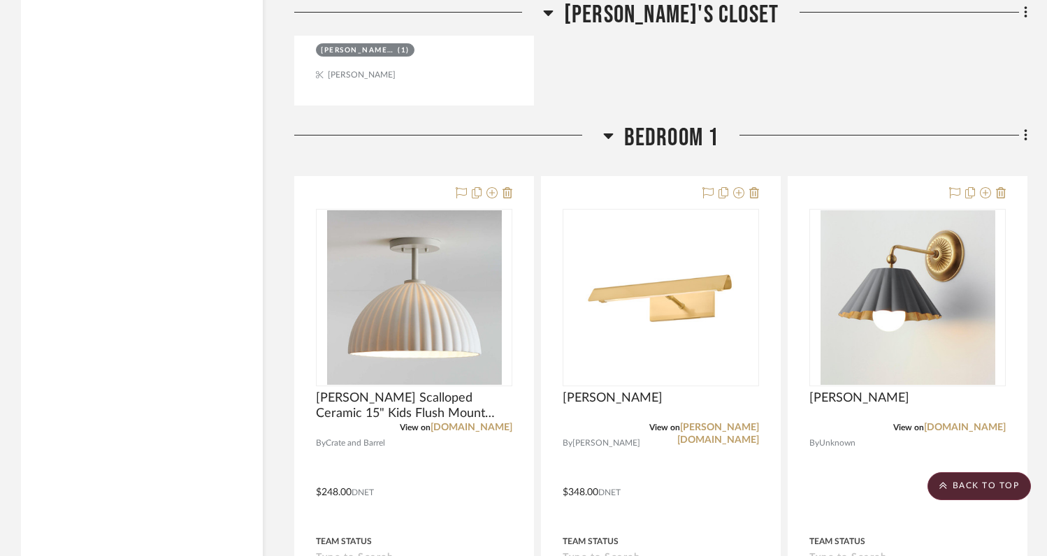
scroll to position [12436, 0]
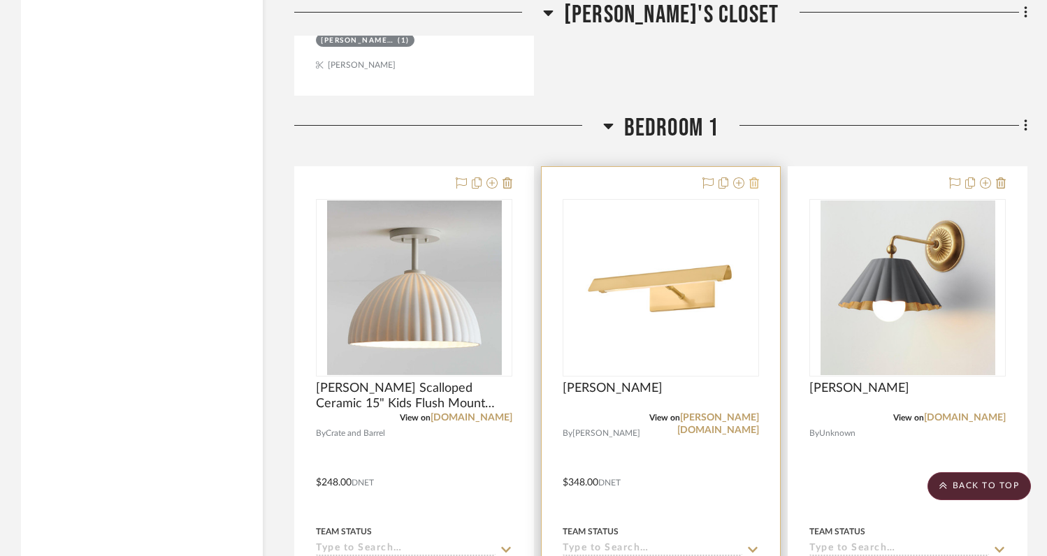
click at [758, 178] on icon at bounding box center [754, 183] width 10 height 11
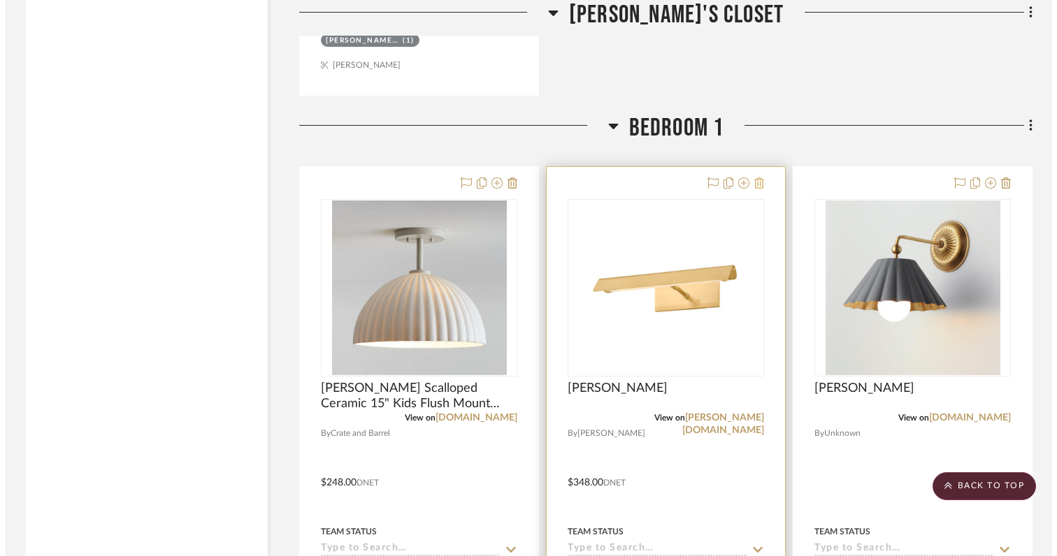
scroll to position [0, 0]
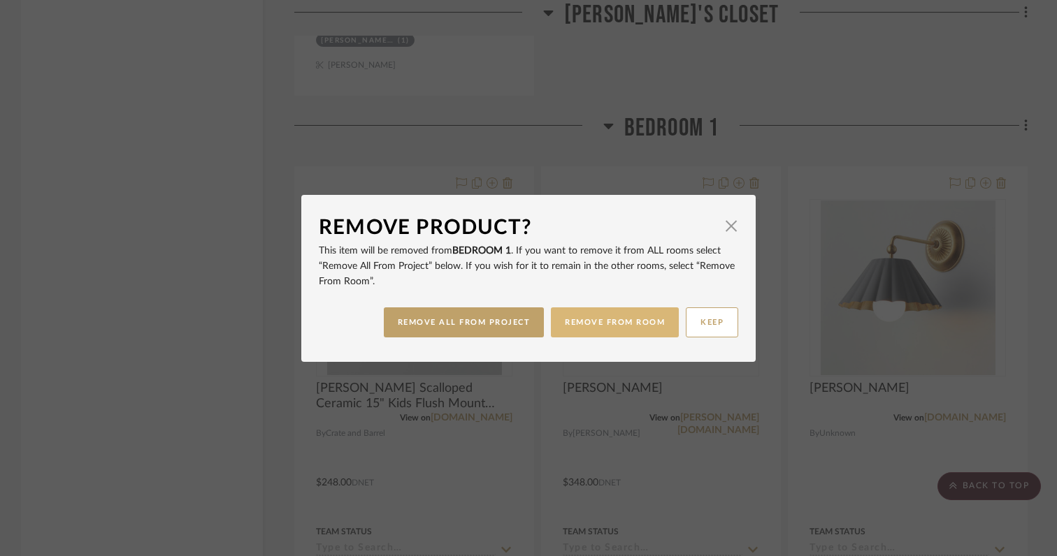
click at [620, 320] on button "REMOVE FROM ROOM" at bounding box center [615, 323] width 128 height 30
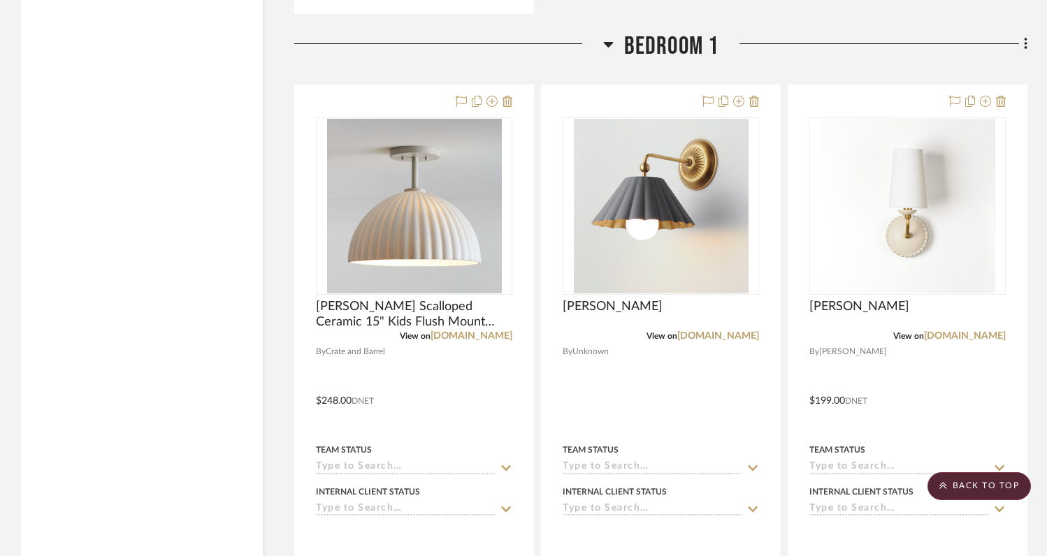
scroll to position [12464, 0]
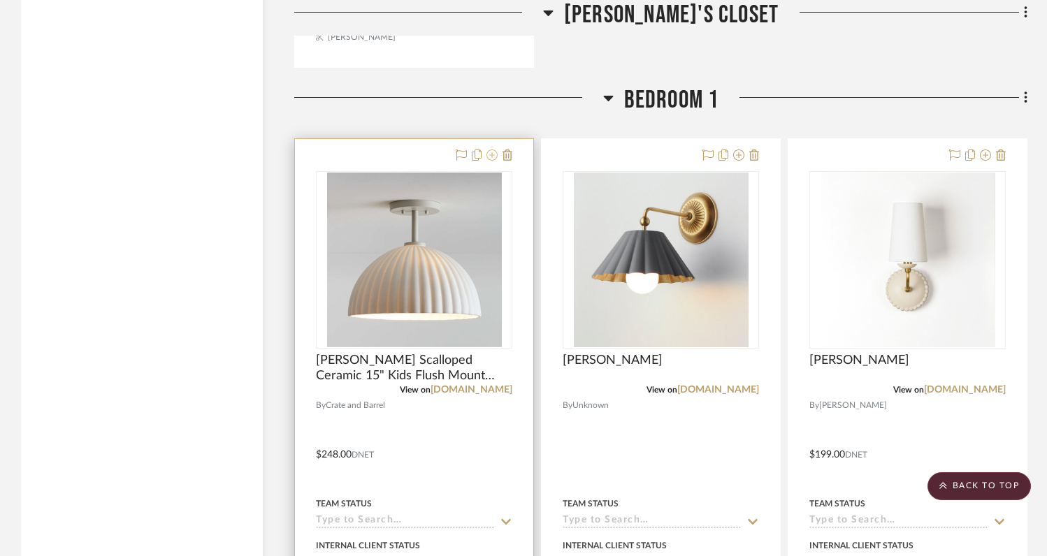
click at [491, 150] on icon at bounding box center [492, 155] width 11 height 11
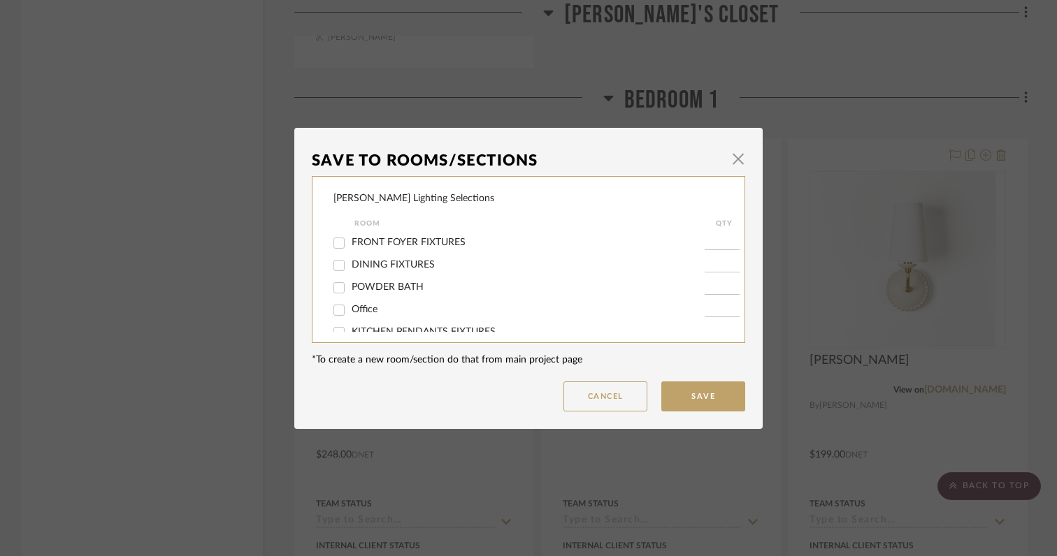
scroll to position [318, 0]
click at [335, 249] on input "BEDROOM 1" at bounding box center [339, 250] width 22 height 22
checkbox input "false"
click at [334, 271] on input "BEDROOM 2" at bounding box center [339, 272] width 22 height 22
checkbox input "true"
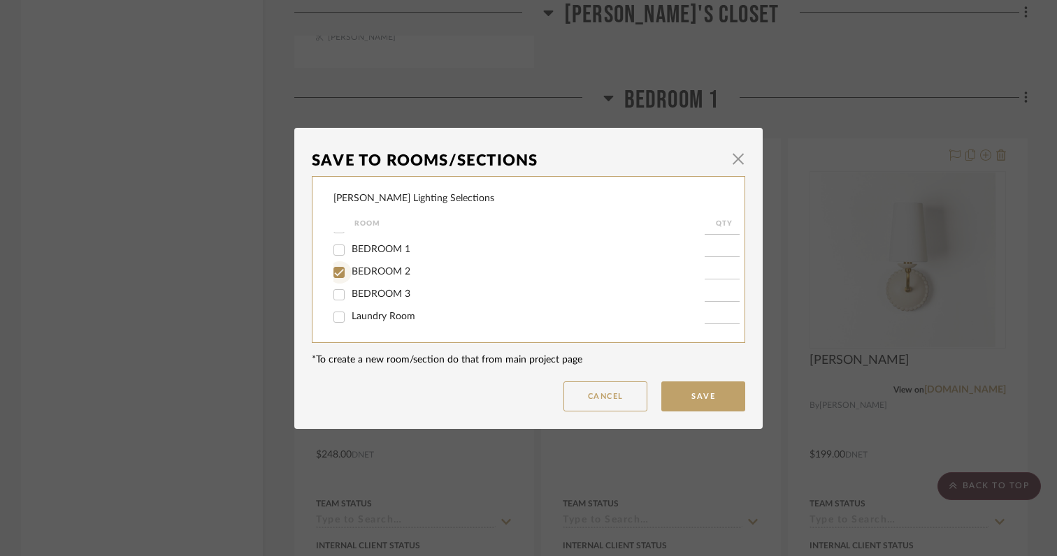
type input "1"
click at [687, 395] on button "Save" at bounding box center [703, 397] width 84 height 30
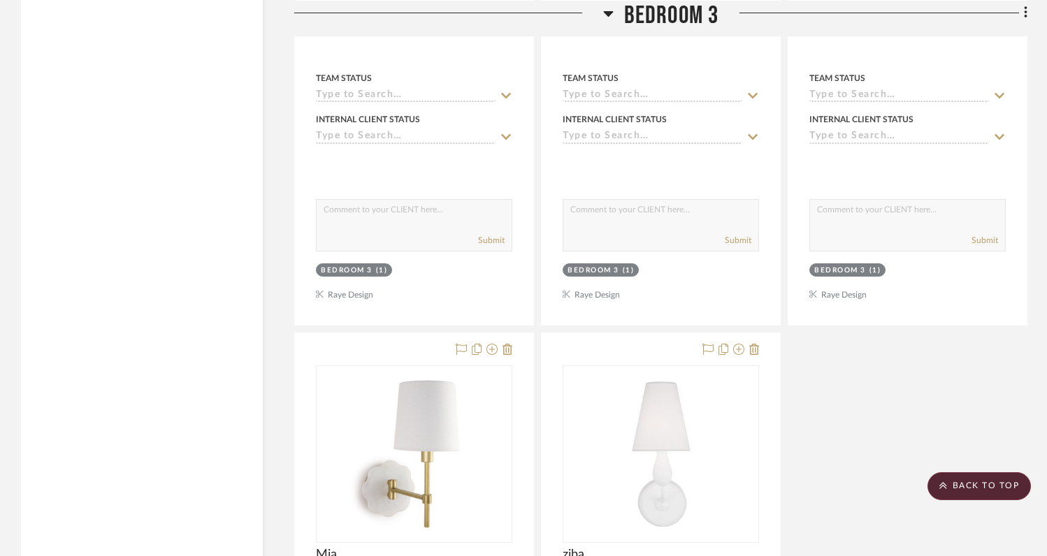
scroll to position [14879, 0]
click at [508, 343] on icon at bounding box center [508, 348] width 10 height 11
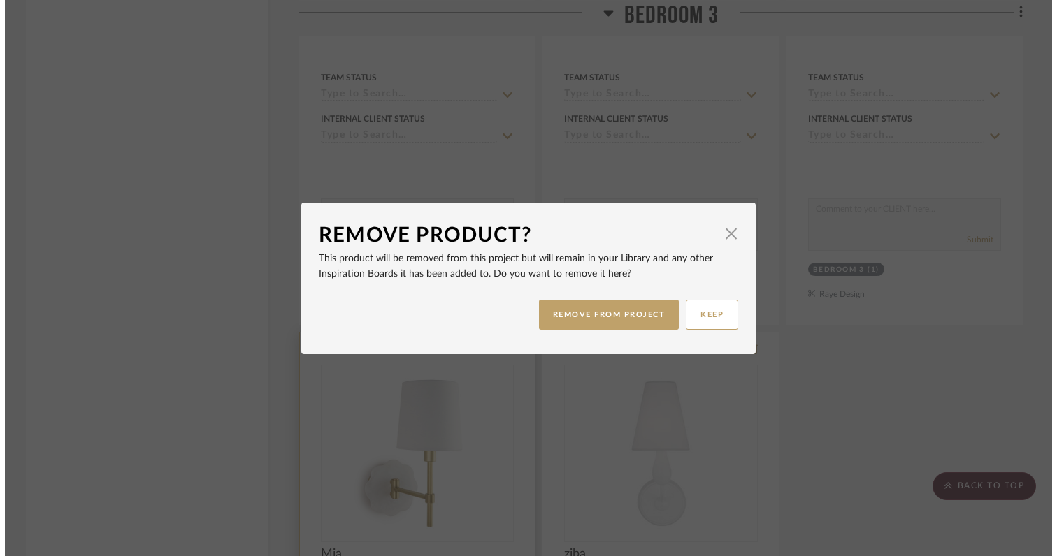
scroll to position [0, 0]
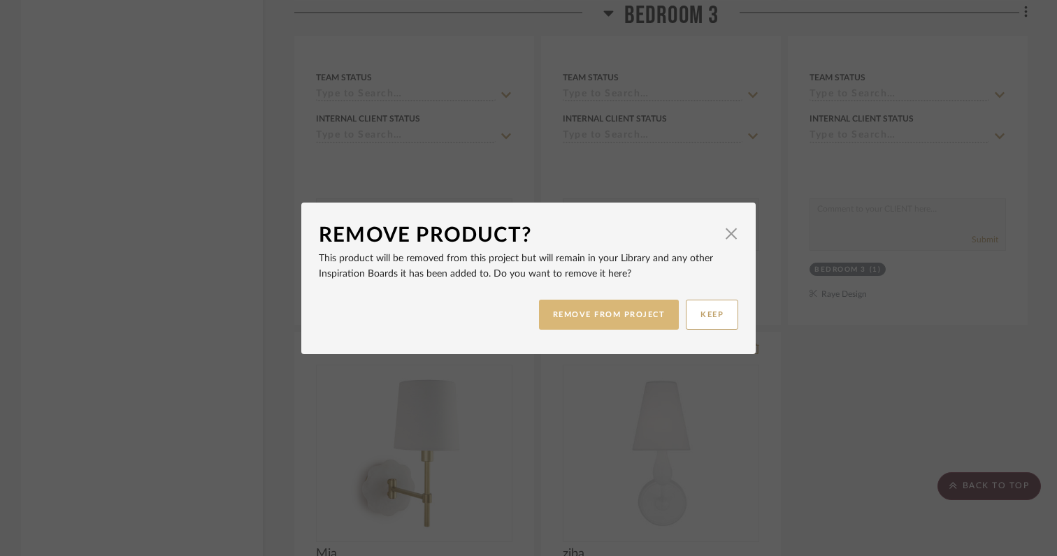
click at [563, 314] on button "REMOVE FROM PROJECT" at bounding box center [609, 315] width 141 height 30
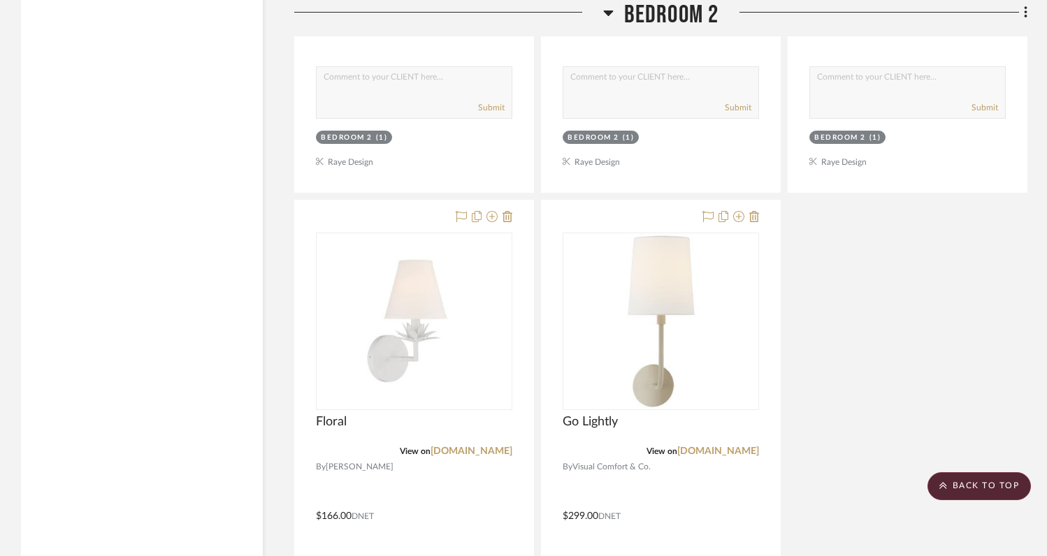
scroll to position [13706, 0]
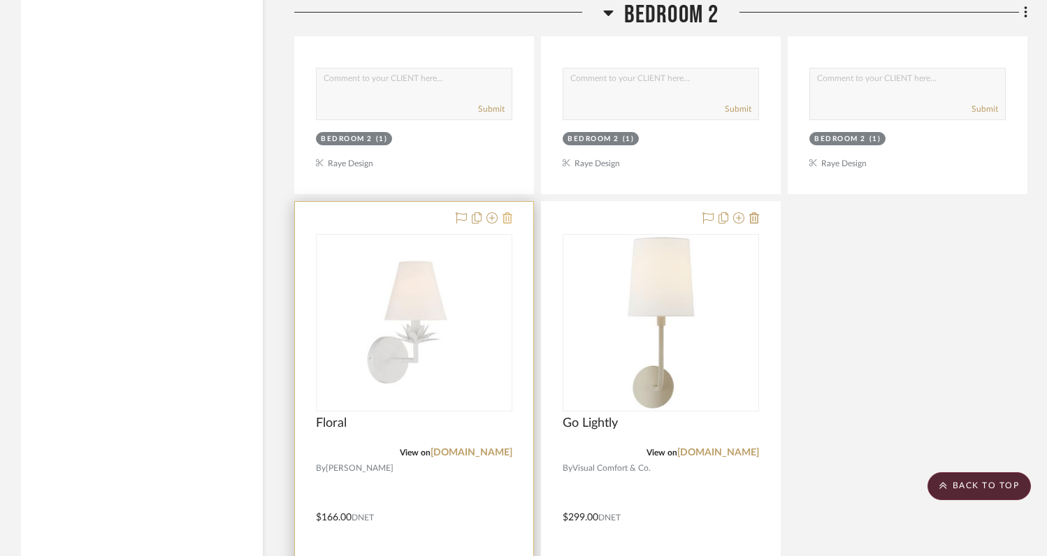
click at [508, 213] on icon at bounding box center [508, 218] width 10 height 11
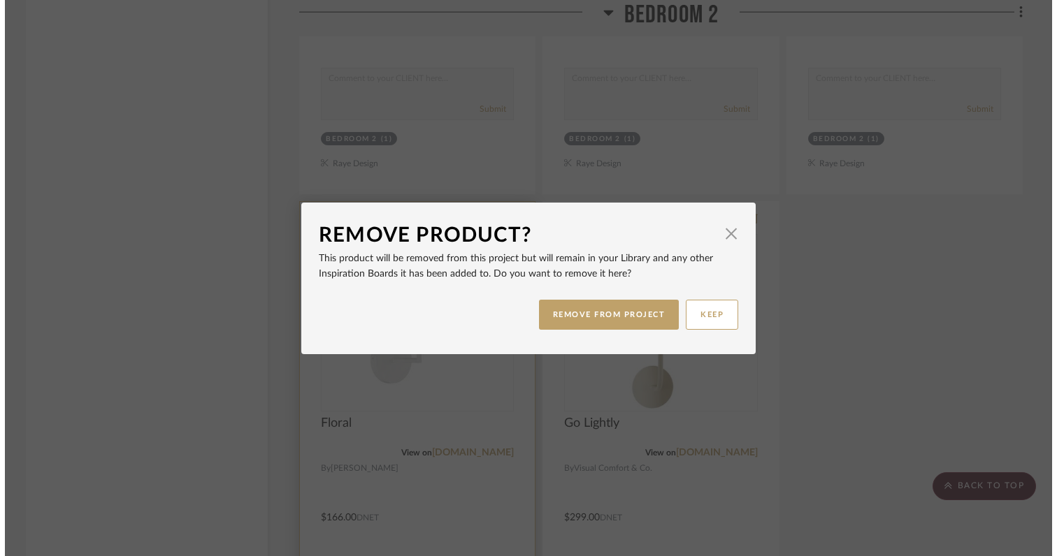
scroll to position [0, 0]
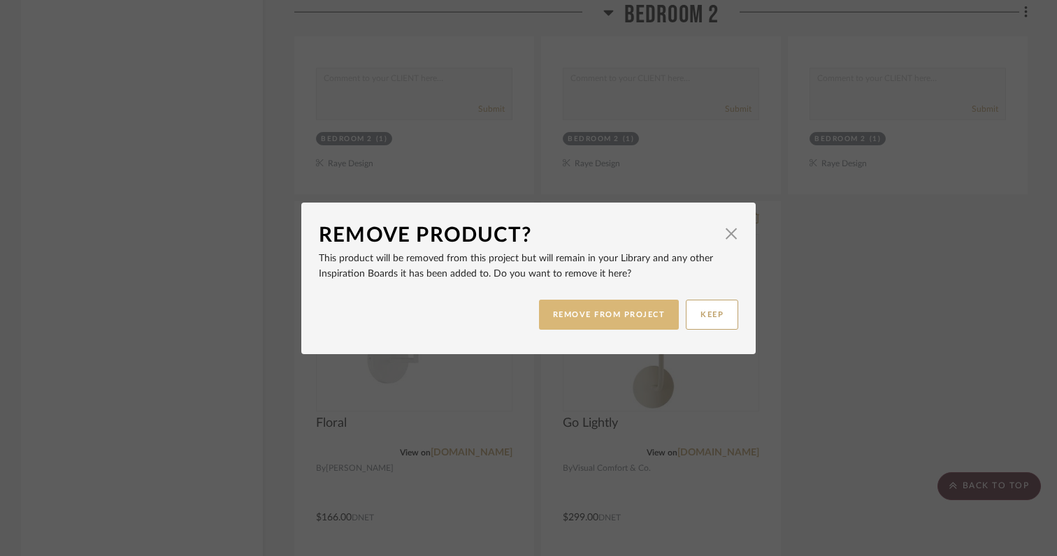
click at [568, 314] on button "REMOVE FROM PROJECT" at bounding box center [609, 315] width 141 height 30
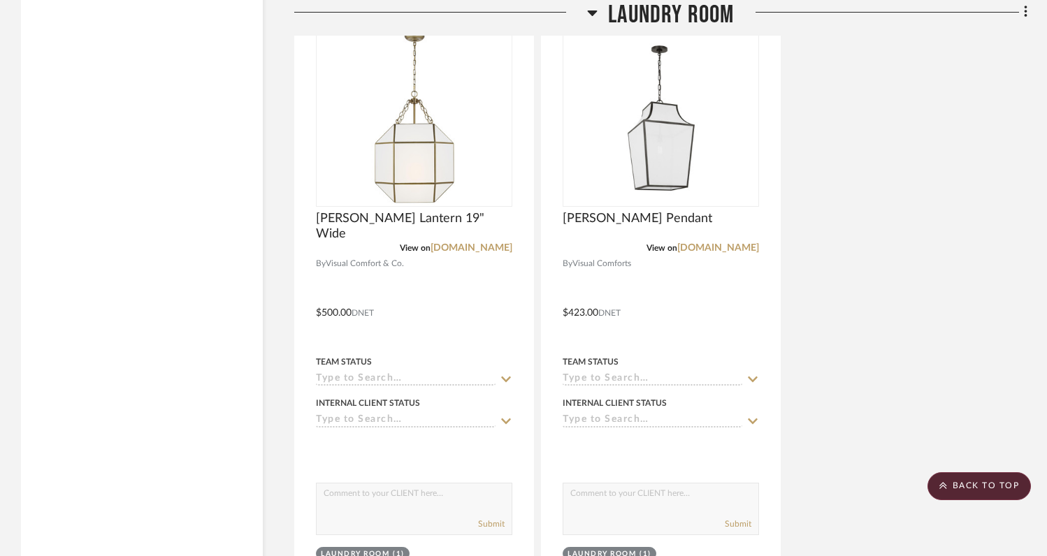
scroll to position [15894, 0]
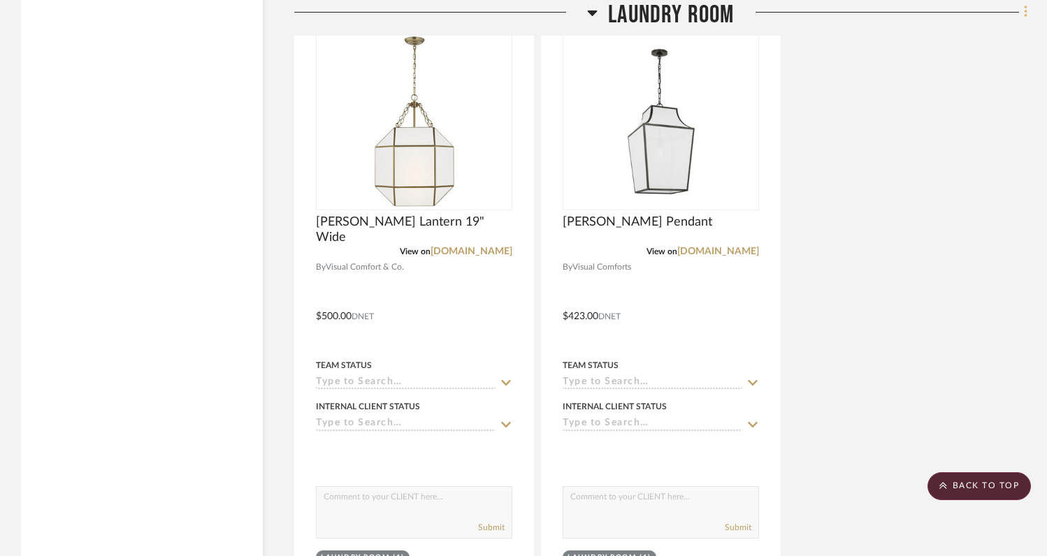
click at [1025, 13] on icon at bounding box center [1025, 12] width 3 height 12
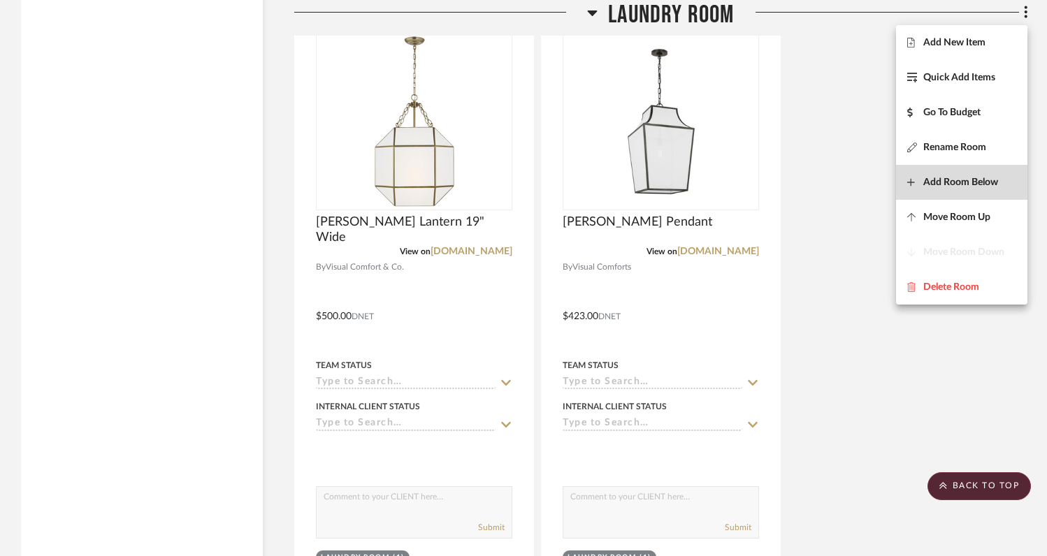
click at [954, 180] on span "Add Room Below" at bounding box center [960, 183] width 75 height 12
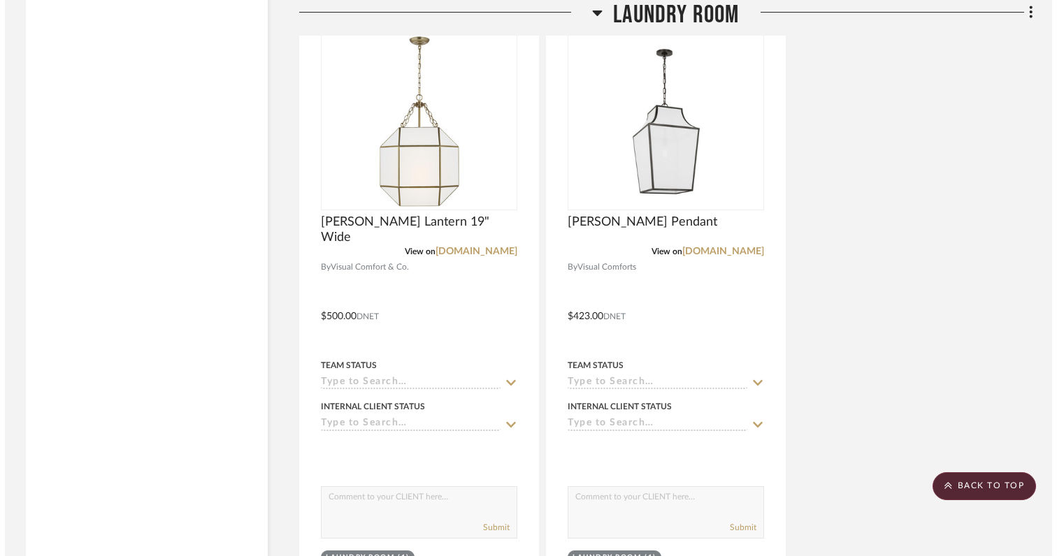
scroll to position [0, 0]
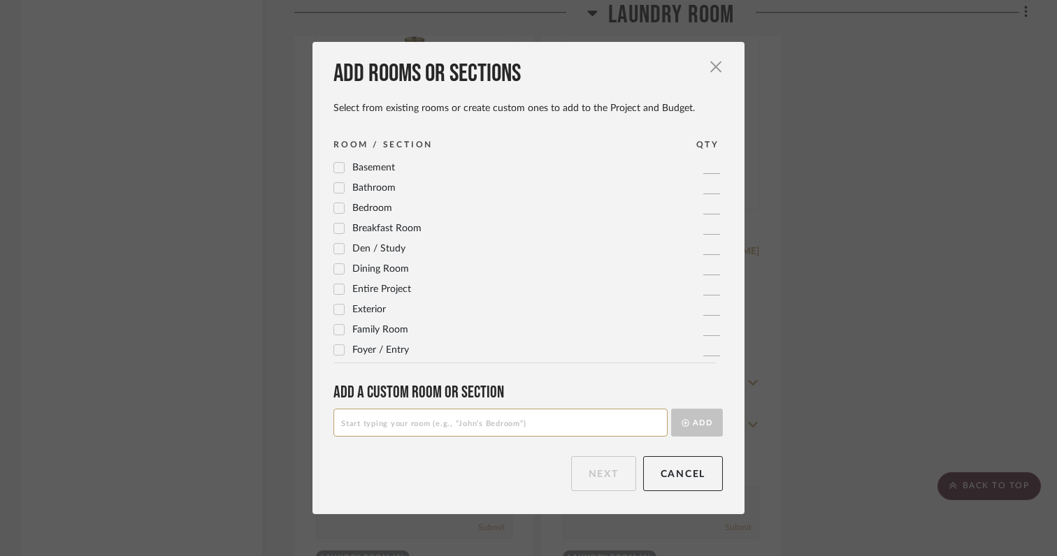
click at [527, 430] on input at bounding box center [500, 423] width 334 height 28
type input "OUTDOOR FIXTURES"
click at [700, 423] on button "Add" at bounding box center [697, 423] width 52 height 28
click at [603, 484] on button "Next" at bounding box center [603, 473] width 65 height 35
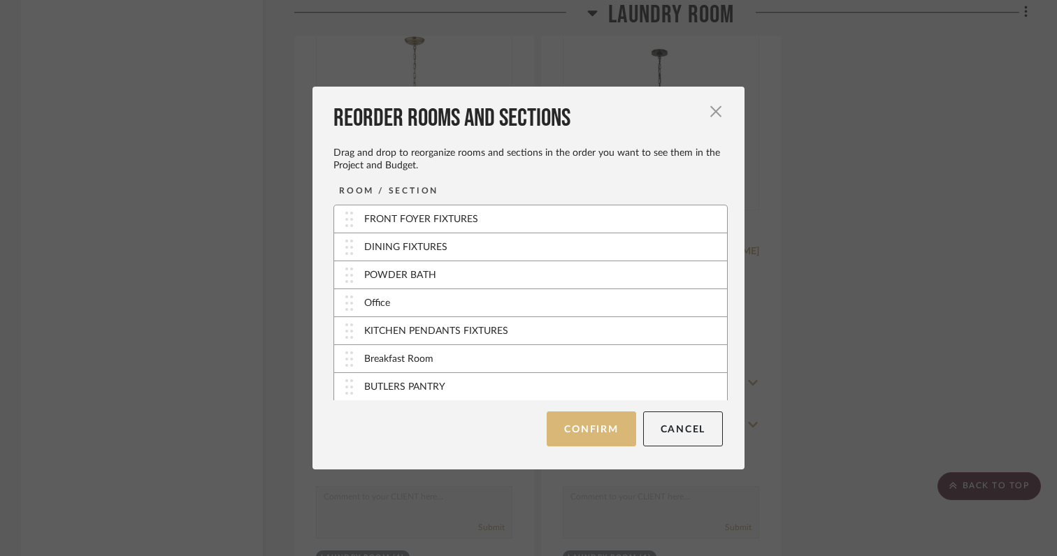
click at [591, 427] on button "Confirm" at bounding box center [591, 429] width 89 height 35
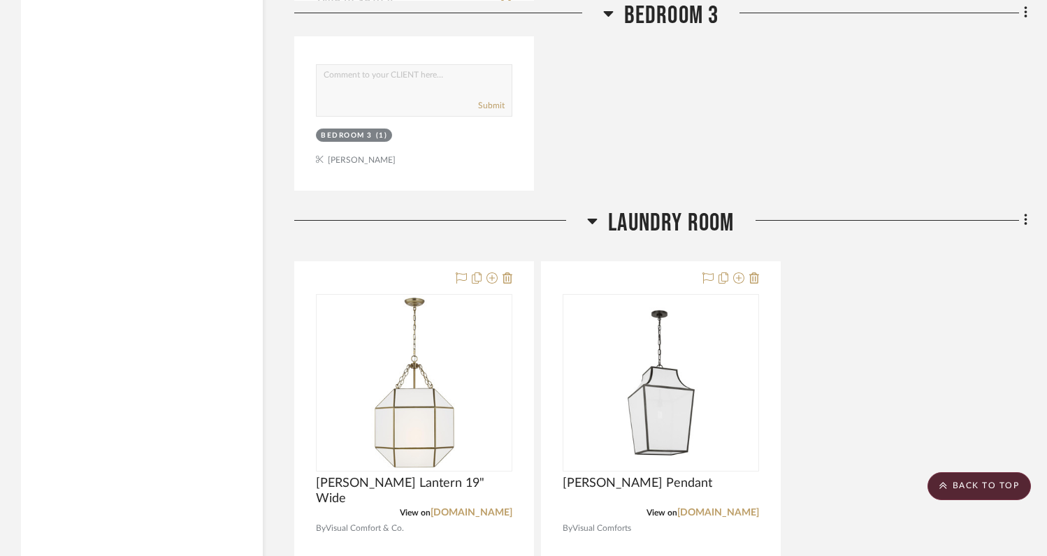
scroll to position [15434, 0]
